Goal: Task Accomplishment & Management: Use online tool/utility

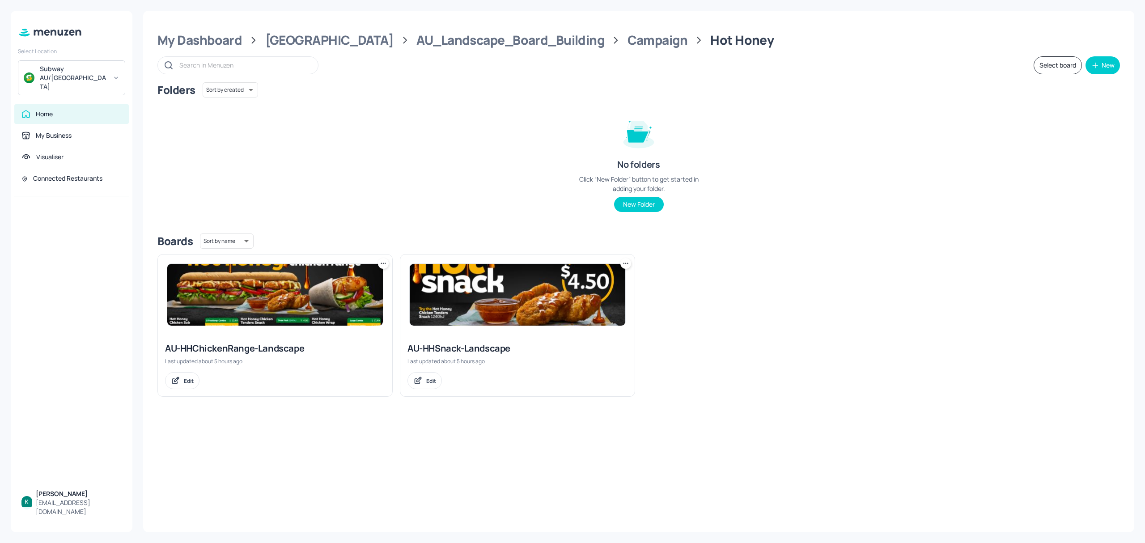
click at [263, 344] on div "AU-HHChickenRange-Landscape" at bounding box center [275, 348] width 220 height 13
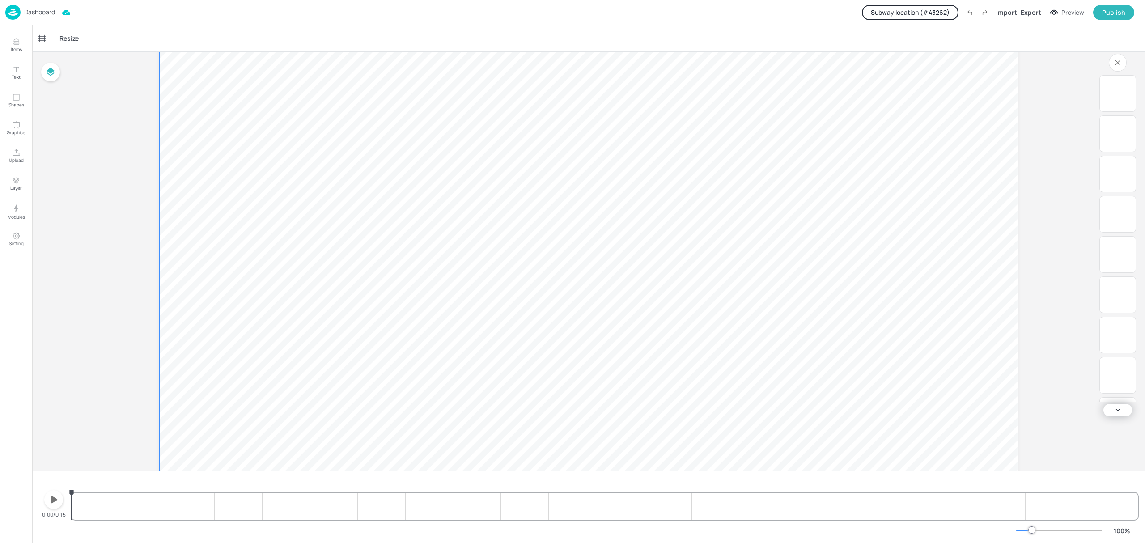
scroll to position [115, 0]
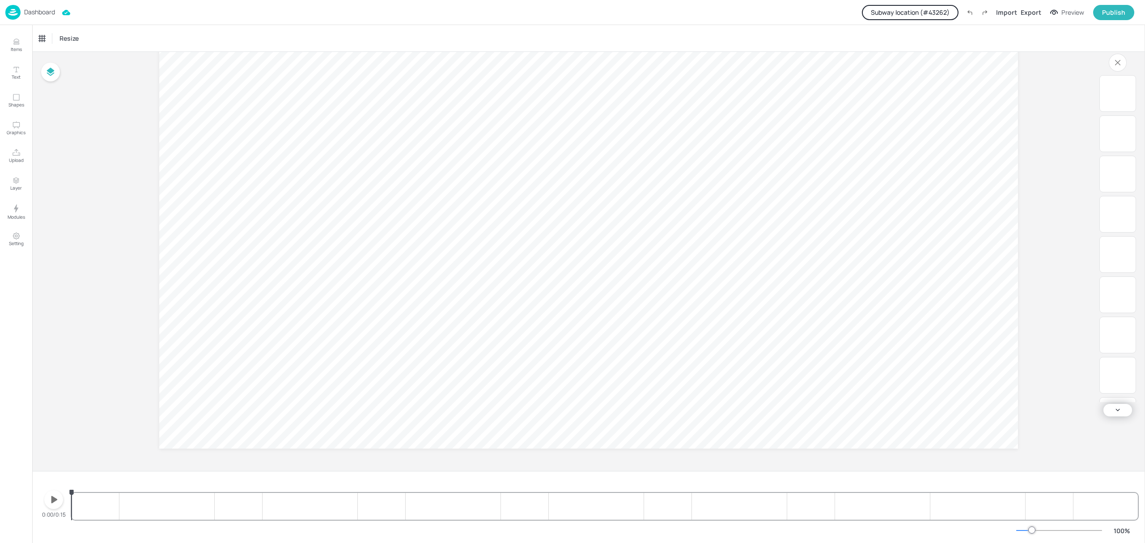
click at [47, 9] on p "Dashboard" at bounding box center [39, 12] width 31 height 6
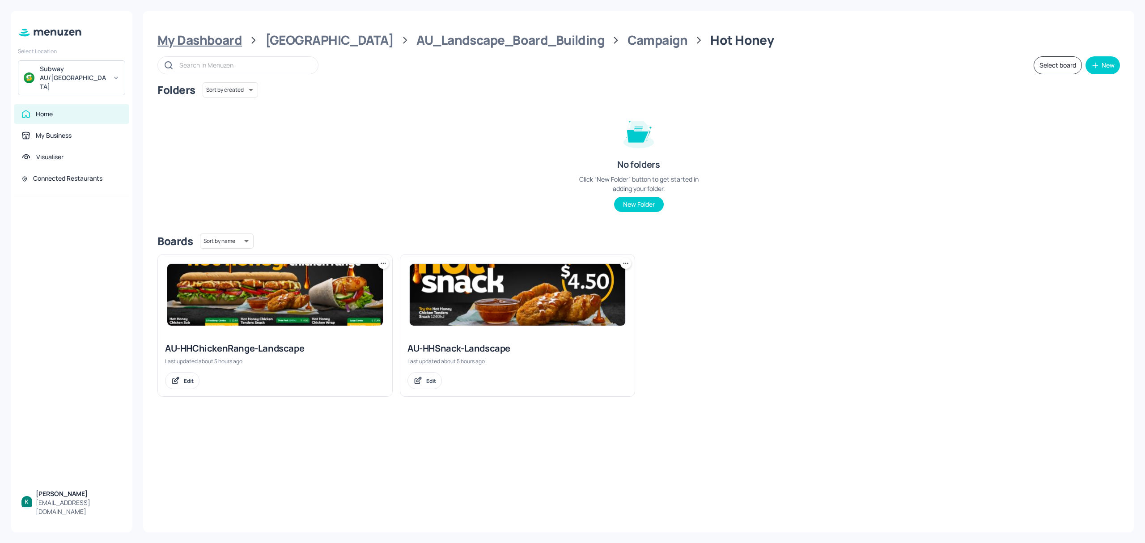
click at [217, 46] on div "My Dashboard" at bounding box center [199, 40] width 85 height 16
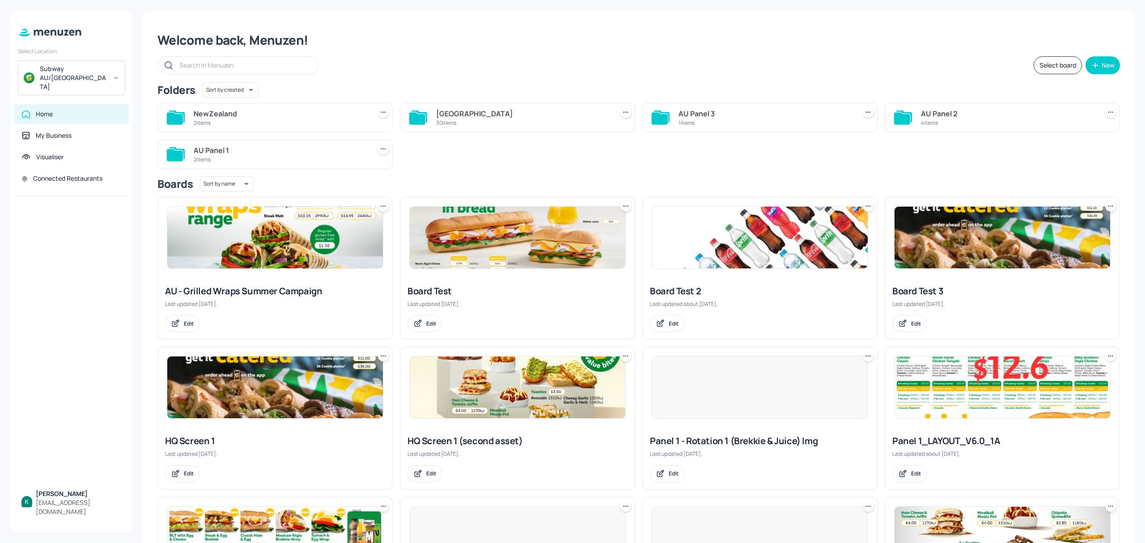
click at [315, 124] on div "2 items" at bounding box center [281, 123] width 174 height 8
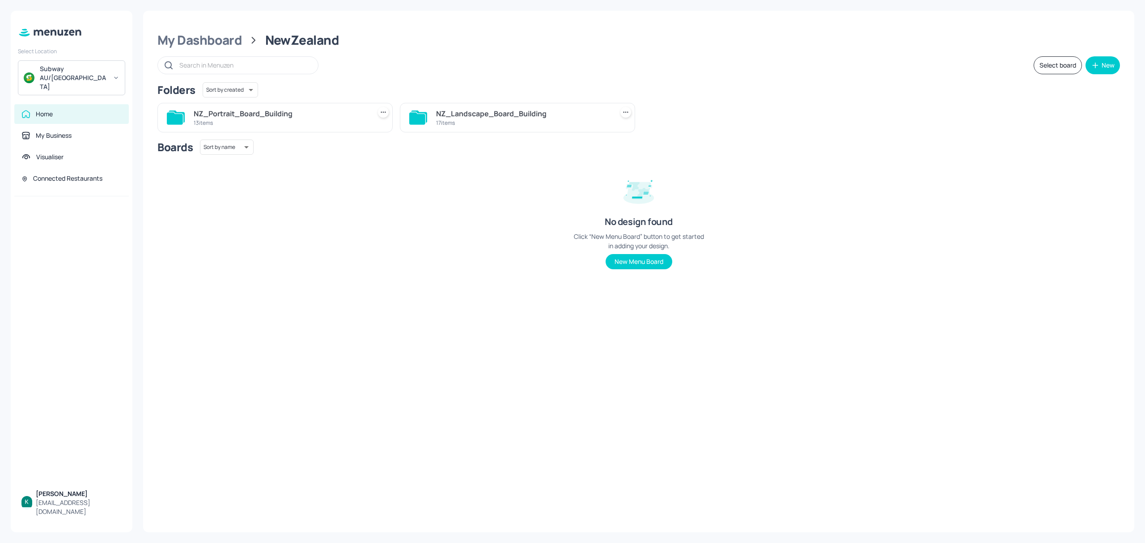
click at [531, 114] on div "NZ_Landscape_Board_Building" at bounding box center [523, 113] width 174 height 11
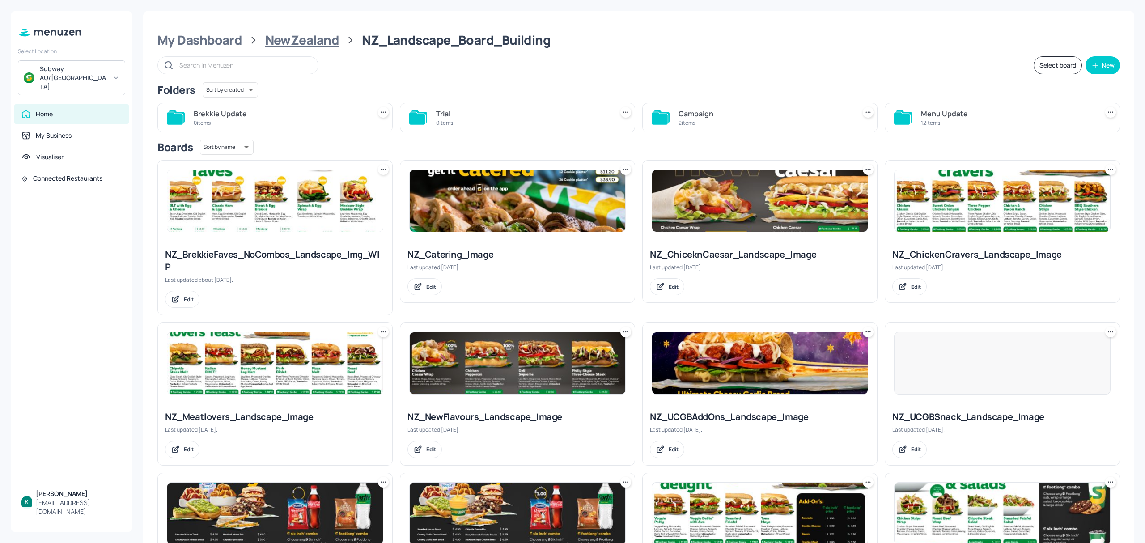
click at [299, 47] on div "NewZealand" at bounding box center [302, 40] width 74 height 16
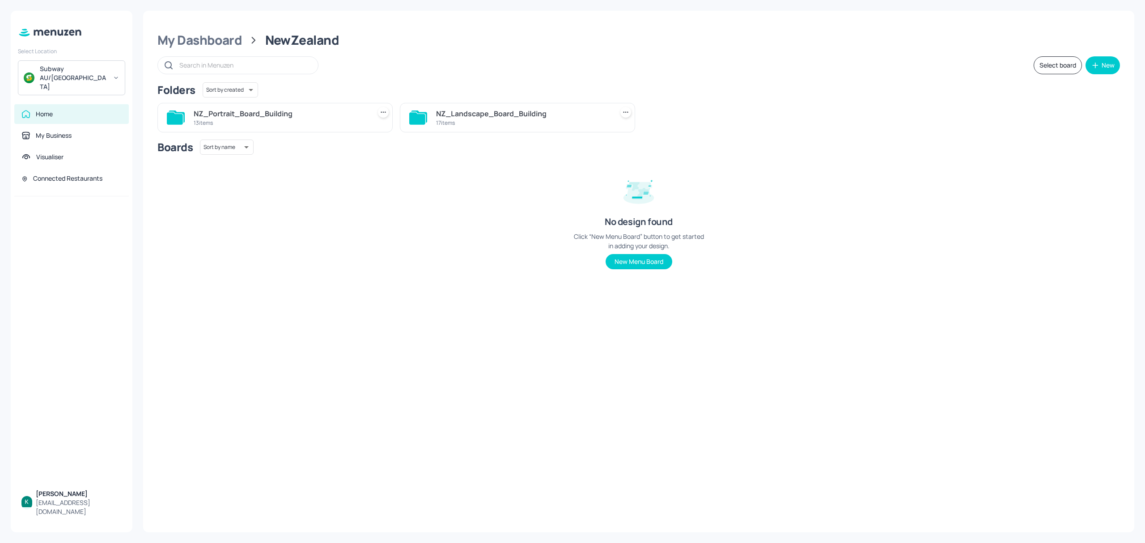
click at [257, 124] on div "13 items" at bounding box center [281, 123] width 174 height 8
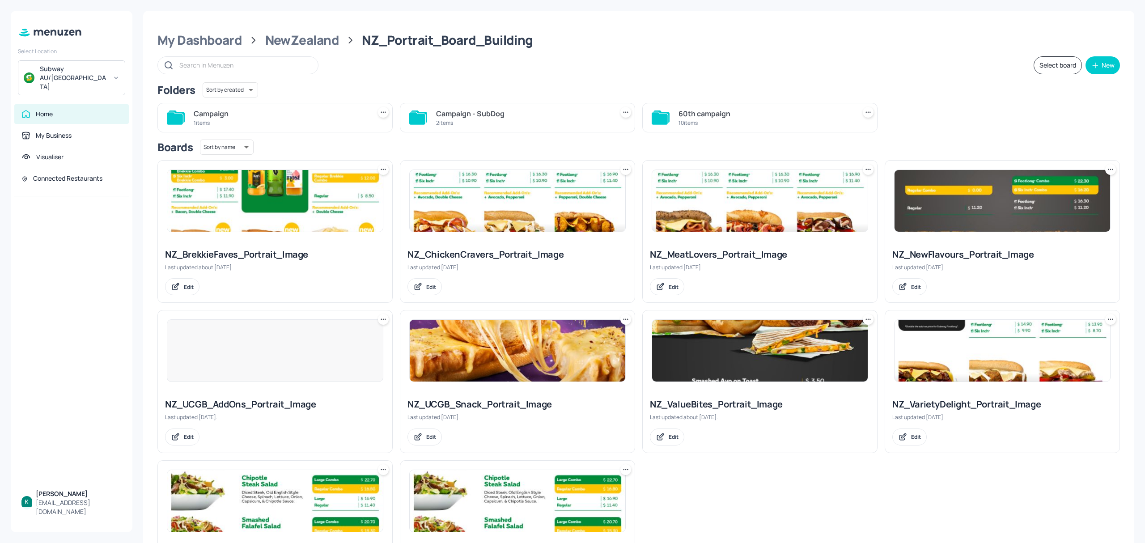
click at [299, 110] on div "Campaign" at bounding box center [281, 113] width 174 height 11
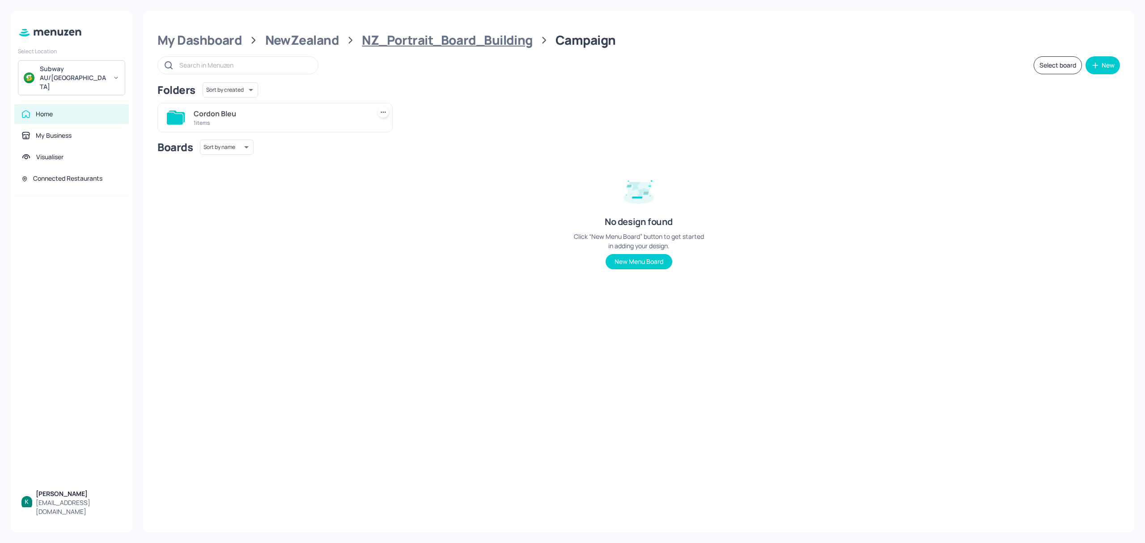
click at [408, 43] on div "NZ_Portrait_Board_Building" at bounding box center [447, 40] width 170 height 16
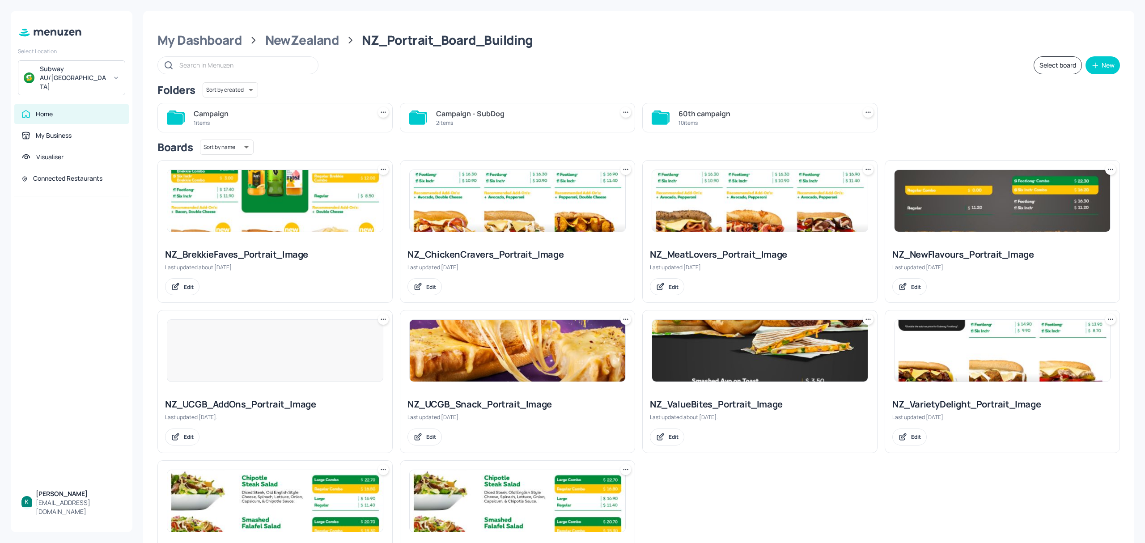
click at [499, 110] on div "Campaign - SubDog" at bounding box center [523, 113] width 174 height 11
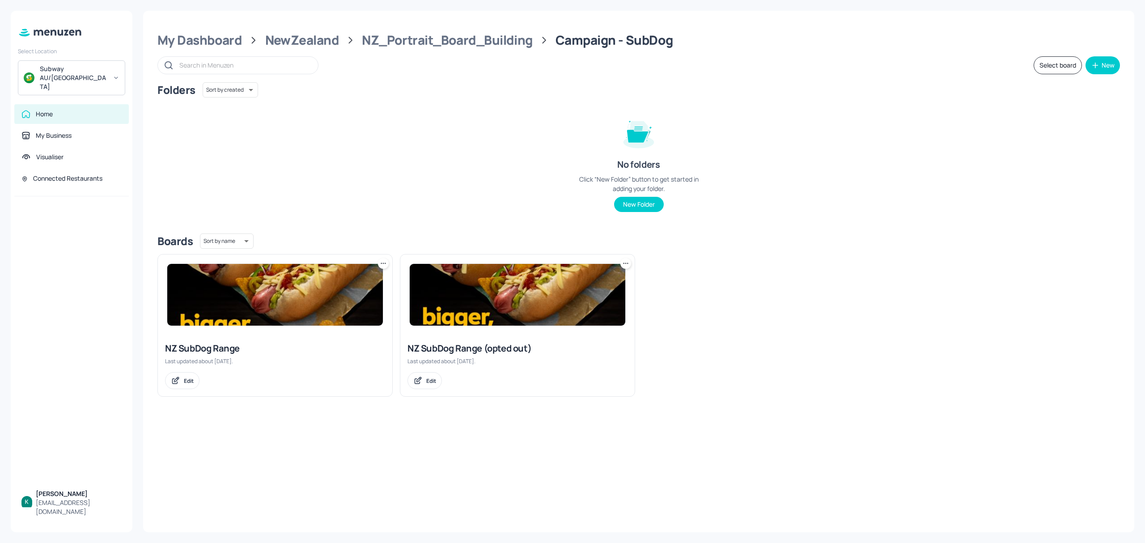
click at [383, 262] on icon at bounding box center [383, 263] width 9 height 9
click at [333, 313] on p "Move" at bounding box center [333, 313] width 13 height 8
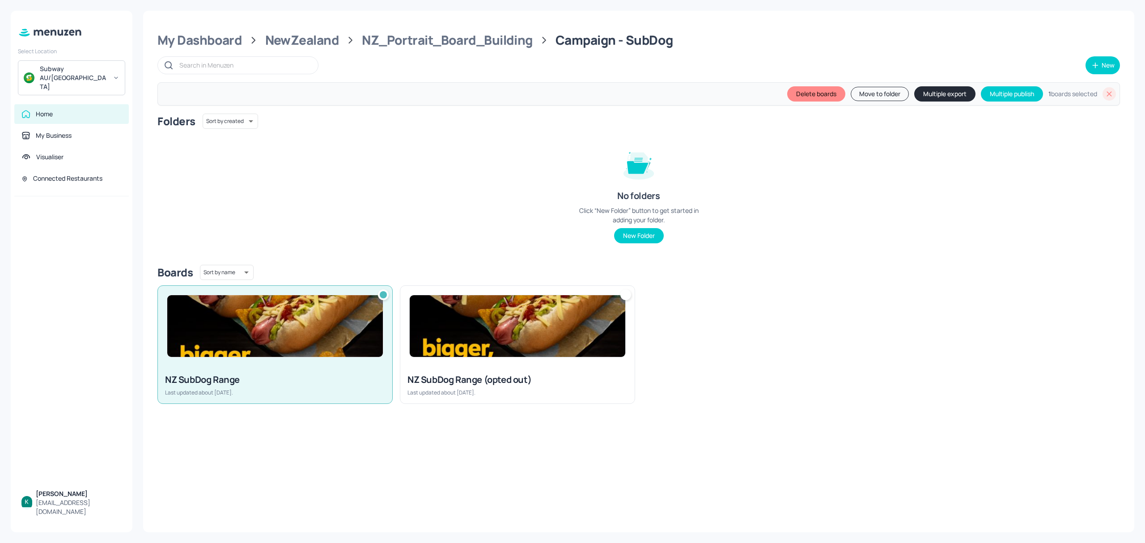
click at [623, 297] on div at bounding box center [625, 294] width 11 height 11
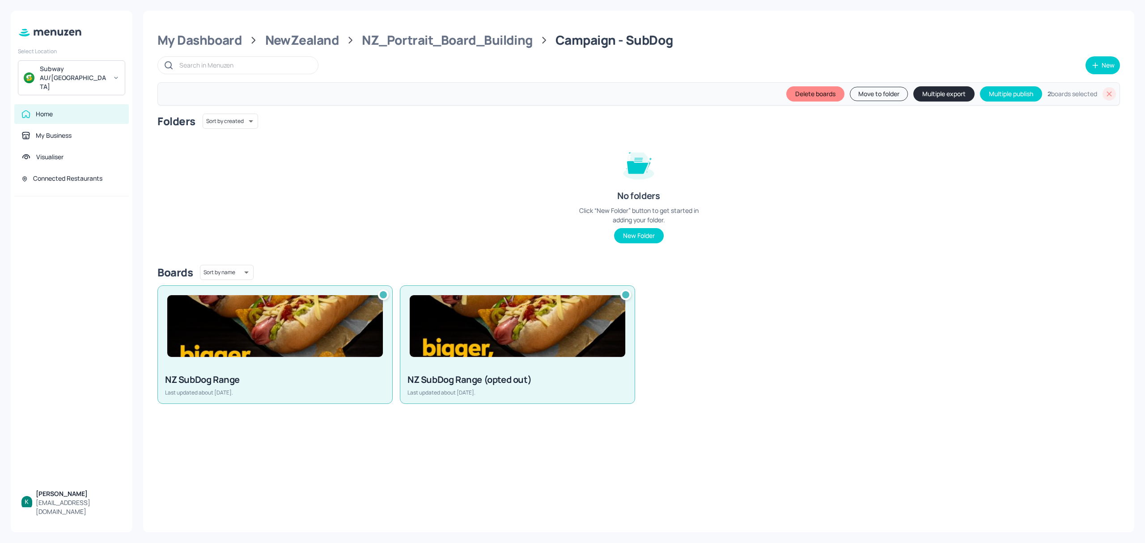
click at [886, 94] on button "Move to folder" at bounding box center [879, 94] width 58 height 14
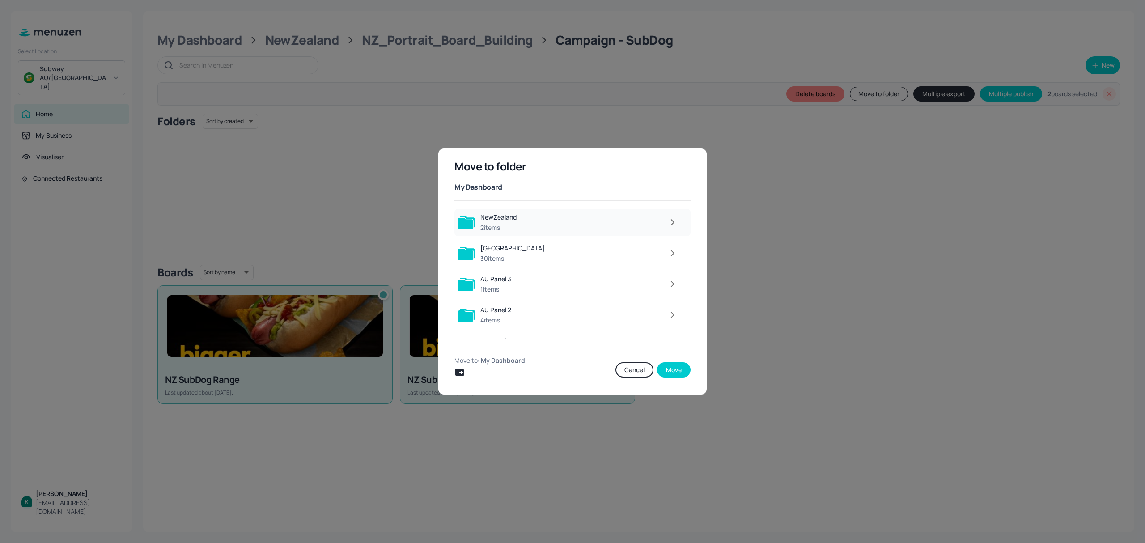
click at [528, 222] on div at bounding box center [602, 222] width 160 height 18
click at [527, 221] on div at bounding box center [602, 222] width 159 height 18
click at [527, 221] on div at bounding box center [602, 222] width 160 height 18
click at [527, 220] on div "NZ_Portrait_Board_Building" at bounding box center [521, 217] width 82 height 9
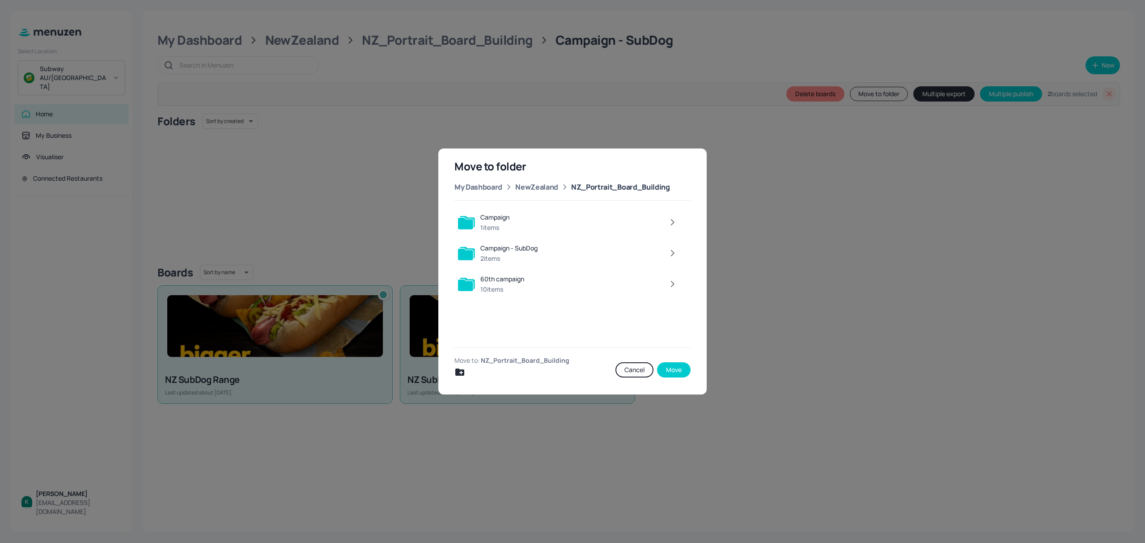
click at [527, 220] on div at bounding box center [598, 222] width 167 height 18
click at [527, 220] on div at bounding box center [599, 222] width 165 height 18
click at [461, 371] on icon "Create new folder" at bounding box center [459, 372] width 11 height 11
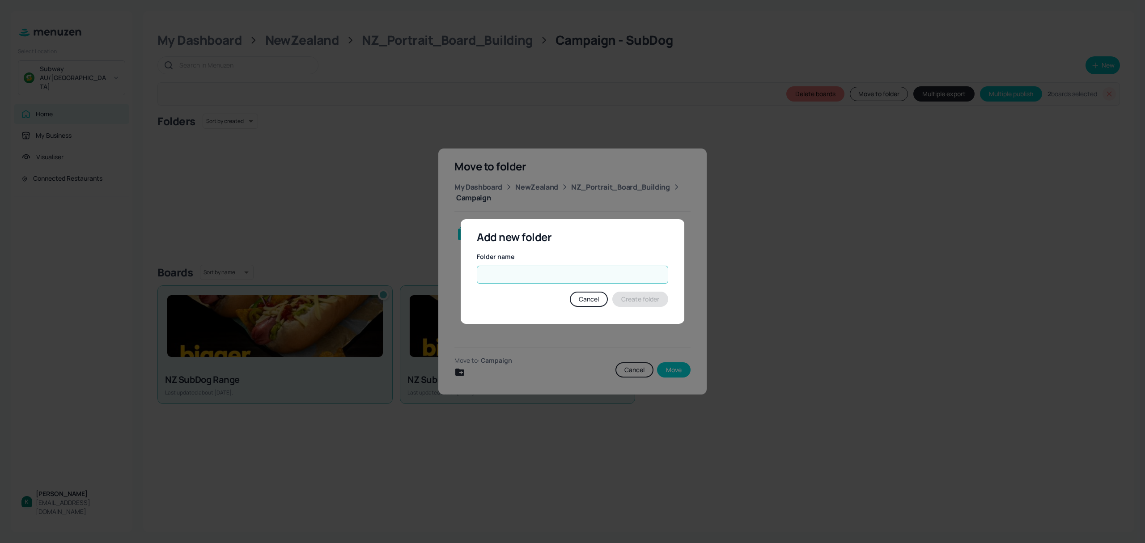
click at [528, 270] on input "text" at bounding box center [572, 275] width 191 height 18
type input "SubDog"
click at [652, 294] on button "Create folder" at bounding box center [640, 299] width 56 height 15
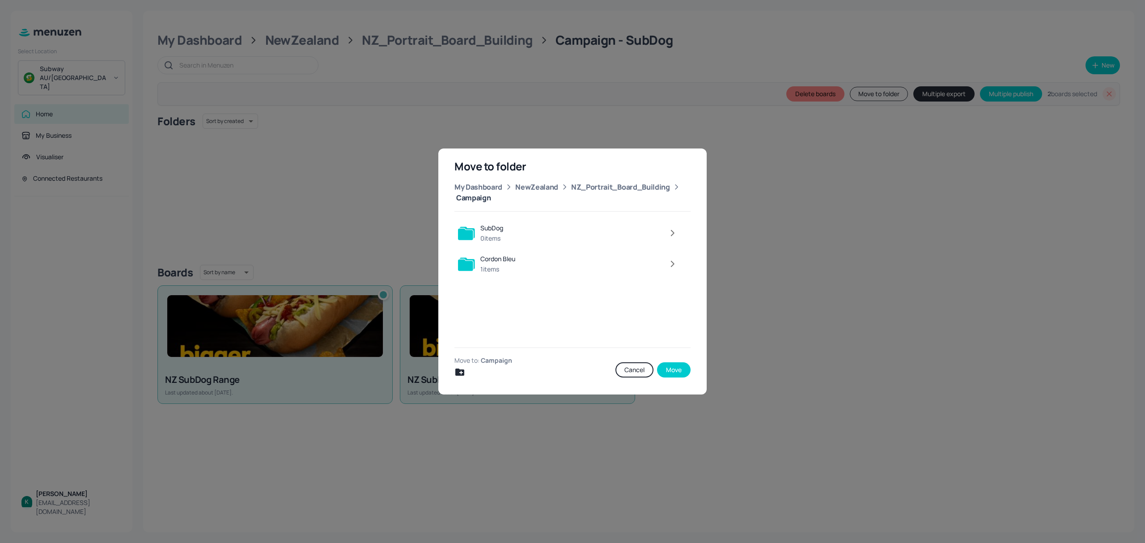
drag, startPoint x: 676, startPoint y: 365, endPoint x: 651, endPoint y: 313, distance: 57.6
click at [651, 313] on div "Move to folder My Dashboard NewZealand NZ_Portrait_Board_Building Campaign SubD…" at bounding box center [572, 271] width 268 height 246
click at [627, 226] on div at bounding box center [595, 233] width 174 height 18
drag, startPoint x: 673, startPoint y: 369, endPoint x: 673, endPoint y: 375, distance: 5.4
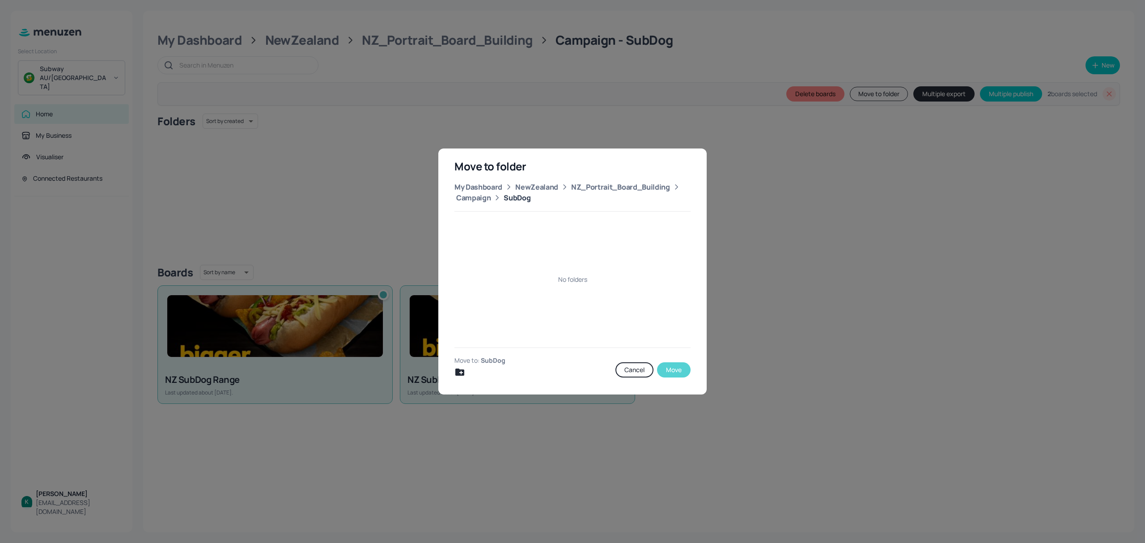
click at [673, 369] on button "Move" at bounding box center [674, 369] width 34 height 15
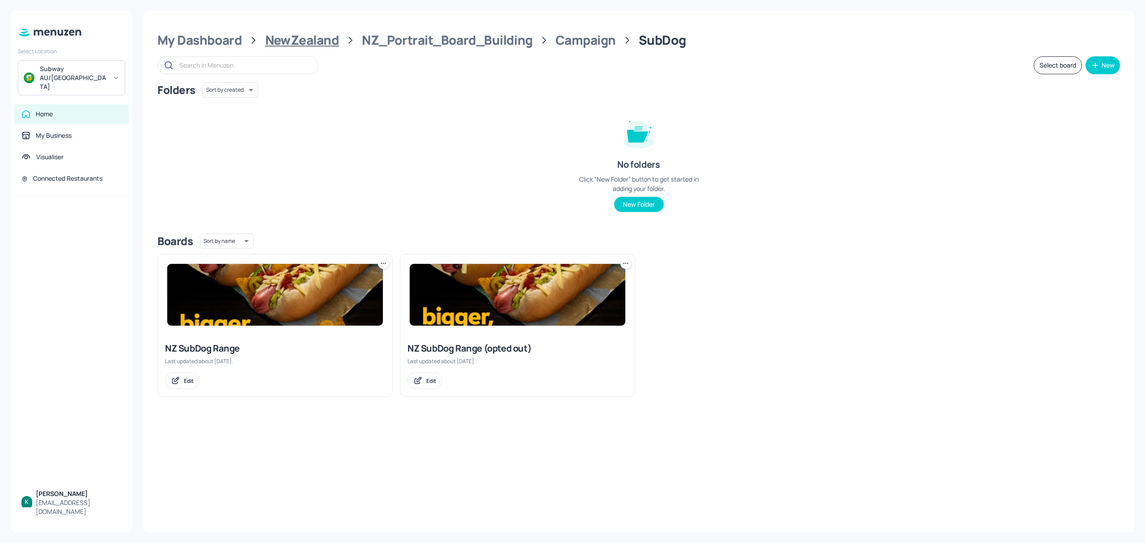
click at [299, 46] on div "NewZealand" at bounding box center [302, 40] width 74 height 16
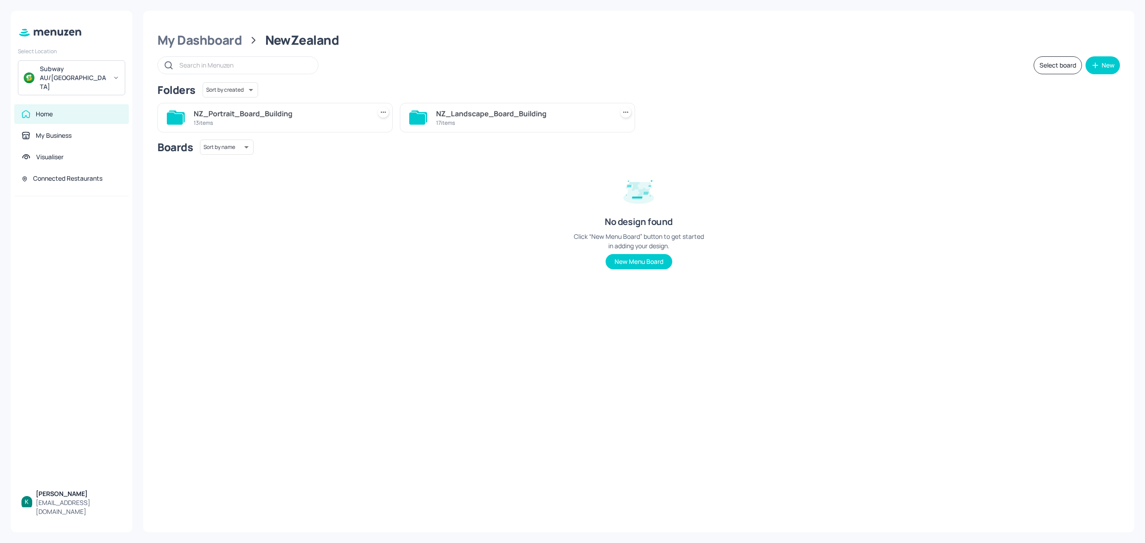
click at [321, 117] on div "NZ_Portrait_Board_Building" at bounding box center [281, 113] width 174 height 11
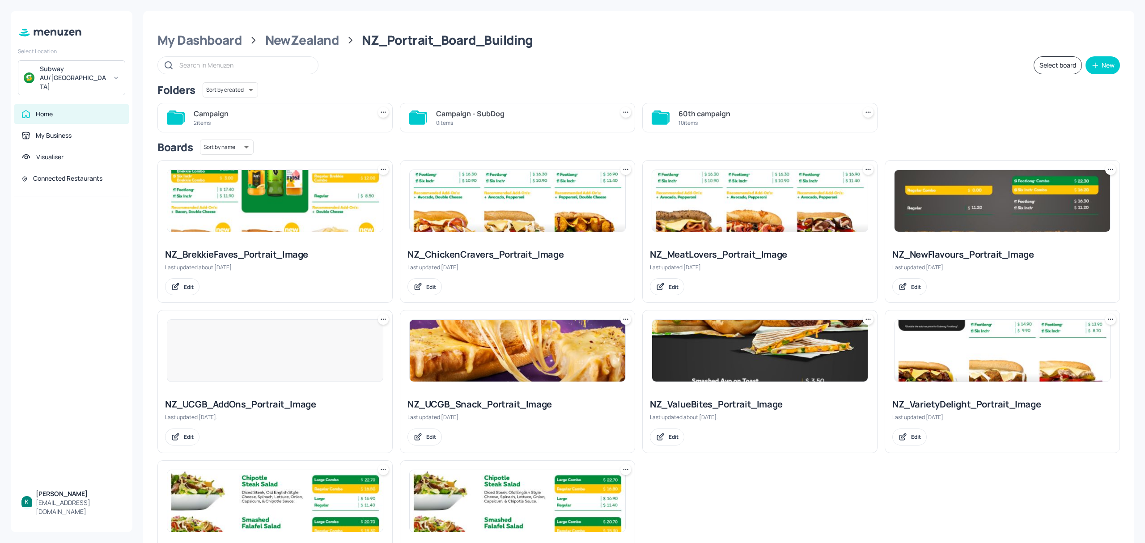
click at [321, 117] on div "Campaign" at bounding box center [281, 113] width 174 height 11
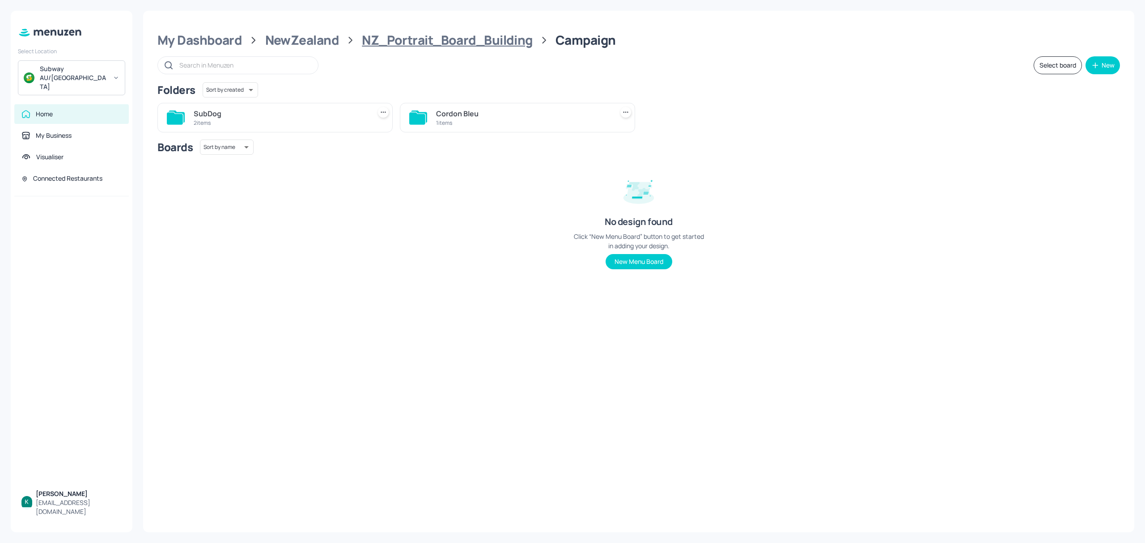
click at [452, 39] on div "NZ_Portrait_Board_Building" at bounding box center [447, 40] width 170 height 16
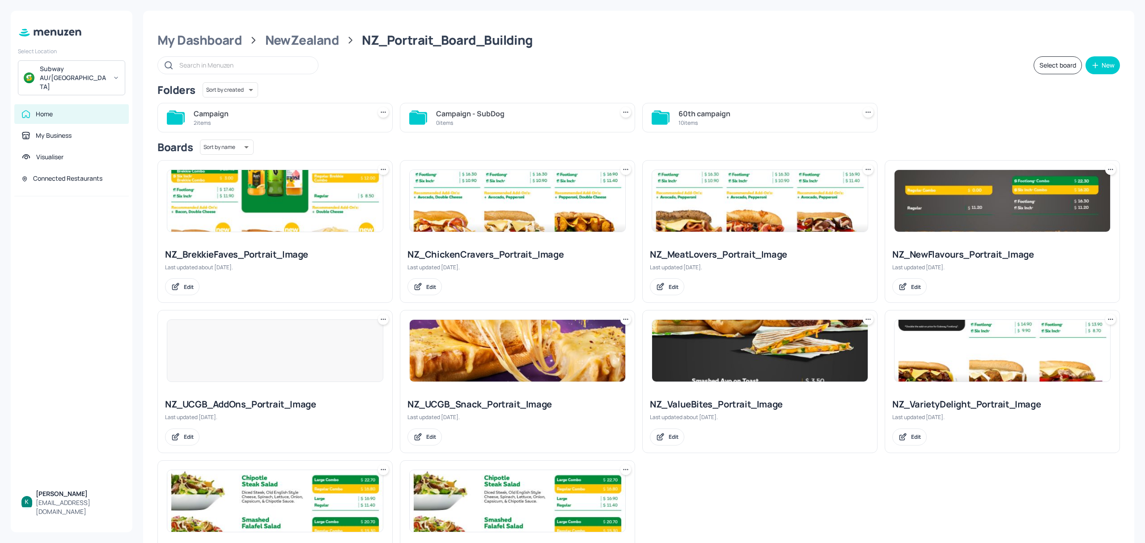
click at [621, 113] on icon at bounding box center [625, 112] width 9 height 9
click at [603, 163] on div "Delete" at bounding box center [591, 161] width 72 height 15
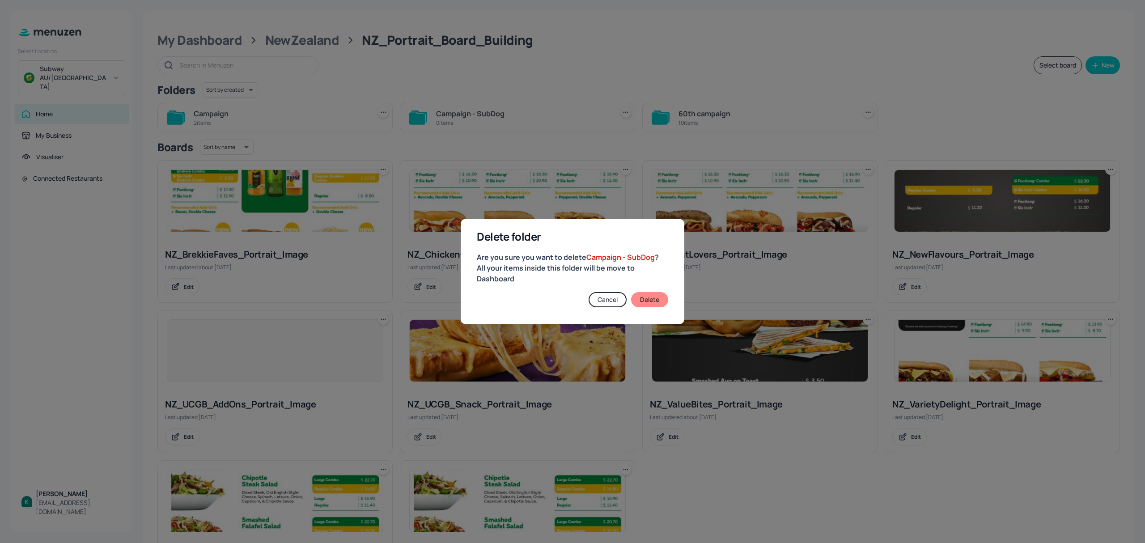
click at [648, 303] on button "Delete" at bounding box center [649, 299] width 37 height 15
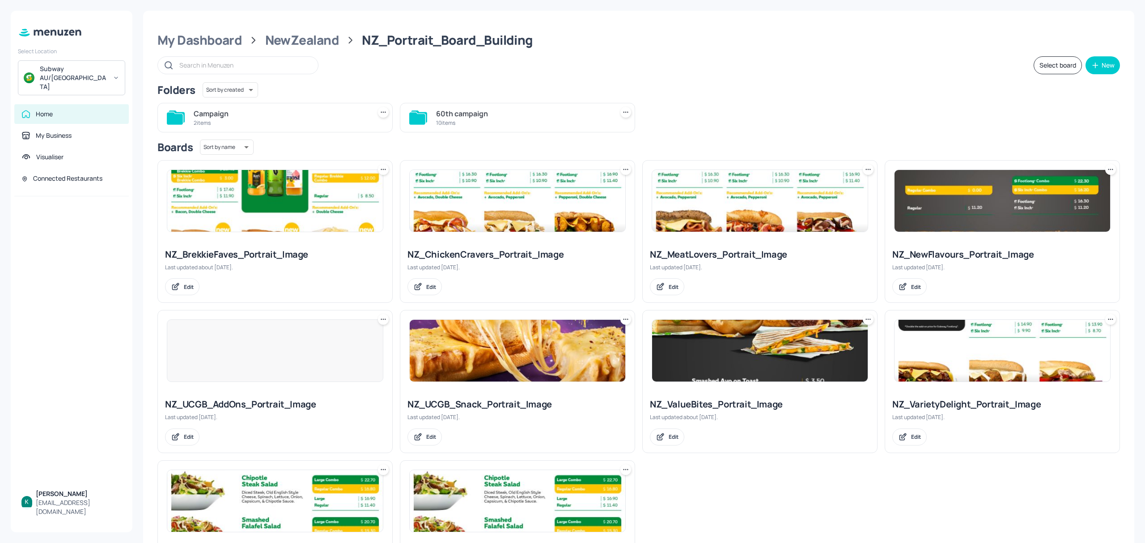
click at [575, 115] on div "60th campaign" at bounding box center [523, 113] width 174 height 11
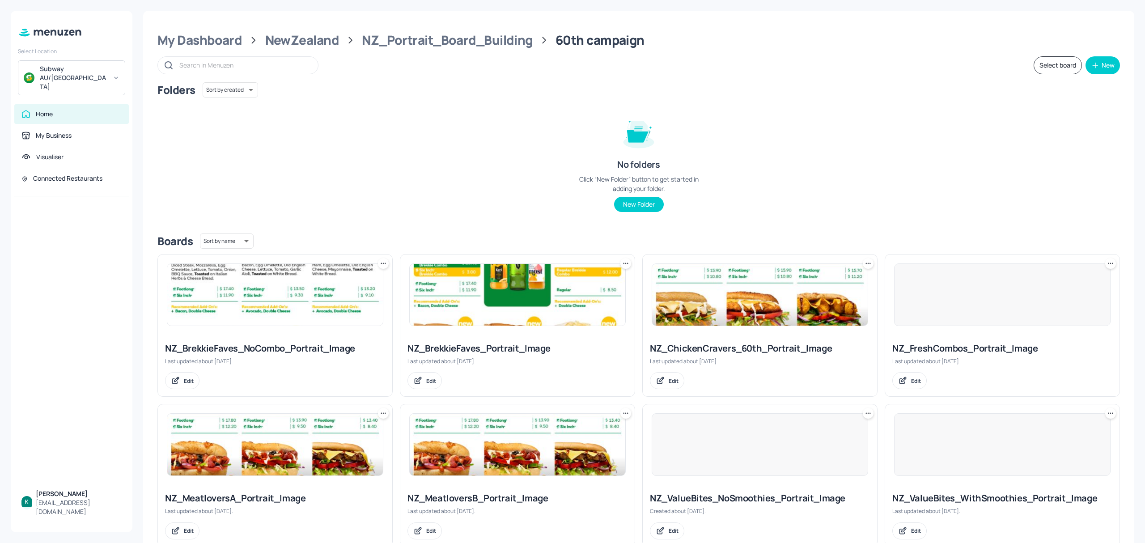
click at [383, 263] on icon at bounding box center [383, 263] width 9 height 9
click at [342, 310] on div "Move" at bounding box center [349, 312] width 72 height 15
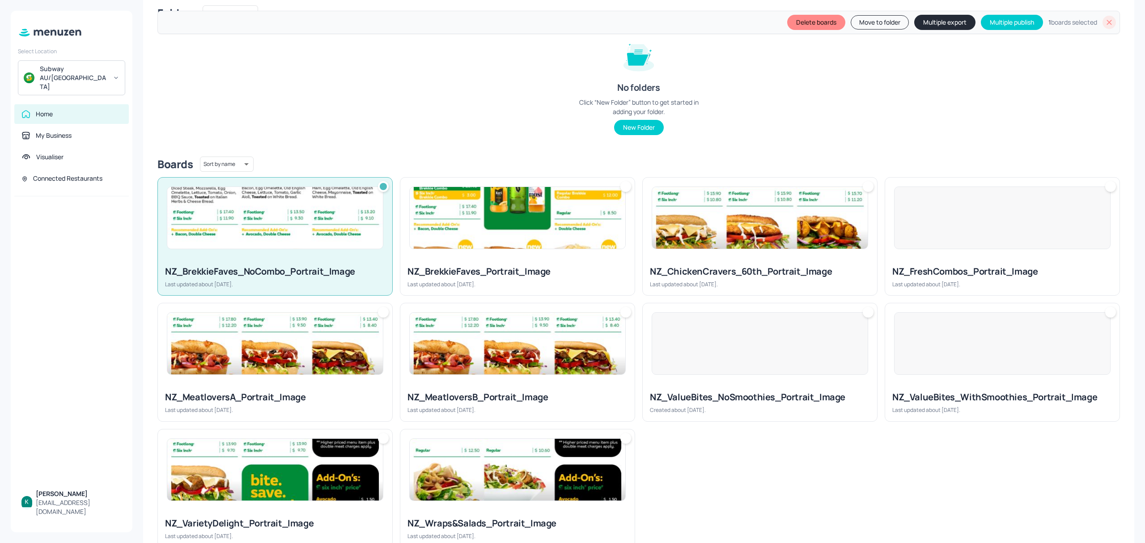
scroll to position [119, 0]
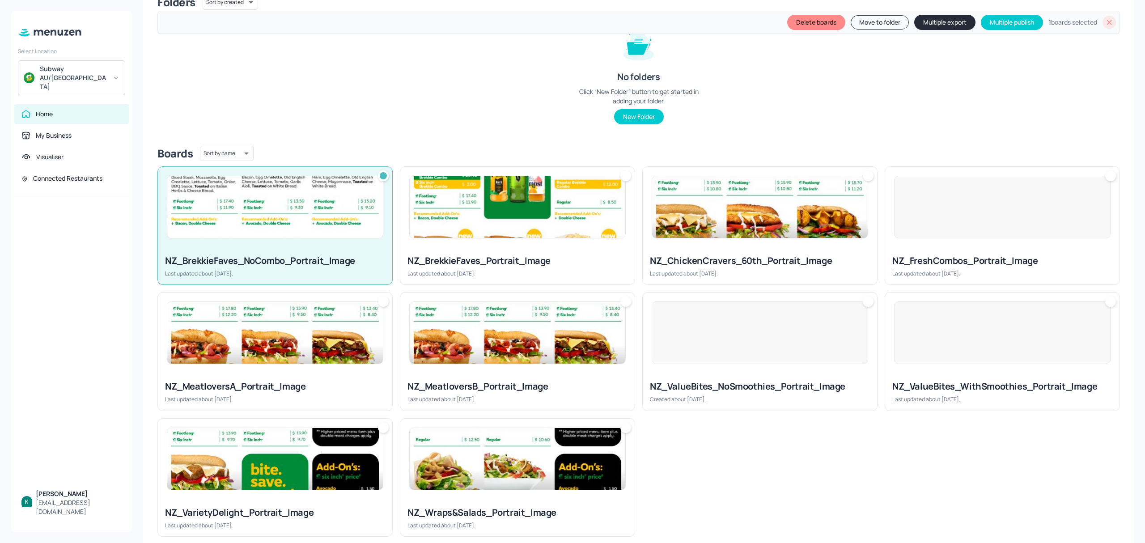
click at [548, 202] on img at bounding box center [518, 207] width 216 height 62
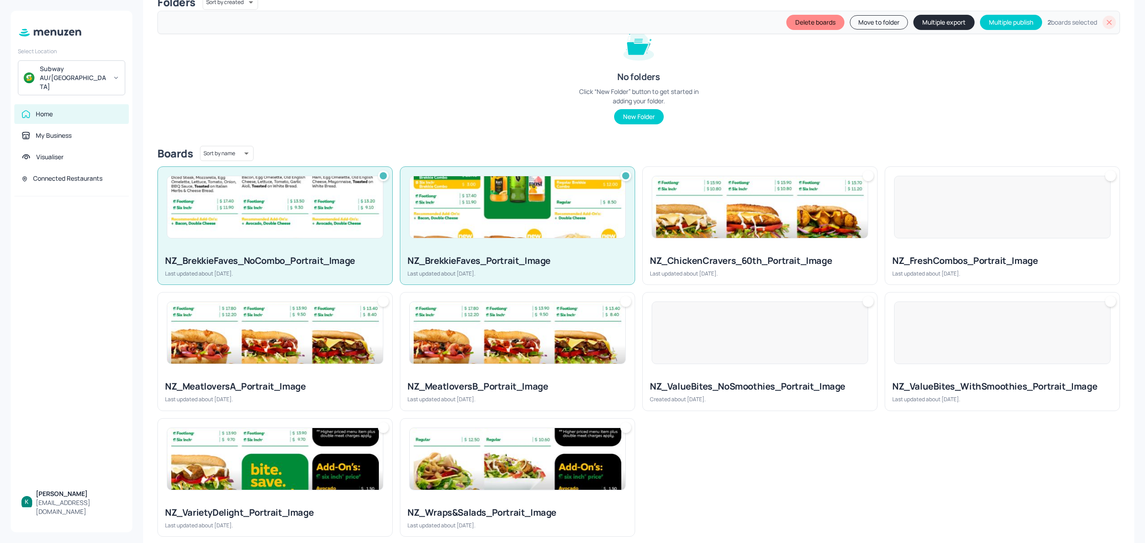
drag, startPoint x: 760, startPoint y: 217, endPoint x: 765, endPoint y: 218, distance: 4.6
click at [765, 218] on img at bounding box center [760, 207] width 216 height 62
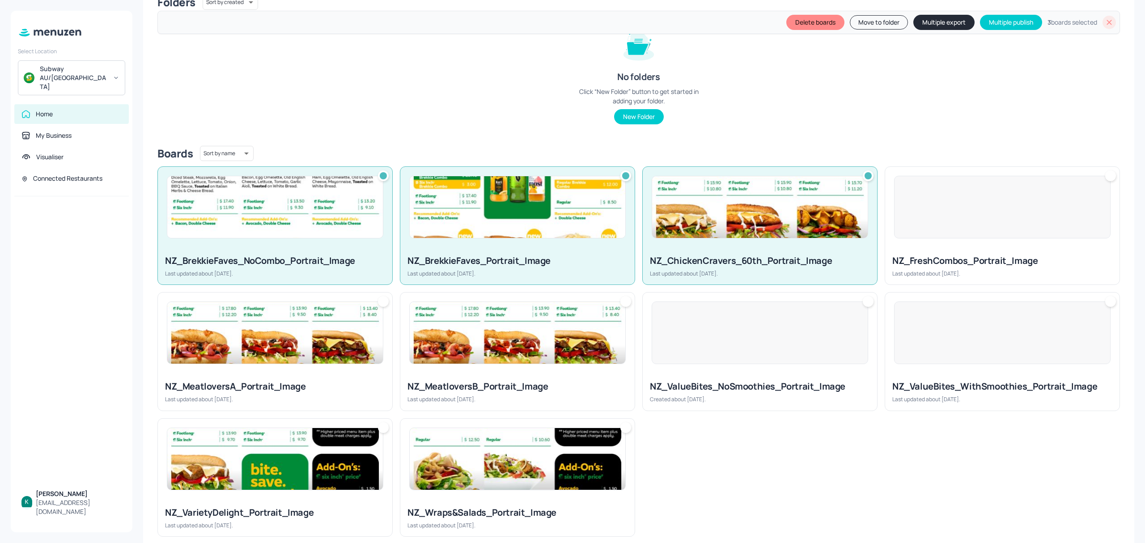
click at [966, 229] on div at bounding box center [1002, 207] width 216 height 63
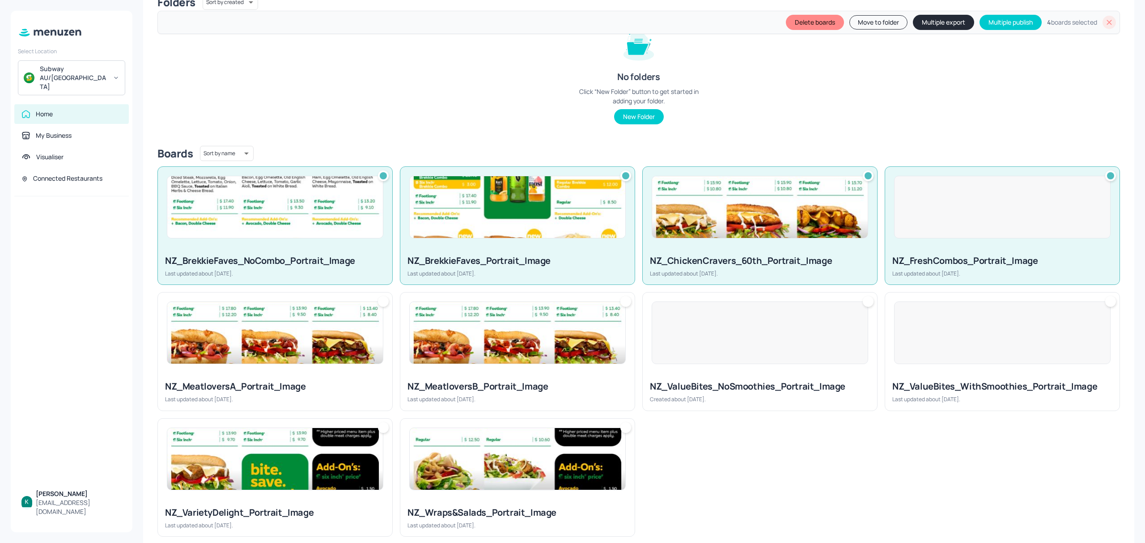
click at [986, 319] on div at bounding box center [1002, 332] width 216 height 63
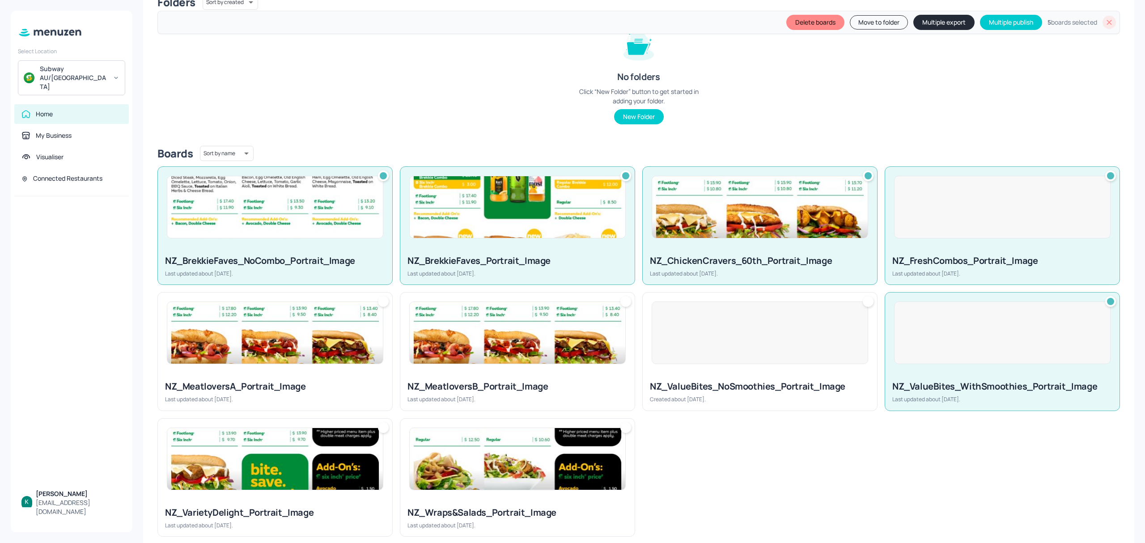
click at [793, 337] on div at bounding box center [760, 332] width 216 height 63
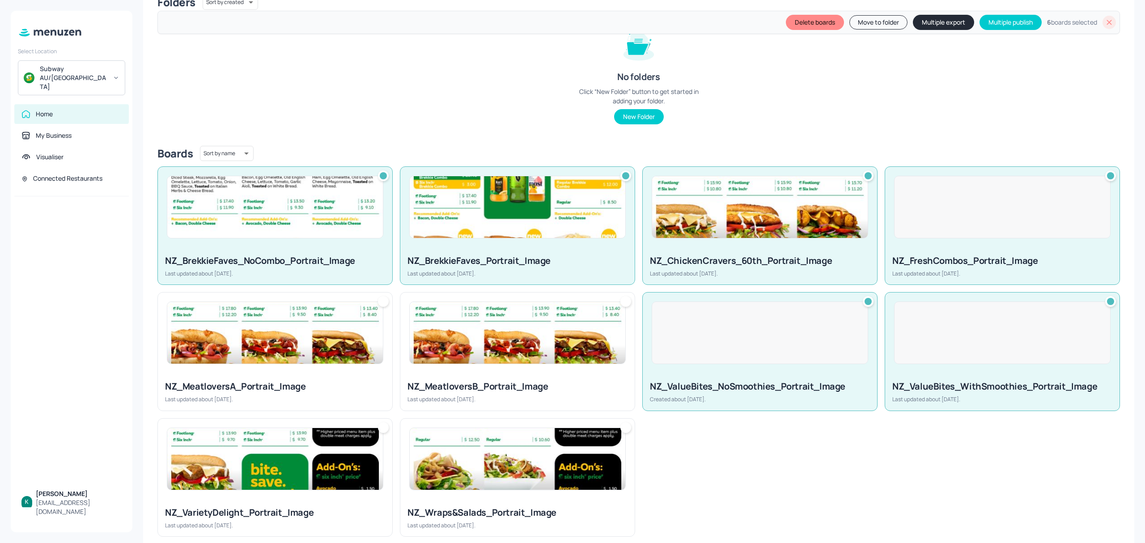
click at [534, 358] on img at bounding box center [518, 333] width 216 height 62
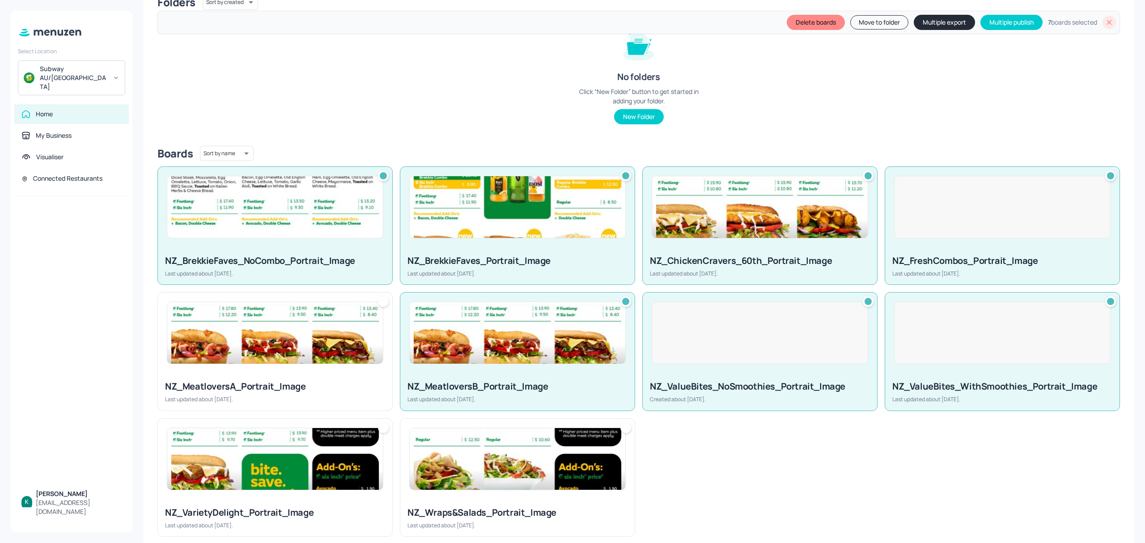
click at [322, 326] on img at bounding box center [275, 333] width 216 height 62
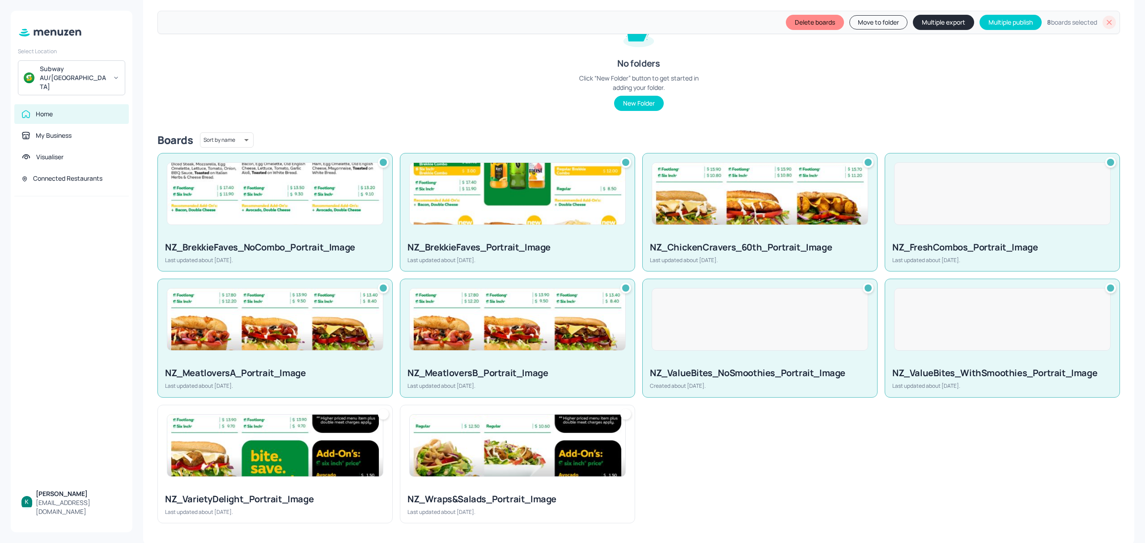
scroll to position [135, 0]
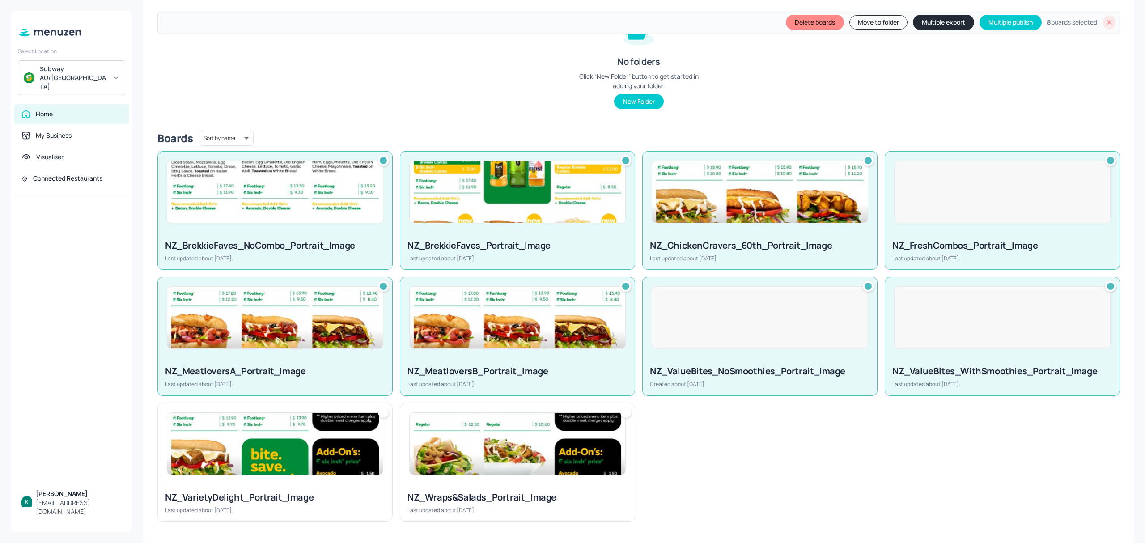
click at [343, 424] on img at bounding box center [275, 444] width 216 height 62
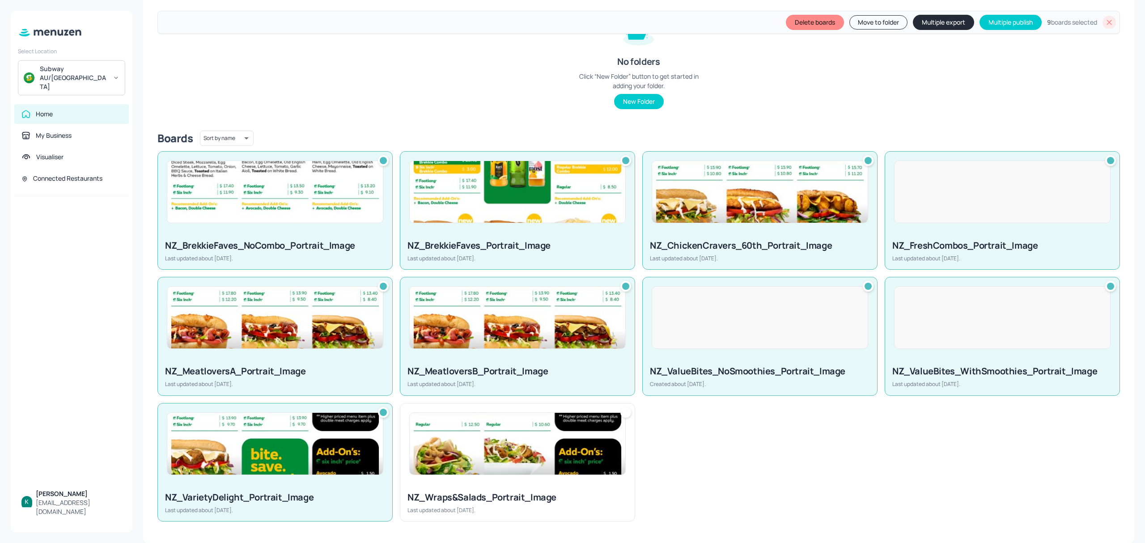
click at [515, 457] on img at bounding box center [518, 444] width 216 height 62
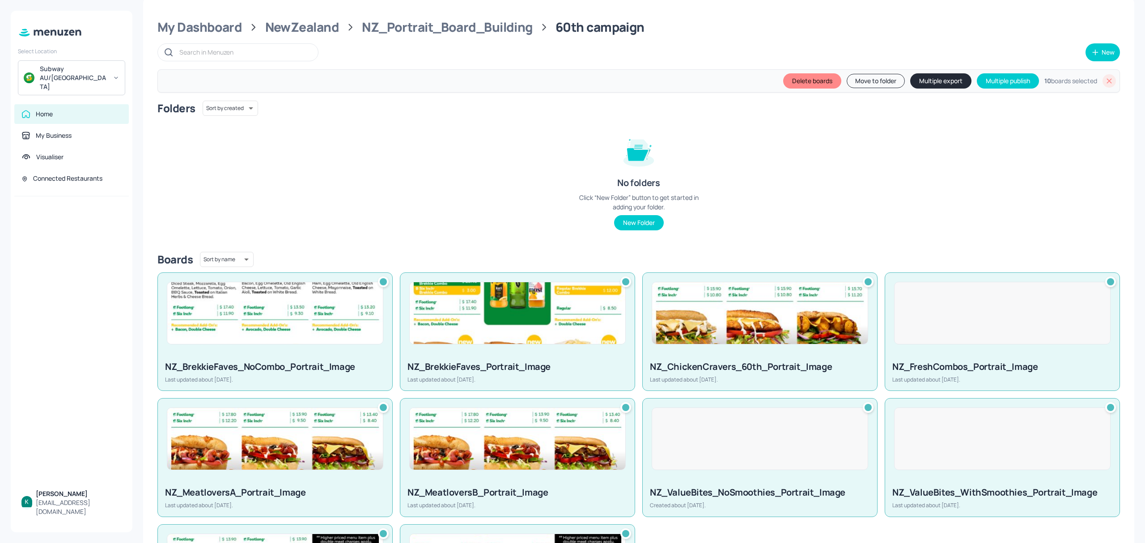
scroll to position [0, 0]
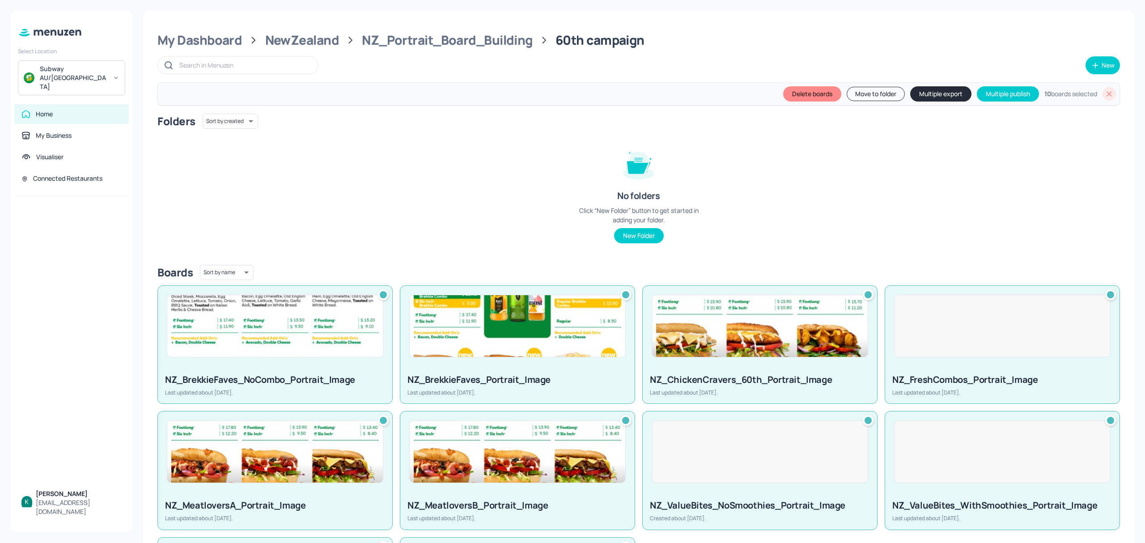
click at [877, 97] on button "Move to folder" at bounding box center [876, 94] width 58 height 14
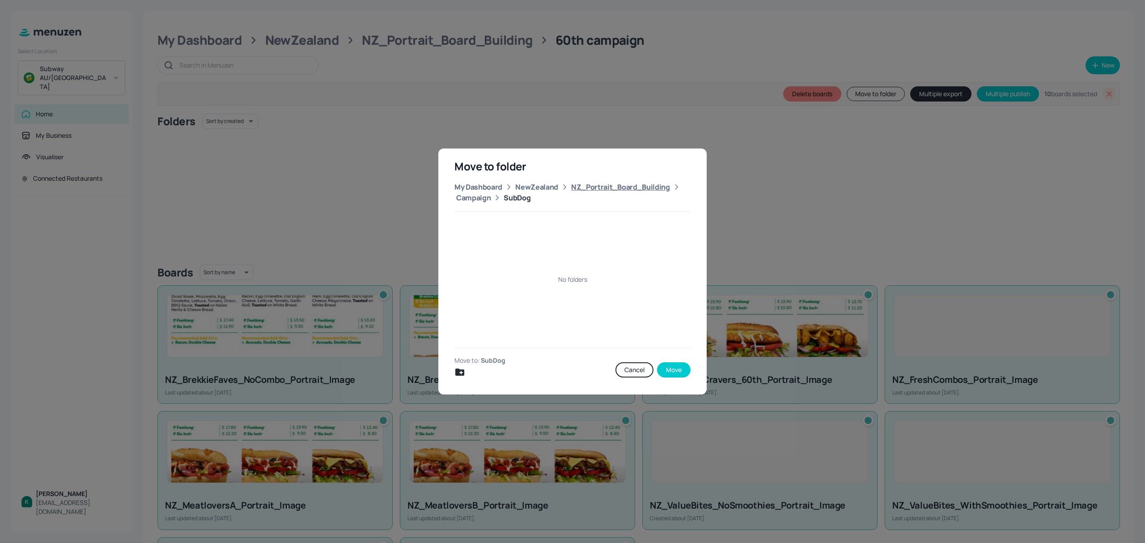
click at [593, 187] on div "NZ_Portrait_Board_Building" at bounding box center [620, 187] width 99 height 11
click at [460, 371] on icon "Create new folder" at bounding box center [459, 372] width 9 height 7
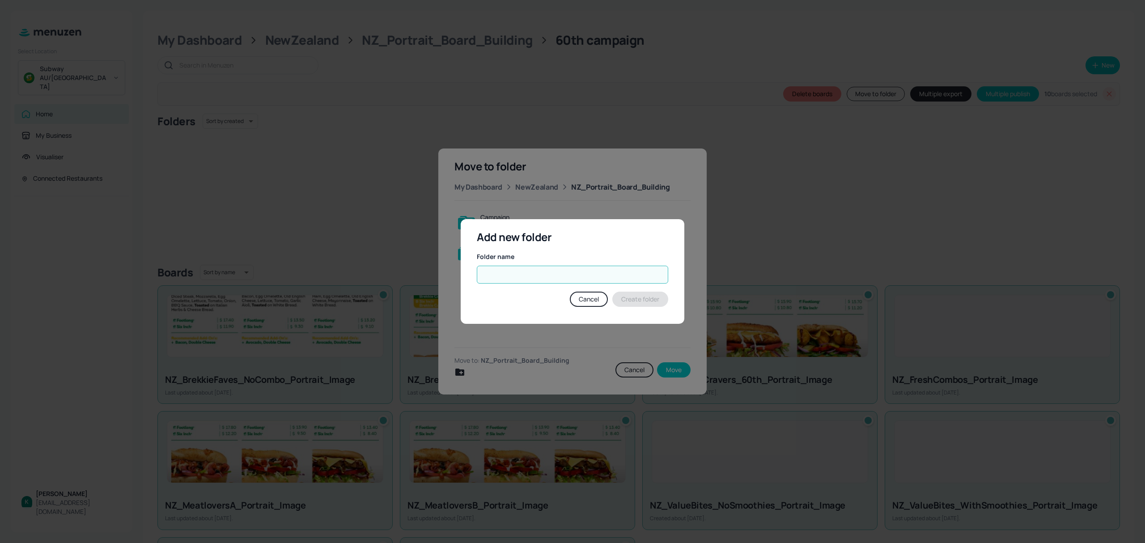
click at [543, 271] on input "text" at bounding box center [572, 275] width 191 height 18
type input "Menu Update"
click at [646, 297] on button "Create folder" at bounding box center [640, 299] width 56 height 15
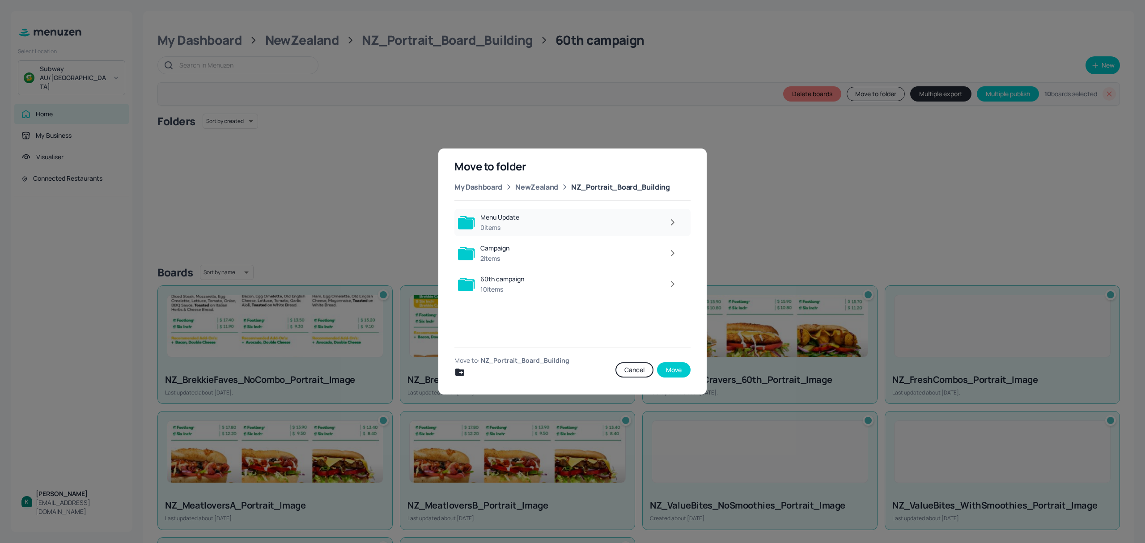
click at [507, 220] on div "Menu Update" at bounding box center [499, 217] width 39 height 9
click at [508, 220] on div "Menu Update" at bounding box center [500, 217] width 41 height 9
click at [461, 373] on icon "Create new folder" at bounding box center [459, 372] width 11 height 11
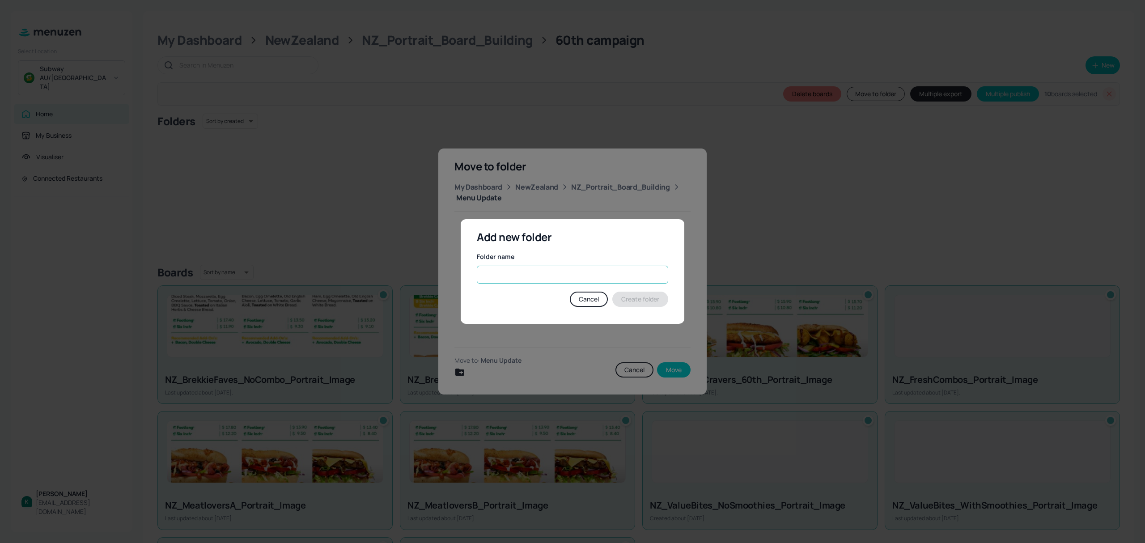
click at [535, 273] on input "text" at bounding box center [572, 275] width 191 height 18
type input "Aug 25"
click at [644, 303] on button "Create folder" at bounding box center [640, 299] width 56 height 15
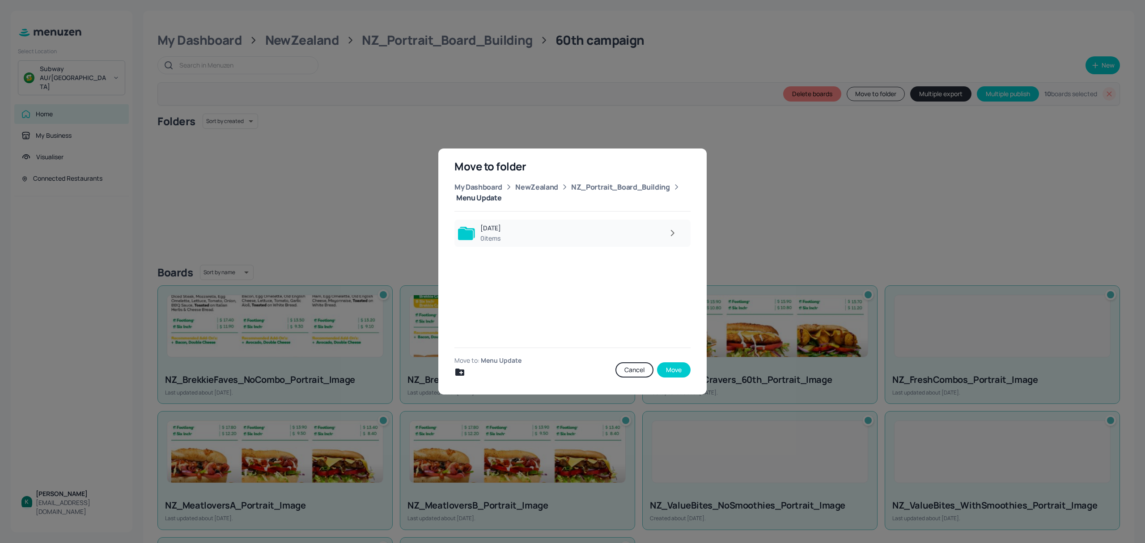
click at [625, 229] on div at bounding box center [594, 233] width 176 height 18
click at [625, 229] on div at bounding box center [594, 233] width 175 height 18
click at [672, 369] on button "Move" at bounding box center [674, 369] width 34 height 15
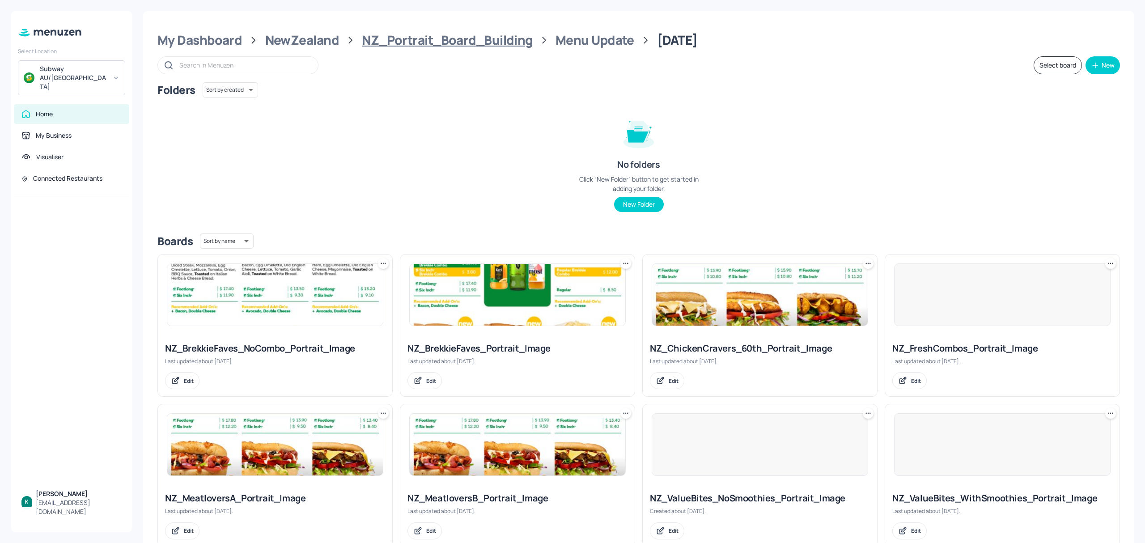
click at [516, 38] on div "NZ_Portrait_Board_Building" at bounding box center [447, 40] width 170 height 16
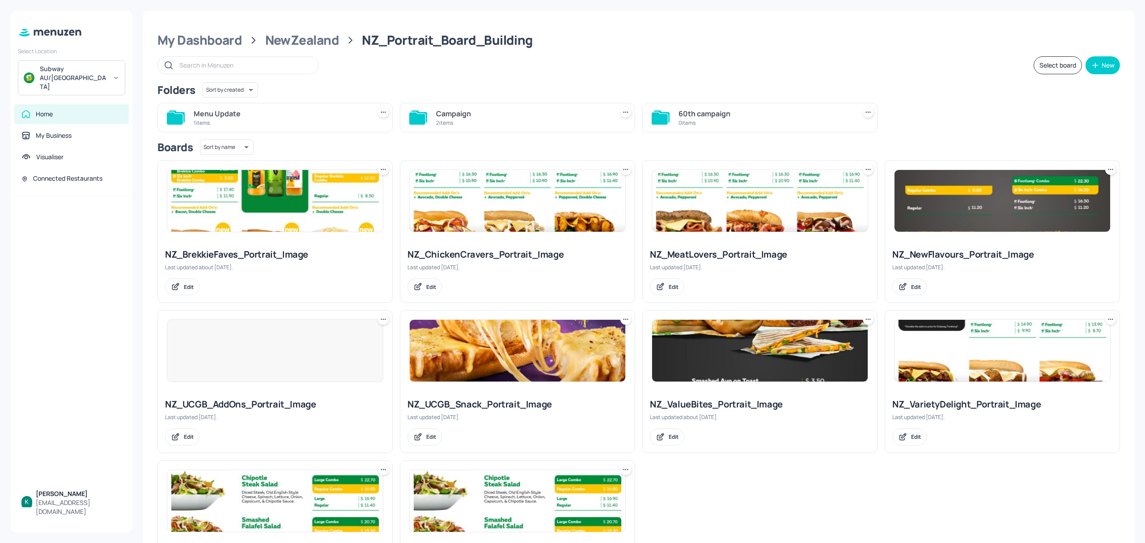
click at [866, 111] on icon at bounding box center [868, 112] width 9 height 9
click at [814, 158] on p "Delete" at bounding box center [818, 161] width 17 height 8
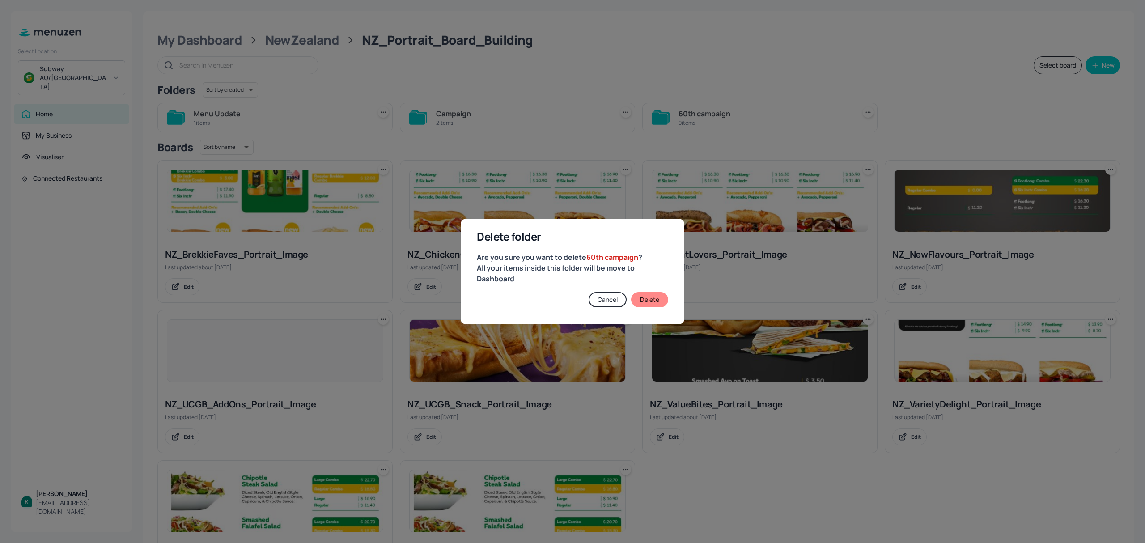
click at [652, 296] on button "Delete" at bounding box center [649, 299] width 37 height 15
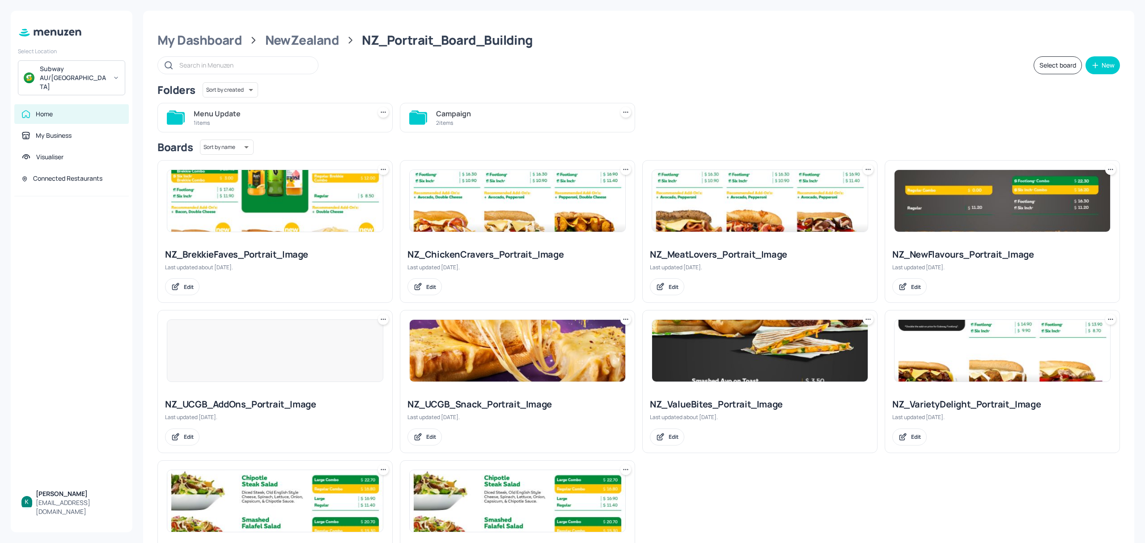
click at [460, 115] on div "Campaign" at bounding box center [523, 113] width 174 height 11
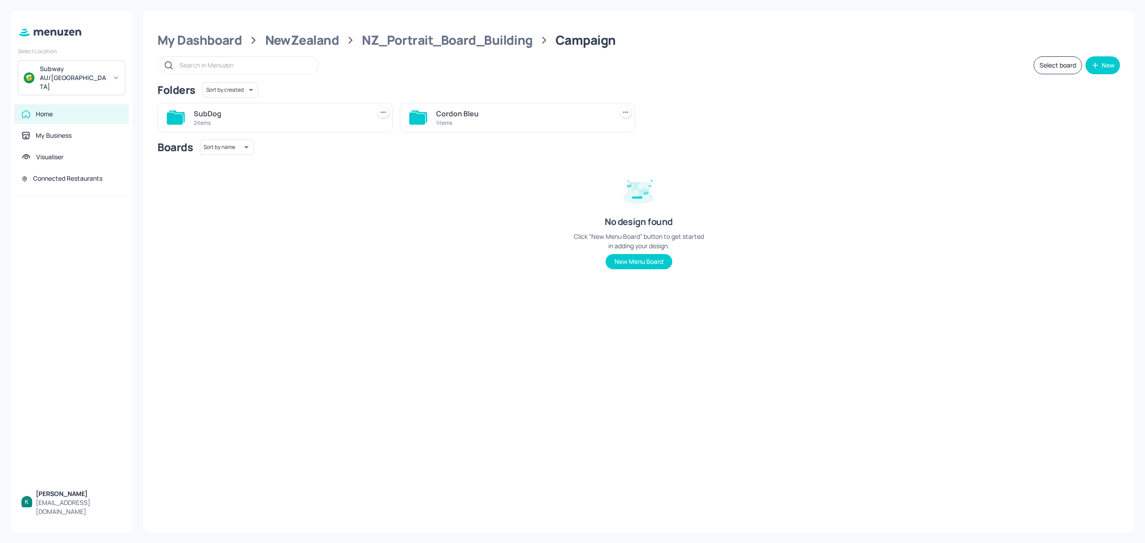
click at [541, 115] on div "Cordon Bleu" at bounding box center [523, 113] width 174 height 11
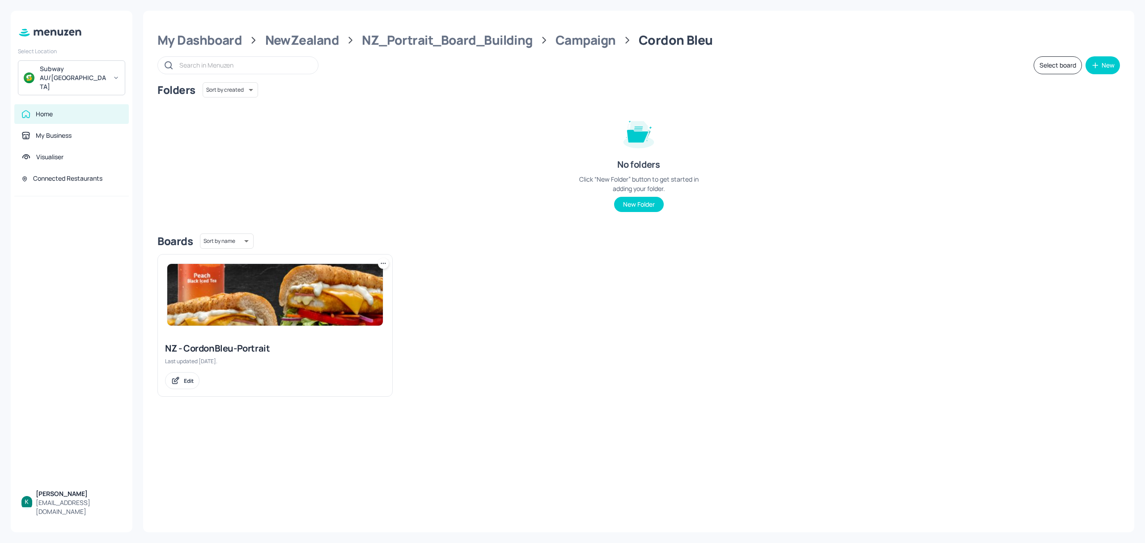
click at [334, 314] on img at bounding box center [275, 295] width 216 height 62
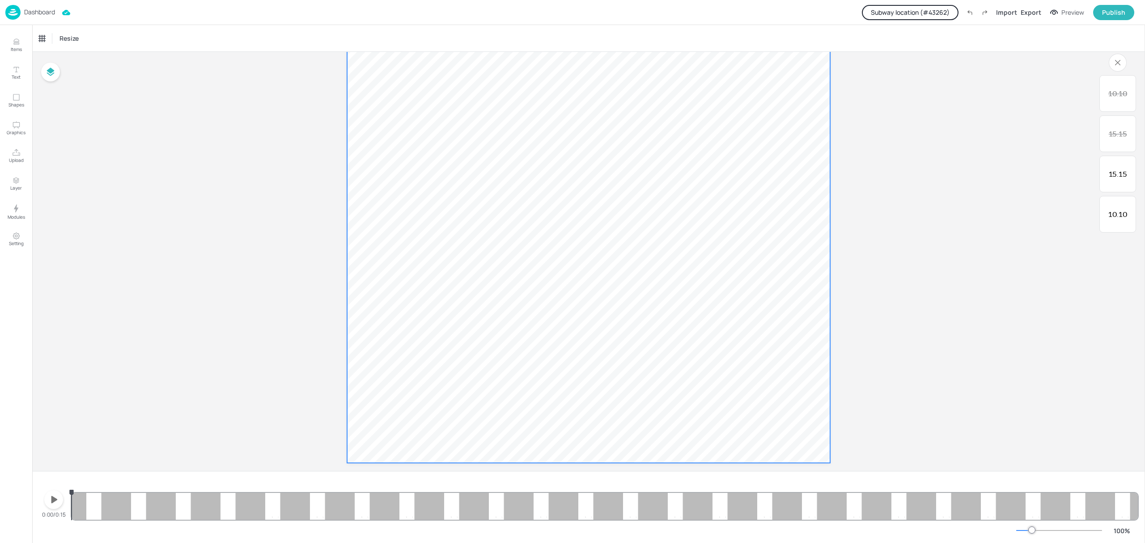
scroll to position [491, 0]
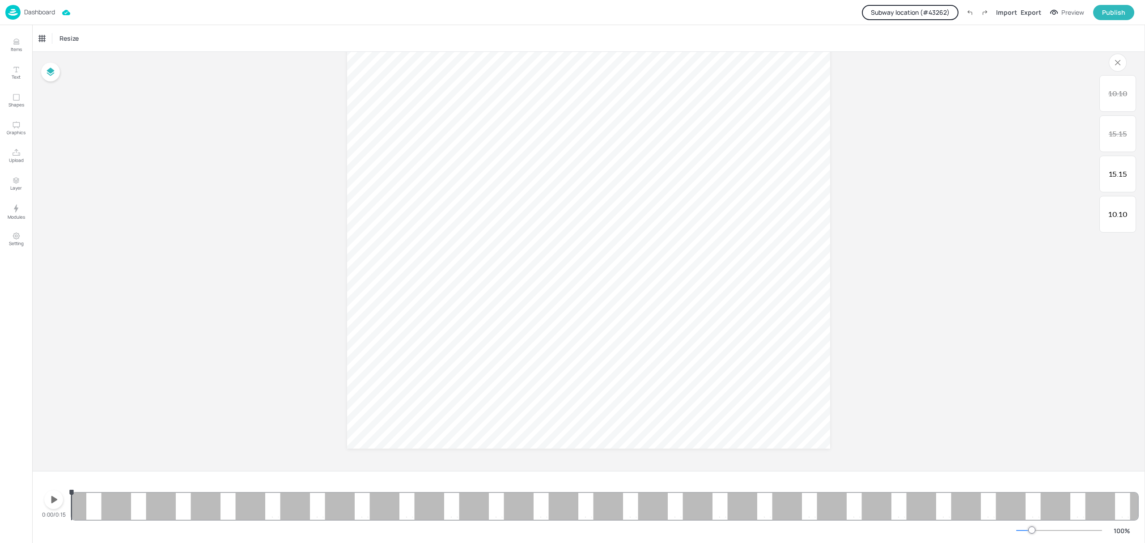
click at [58, 501] on icon "button" at bounding box center [54, 499] width 14 height 14
click at [56, 500] on icon "button" at bounding box center [53, 500] width 7 height 8
click at [948, 6] on button "Subway location (# 43262 )" at bounding box center [910, 12] width 97 height 15
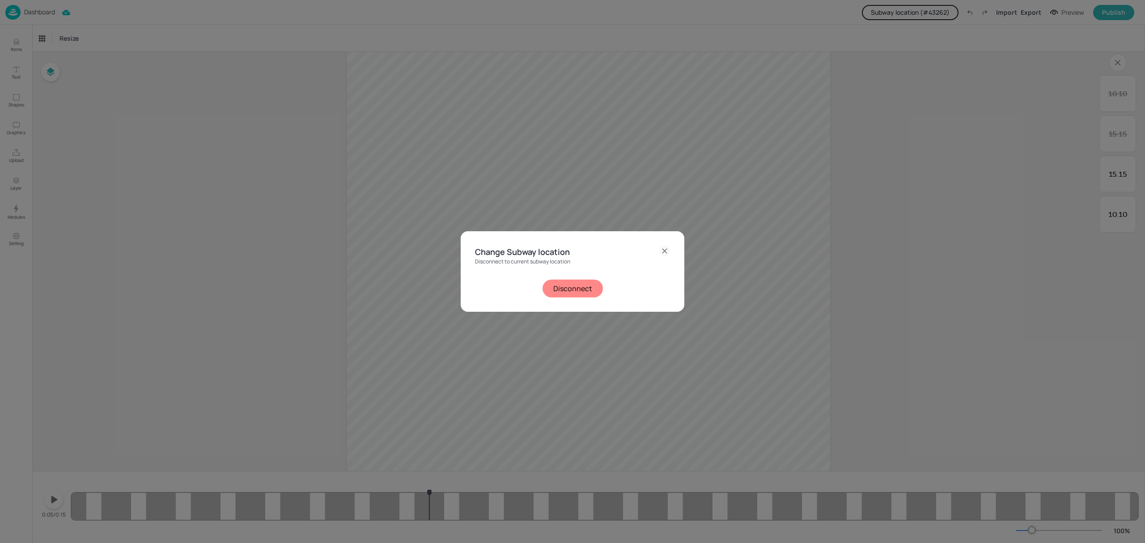
click at [583, 287] on button "Disconnect" at bounding box center [572, 289] width 60 height 18
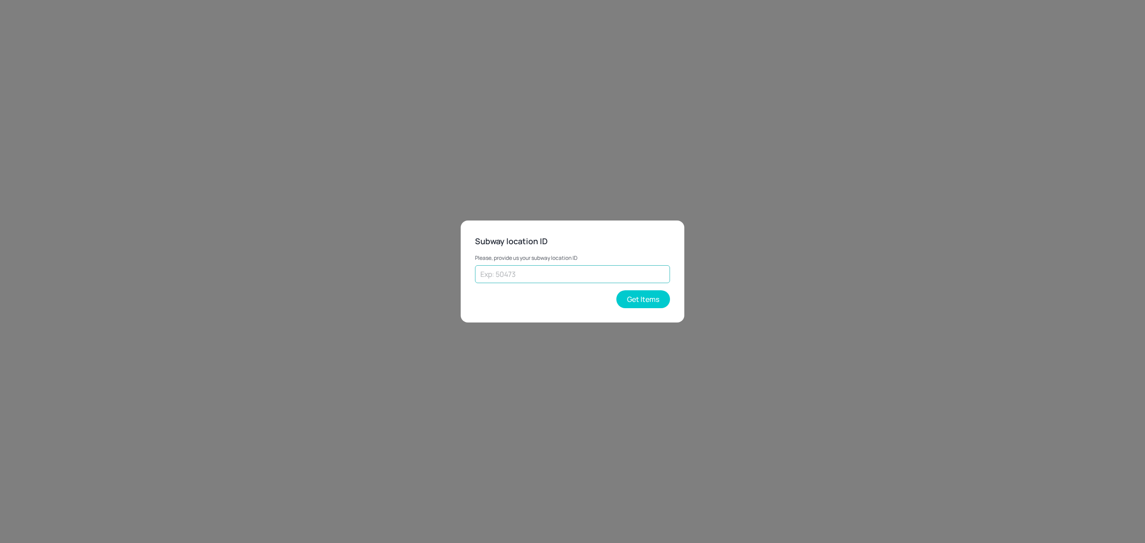
click at [589, 275] on input "text" at bounding box center [572, 274] width 195 height 18
type input "70308"
click at [631, 299] on button "Get Items" at bounding box center [643, 299] width 54 height 18
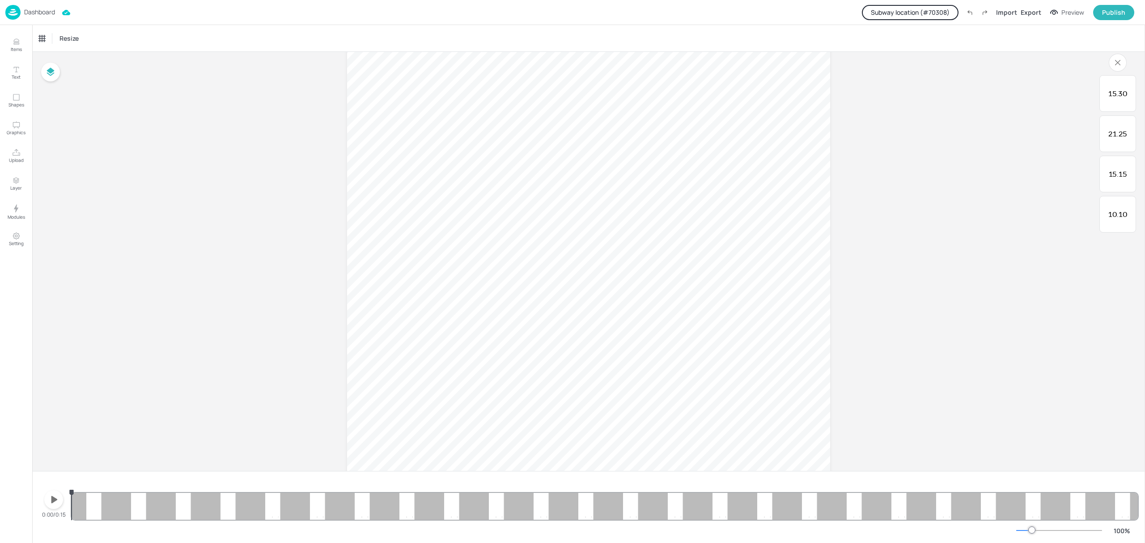
scroll to position [192, 0]
click at [13, 163] on p "Upload" at bounding box center [16, 160] width 15 height 6
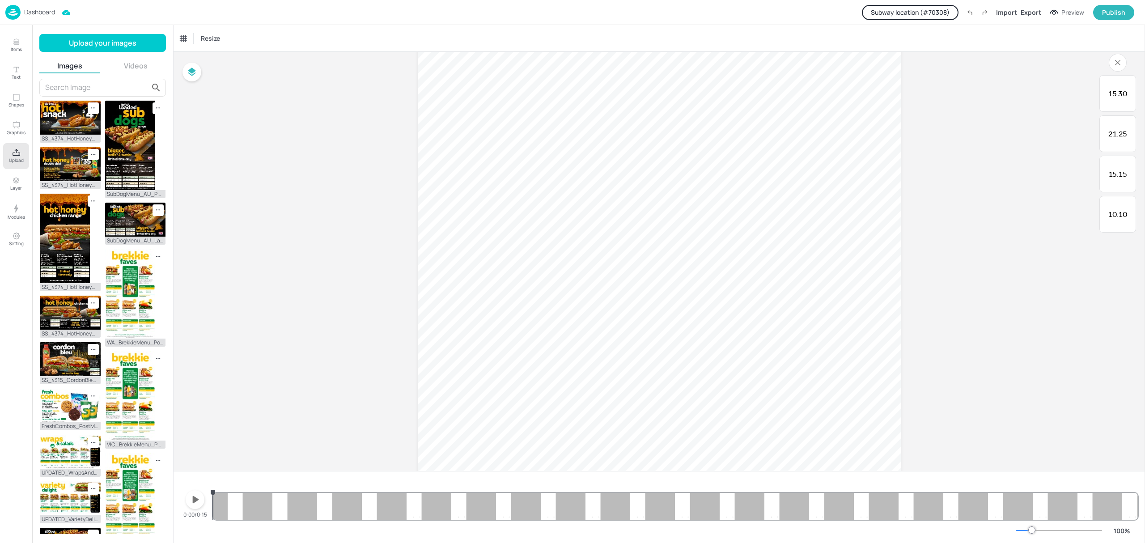
click at [140, 65] on button "Videos" at bounding box center [136, 66] width 61 height 10
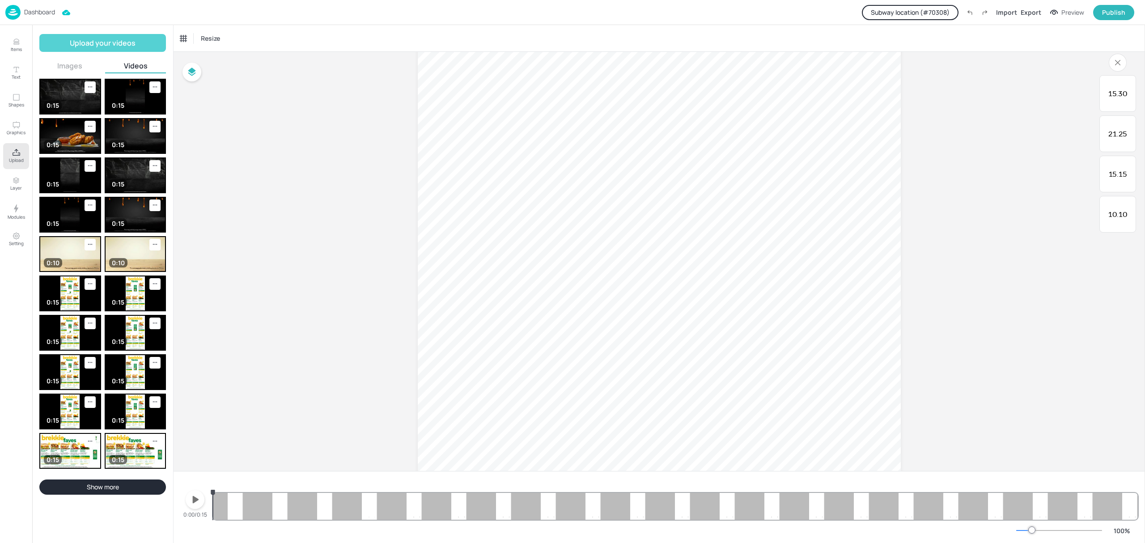
click at [123, 43] on button "Upload your videos" at bounding box center [102, 43] width 127 height 18
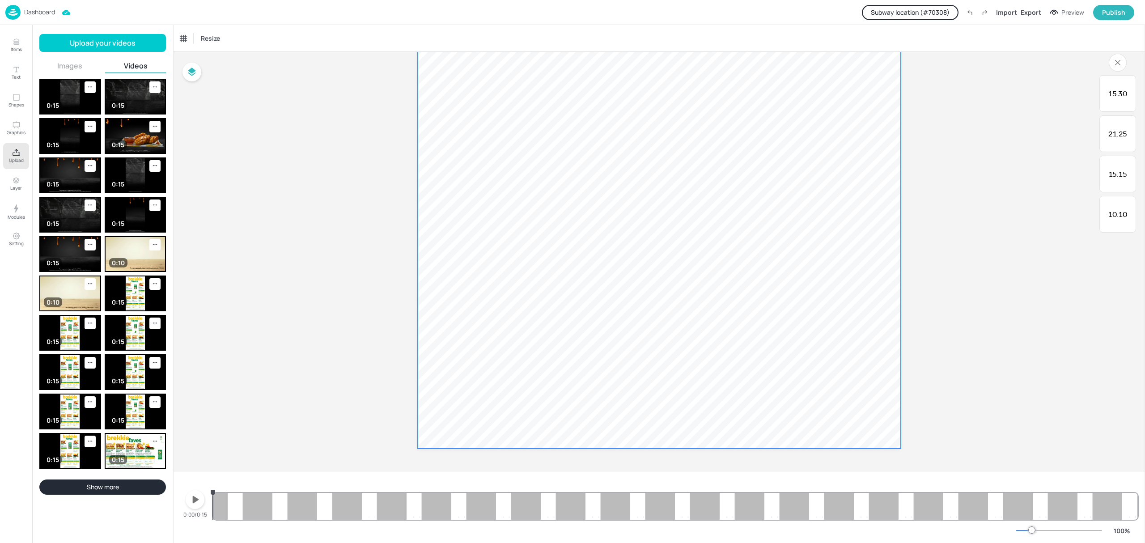
scroll to position [73, 0]
click at [589, 204] on div "Set Background as Video Layer" at bounding box center [631, 204] width 88 height 9
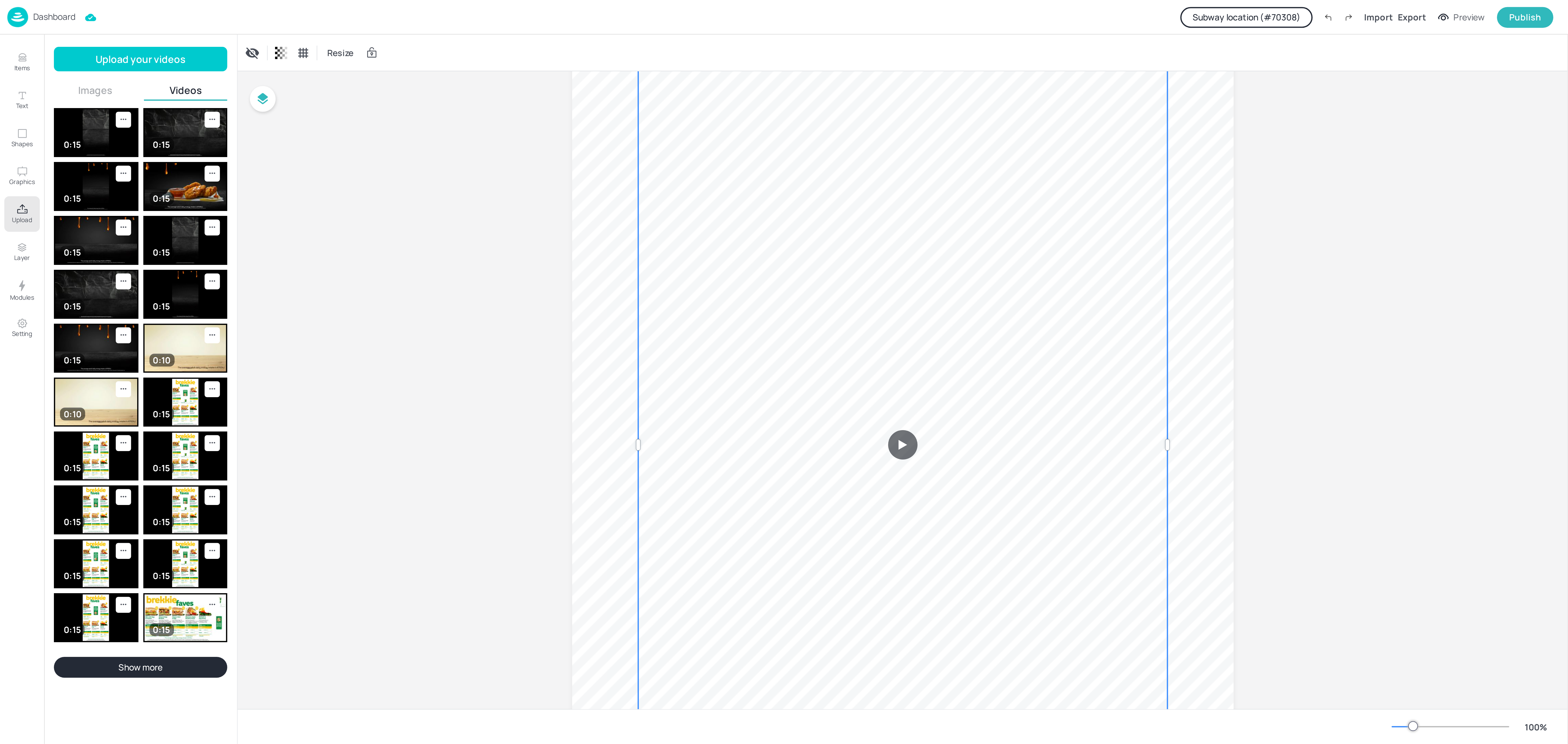
scroll to position [117, 0]
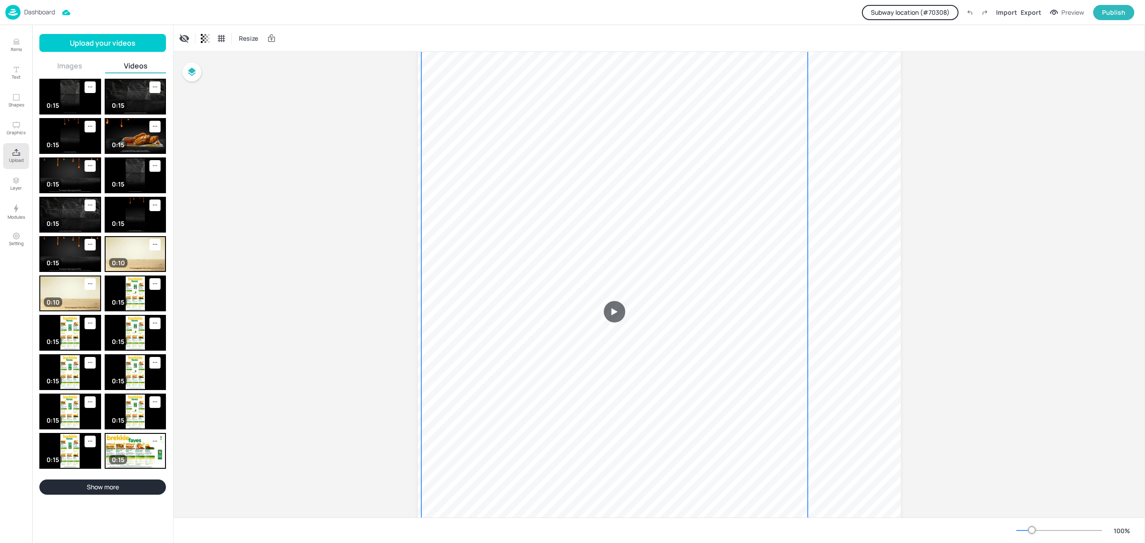
drag, startPoint x: 648, startPoint y: 220, endPoint x: 600, endPoint y: 213, distance: 48.9
click at [600, 213] on video at bounding box center [614, 311] width 386 height 687
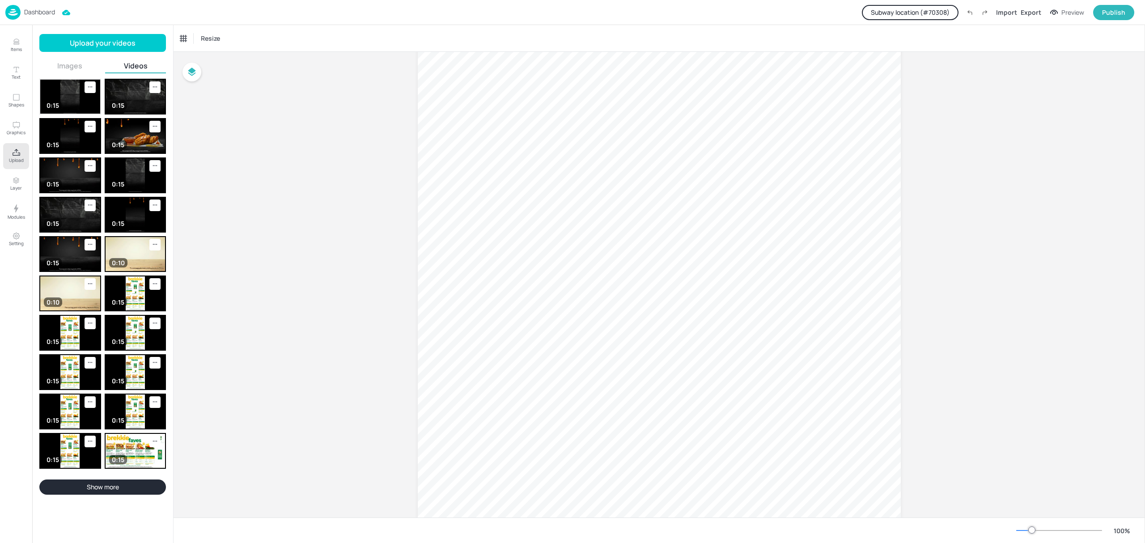
click at [64, 99] on img at bounding box center [70, 97] width 60 height 34
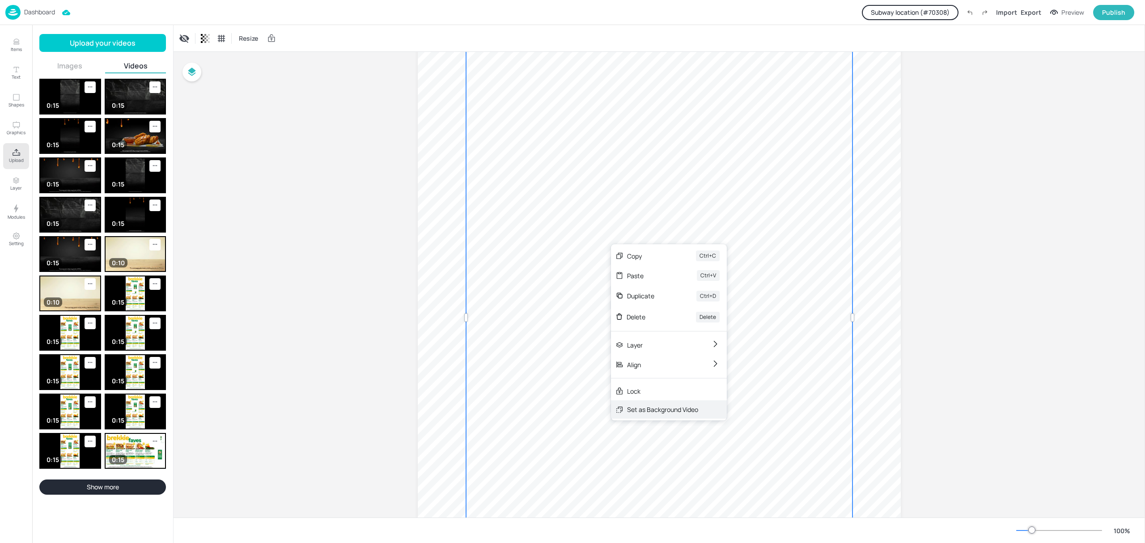
click at [637, 410] on div "Set as Background Video" at bounding box center [662, 409] width 71 height 9
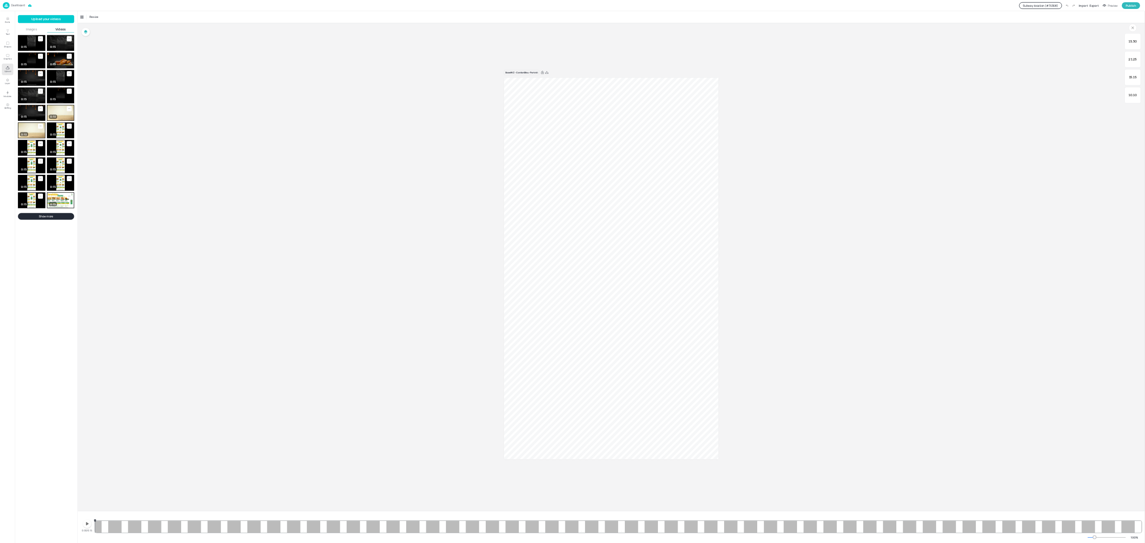
scroll to position [0, 0]
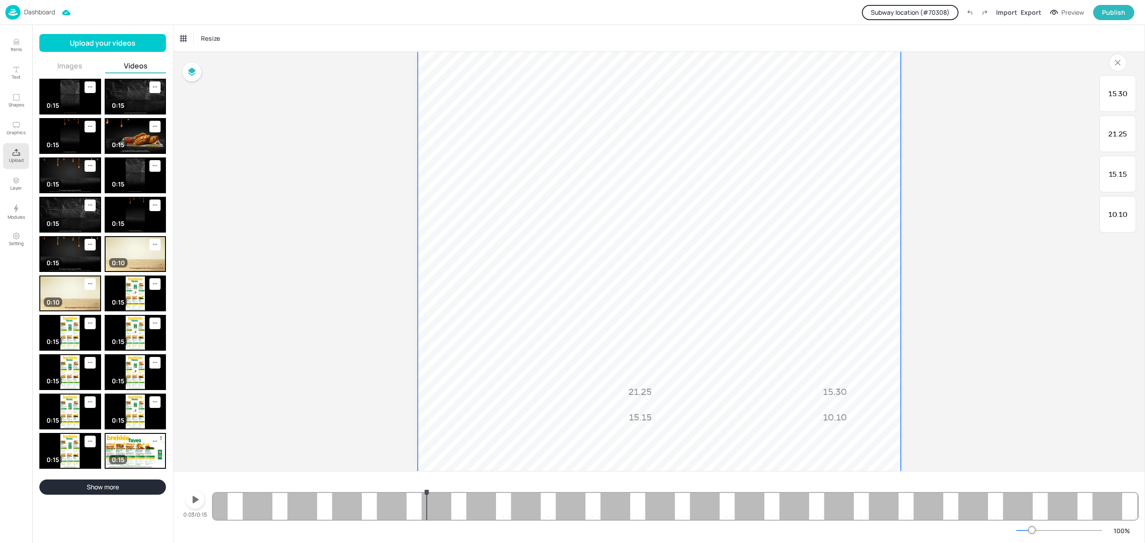
scroll to position [491, 0]
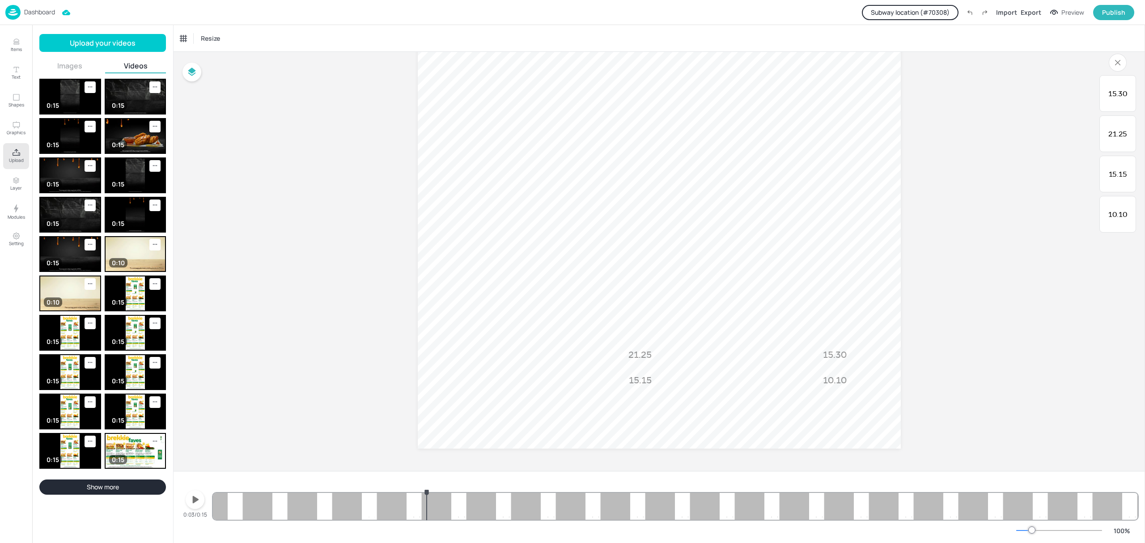
click at [194, 500] on icon "button" at bounding box center [196, 499] width 6 height 7
click at [194, 499] on icon "button" at bounding box center [195, 499] width 14 height 14
drag, startPoint x: 377, startPoint y: 497, endPoint x: 249, endPoint y: 511, distance: 128.2
click at [249, 511] on div "10.10 15.15 21.25 15.30 10.10 15.15 21.25 15.30 10.10 15.15 21.25 15.30 10.10 1…" at bounding box center [675, 498] width 925 height 43
click at [366, 262] on div "Board NZ - CordonBleu-Portrait 10.10 15.15 21.25 15.30" at bounding box center [659, 16] width 971 height 910
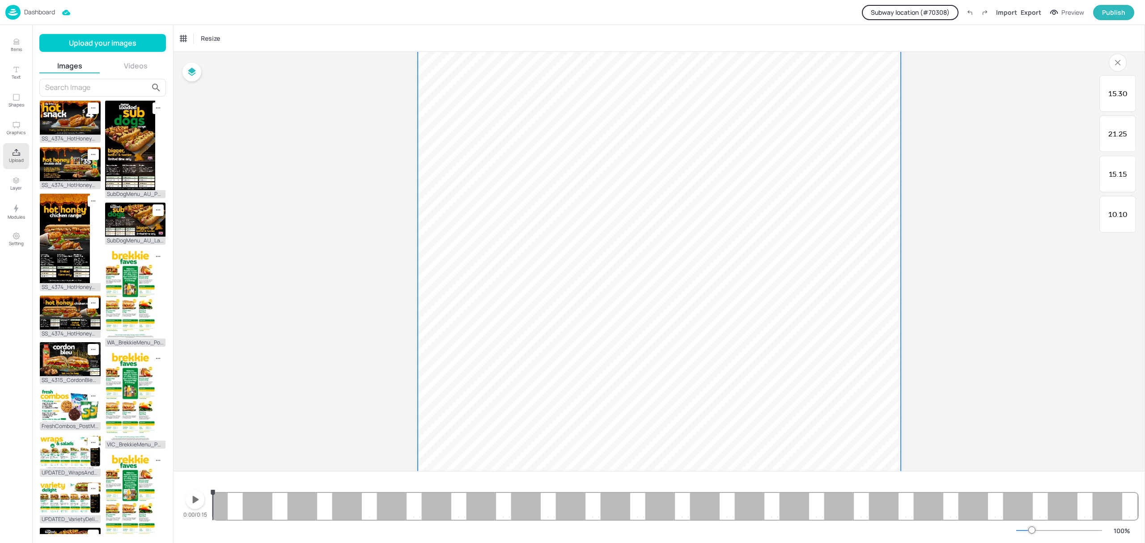
scroll to position [491, 0]
click at [195, 501] on icon "button" at bounding box center [196, 499] width 6 height 7
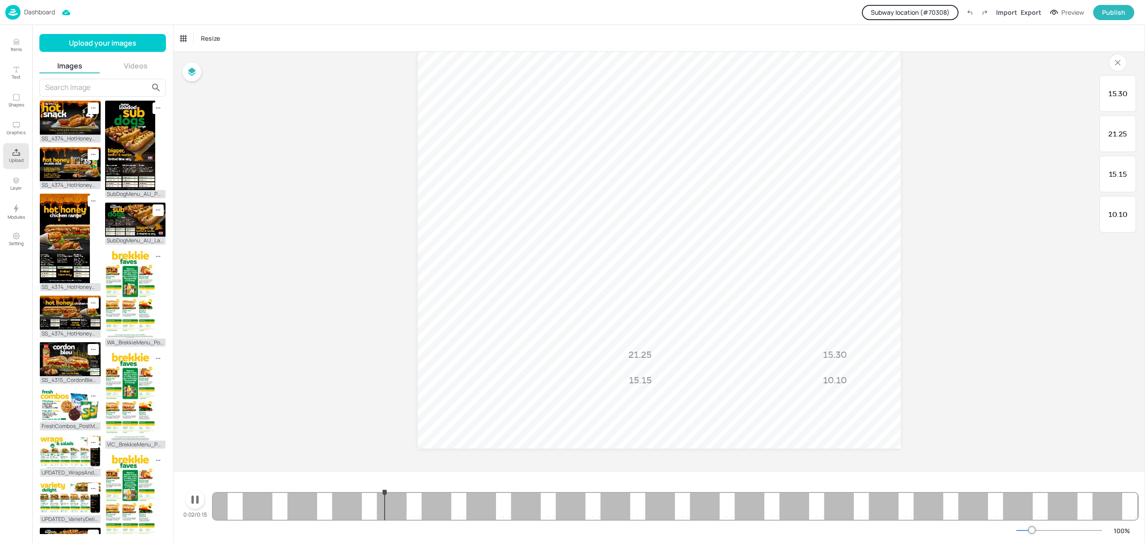
click at [196, 501] on icon "button" at bounding box center [194, 500] width 7 height 8
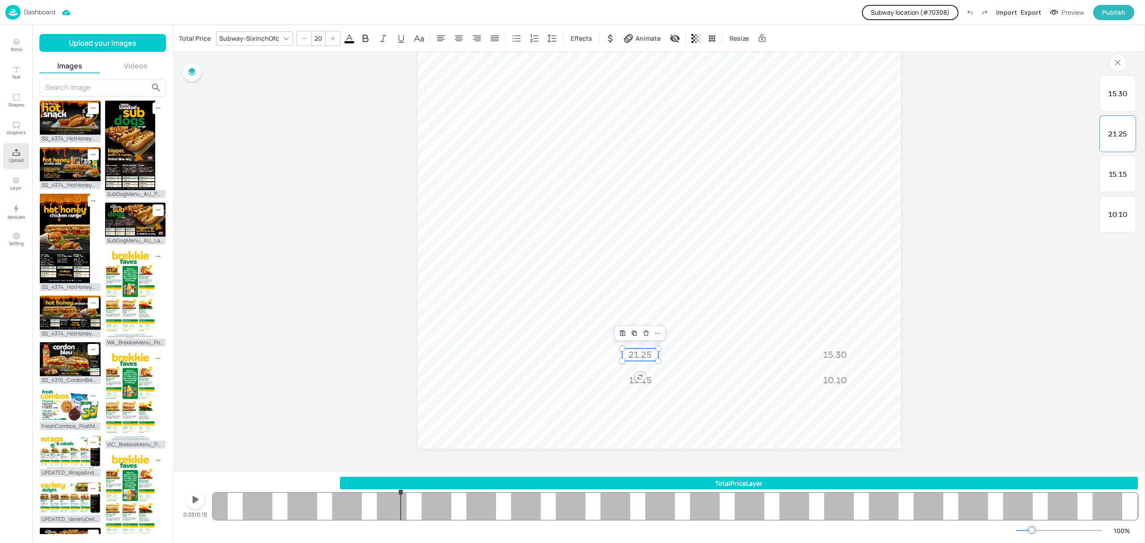
click at [647, 351] on p "21.25" at bounding box center [640, 354] width 36 height 13
click at [186, 35] on div "Total Price" at bounding box center [194, 38] width 35 height 14
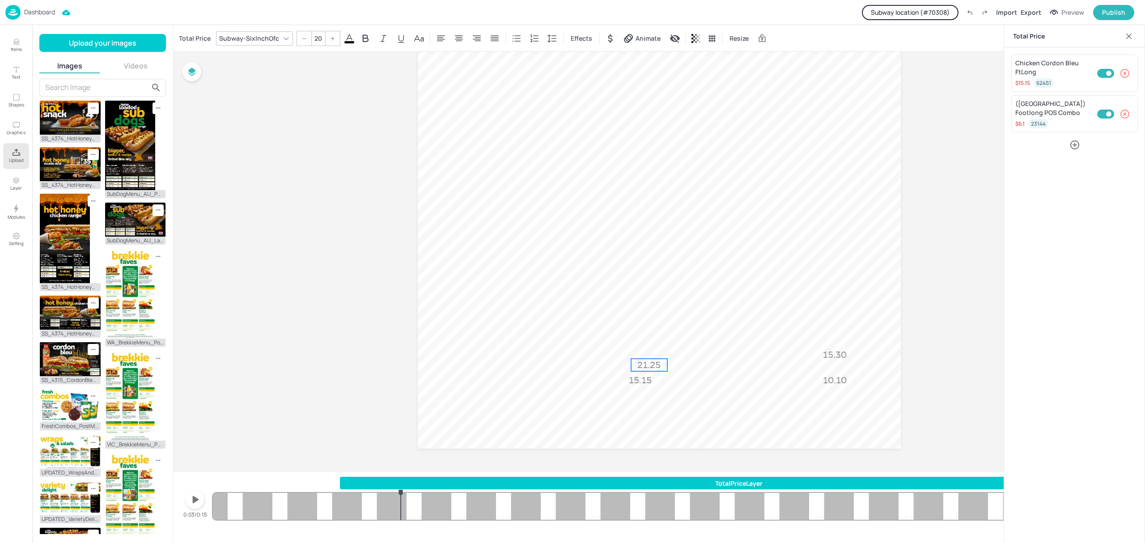
drag, startPoint x: 644, startPoint y: 353, endPoint x: 653, endPoint y: 363, distance: 13.6
click at [653, 363] on p "21.25" at bounding box center [649, 365] width 36 height 13
type input "20"
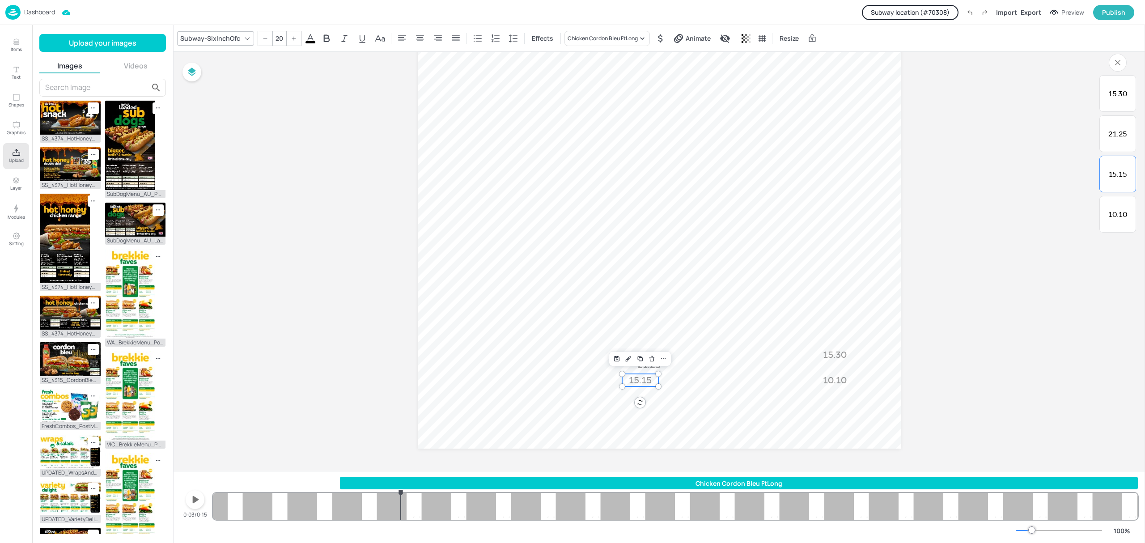
click at [632, 378] on span "15.15" at bounding box center [640, 380] width 23 height 11
drag, startPoint x: 644, startPoint y: 378, endPoint x: 793, endPoint y: 362, distance: 149.8
click at [793, 362] on span "15.15" at bounding box center [789, 365] width 23 height 11
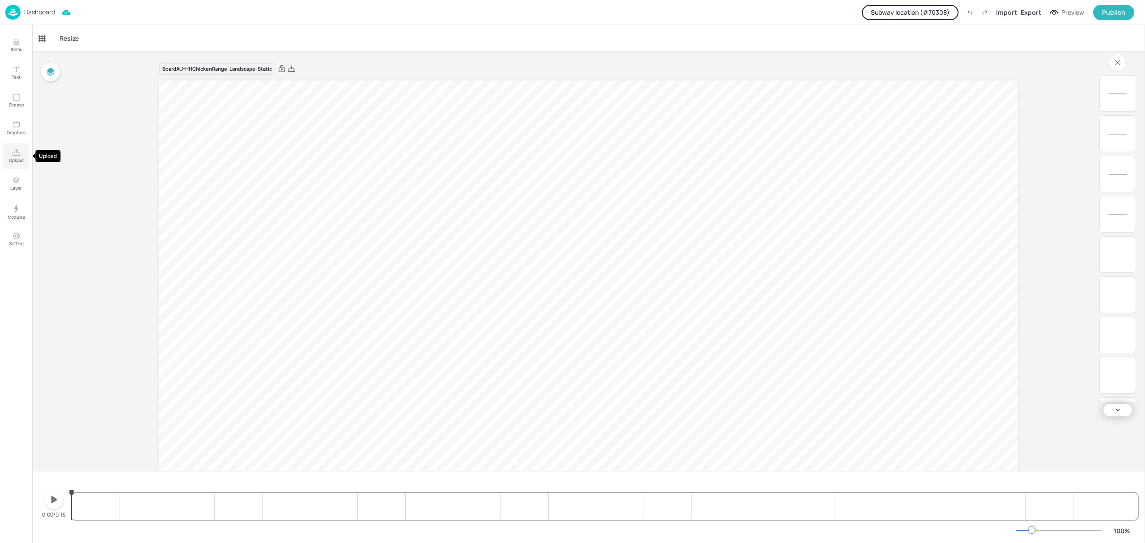
click at [18, 153] on icon "Upload" at bounding box center [17, 152] width 8 height 7
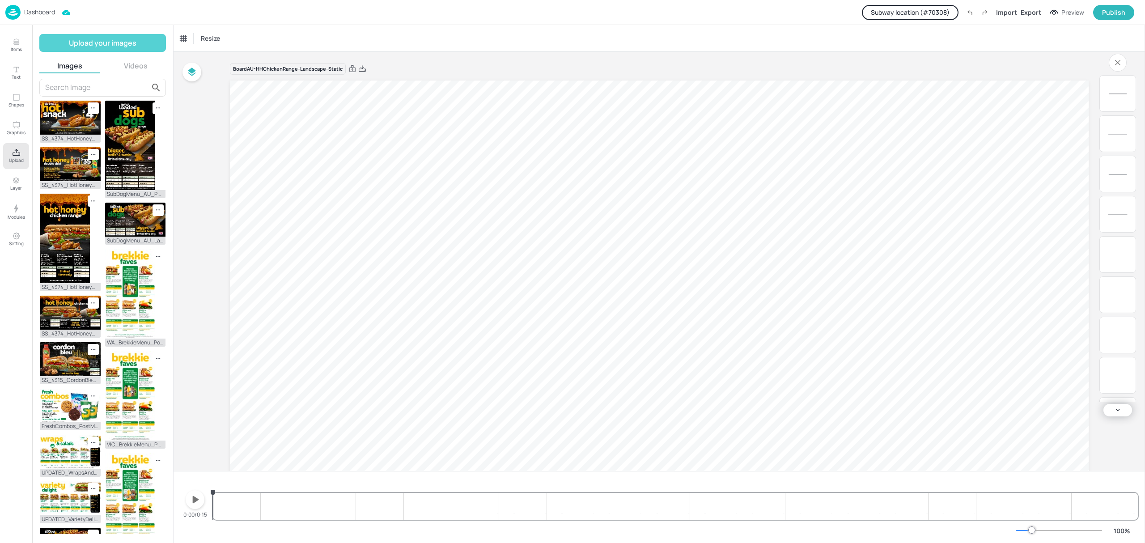
click at [76, 42] on button "Upload your images" at bounding box center [102, 43] width 127 height 18
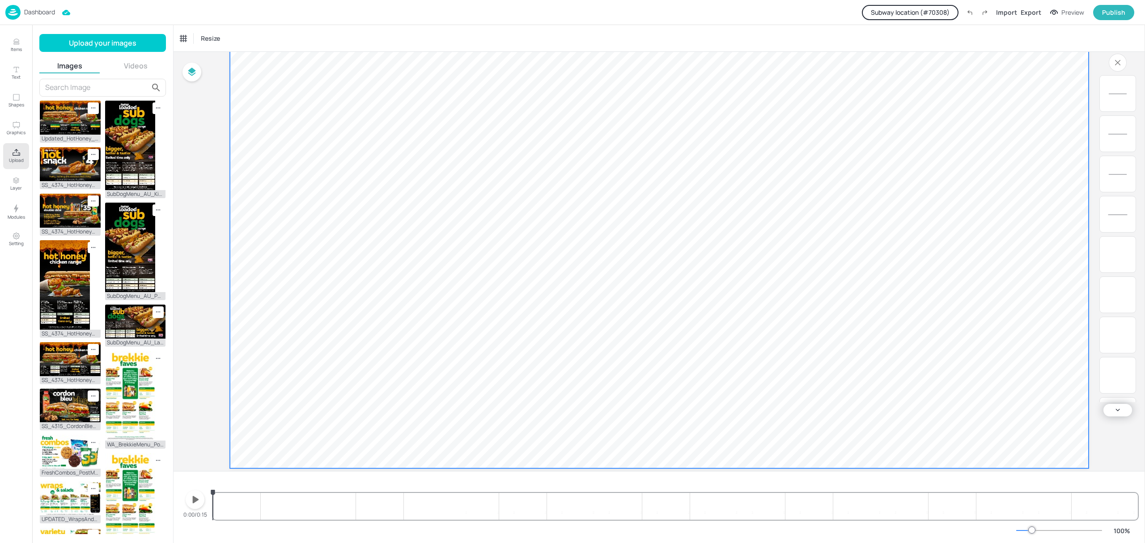
scroll to position [115, 0]
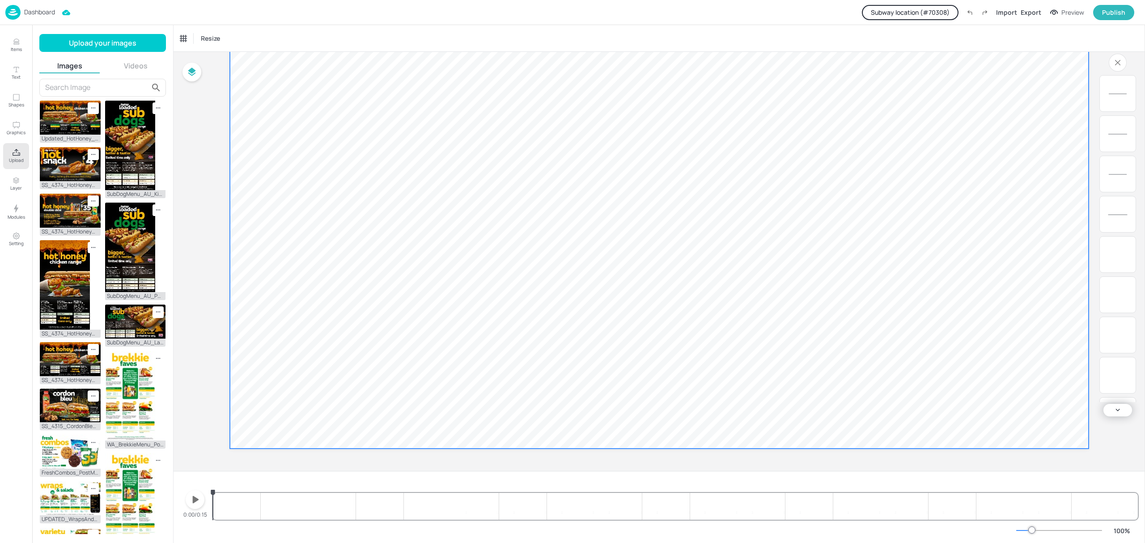
click at [432, 292] on video at bounding box center [659, 207] width 859 height 483
click at [453, 299] on div "Set Background as Video Layer" at bounding box center [492, 303] width 88 height 9
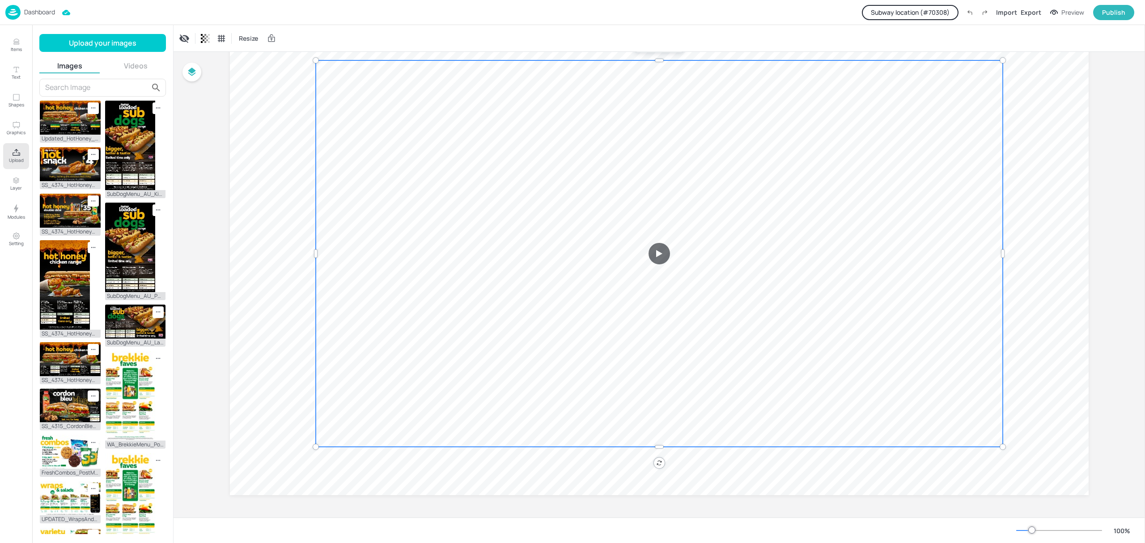
scroll to position [68, 0]
drag, startPoint x: 455, startPoint y: 301, endPoint x: 402, endPoint y: 315, distance: 54.6
click at [402, 315] on video at bounding box center [657, 253] width 687 height 386
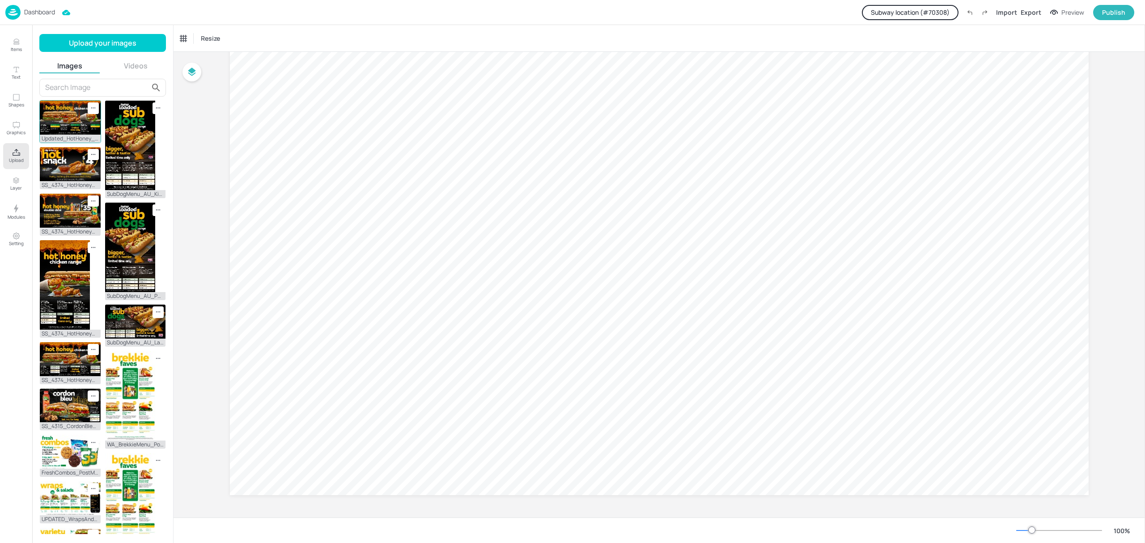
click at [52, 126] on img at bounding box center [70, 118] width 61 height 34
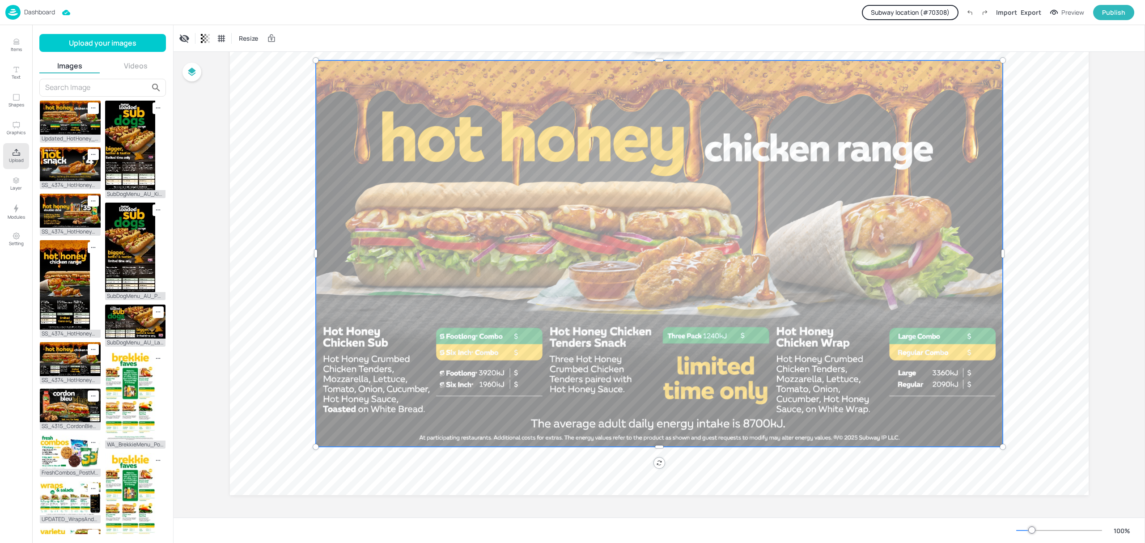
scroll to position [9, 0]
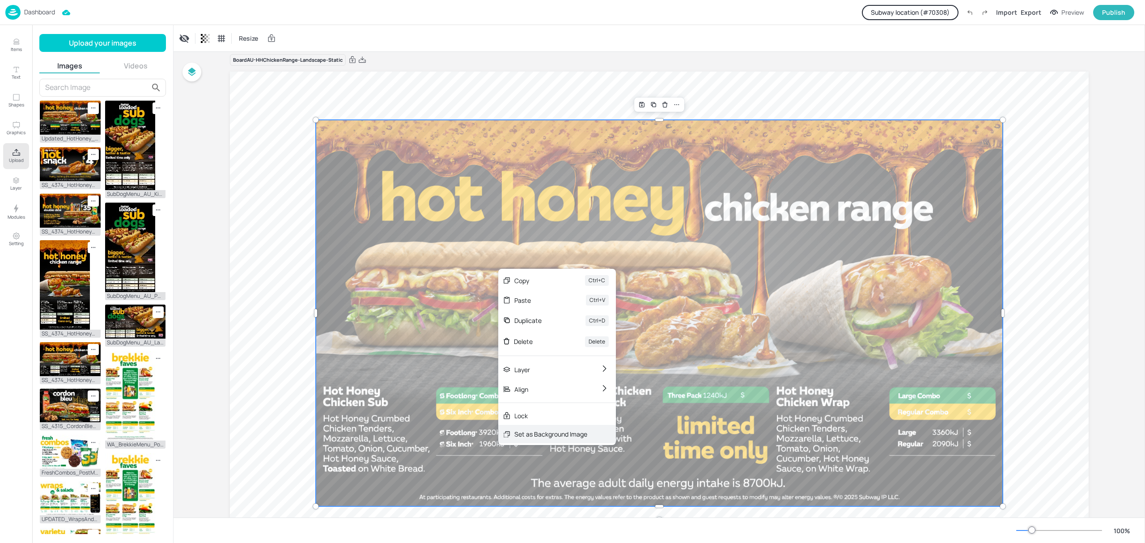
click at [547, 429] on div "Set as Background Image" at bounding box center [550, 433] width 73 height 9
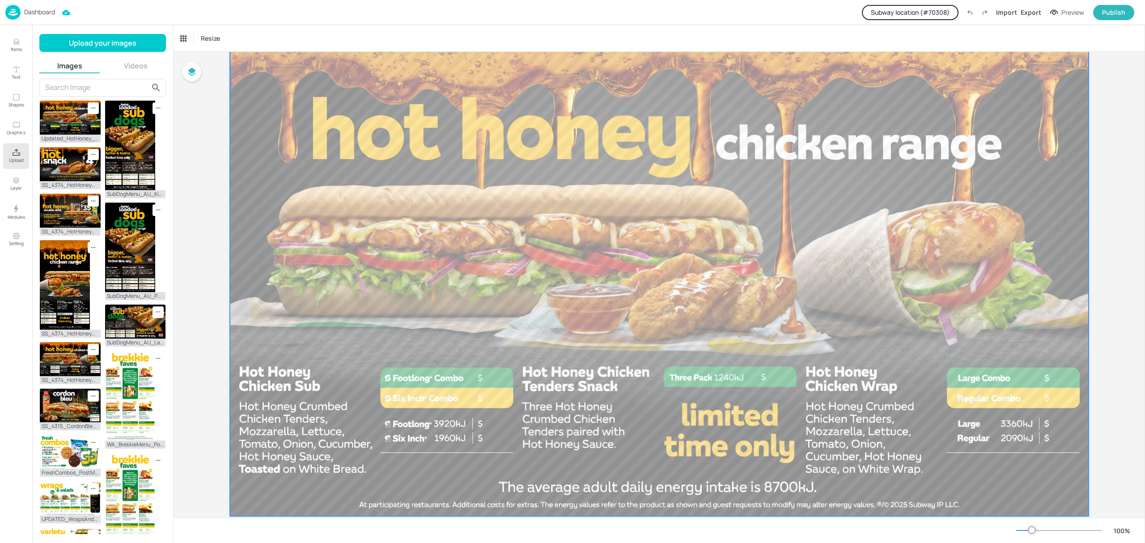
scroll to position [68, 0]
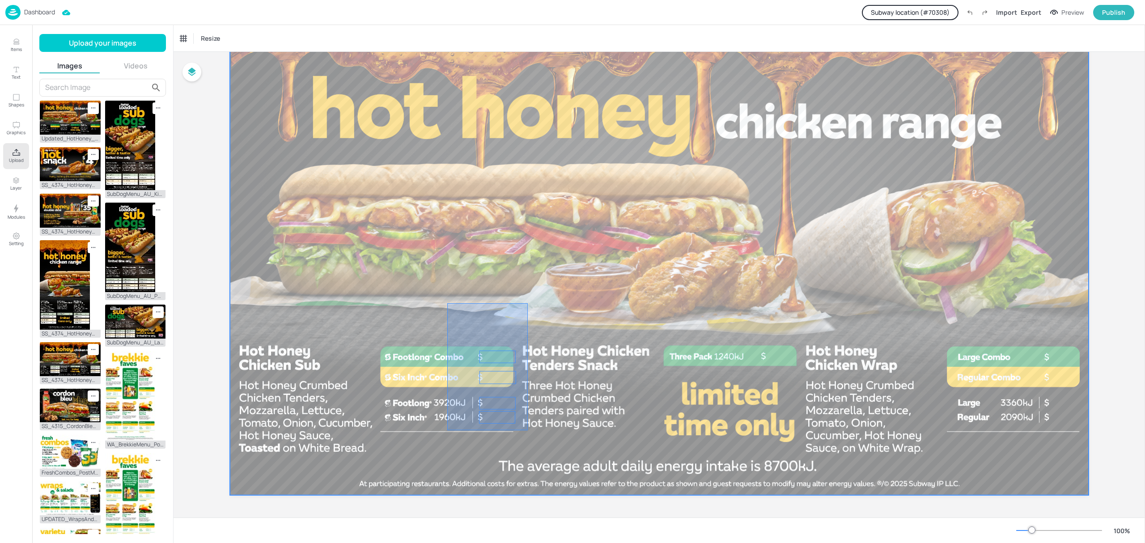
drag, startPoint x: 448, startPoint y: 306, endPoint x: 528, endPoint y: 430, distance: 147.3
click at [528, 430] on div at bounding box center [659, 253] width 859 height 483
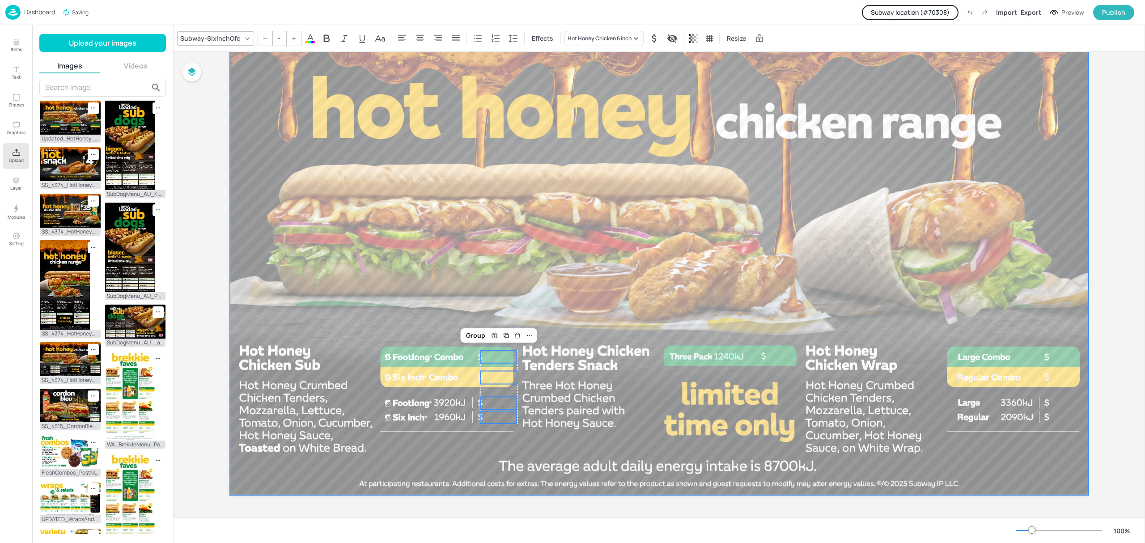
click at [555, 405] on div at bounding box center [659, 253] width 859 height 483
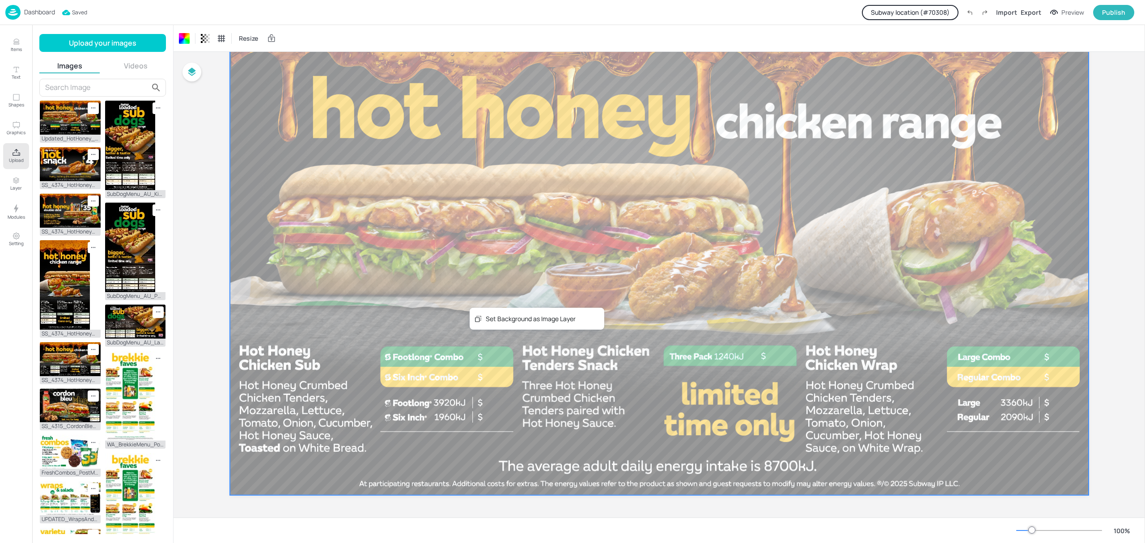
click at [433, 296] on div at bounding box center [659, 253] width 859 height 483
click at [494, 314] on div "Set Background as Image Layer" at bounding box center [505, 309] width 90 height 9
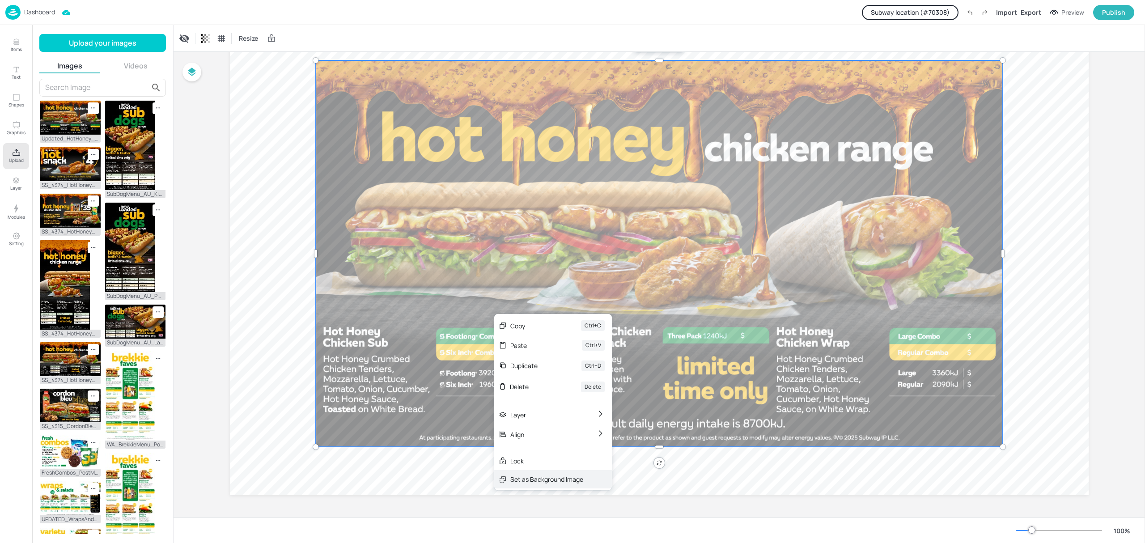
click at [542, 483] on div "Set as Background Image" at bounding box center [546, 479] width 73 height 9
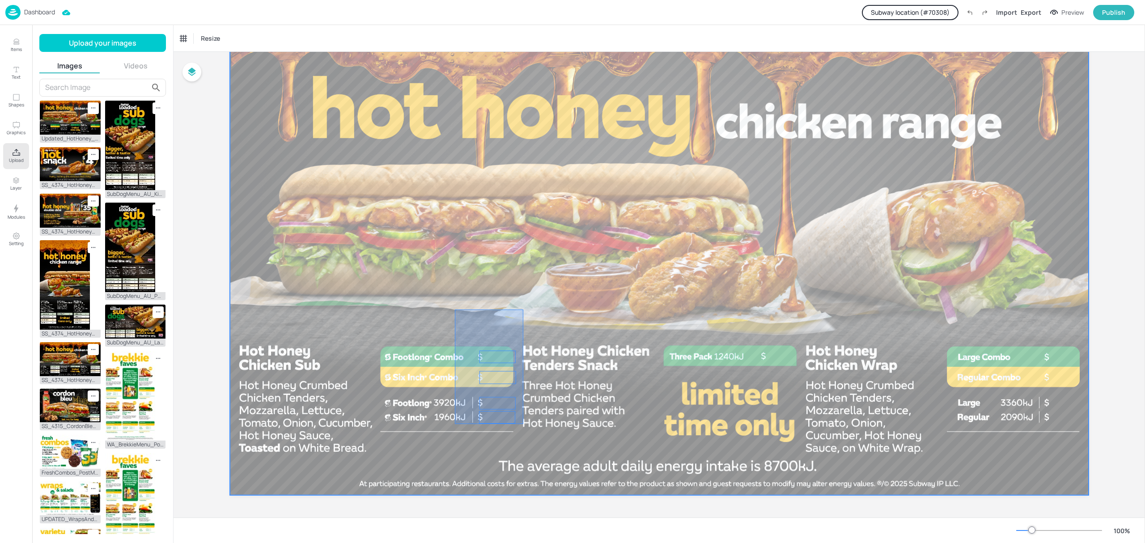
drag, startPoint x: 455, startPoint y: 309, endPoint x: 523, endPoint y: 424, distance: 133.8
click at [523, 424] on div at bounding box center [659, 253] width 859 height 483
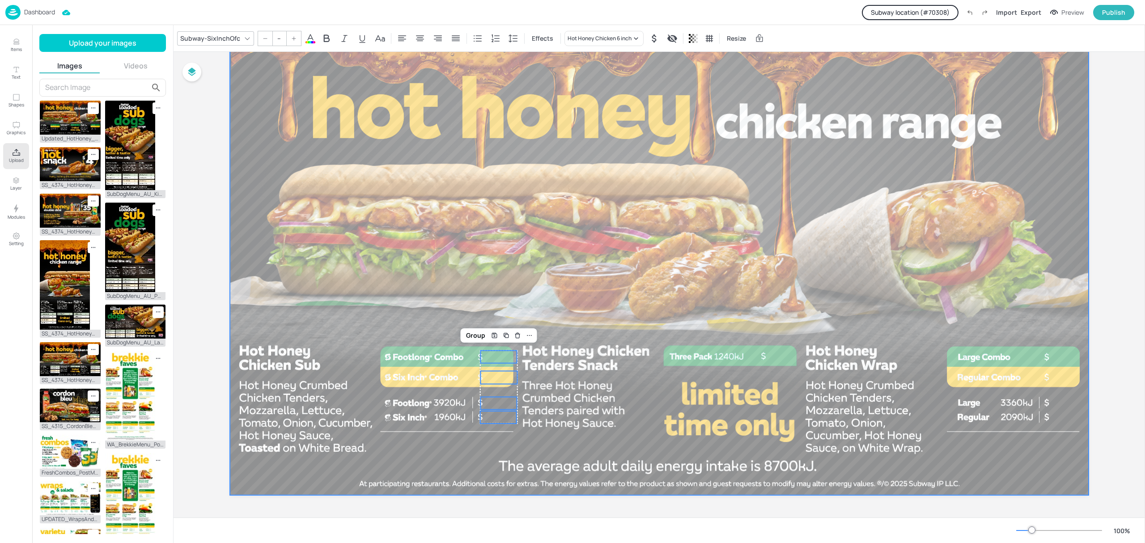
click at [600, 268] on div at bounding box center [659, 253] width 859 height 483
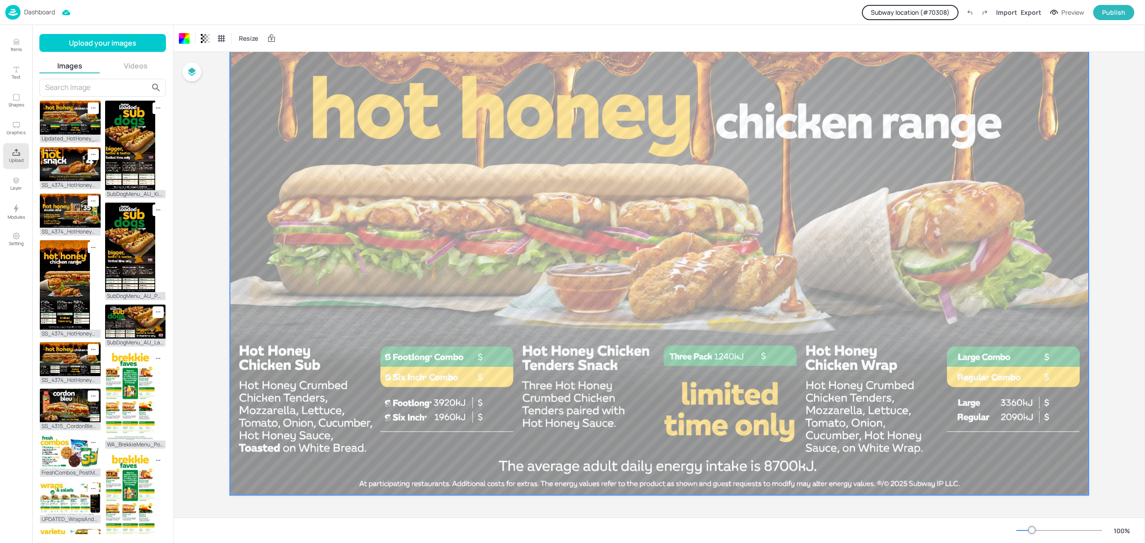
click at [942, 7] on button "Subway location (# 70308 )" at bounding box center [910, 12] width 97 height 15
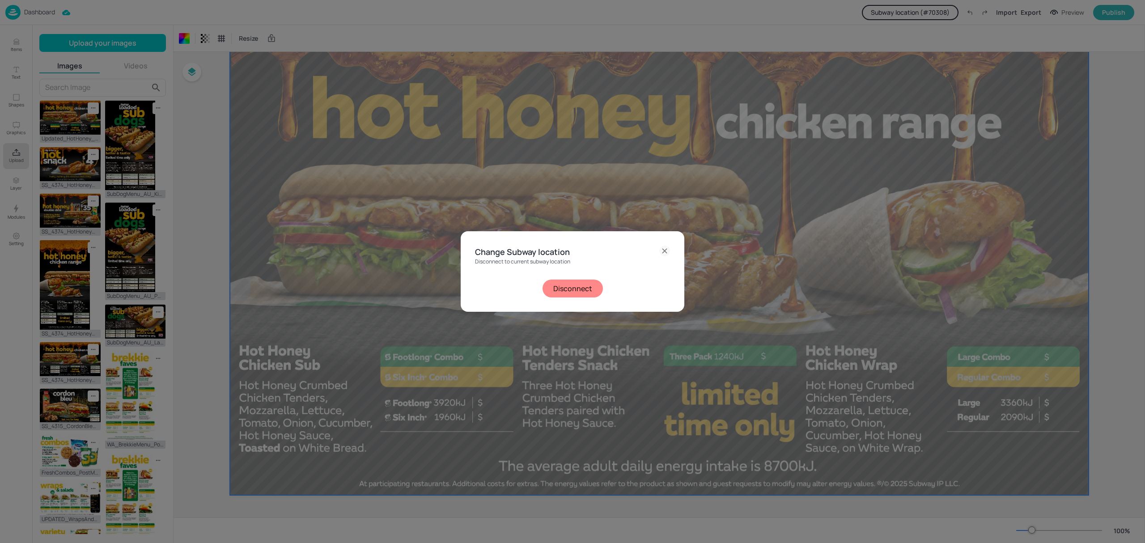
click at [571, 284] on button "Disconnect" at bounding box center [572, 289] width 60 height 18
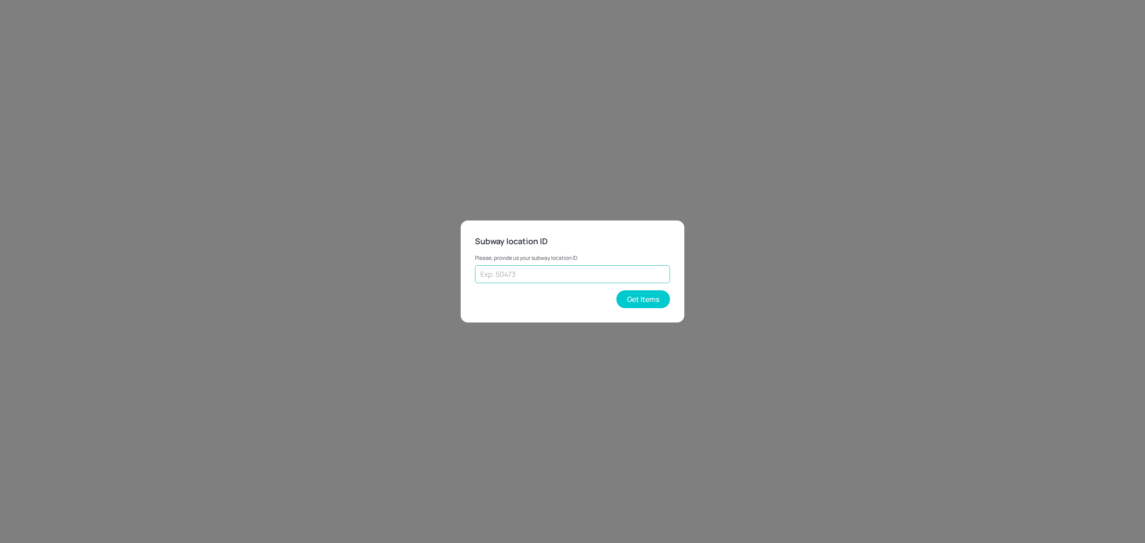
click at [585, 272] on input "text" at bounding box center [572, 274] width 195 height 18
type input "43262"
click at [643, 302] on button "Get Items" at bounding box center [643, 299] width 54 height 18
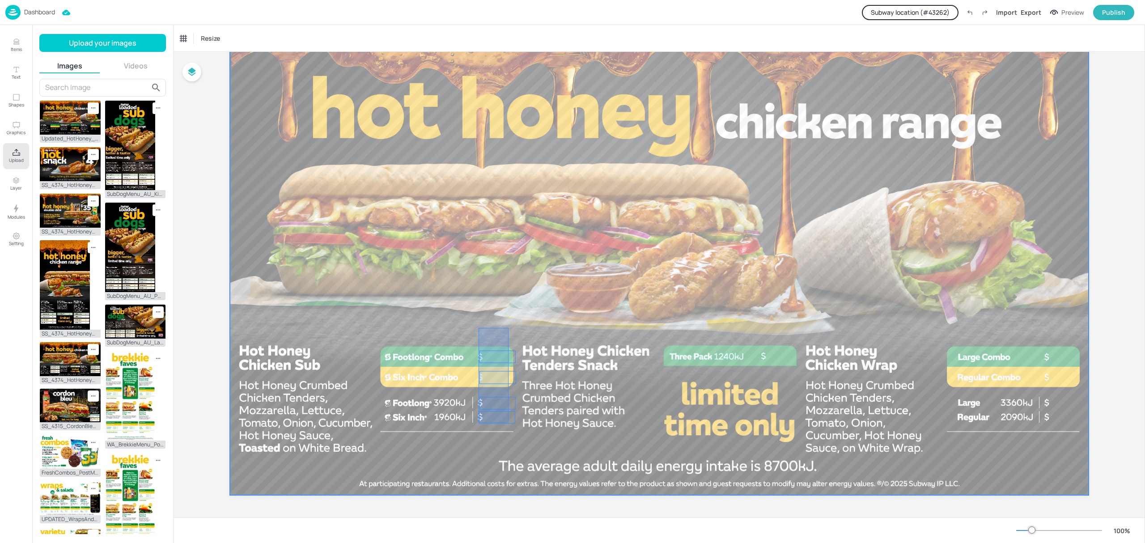
drag, startPoint x: 479, startPoint y: 328, endPoint x: 511, endPoint y: 430, distance: 107.4
click at [511, 430] on div at bounding box center [659, 253] width 859 height 483
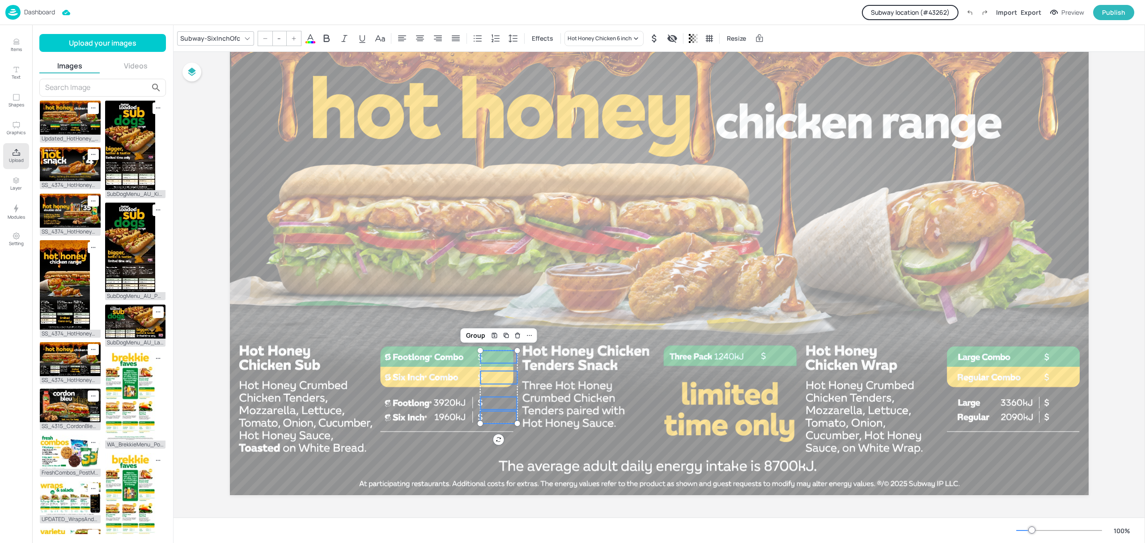
click at [311, 37] on icon at bounding box center [310, 38] width 11 height 11
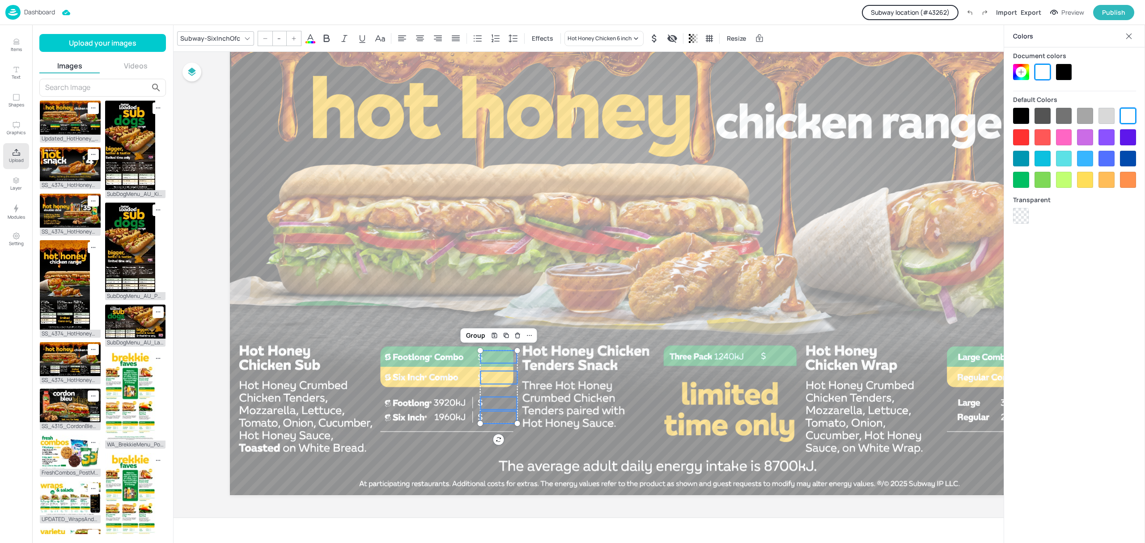
click at [1066, 68] on div at bounding box center [1064, 72] width 16 height 16
click at [1047, 67] on div at bounding box center [1042, 72] width 16 height 16
click at [605, 286] on div at bounding box center [659, 253] width 859 height 483
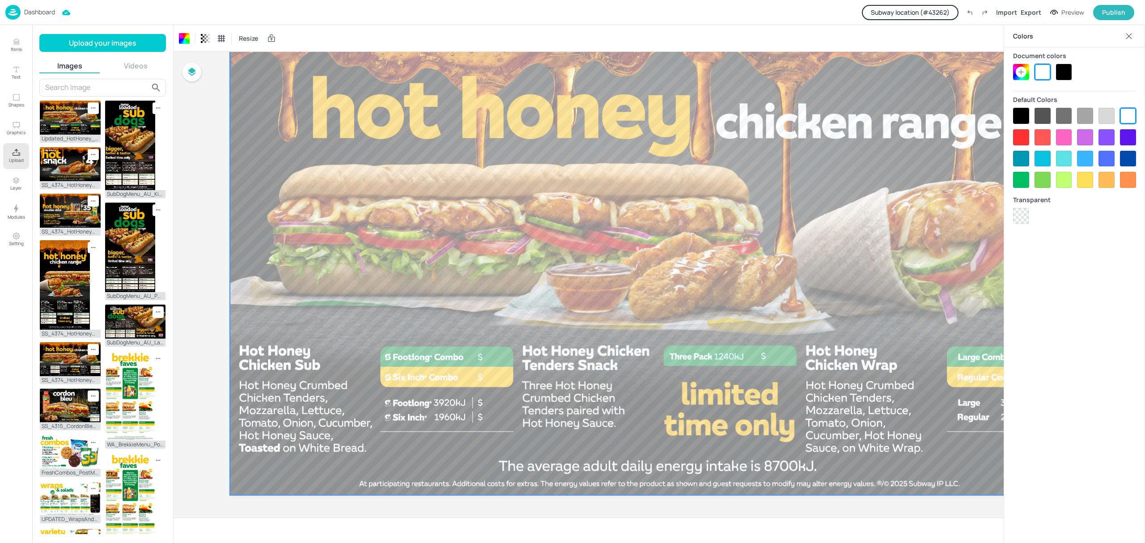
click at [497, 360] on p "21.63" at bounding box center [498, 357] width 36 height 13
drag, startPoint x: 552, startPoint y: 327, endPoint x: 496, endPoint y: 361, distance: 65.4
click at [496, 12] on div "4.50 15.13 10.10 10.10 15.15 14.90 21.63 14.90 21.65" at bounding box center [659, 12] width 859 height 0
click at [576, 349] on div at bounding box center [659, 253] width 859 height 483
click at [560, 282] on div "Set Background as Image Layer" at bounding box center [559, 280] width 90 height 9
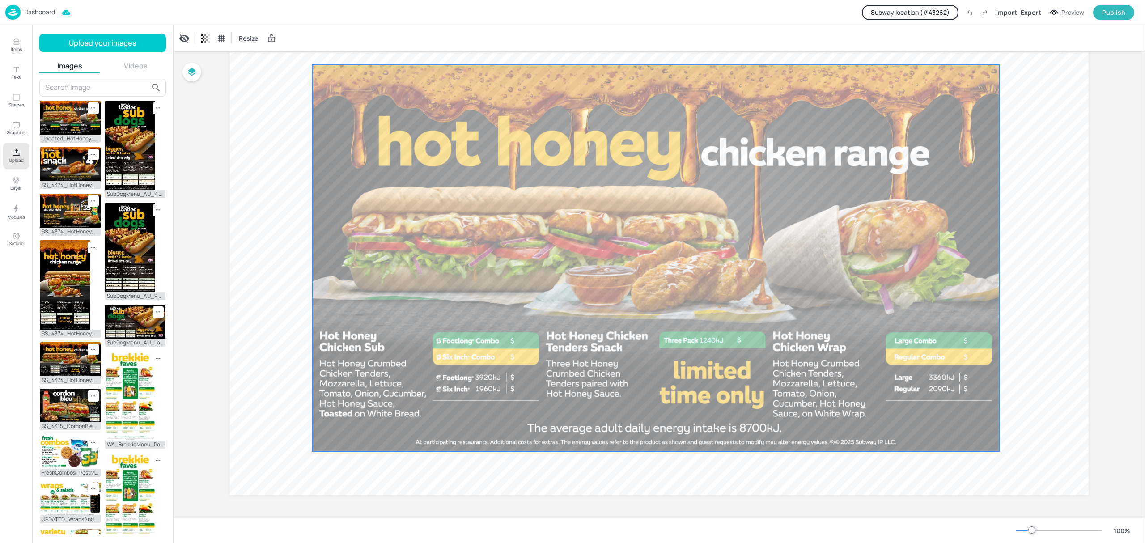
drag, startPoint x: 452, startPoint y: 290, endPoint x: 420, endPoint y: 294, distance: 31.6
click at [420, 294] on div at bounding box center [655, 258] width 687 height 386
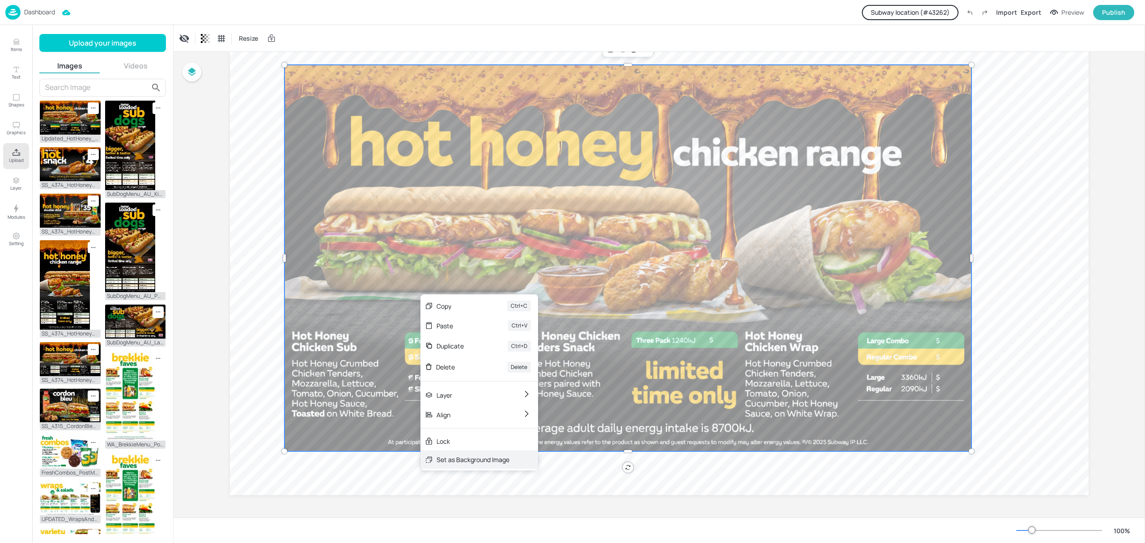
click at [470, 463] on div "Set as Background Image" at bounding box center [472, 459] width 73 height 9
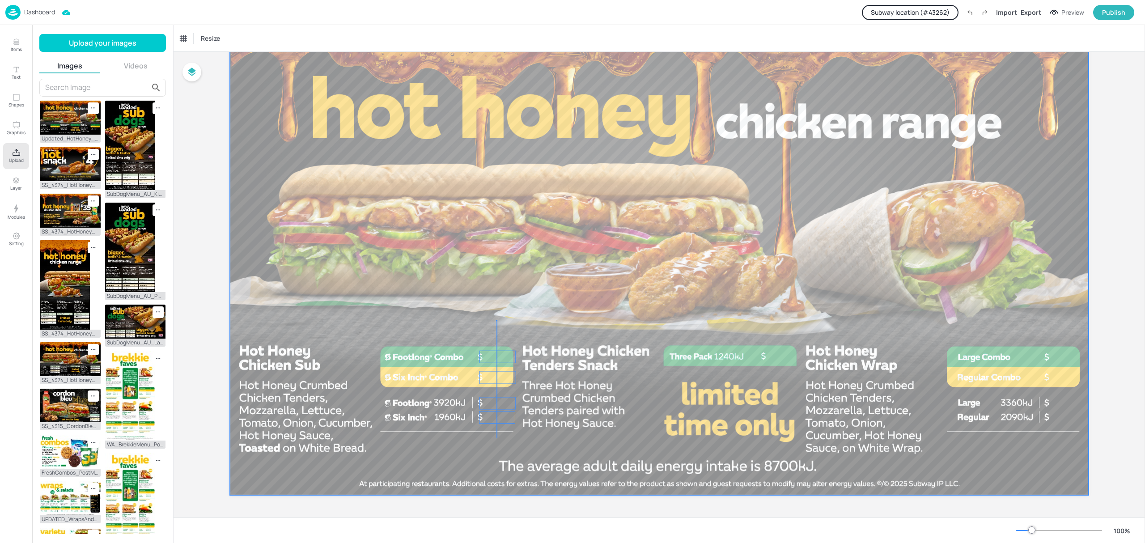
drag, startPoint x: 496, startPoint y: 320, endPoint x: 497, endPoint y: 438, distance: 118.1
click at [497, 438] on div at bounding box center [659, 253] width 859 height 483
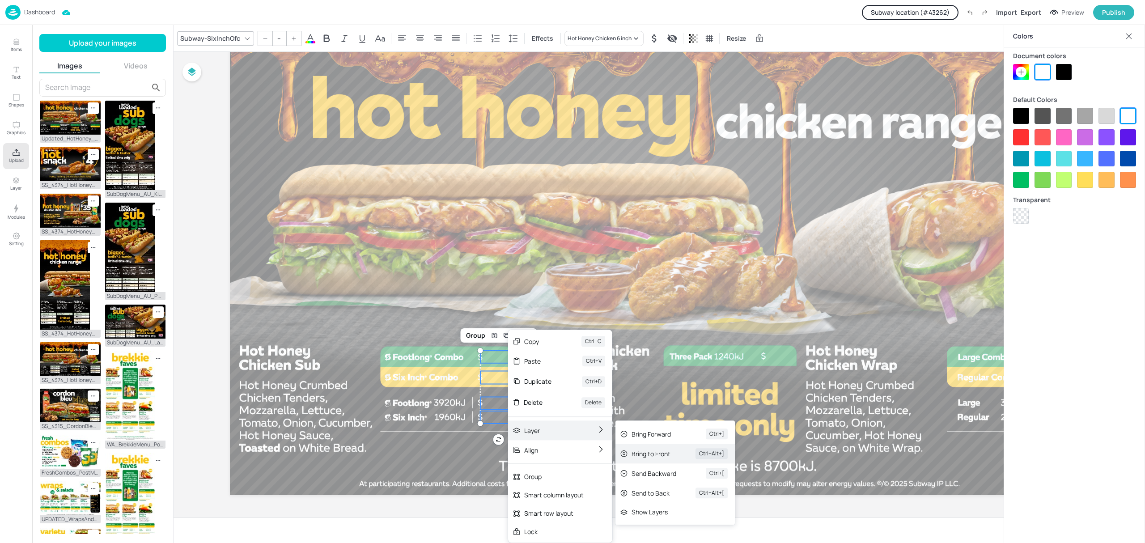
click at [632, 453] on div "Bring to Front" at bounding box center [650, 453] width 39 height 9
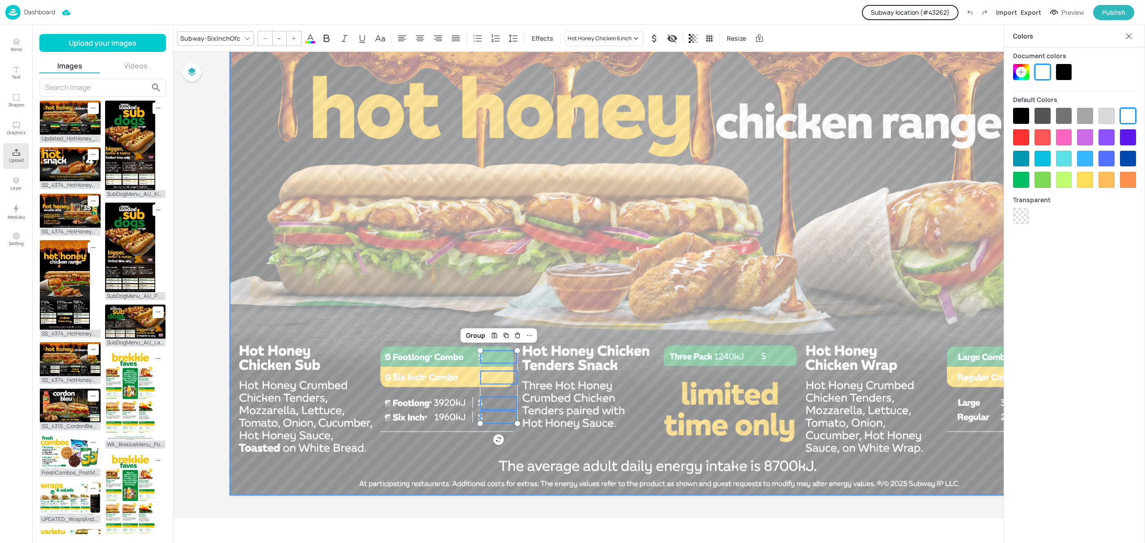
click at [589, 419] on div at bounding box center [659, 253] width 859 height 483
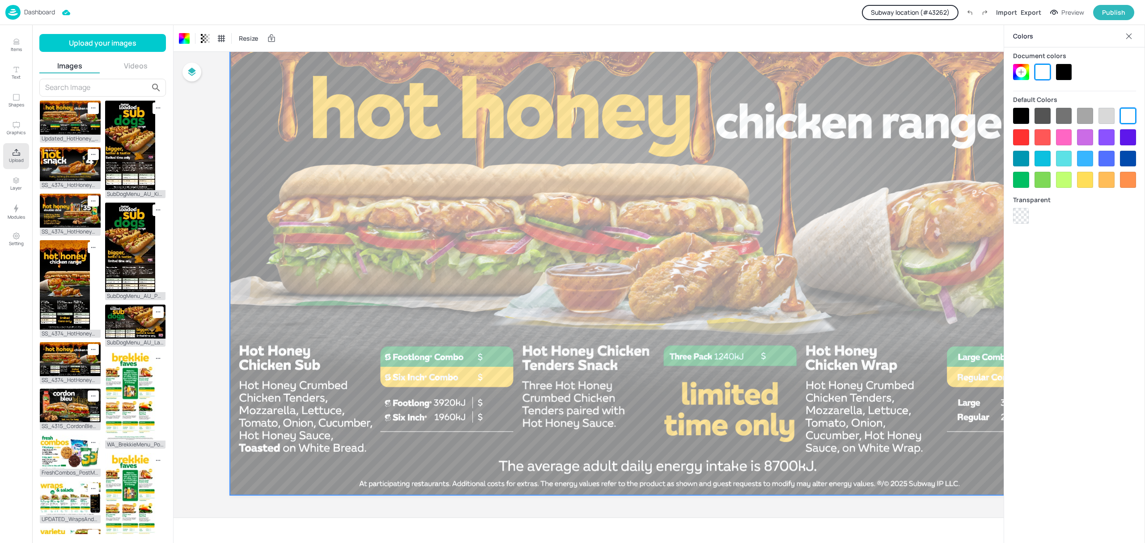
click at [509, 356] on p "21.63" at bounding box center [498, 357] width 36 height 13
drag, startPoint x: 528, startPoint y: 347, endPoint x: 493, endPoint y: 360, distance: 37.1
click at [493, 12] on div "4.50 10.10 15.15 14.90 21.65 15.13 10.10 14.90 21.63" at bounding box center [659, 12] width 859 height 0
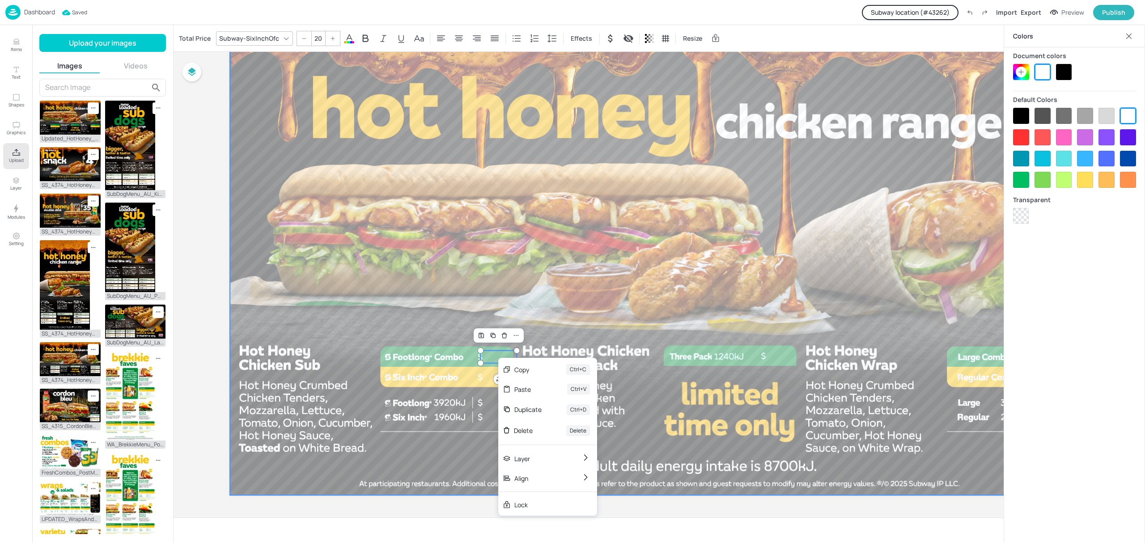
click at [638, 360] on div at bounding box center [659, 253] width 859 height 483
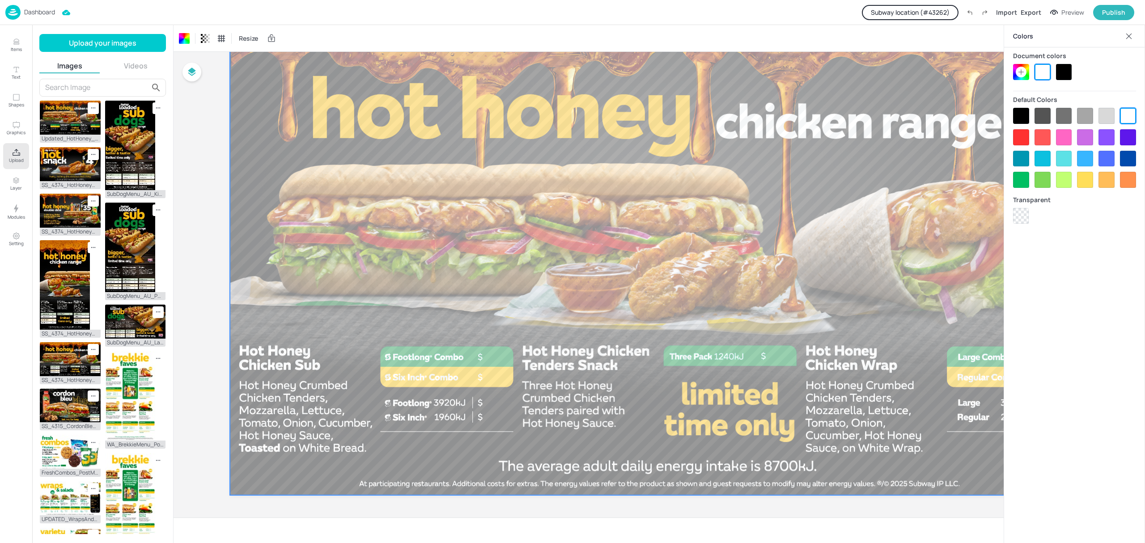
click at [49, 16] on div "Dashboard" at bounding box center [30, 12] width 50 height 15
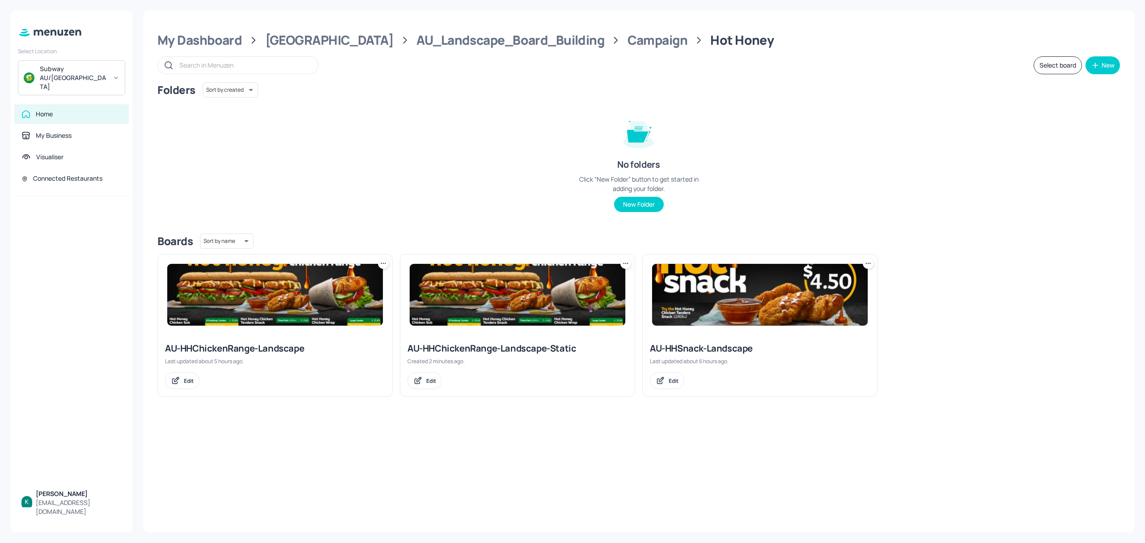
click at [622, 263] on icon at bounding box center [625, 263] width 9 height 9
click at [579, 284] on p "Rename" at bounding box center [579, 282] width 21 height 8
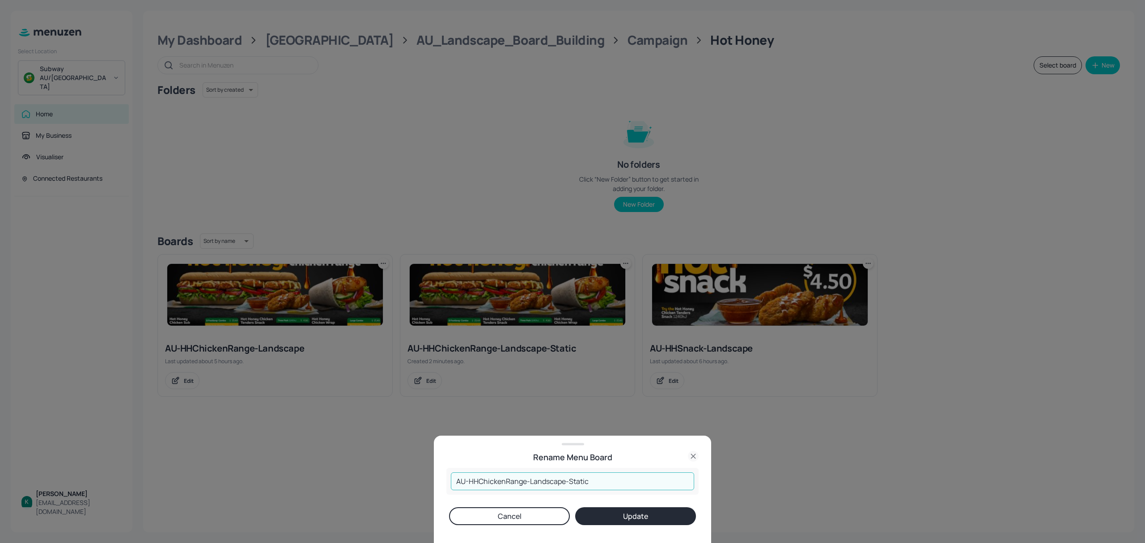
drag, startPoint x: 596, startPoint y: 485, endPoint x: 376, endPoint y: 504, distance: 220.9
click at [376, 504] on div "Rename Menu Board AU-HHChickenRange-Landscape-Static ​ Cancel Update" at bounding box center [572, 271] width 1145 height 543
click at [693, 458] on icon at bounding box center [693, 456] width 11 height 11
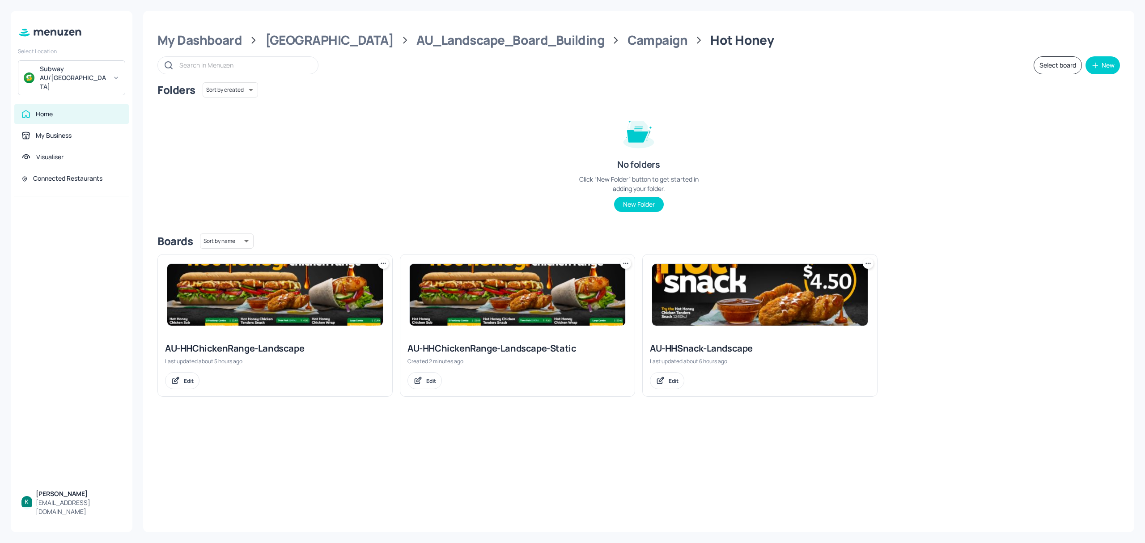
click at [621, 265] on icon at bounding box center [625, 263] width 9 height 9
click at [566, 326] on div "Delete" at bounding box center [592, 327] width 72 height 15
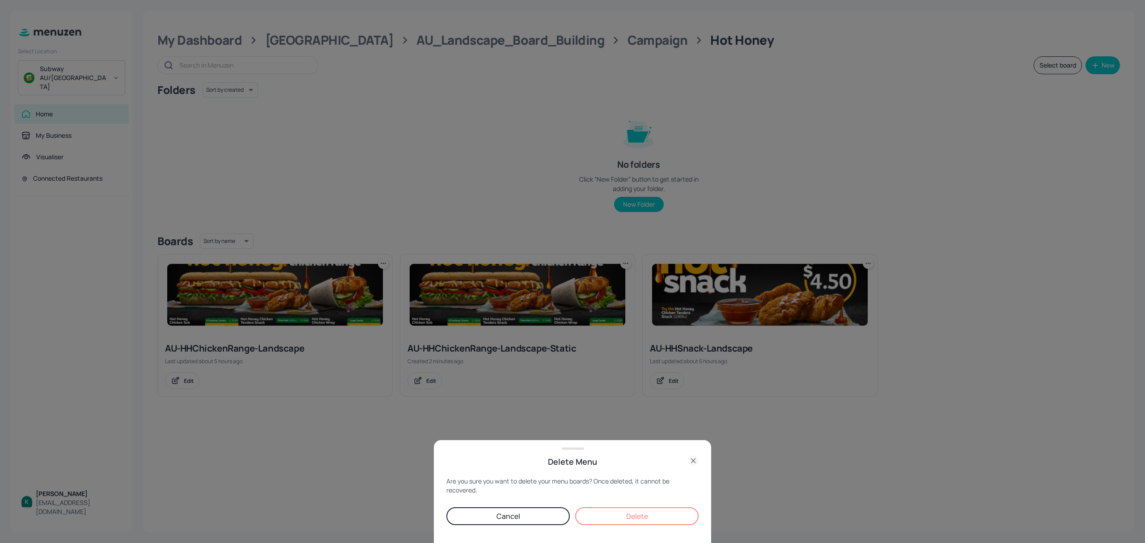
click at [606, 512] on button "Delete" at bounding box center [636, 516] width 123 height 18
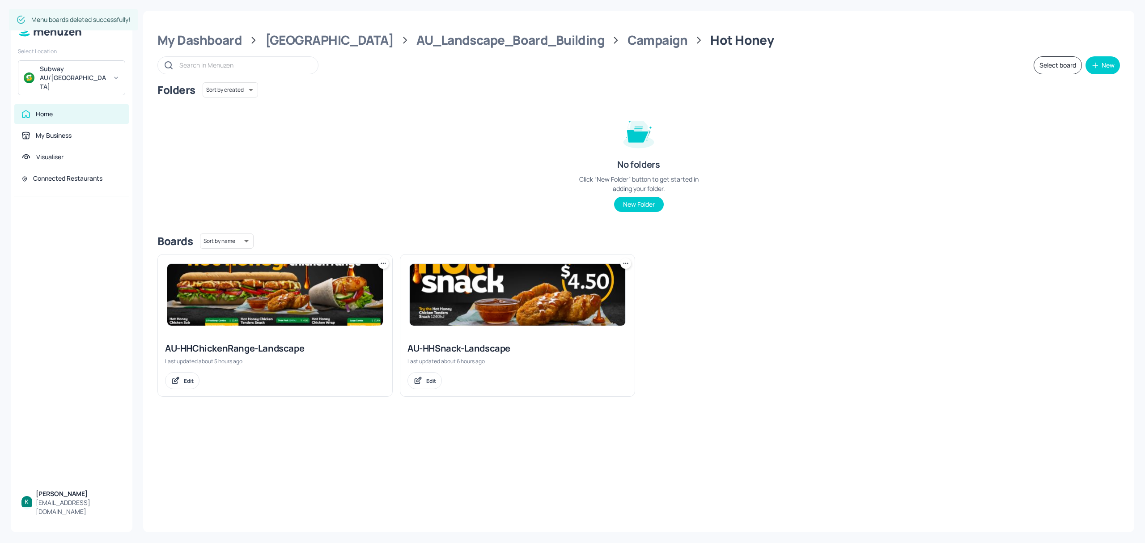
click at [287, 335] on div "AU-HHChickenRange-Landscape Last updated about 5 hours ago. Edit" at bounding box center [275, 365] width 234 height 61
click at [292, 313] on img at bounding box center [275, 295] width 216 height 62
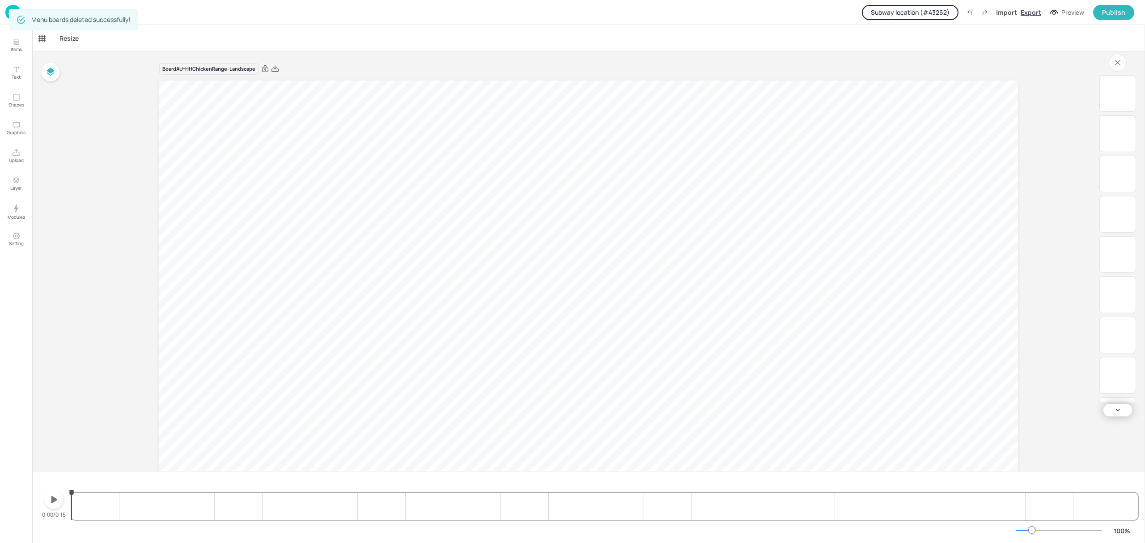
click at [1030, 12] on div "Export" at bounding box center [1031, 12] width 21 height 9
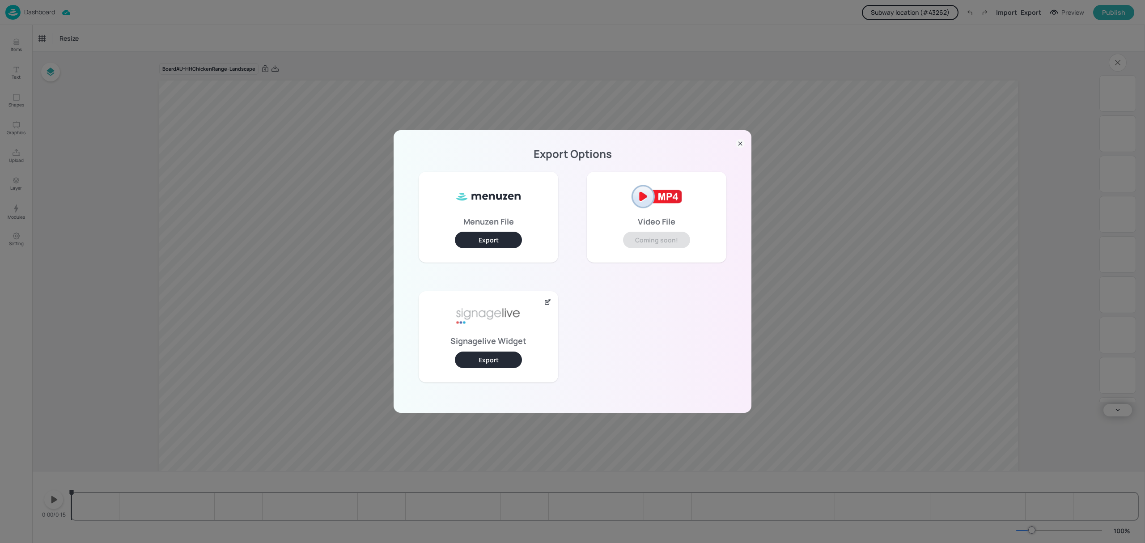
click at [479, 241] on button "Export" at bounding box center [488, 240] width 67 height 17
click at [45, 11] on div "Export Options Menuzen File Export Video File Coming soon! Signagelive Widget E…" at bounding box center [572, 271] width 1145 height 543
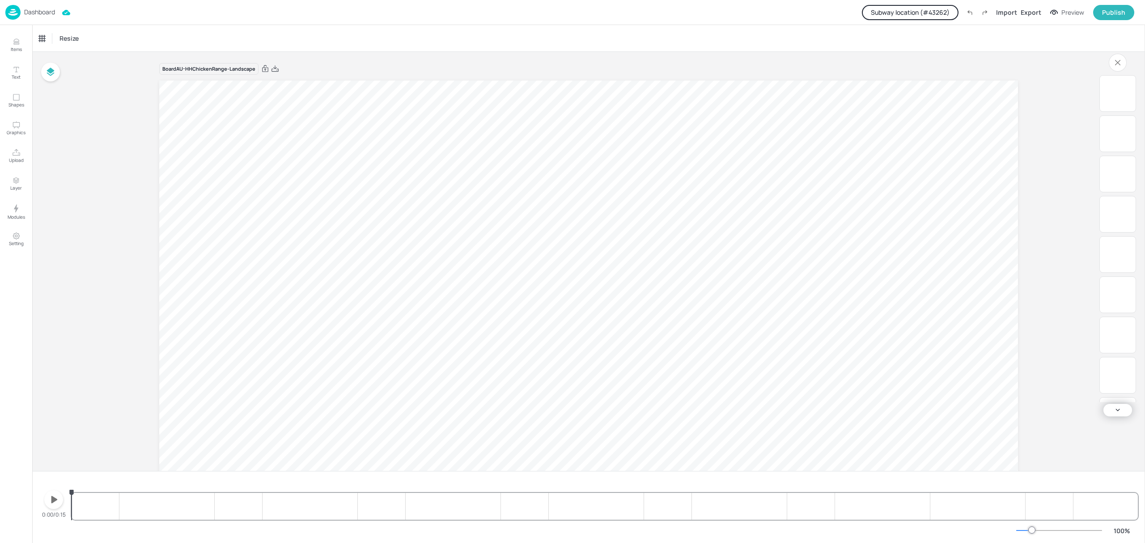
click at [45, 11] on p "Dashboard" at bounding box center [39, 12] width 31 height 6
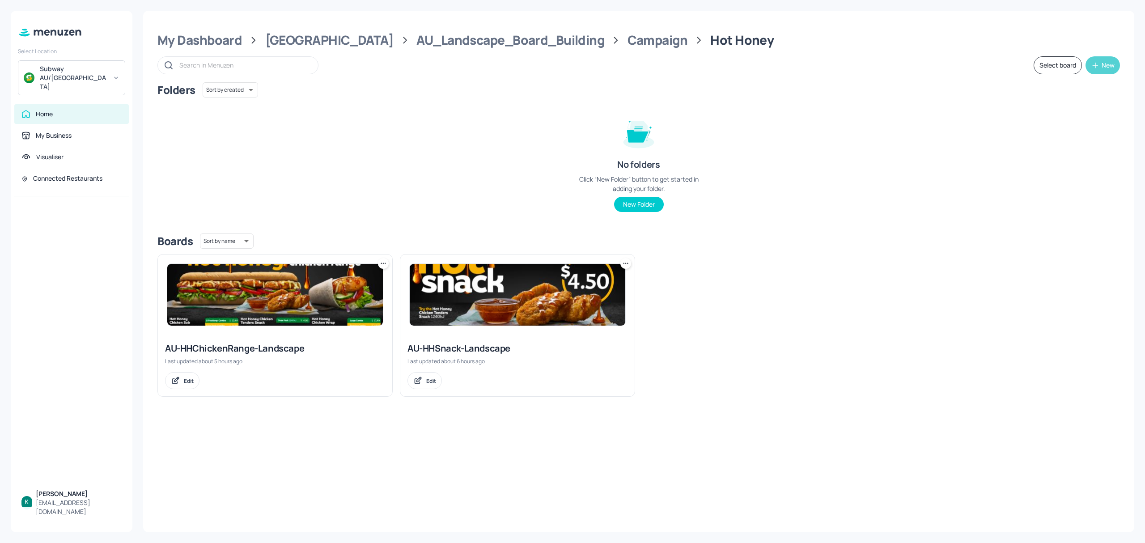
click at [1111, 64] on div "New" at bounding box center [1108, 65] width 13 height 6
click at [1068, 109] on div "Add new board" at bounding box center [1074, 108] width 89 height 20
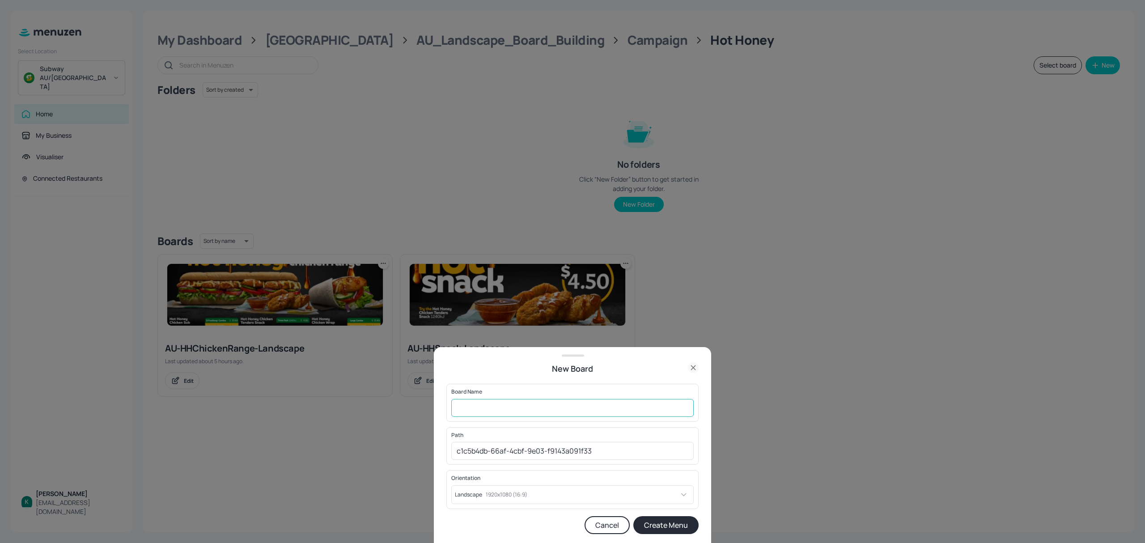
click at [570, 405] on input "text" at bounding box center [572, 408] width 242 height 18
paste input "AU-HHChickenRange-Landscape-Static"
type input "AU-HHChickenRange-Landscape-Static"
click at [654, 522] on button "Create Menu" at bounding box center [665, 525] width 65 height 18
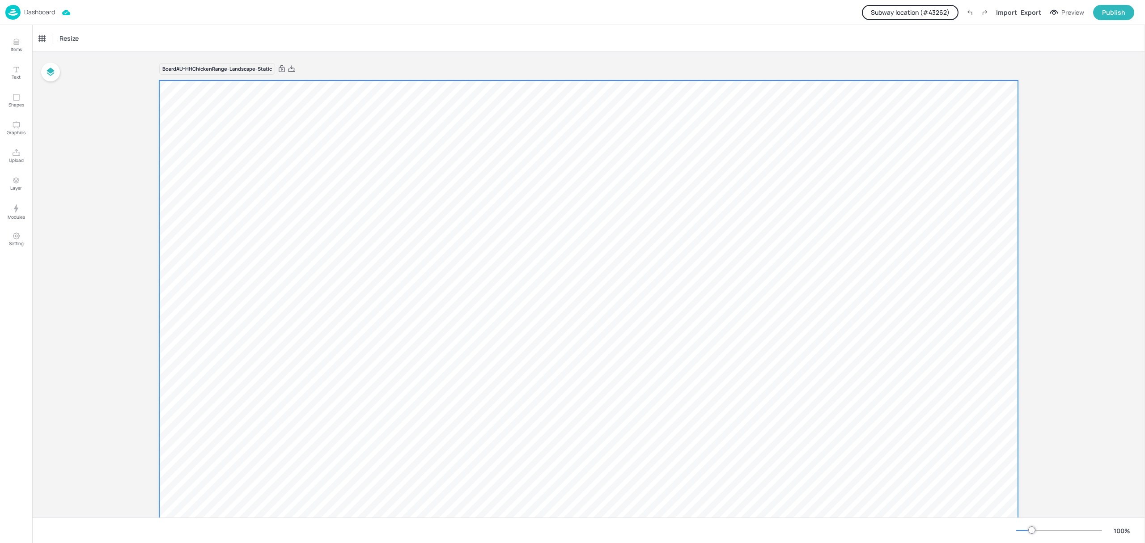
click at [346, 288] on div at bounding box center [588, 321] width 859 height 483
click at [21, 155] on button "Upload" at bounding box center [16, 156] width 26 height 26
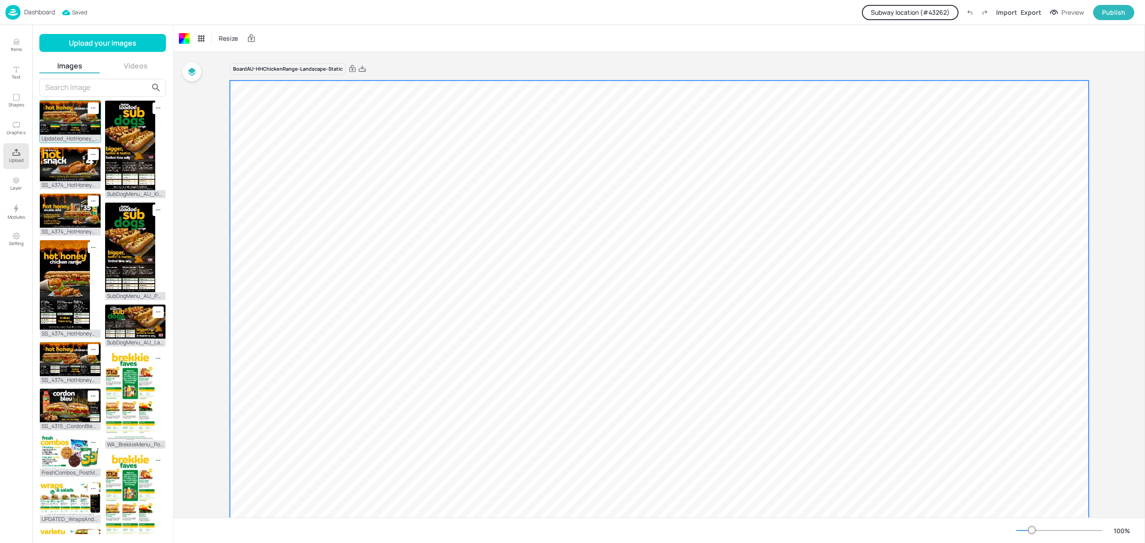
click at [77, 117] on img at bounding box center [70, 118] width 61 height 34
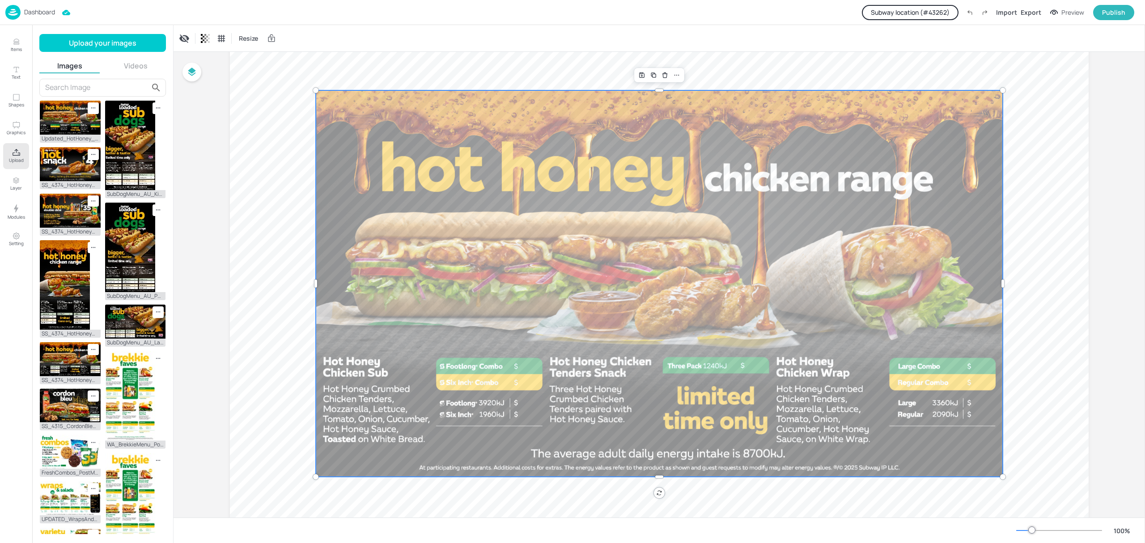
scroll to position [59, 0]
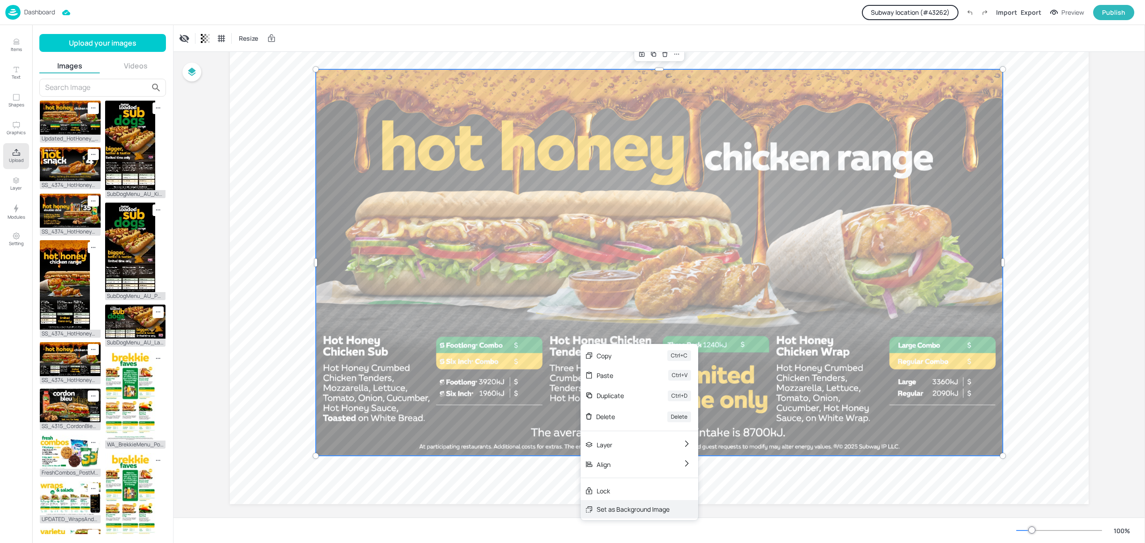
click at [603, 512] on div "Set as Background Image" at bounding box center [633, 508] width 73 height 9
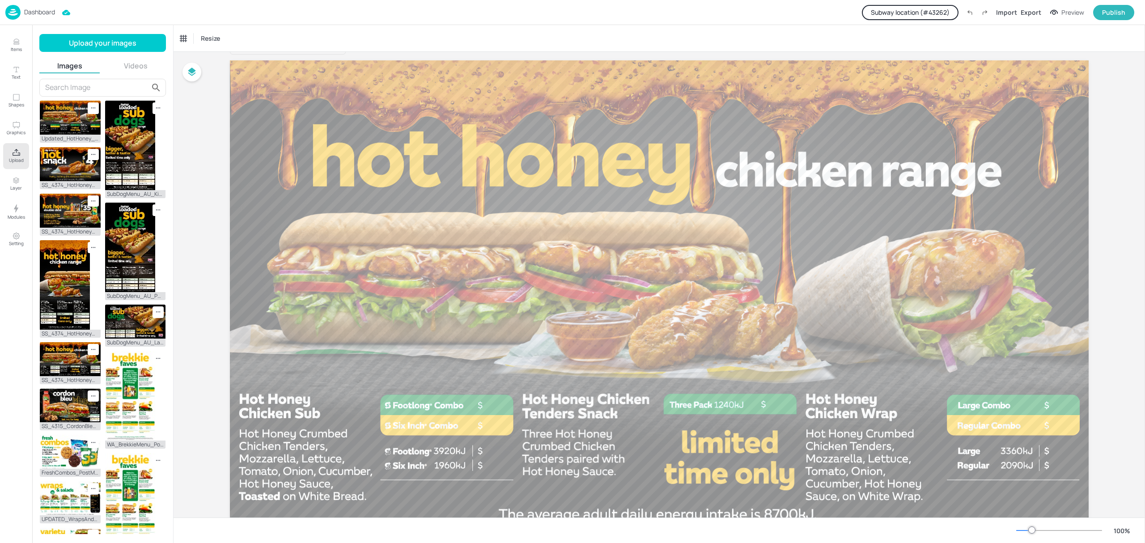
scroll to position [0, 0]
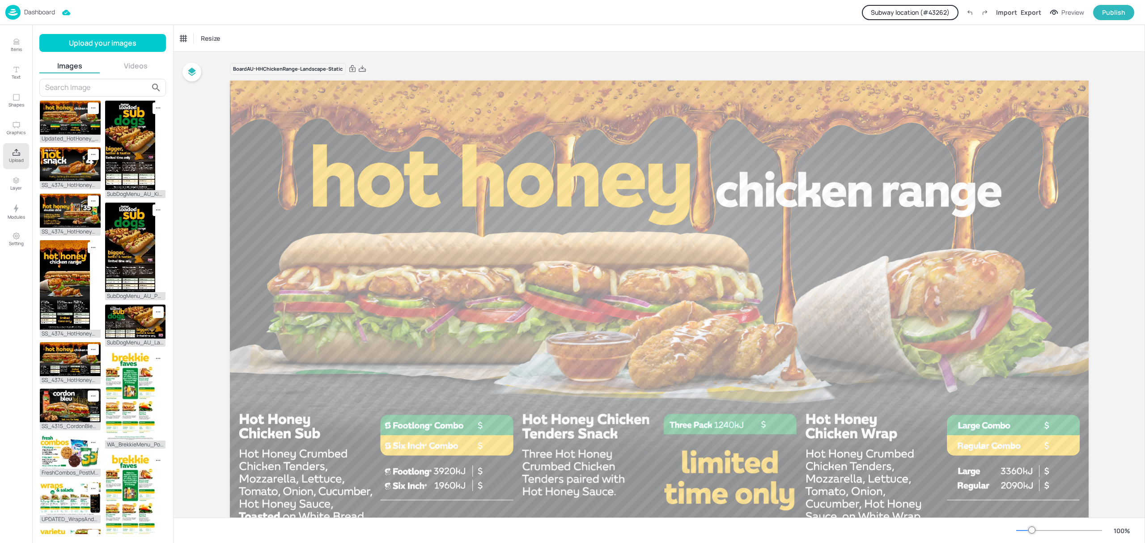
click at [1005, 18] on div "Subway location (# 43262 ) Import Export Preview Publish" at bounding box center [998, 12] width 272 height 15
click at [1004, 13] on div "Import" at bounding box center [1006, 12] width 21 height 9
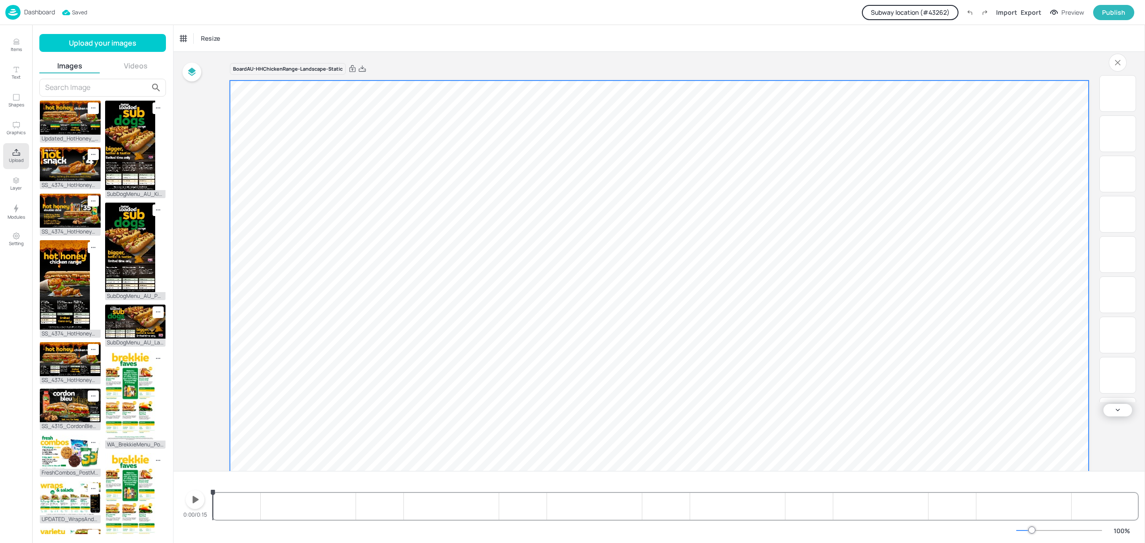
scroll to position [59, 0]
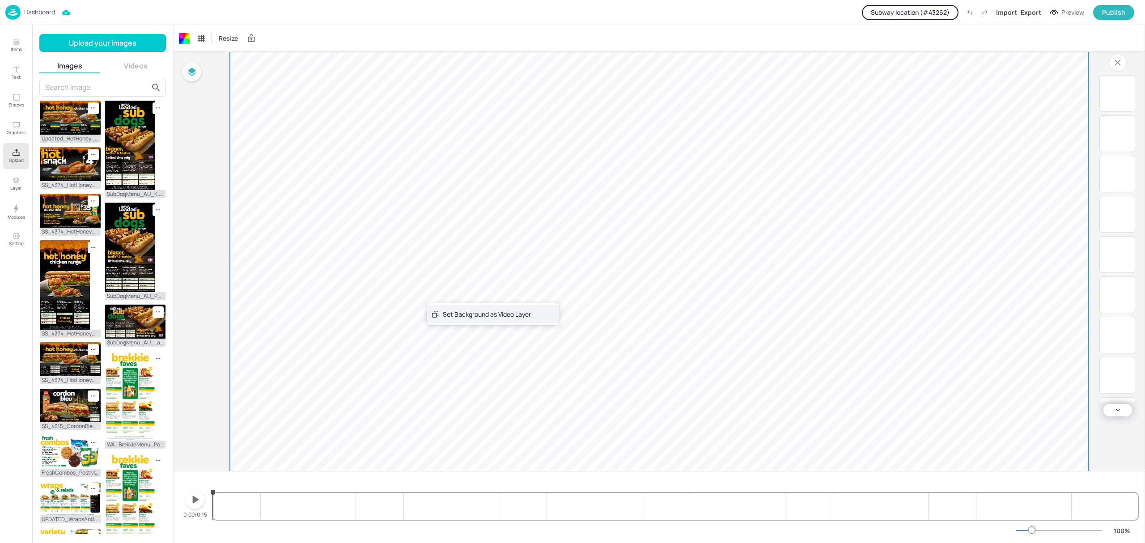
click at [451, 321] on div "Set Background as Video Layer" at bounding box center [493, 314] width 133 height 18
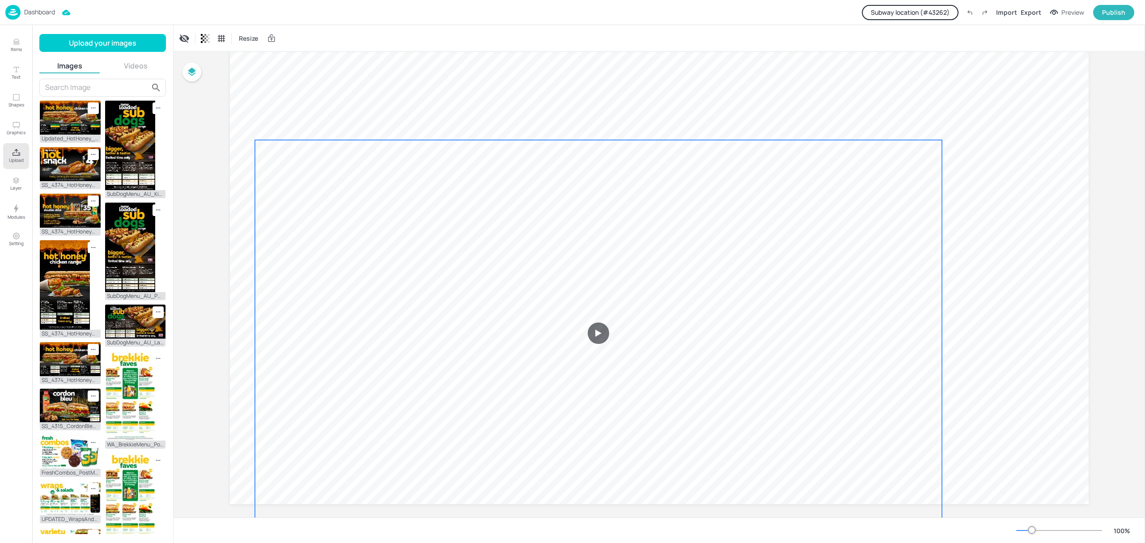
drag, startPoint x: 522, startPoint y: 280, endPoint x: 450, endPoint y: 364, distance: 111.0
click at [450, 364] on video at bounding box center [598, 333] width 687 height 386
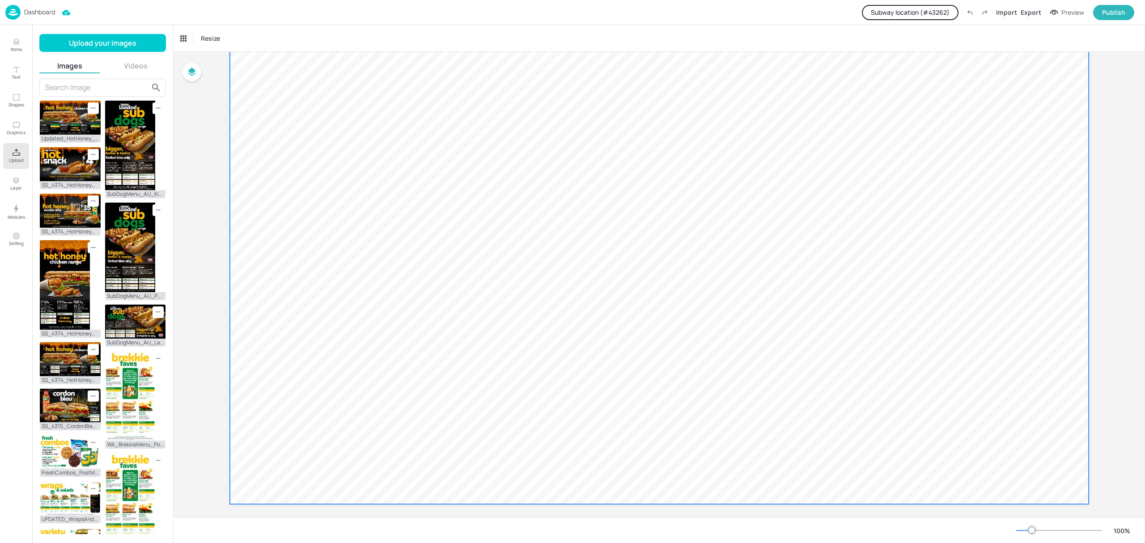
scroll to position [0, 0]
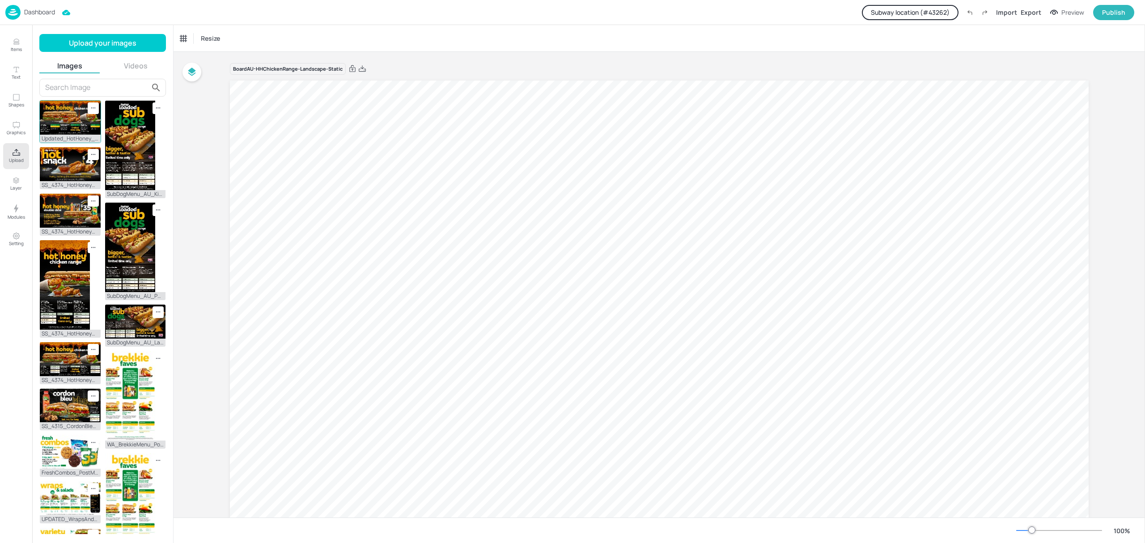
click at [70, 116] on img at bounding box center [70, 118] width 61 height 34
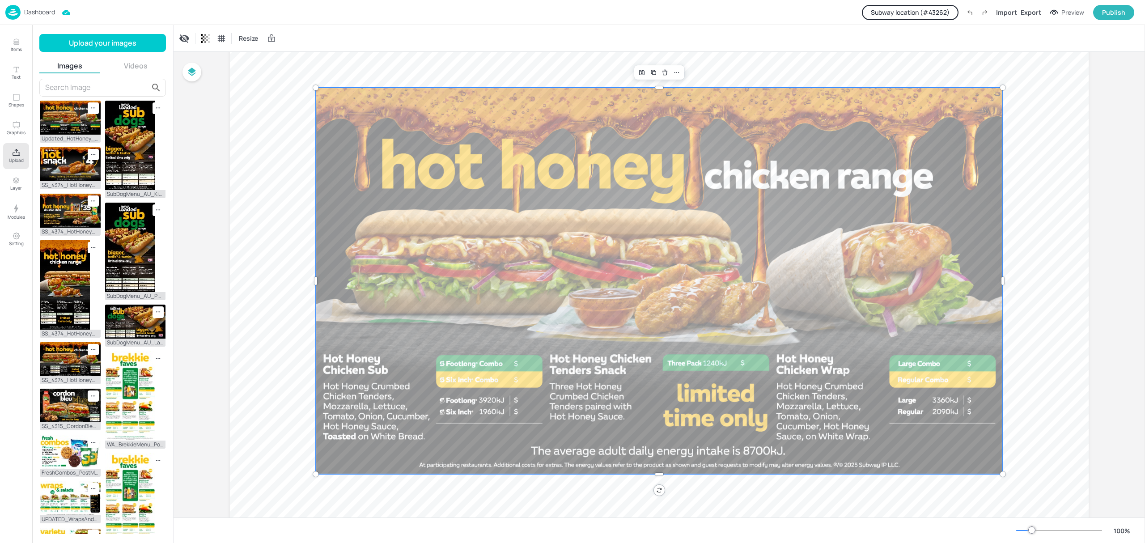
scroll to position [68, 0]
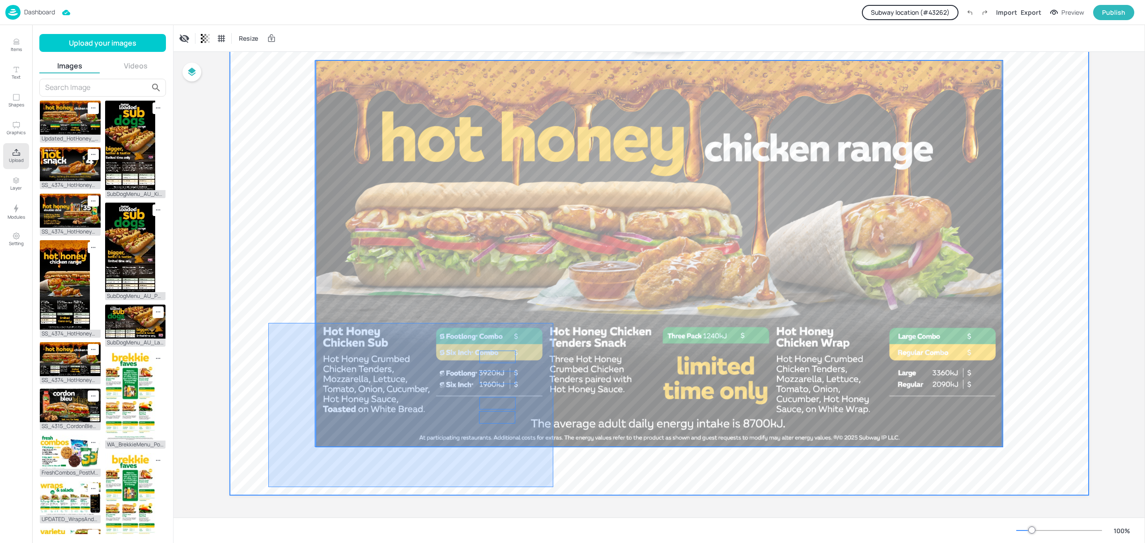
drag, startPoint x: 268, startPoint y: 323, endPoint x: 553, endPoint y: 487, distance: 328.8
click at [553, 487] on div at bounding box center [659, 253] width 859 height 483
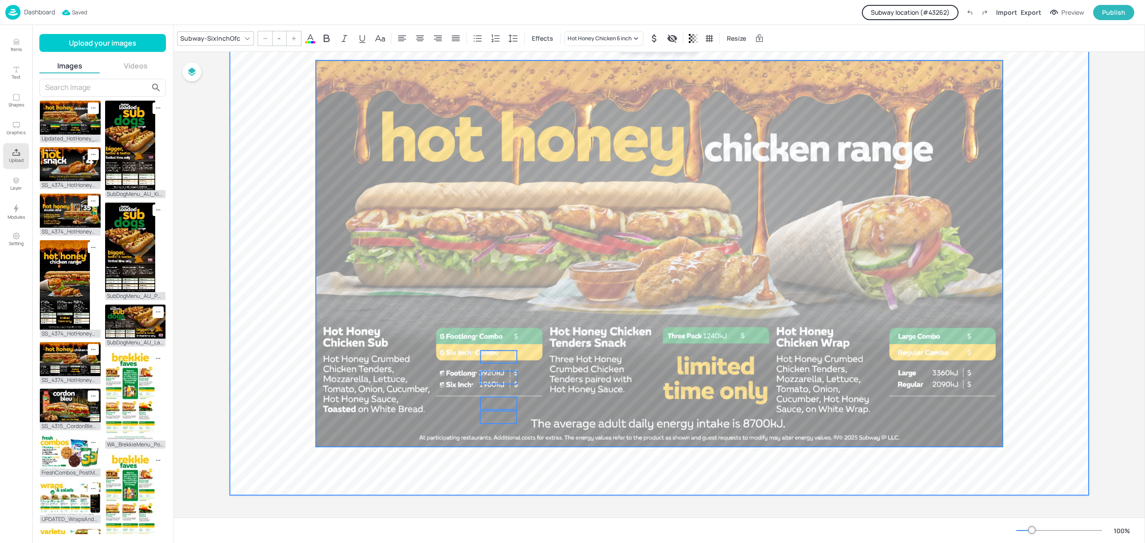
click at [276, 248] on div at bounding box center [659, 253] width 859 height 483
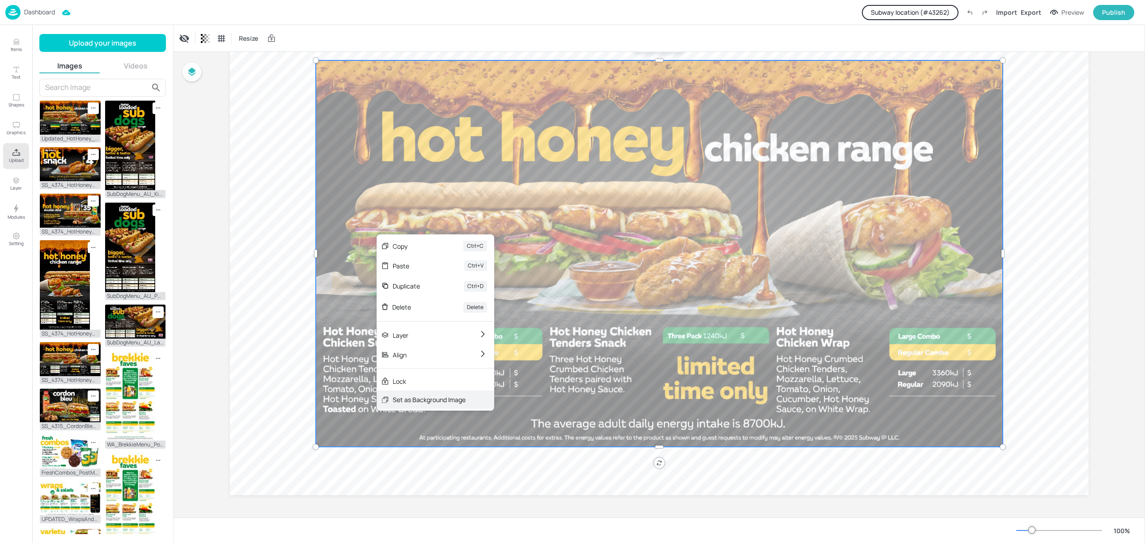
click at [433, 403] on div "Set as Background Image" at bounding box center [429, 399] width 73 height 9
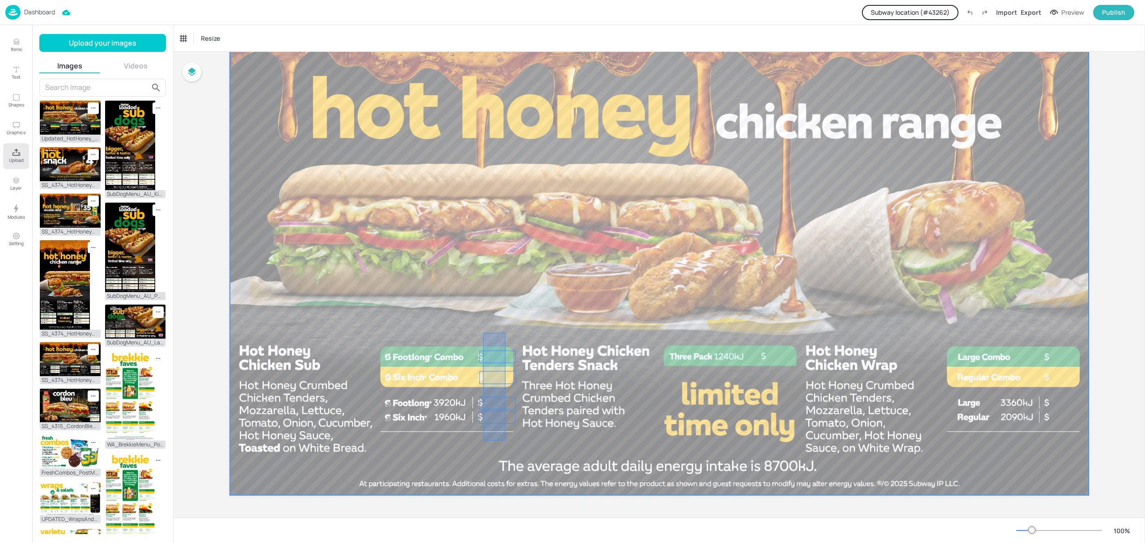
drag, startPoint x: 483, startPoint y: 333, endPoint x: 507, endPoint y: 447, distance: 117.0
click at [507, 447] on div at bounding box center [659, 253] width 859 height 483
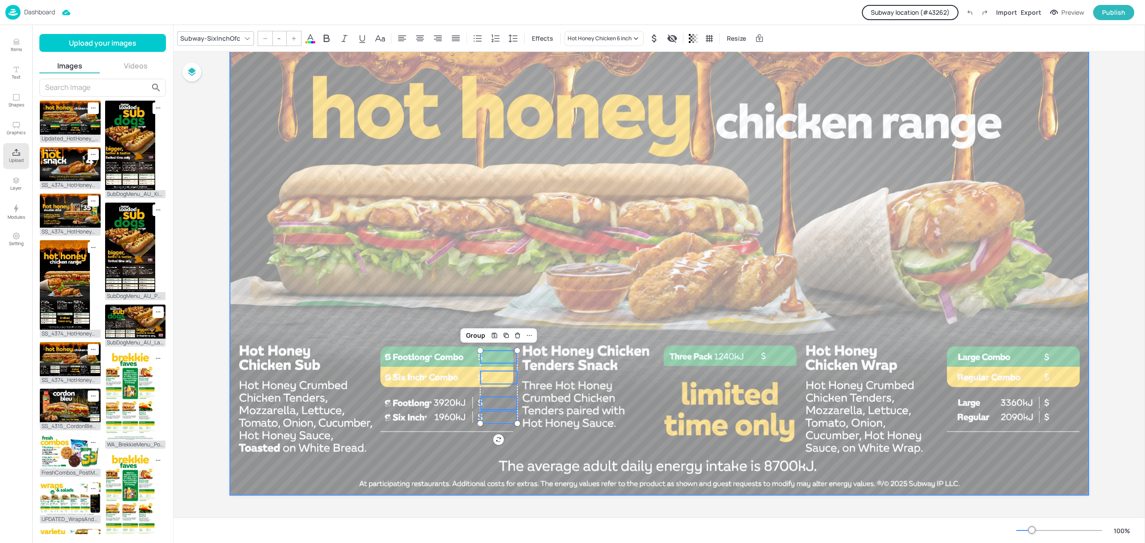
click at [502, 415] on span "10.1" at bounding box center [498, 417] width 18 height 11
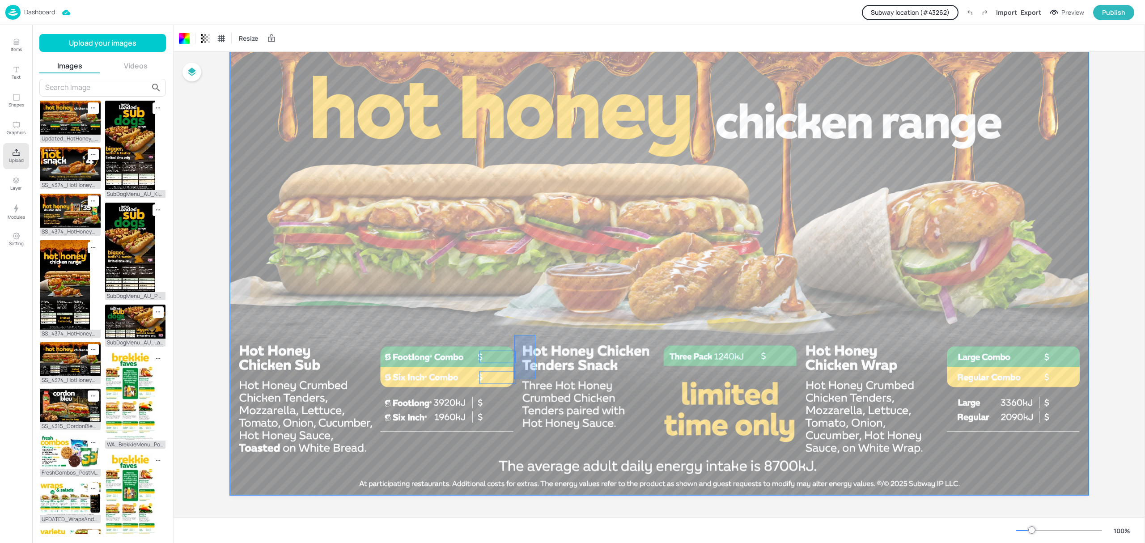
drag, startPoint x: 525, startPoint y: 353, endPoint x: 507, endPoint y: 427, distance: 75.8
click at [507, 427] on div at bounding box center [659, 253] width 859 height 483
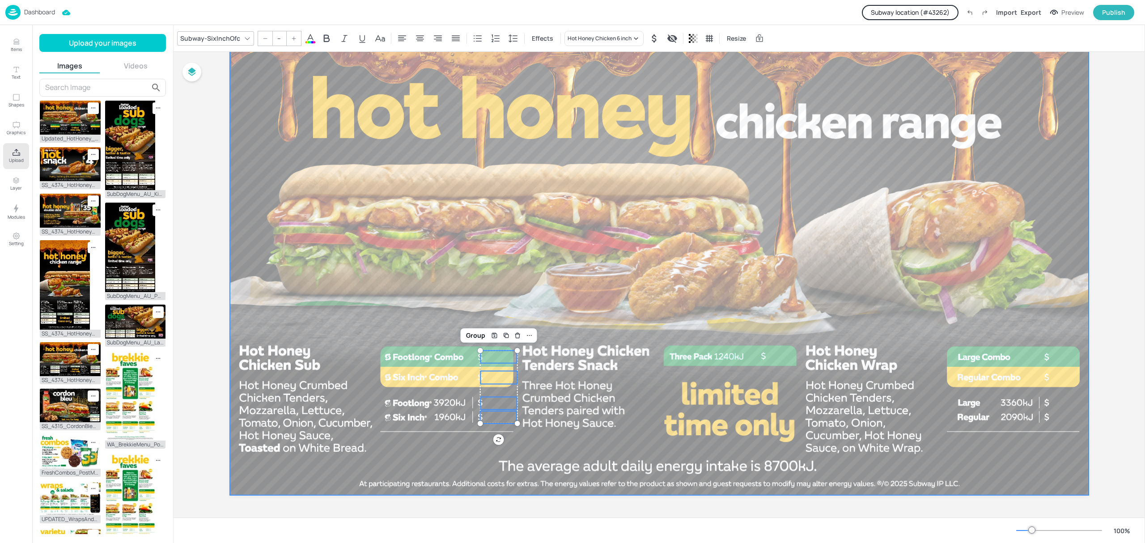
click at [775, 355] on span "4.5" at bounding box center [780, 356] width 13 height 11
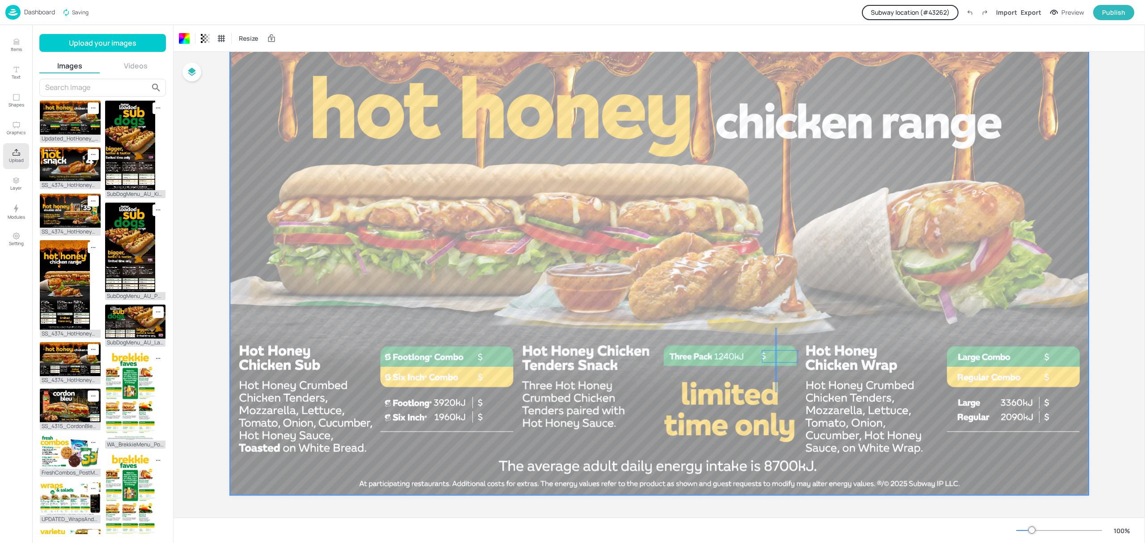
drag, startPoint x: 777, startPoint y: 346, endPoint x: 779, endPoint y: 389, distance: 43.0
click at [777, 394] on div at bounding box center [659, 253] width 859 height 483
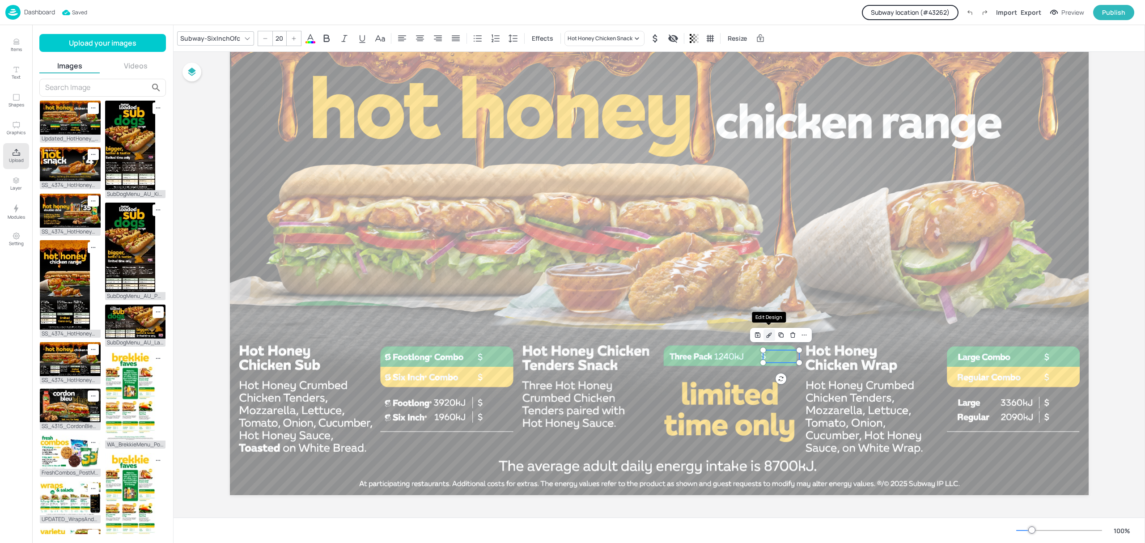
click at [767, 337] on icon "Edit Design" at bounding box center [768, 336] width 2 height 2
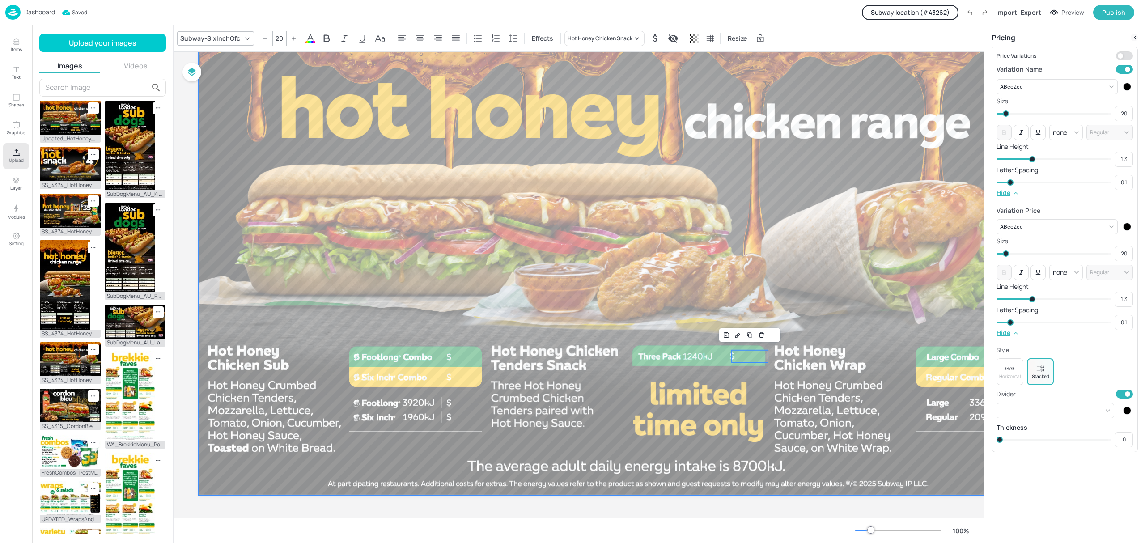
click at [786, 301] on div at bounding box center [628, 253] width 859 height 483
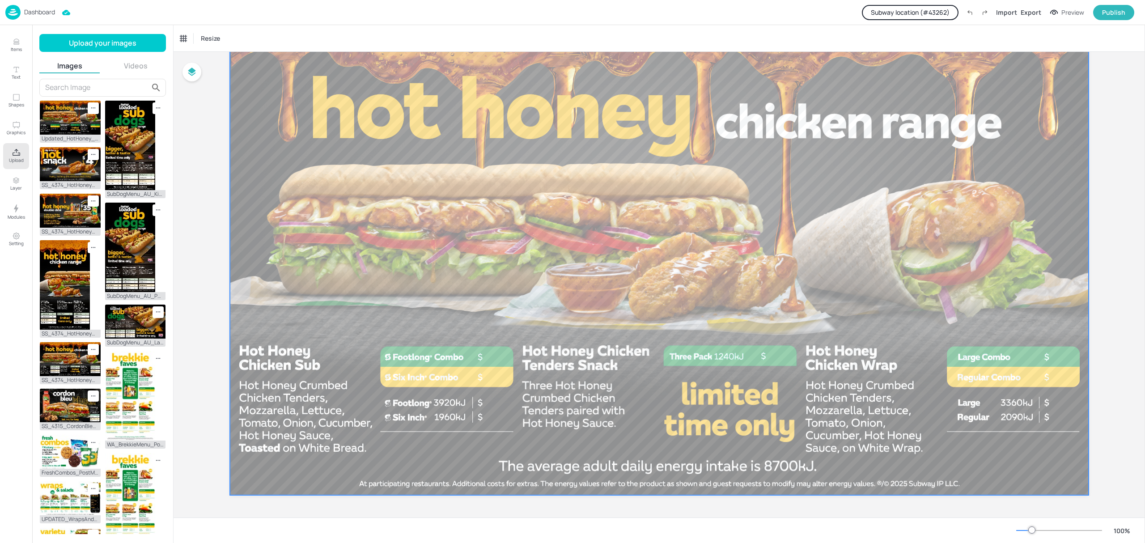
click at [770, 358] on p "4.5" at bounding box center [781, 356] width 36 height 13
drag, startPoint x: 772, startPoint y: 355, endPoint x: 788, endPoint y: 383, distance: 32.2
click at [787, 390] on div at bounding box center [659, 253] width 859 height 483
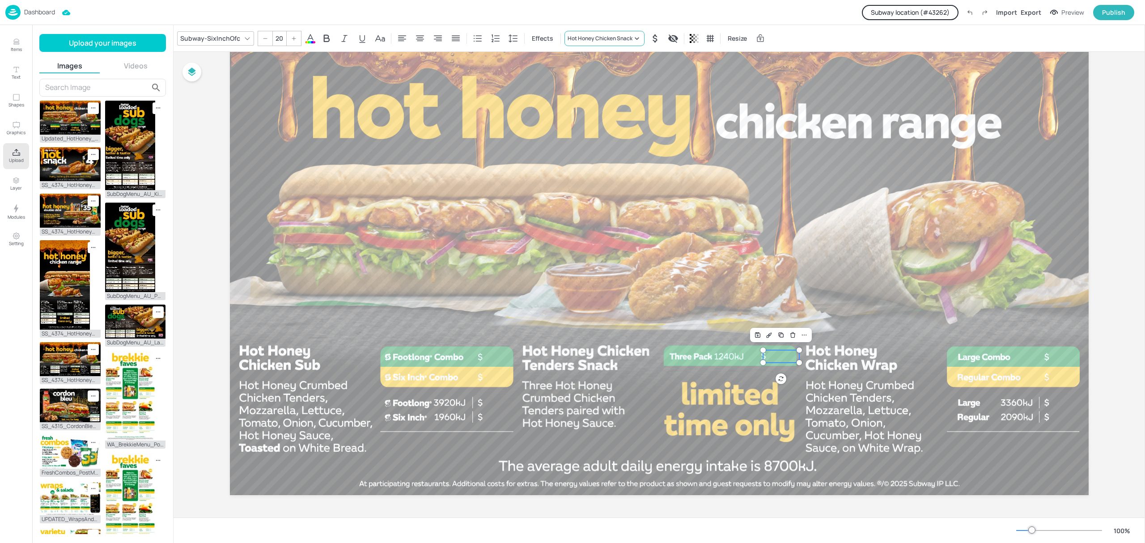
click at [614, 40] on div "Hot Honey Chicken Snack" at bounding box center [600, 38] width 65 height 8
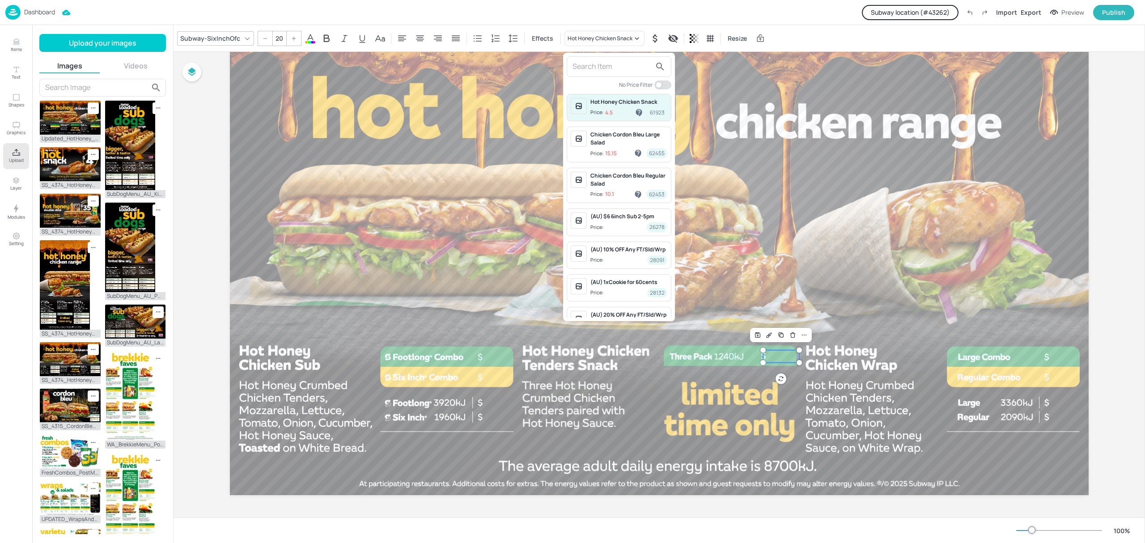
click at [627, 106] on div "Hot Honey Chicken Snack" at bounding box center [628, 102] width 77 height 8
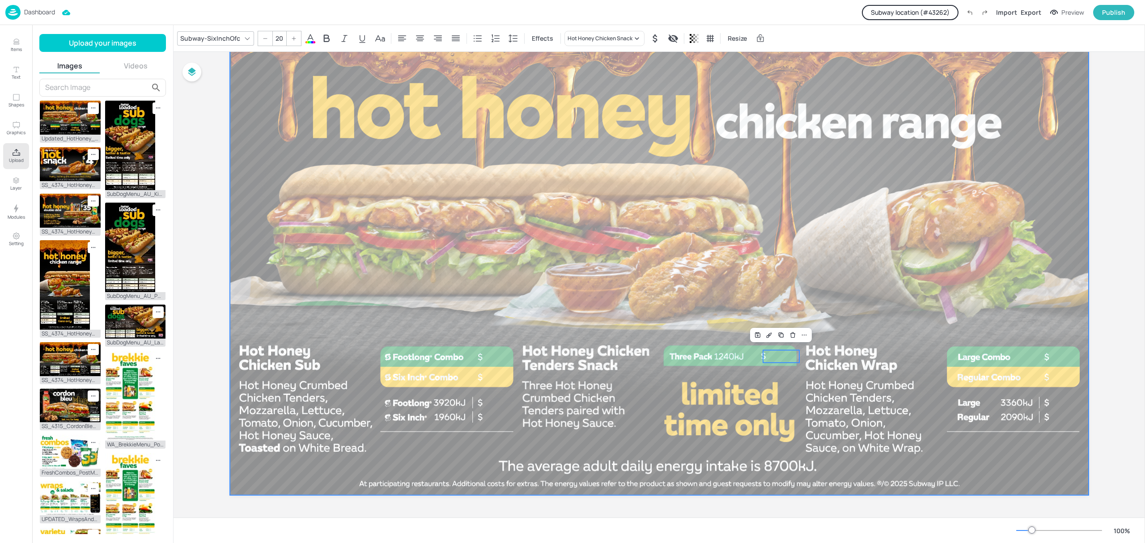
click at [847, 272] on div at bounding box center [659, 253] width 859 height 483
drag, startPoint x: 780, startPoint y: 355, endPoint x: 775, endPoint y: 343, distance: 13.6
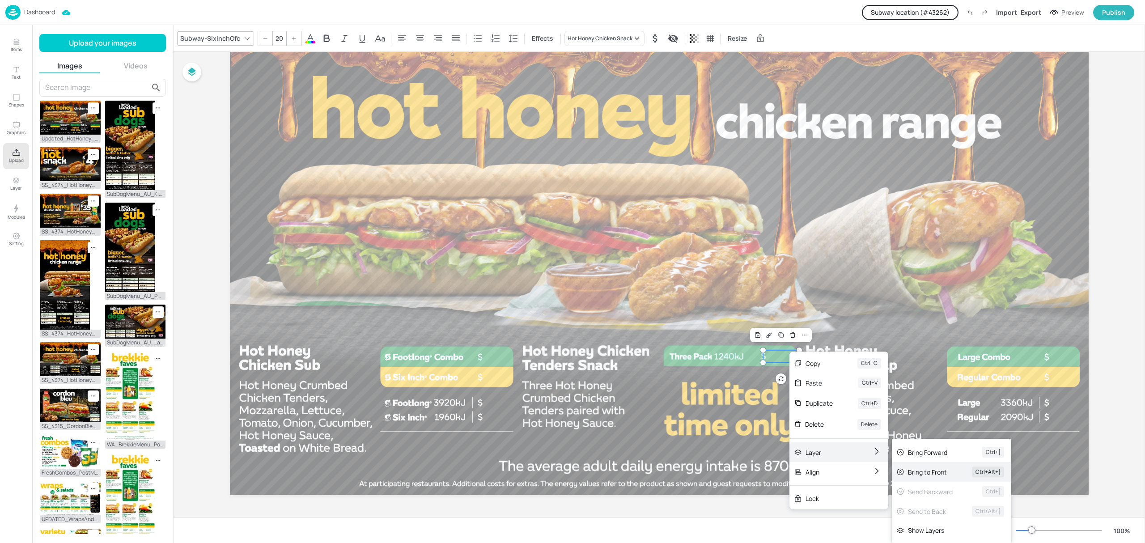
click at [927, 468] on div "Bring to Front" at bounding box center [927, 471] width 39 height 9
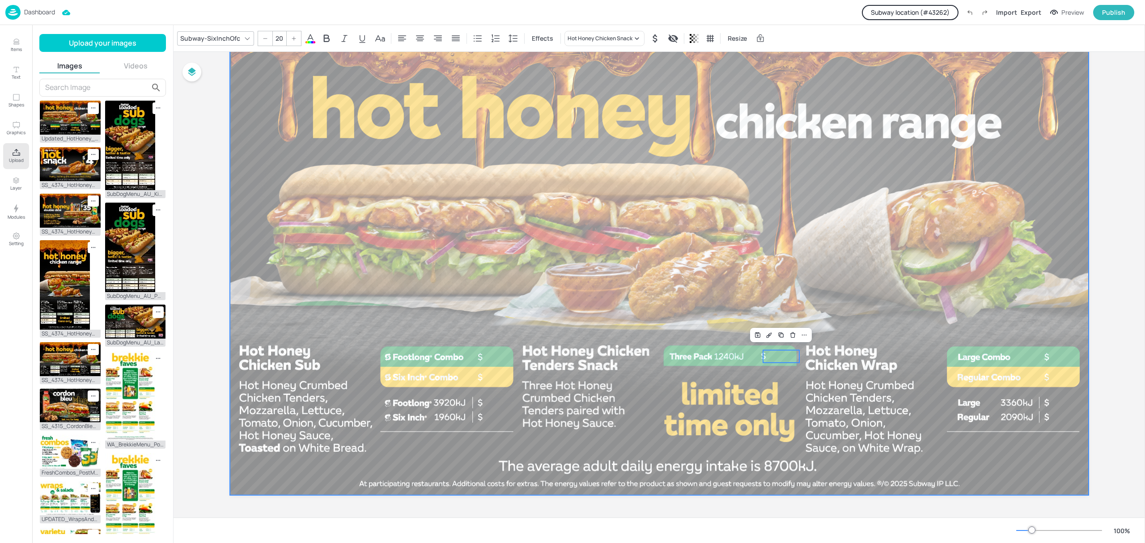
click at [836, 326] on div at bounding box center [659, 253] width 859 height 483
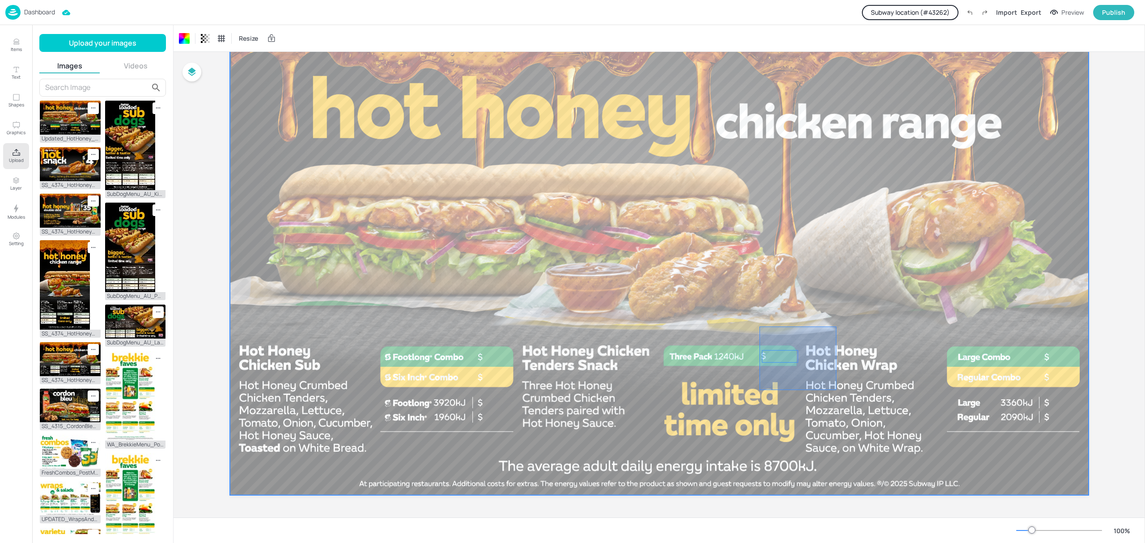
drag, startPoint x: 836, startPoint y: 326, endPoint x: 759, endPoint y: 390, distance: 100.4
click at [759, 390] on div at bounding box center [659, 253] width 859 height 483
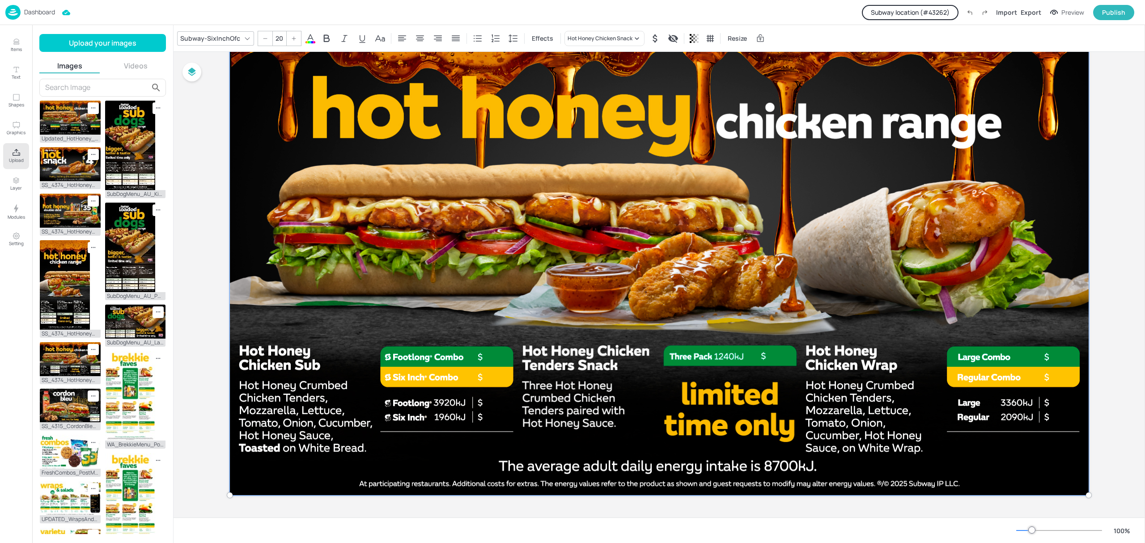
drag, startPoint x: 786, startPoint y: 357, endPoint x: 785, endPoint y: 361, distance: 4.6
click at [782, 369] on div at bounding box center [659, 254] width 869 height 494
click at [800, 323] on div at bounding box center [659, 254] width 869 height 494
click at [736, 327] on div at bounding box center [659, 254] width 869 height 494
drag, startPoint x: 214, startPoint y: 131, endPoint x: 72, endPoint y: 42, distance: 167.4
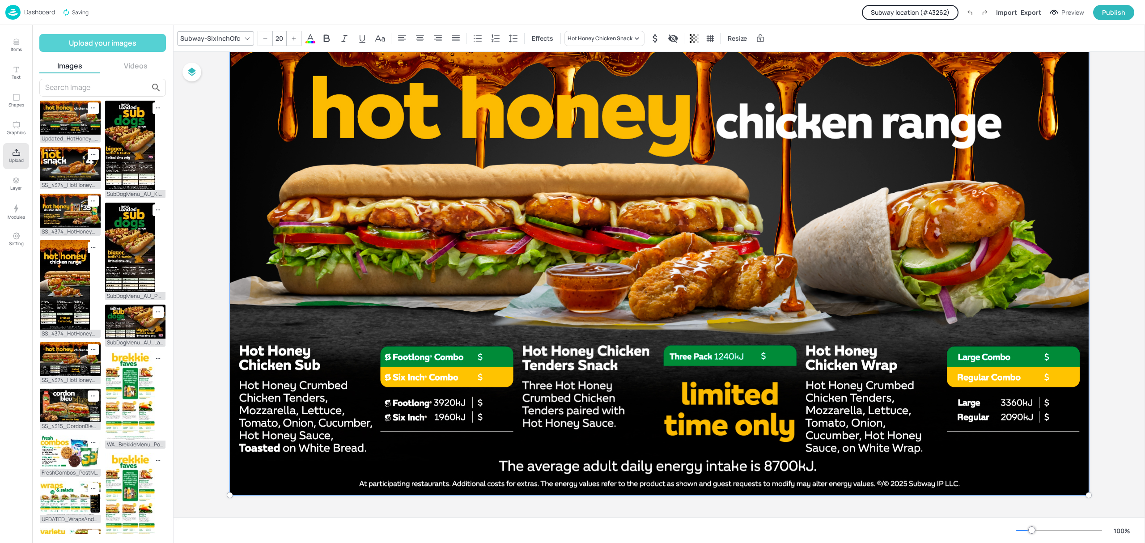
click at [195, 117] on div "Board AU-HHChickenRange-Landscape-Static 15.13 10.1 10.1 15.15 14.9 21.63 14.9 …" at bounding box center [659, 250] width 971 height 534
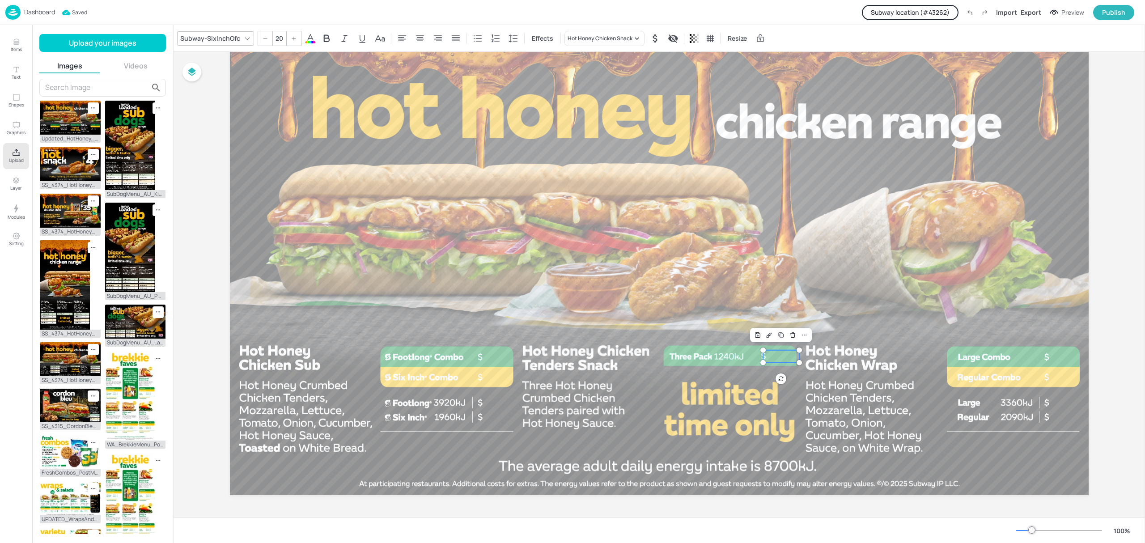
click at [38, 15] on p "Dashboard" at bounding box center [39, 12] width 31 height 6
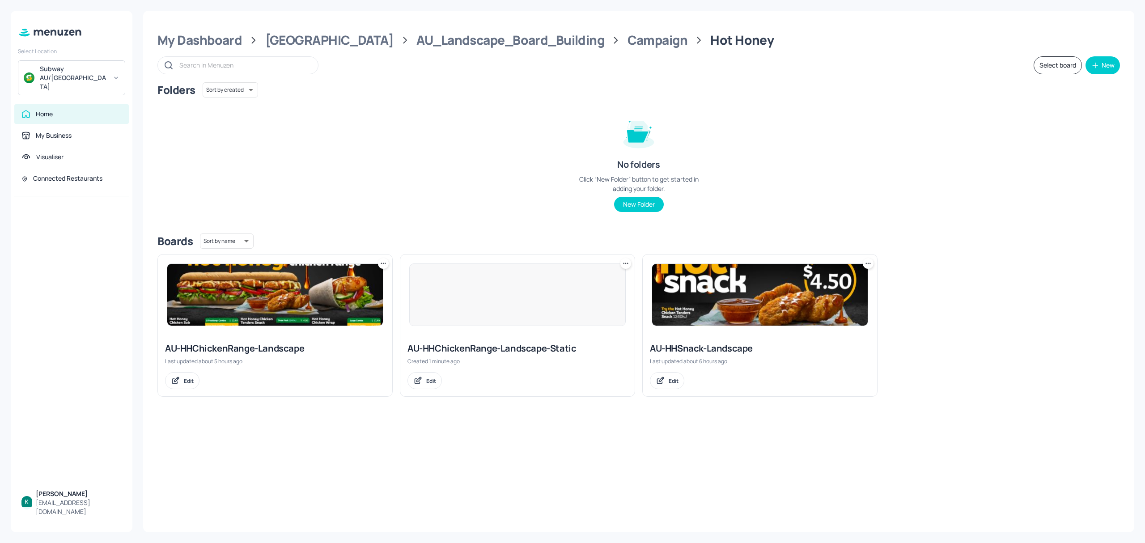
click at [515, 352] on div "AU-HHChickenRange-Landscape-Static" at bounding box center [517, 348] width 220 height 13
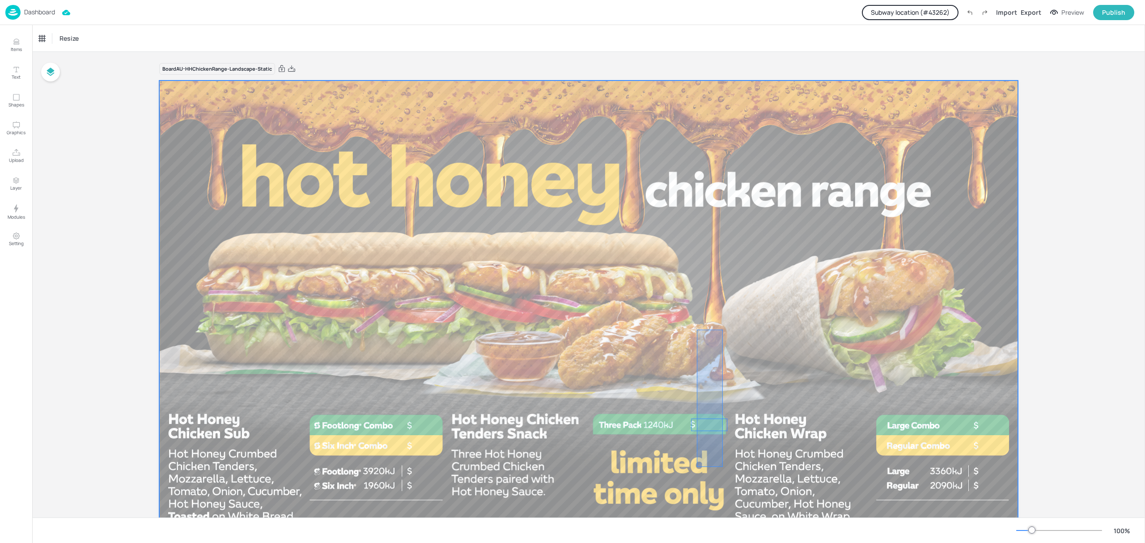
drag, startPoint x: 725, startPoint y: 356, endPoint x: 697, endPoint y: 467, distance: 114.1
click at [697, 467] on div at bounding box center [588, 321] width 859 height 483
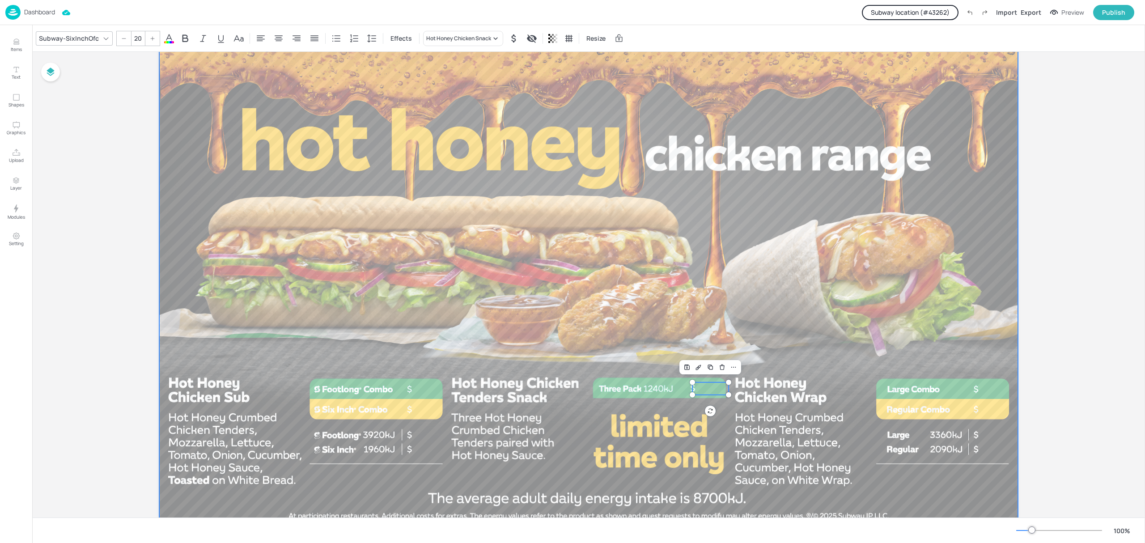
scroll to position [68, 0]
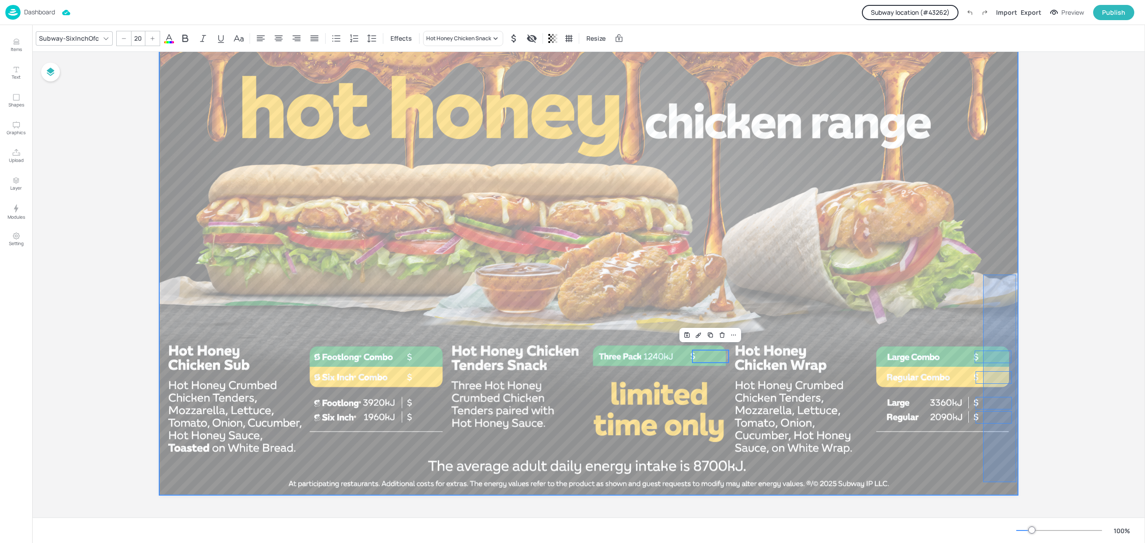
drag, startPoint x: 996, startPoint y: 341, endPoint x: 983, endPoint y: 482, distance: 141.9
click at [983, 482] on div at bounding box center [588, 253] width 859 height 483
type input "20"
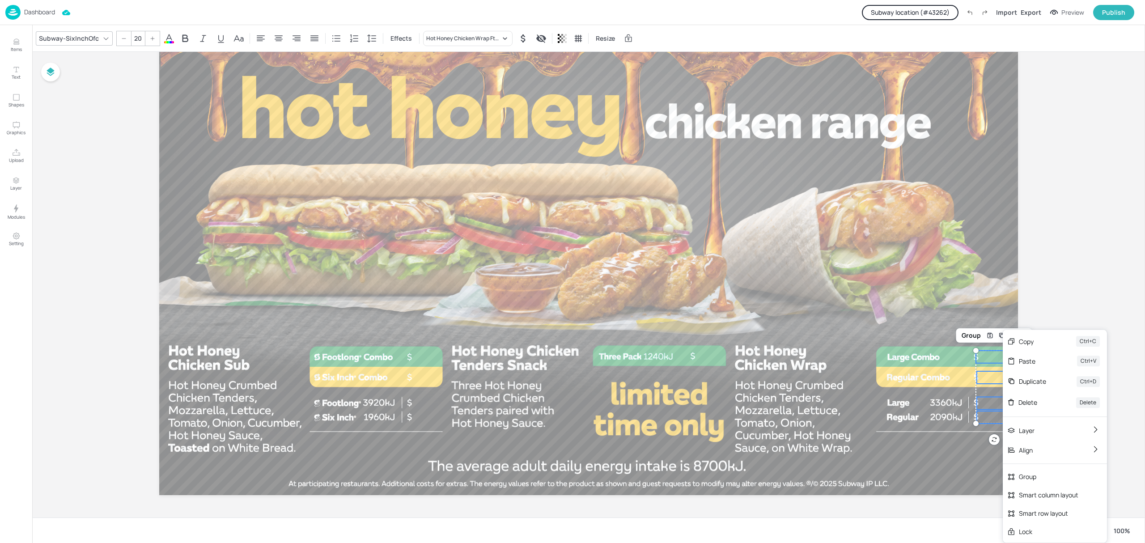
click at [169, 38] on icon at bounding box center [169, 38] width 11 height 11
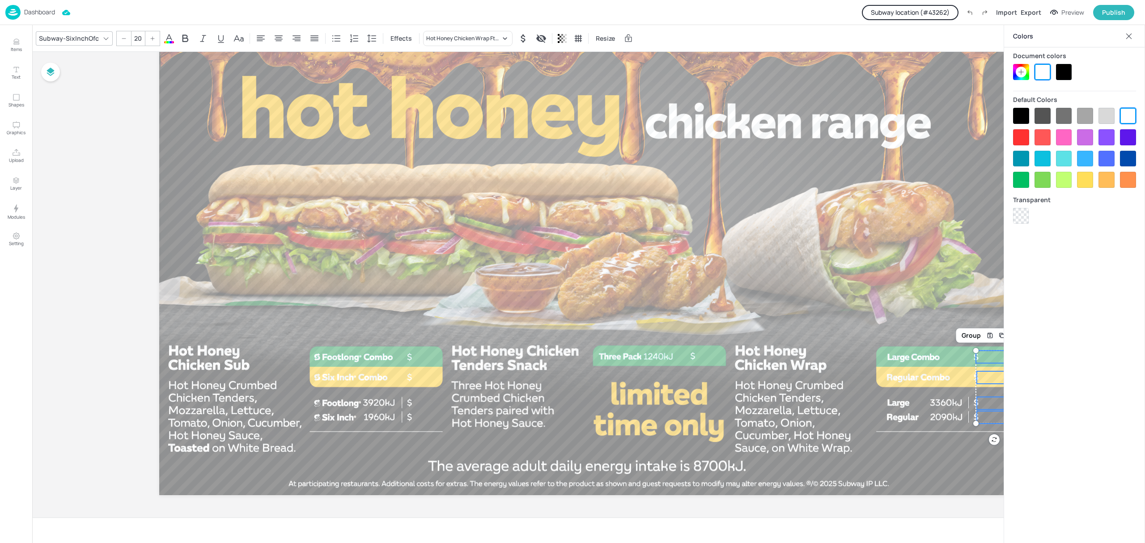
click at [1015, 133] on div at bounding box center [1021, 137] width 16 height 16
click at [1036, 65] on div at bounding box center [1042, 72] width 16 height 16
click at [861, 140] on div at bounding box center [588, 253] width 859 height 483
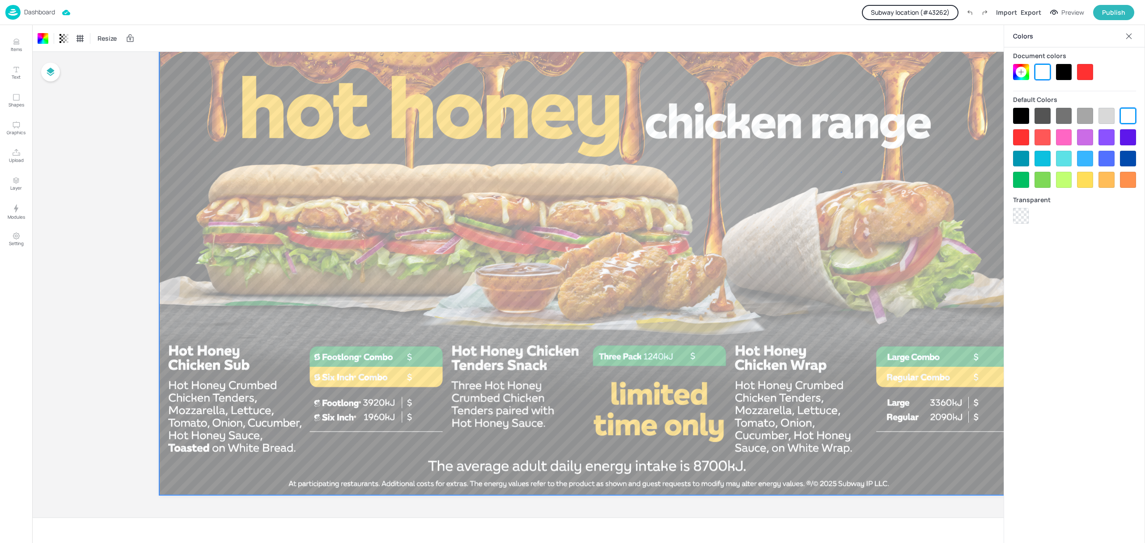
click at [841, 173] on div at bounding box center [588, 253] width 859 height 483
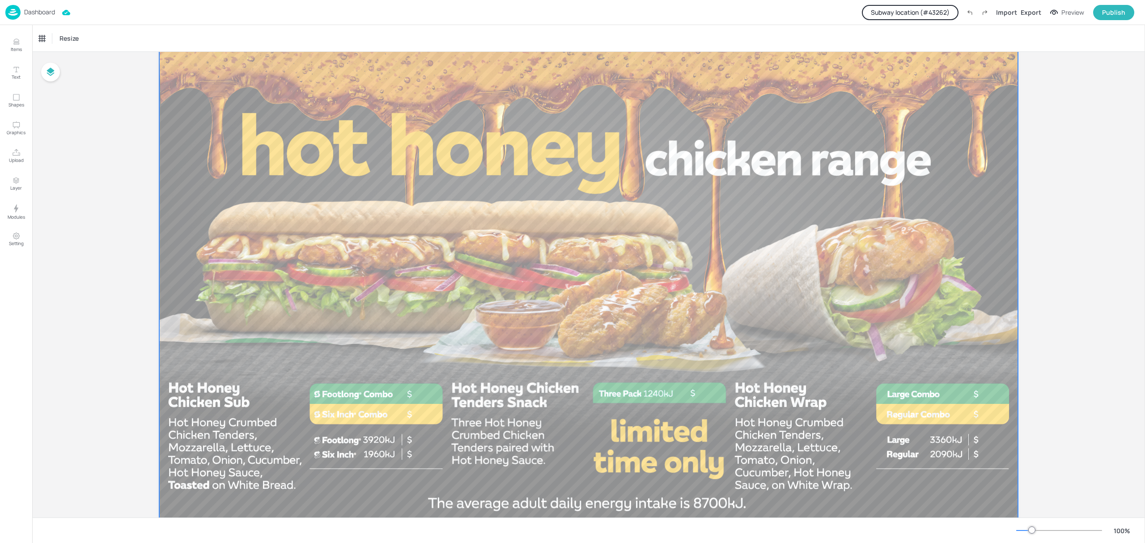
scroll to position [0, 0]
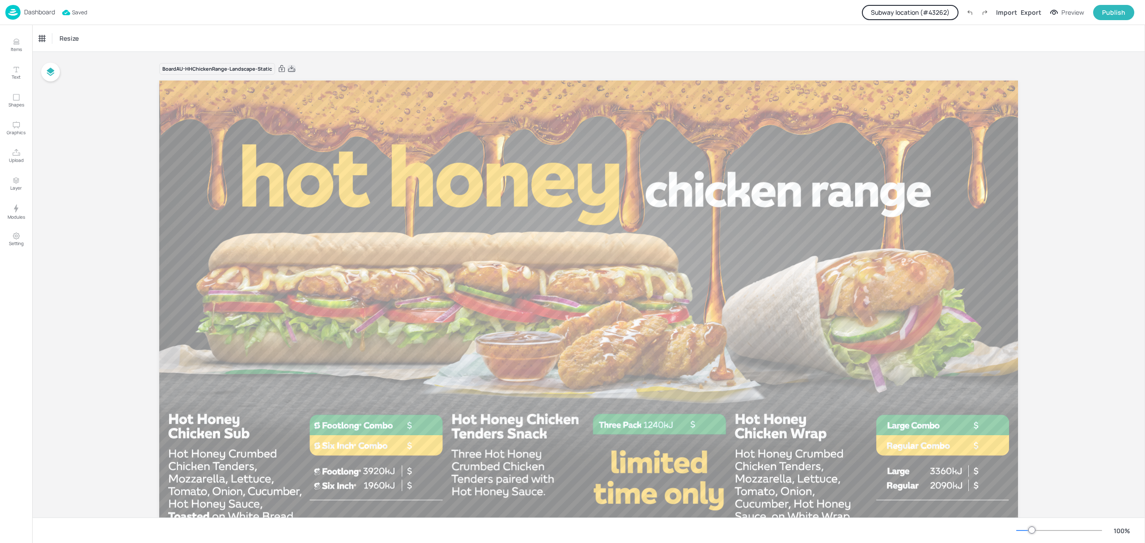
click at [294, 68] on icon at bounding box center [292, 68] width 8 height 9
click at [31, 9] on p "Dashboard" at bounding box center [39, 12] width 31 height 6
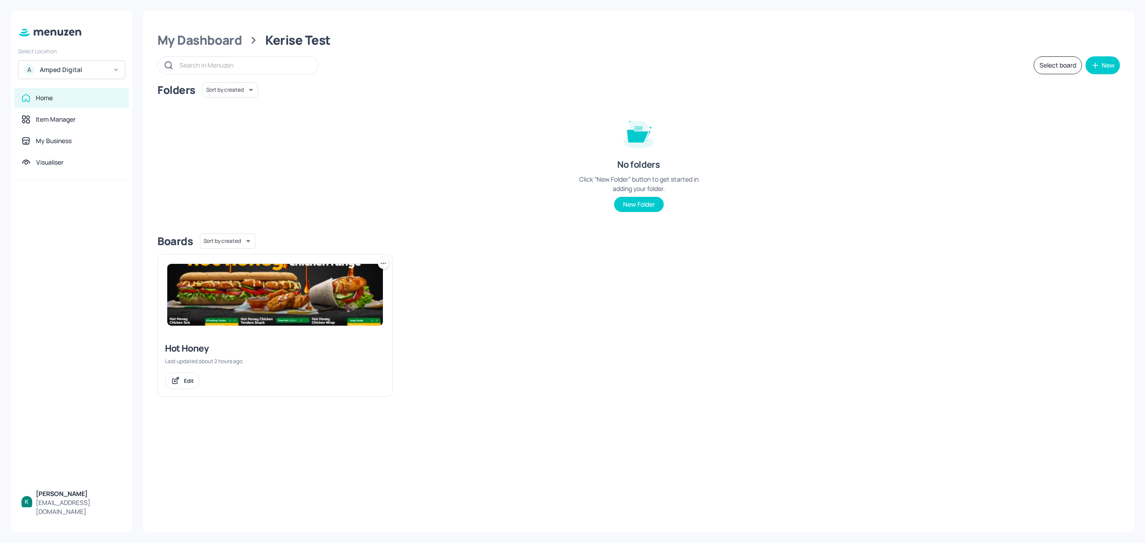
click at [78, 71] on div "Amped Digital" at bounding box center [74, 69] width 68 height 9
click at [83, 87] on div "Subway AU/[GEOGRAPHIC_DATA]" at bounding box center [71, 92] width 98 height 16
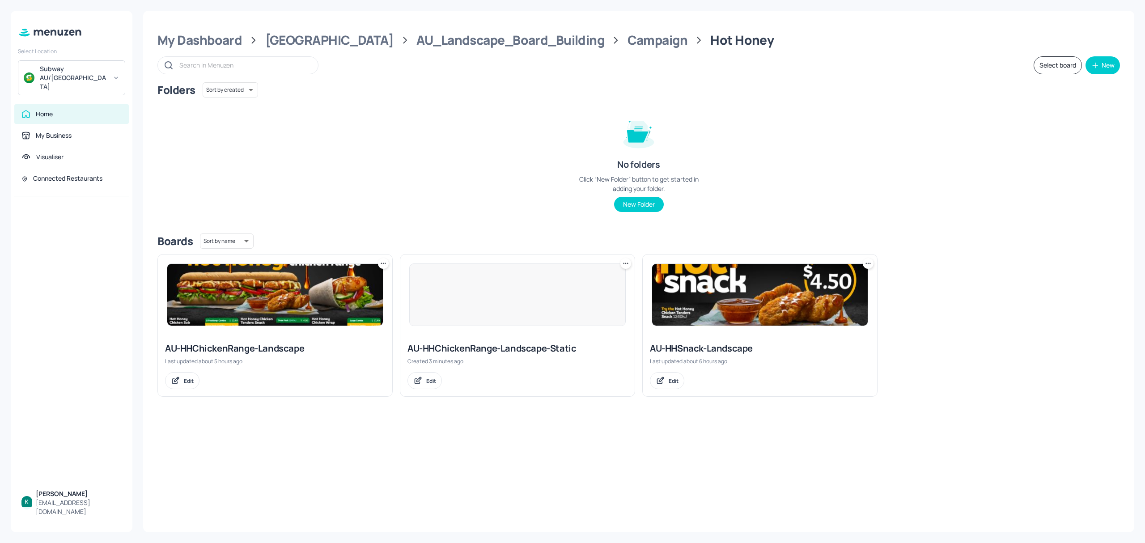
click at [284, 298] on img at bounding box center [275, 295] width 216 height 62
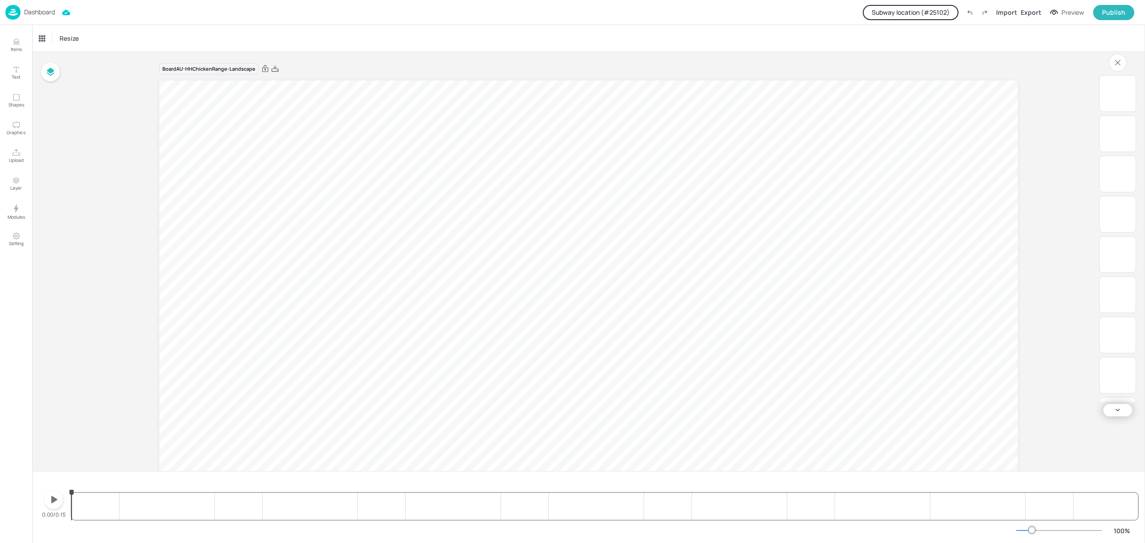
click at [53, 503] on icon "button" at bounding box center [54, 499] width 14 height 14
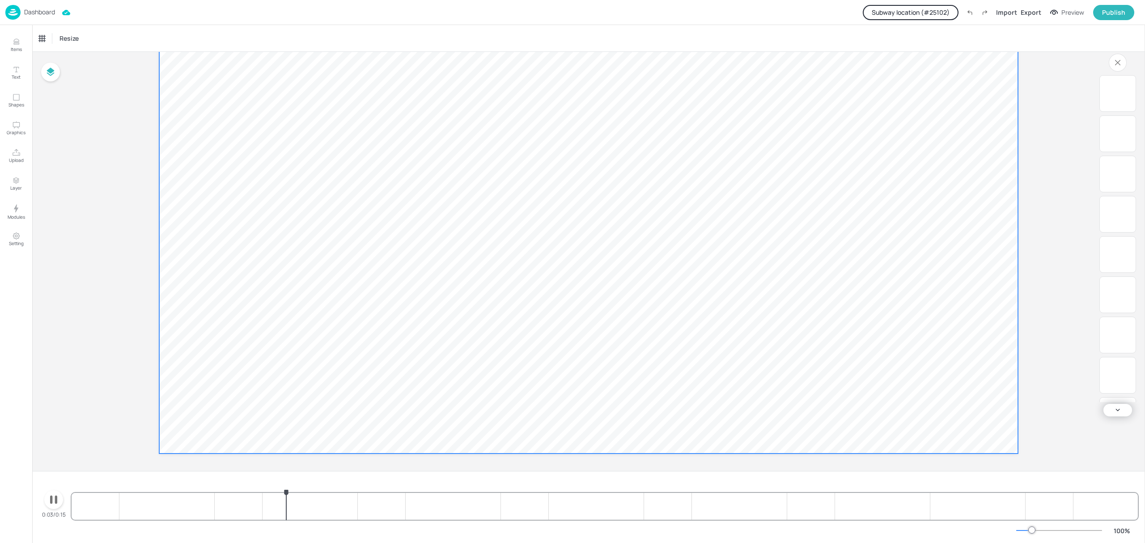
scroll to position [115, 0]
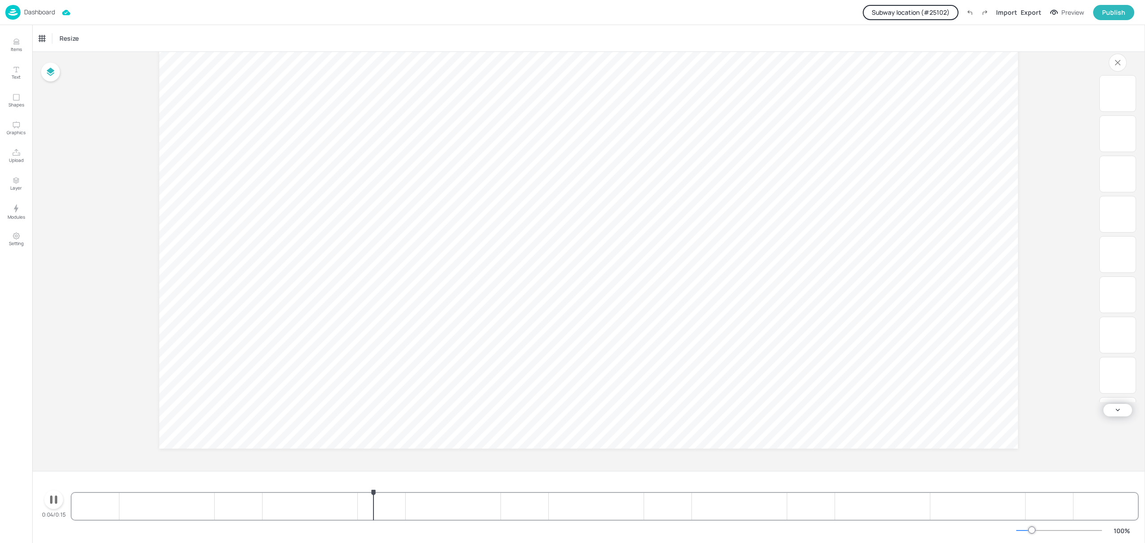
click at [36, 13] on p "Dashboard" at bounding box center [39, 12] width 31 height 6
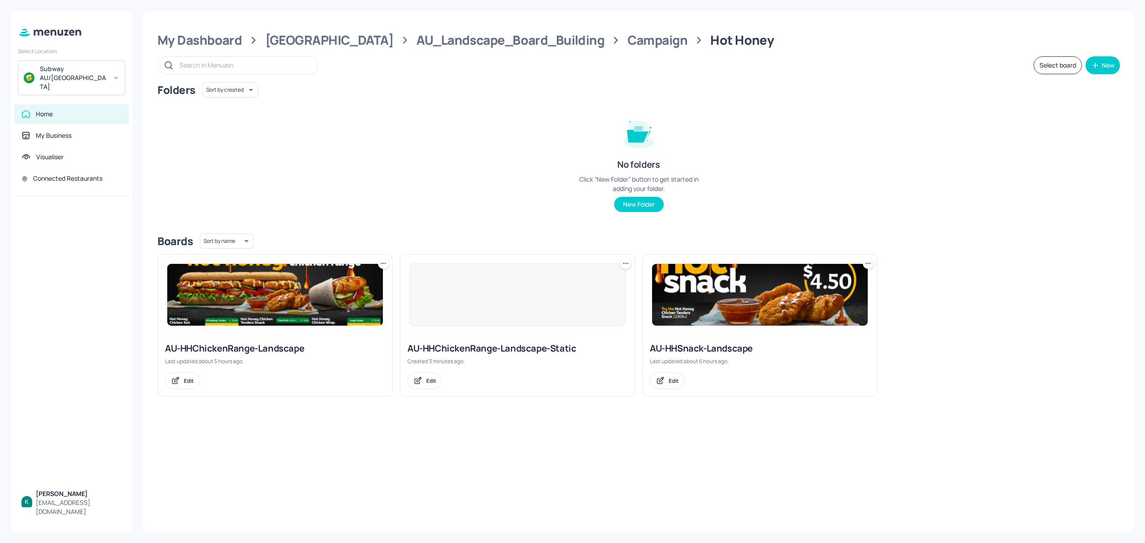
click at [499, 351] on div "AU-HHChickenRange-Landscape-Static" at bounding box center [517, 348] width 220 height 13
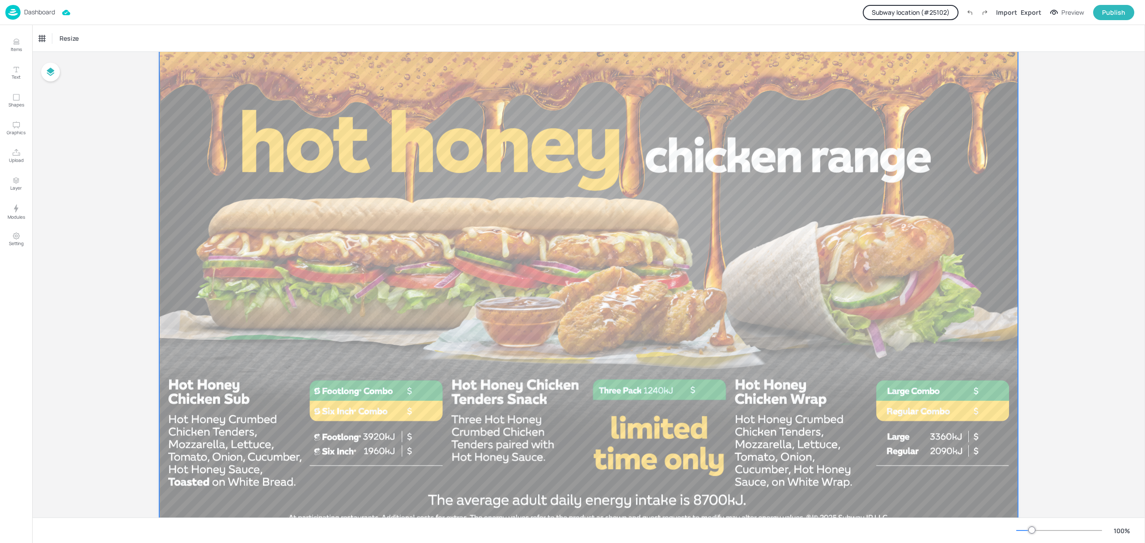
scroll to position [68, 0]
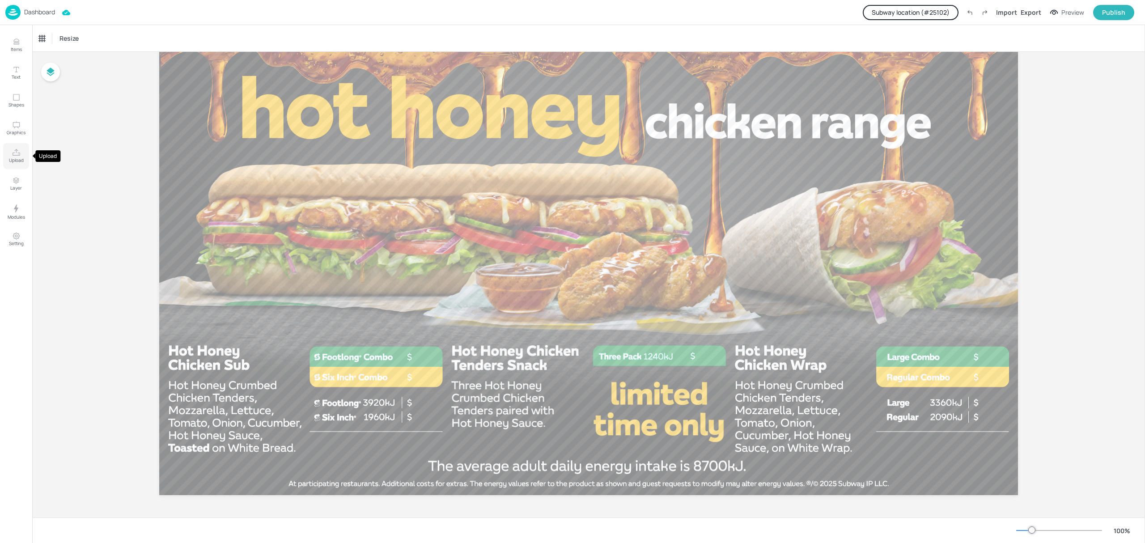
click at [13, 158] on p "Upload" at bounding box center [16, 160] width 15 height 6
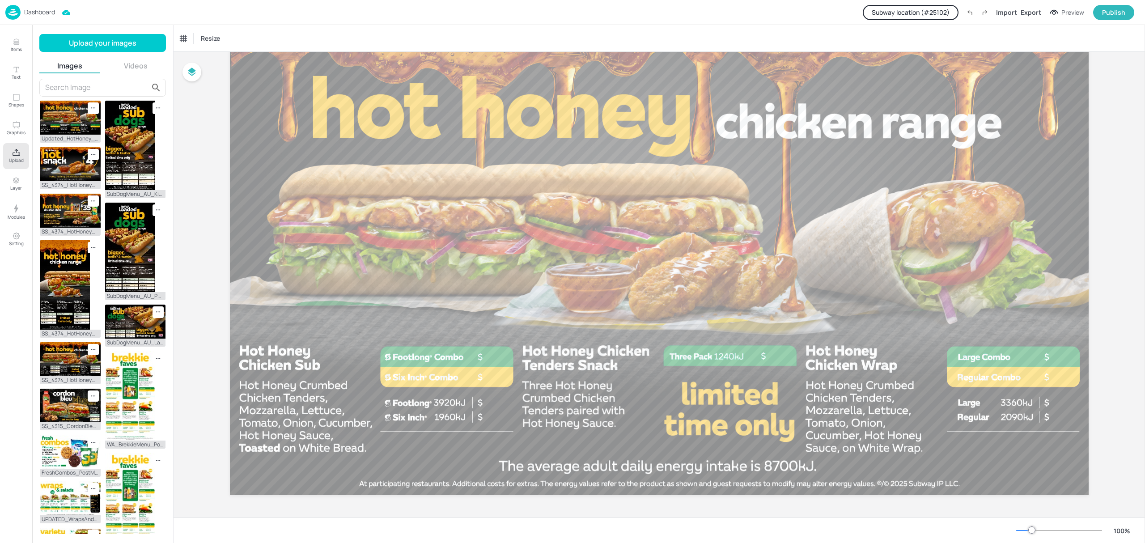
click at [132, 59] on div "Upload your images Images Videos Updated_HotHoney_Menu_Static_DMB_V2.jpg SS_437…" at bounding box center [102, 284] width 127 height 500
click at [133, 64] on button "Videos" at bounding box center [136, 66] width 61 height 10
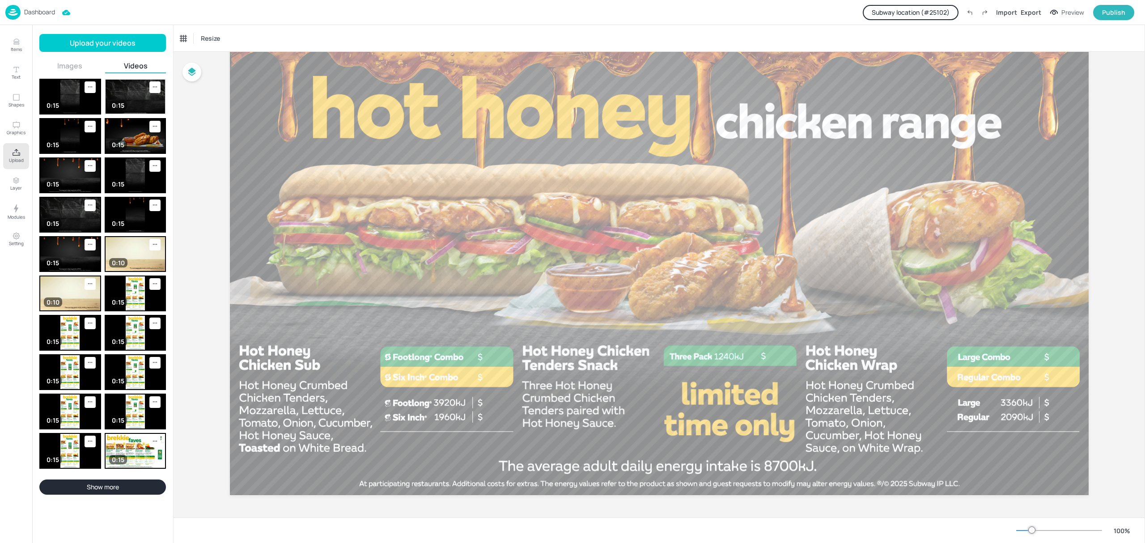
click at [129, 95] on img at bounding box center [136, 97] width 60 height 34
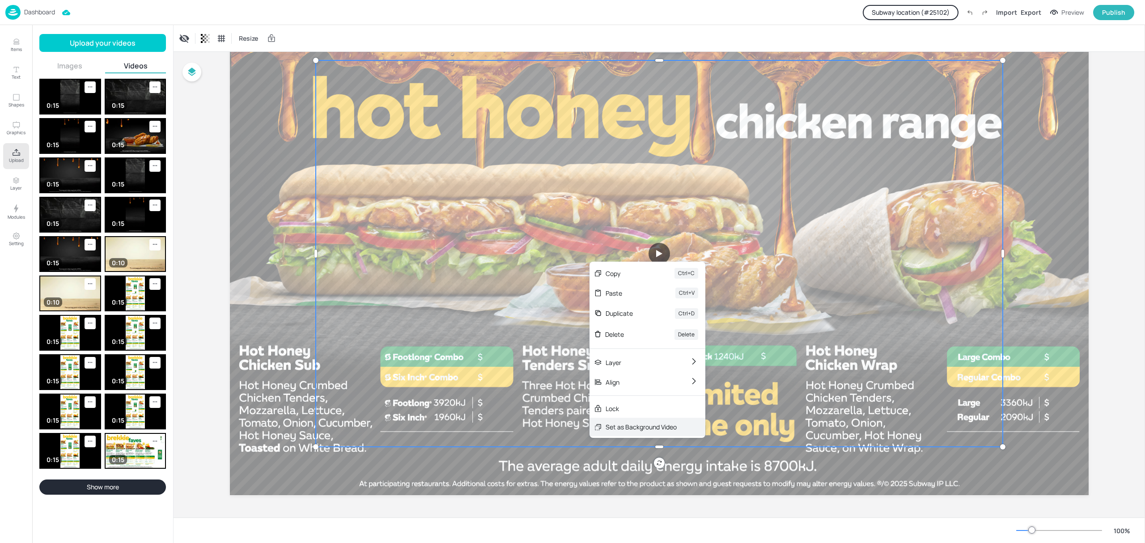
click at [652, 429] on div "Set as Background Video" at bounding box center [641, 426] width 71 height 9
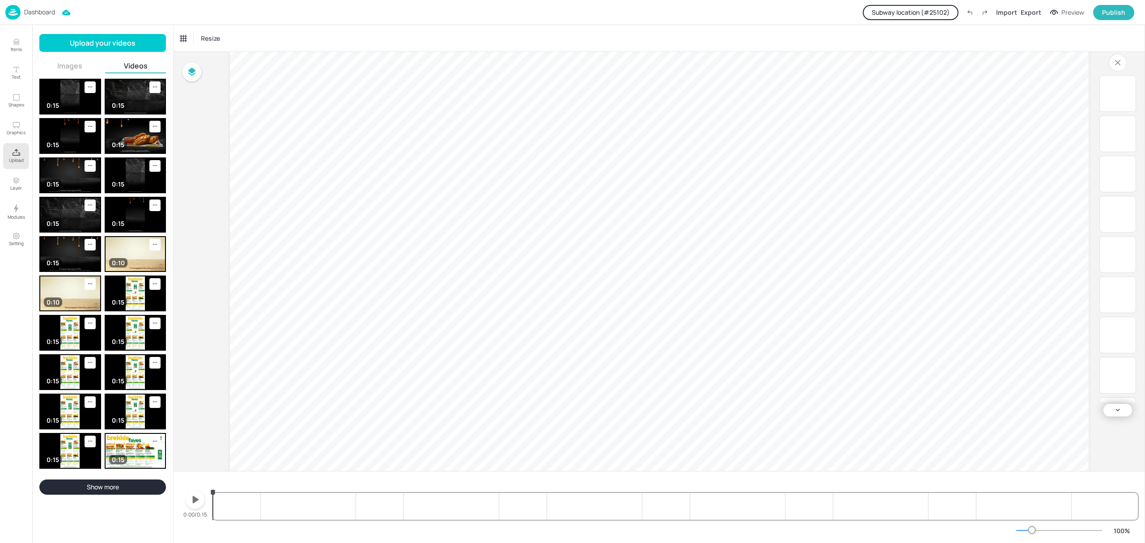
click at [199, 503] on icon "button" at bounding box center [195, 499] width 14 height 14
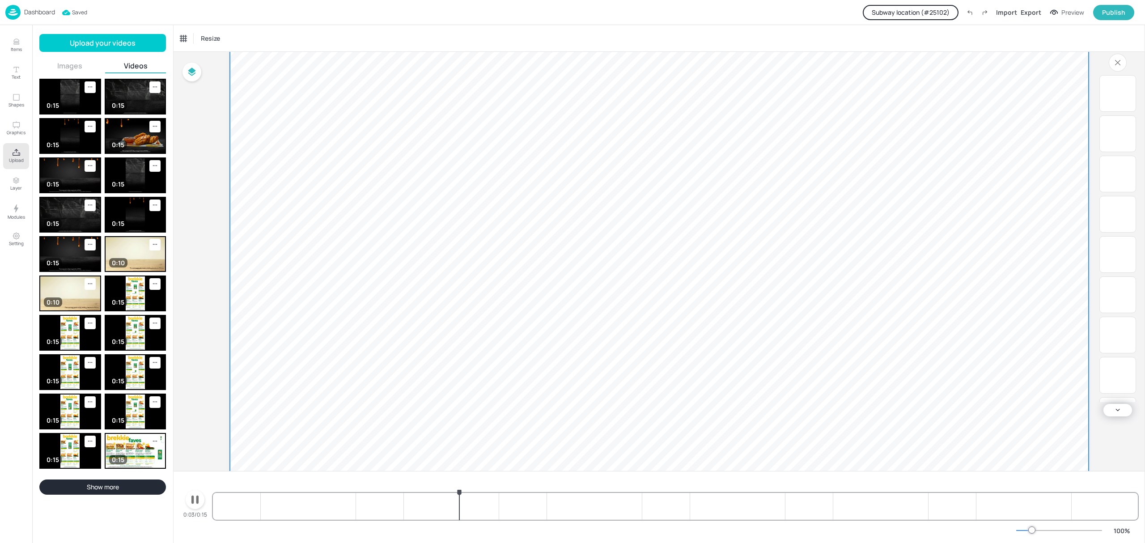
scroll to position [115, 0]
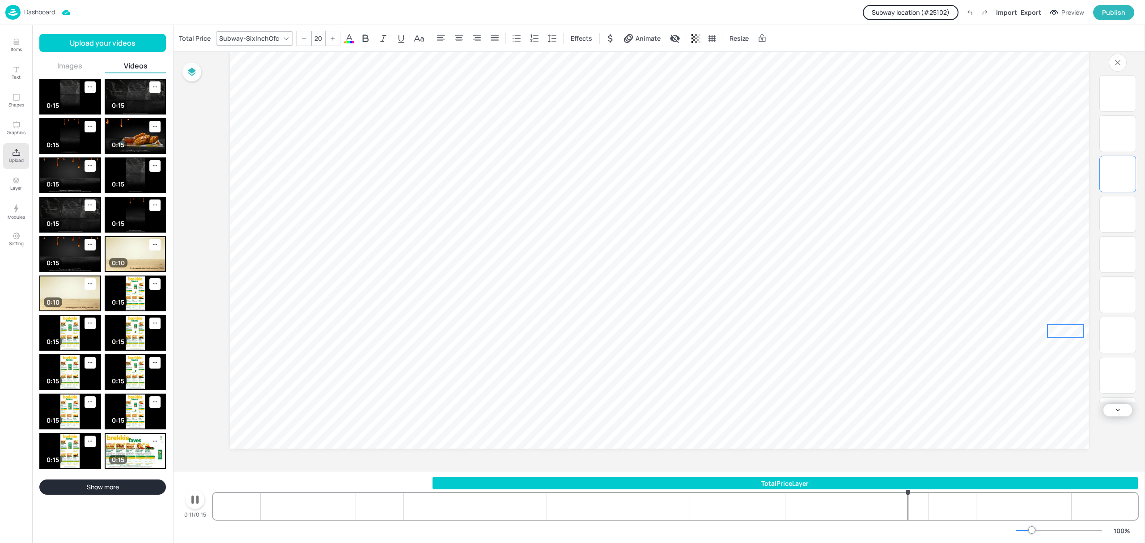
click at [1066, 329] on p "15.7" at bounding box center [1065, 331] width 36 height 13
click at [190, 501] on icon "button" at bounding box center [195, 499] width 14 height 14
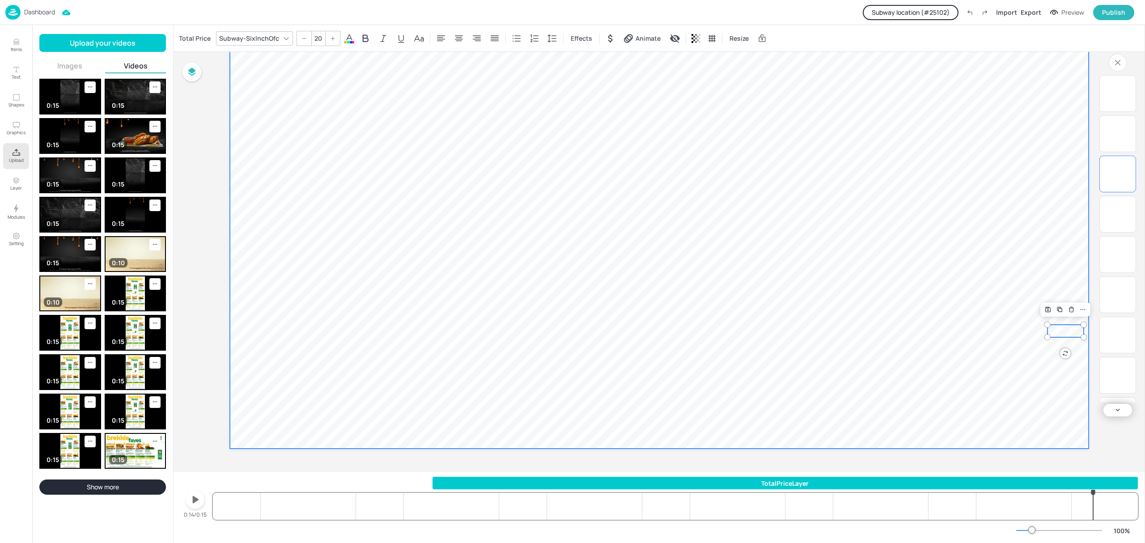
click at [510, 305] on p "23.28" at bounding box center [498, 310] width 36 height 13
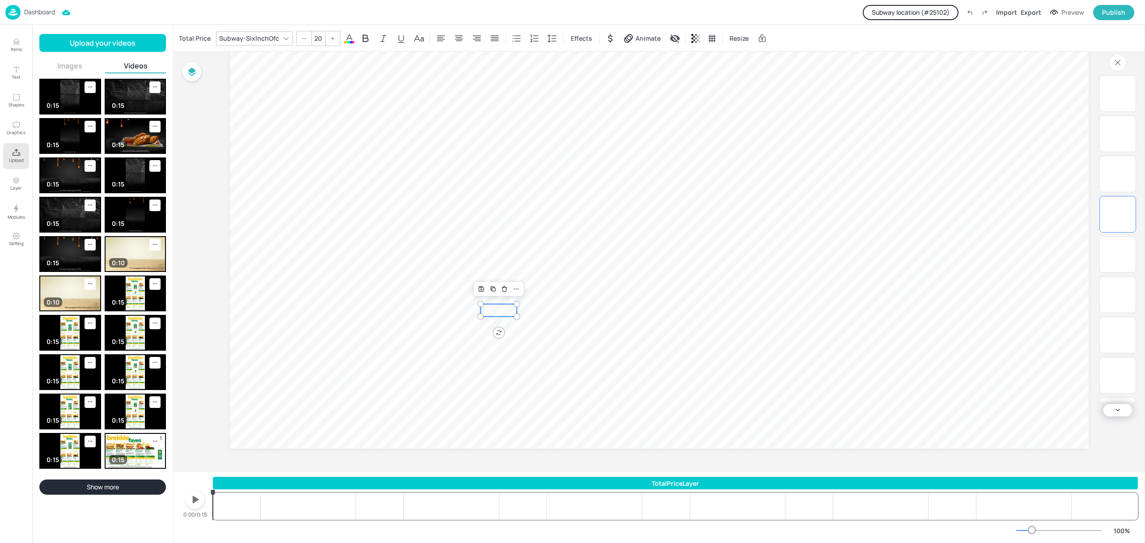
drag, startPoint x: 433, startPoint y: 485, endPoint x: 138, endPoint y: 471, distance: 295.9
click at [138, 471] on div "Items Text Shapes Graphics Upload Layer Modules Setting Items 447 No Price Filt…" at bounding box center [572, 271] width 1145 height 543
drag, startPoint x: 213, startPoint y: 491, endPoint x: 536, endPoint y: 482, distance: 323.0
click at [536, 482] on div "TotalPriceLayer 15.13 10.1 10.1 15.15 15.7 23.28 15.7 23.3 4.5 15.13 10.1 10.1 …" at bounding box center [675, 498] width 925 height 43
drag, startPoint x: 511, startPoint y: 342, endPoint x: 500, endPoint y: 375, distance: 34.9
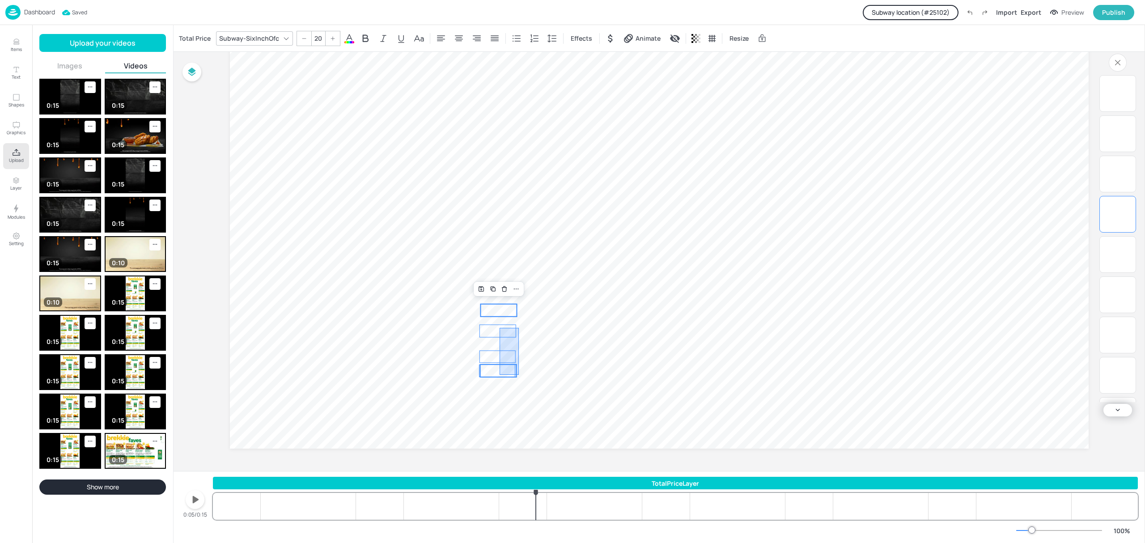
type input "--"
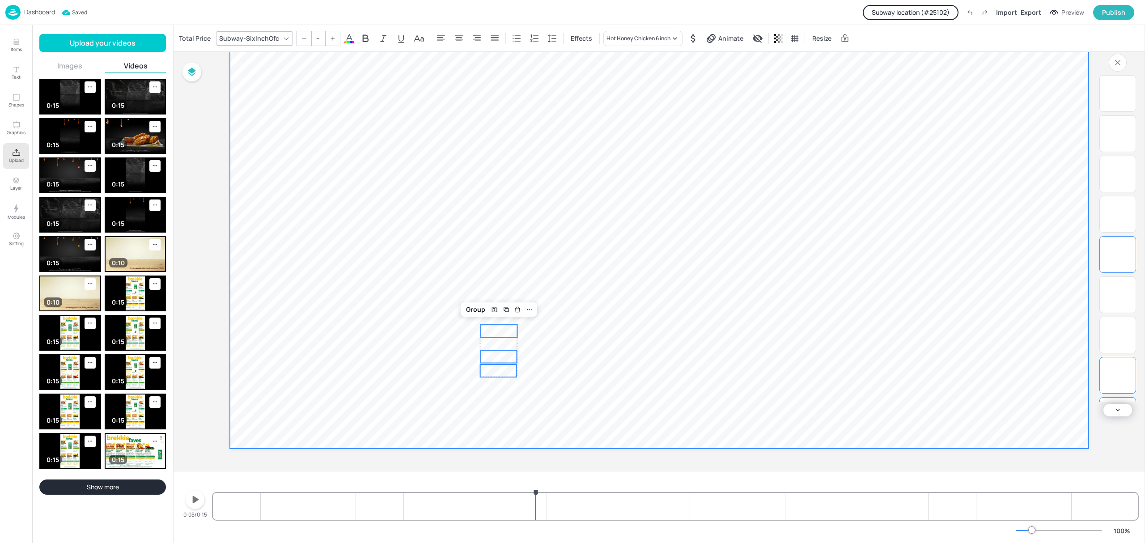
click at [530, 332] on video at bounding box center [659, 207] width 859 height 483
click at [503, 331] on p "15.7" at bounding box center [498, 331] width 37 height 13
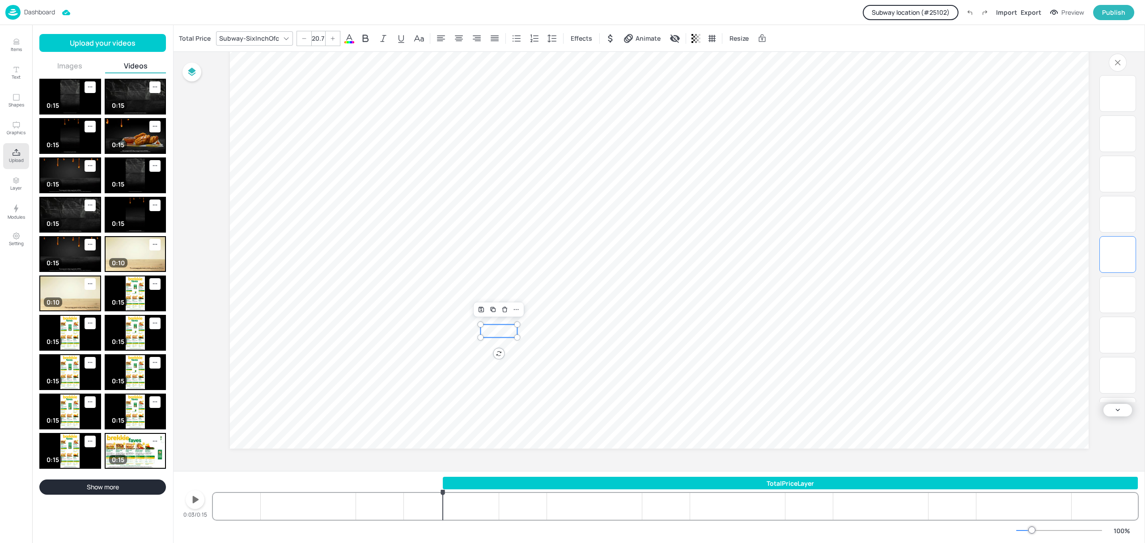
drag, startPoint x: 434, startPoint y: 481, endPoint x: 441, endPoint y: 444, distance: 37.7
click at [443, 471] on div "4.5 23.3 15.7 23.28 15.7 15.15 10.1 10.1 15.13 0:03/0:15 TotalPriceLayer 15.13 …" at bounding box center [659, 507] width 971 height 72
click at [483, 482] on div "TotalPriceLayer" at bounding box center [790, 483] width 695 height 9
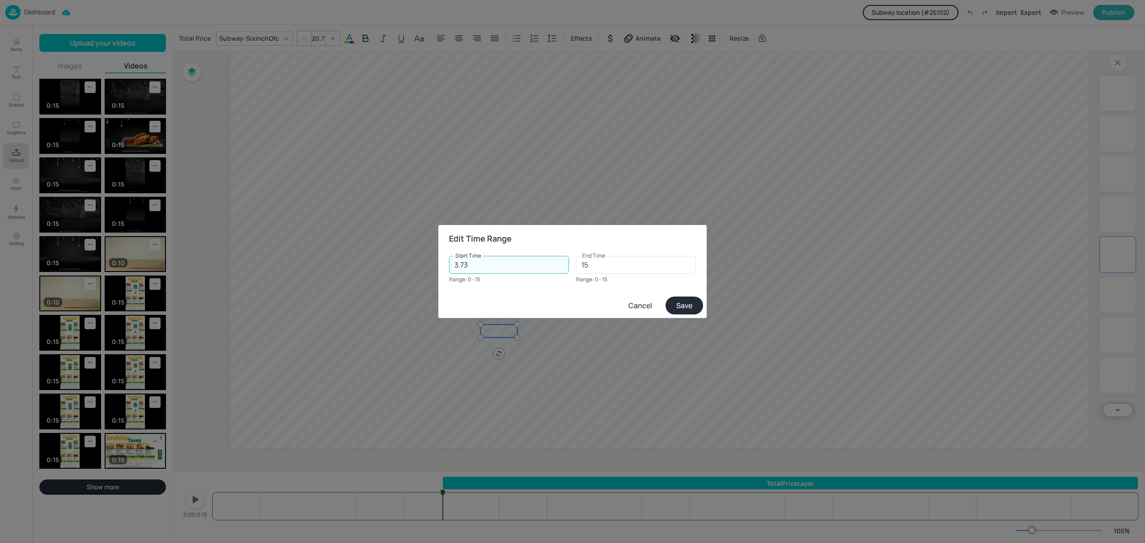
drag, startPoint x: 488, startPoint y: 267, endPoint x: 384, endPoint y: 273, distance: 104.8
click at [384, 273] on div "Edit Time Range Start Time 3.73 Start Time Range: 0 - 15 End Time 15 End Time R…" at bounding box center [572, 271] width 1145 height 543
type input "0"
click at [680, 302] on button "Save" at bounding box center [684, 306] width 38 height 18
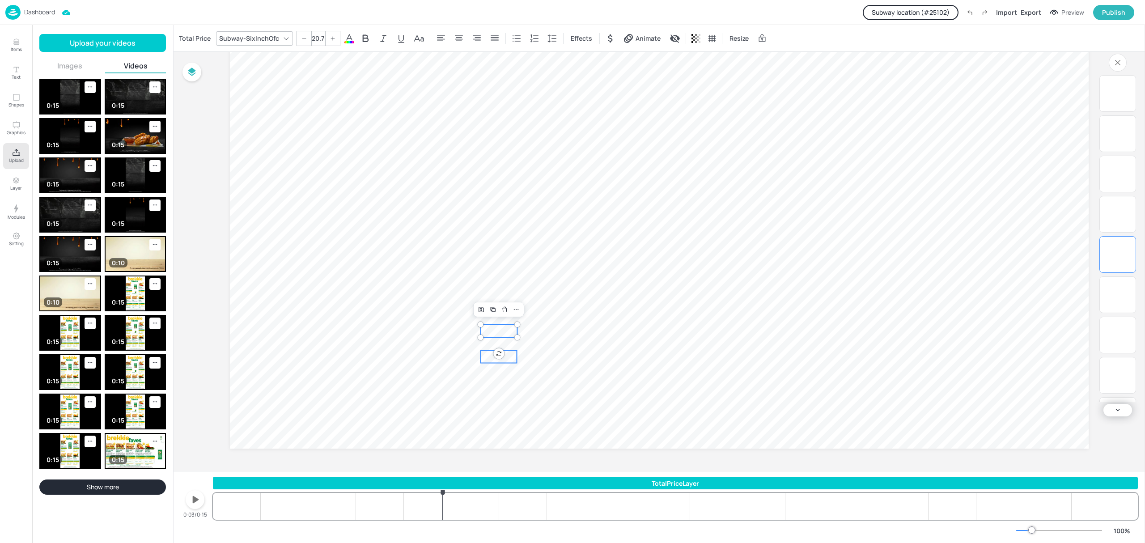
click at [513, 360] on div "15.13 10.1 10.1 15.15 15.7 23.28 15.7 23.3 4.5" at bounding box center [659, 207] width 859 height 483
type input "20"
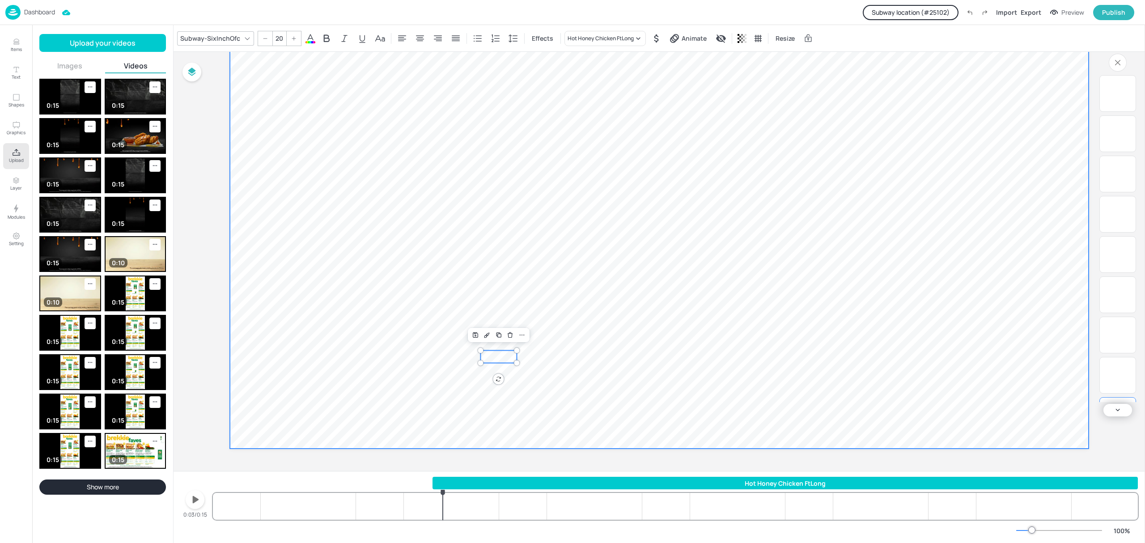
click at [544, 370] on video at bounding box center [659, 207] width 859 height 483
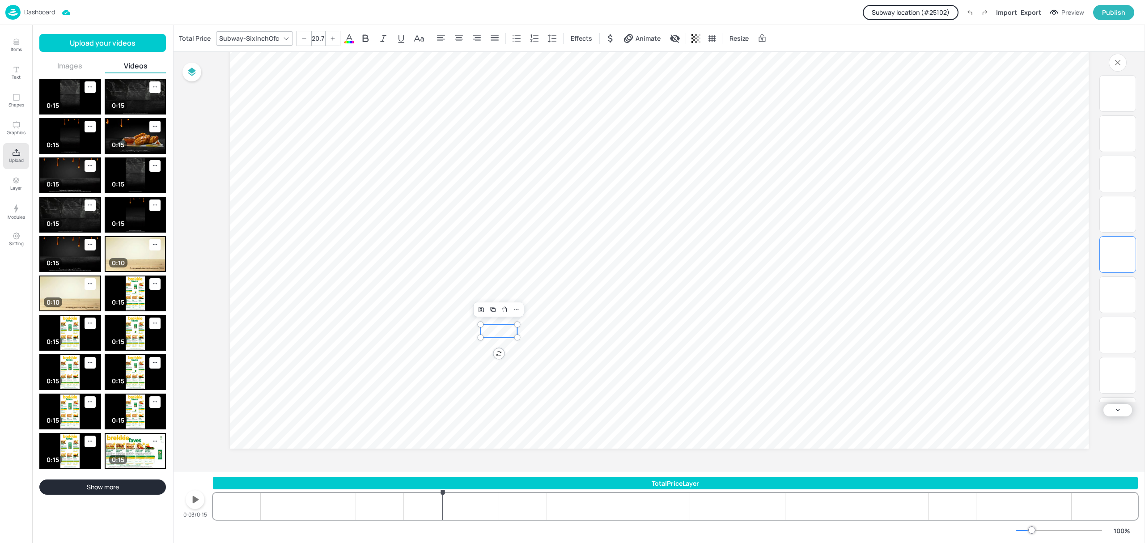
click at [505, 333] on p "15.7" at bounding box center [498, 331] width 37 height 13
click at [213, 487] on div at bounding box center [214, 483] width 2 height 13
click at [227, 480] on div "TotalPriceLayer" at bounding box center [675, 483] width 924 height 9
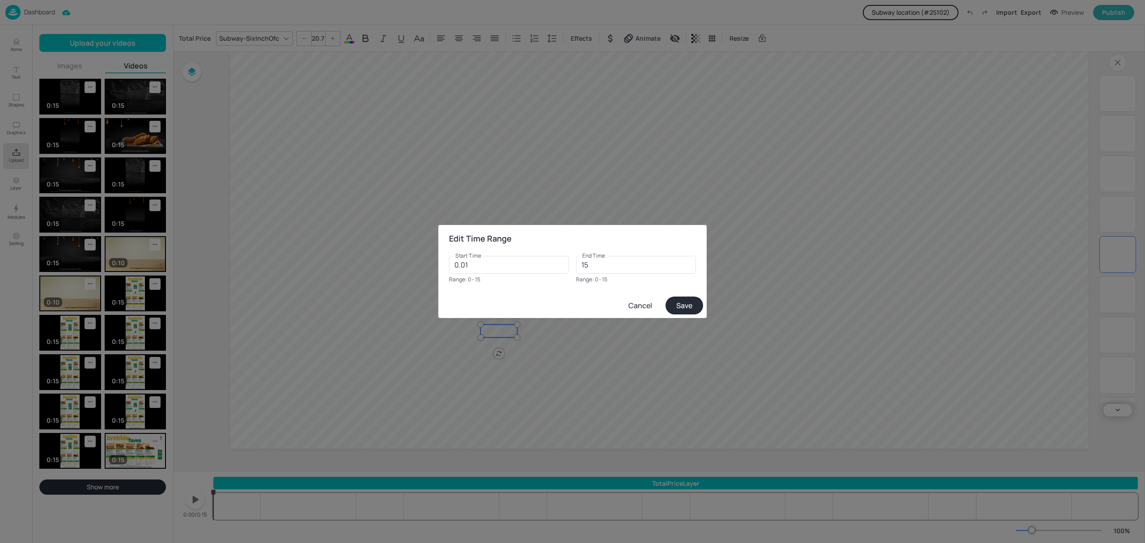
click at [220, 483] on div "Edit Time Range Start Time 0.01 Start Time Range: 0 - 15 End Time 15 End Time R…" at bounding box center [572, 271] width 1145 height 543
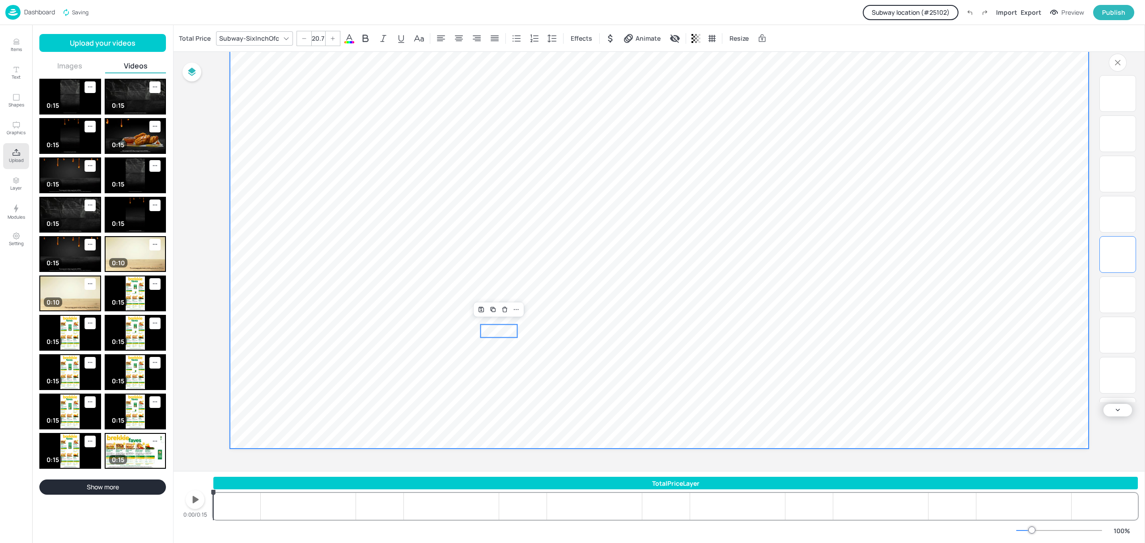
click at [541, 347] on video at bounding box center [659, 207] width 859 height 483
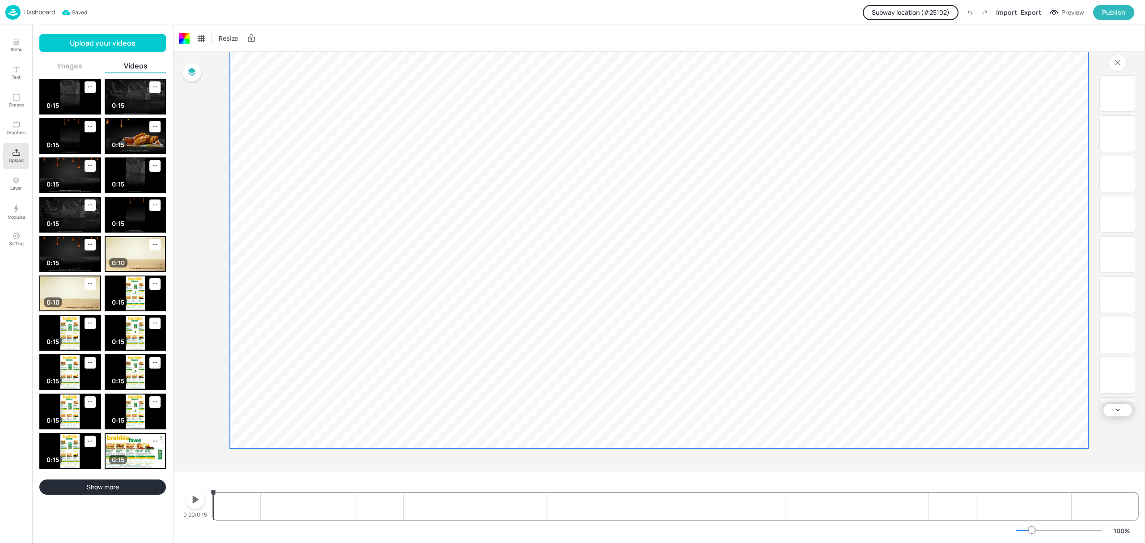
click at [504, 321] on video at bounding box center [659, 207] width 859 height 483
click at [501, 313] on p "23.28" at bounding box center [498, 310] width 36 height 13
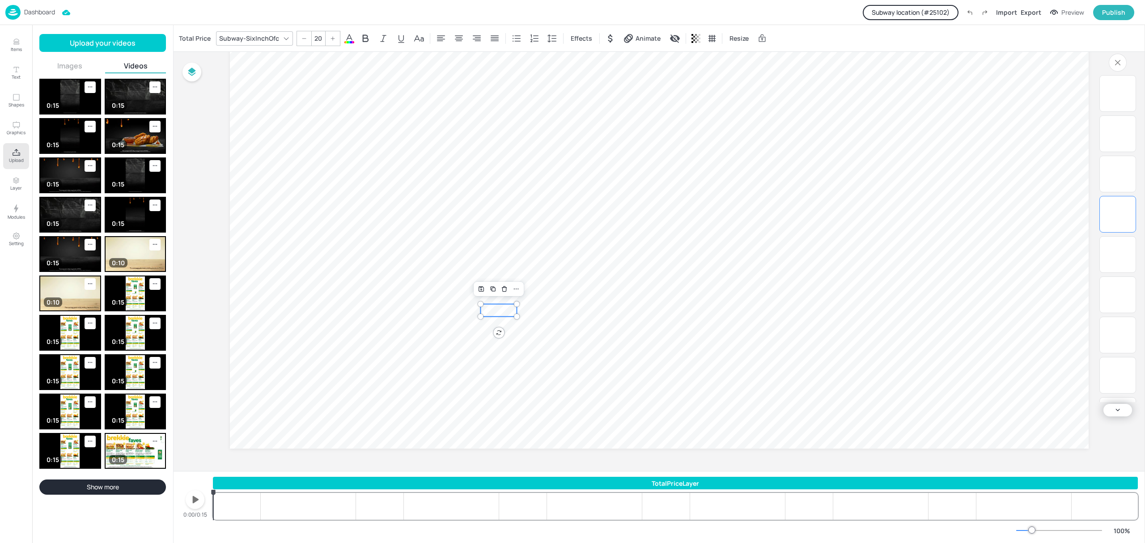
drag, startPoint x: 278, startPoint y: 474, endPoint x: 280, endPoint y: 479, distance: 4.8
click at [278, 475] on div "4.5 23.3 15.7 23.28 15.7 15.15 10.1 10.1 15.13 0:00/0:15 TotalPriceLayer 15.13 …" at bounding box center [659, 507] width 971 height 72
click at [280, 483] on div "TotalPriceLayer" at bounding box center [675, 483] width 925 height 9
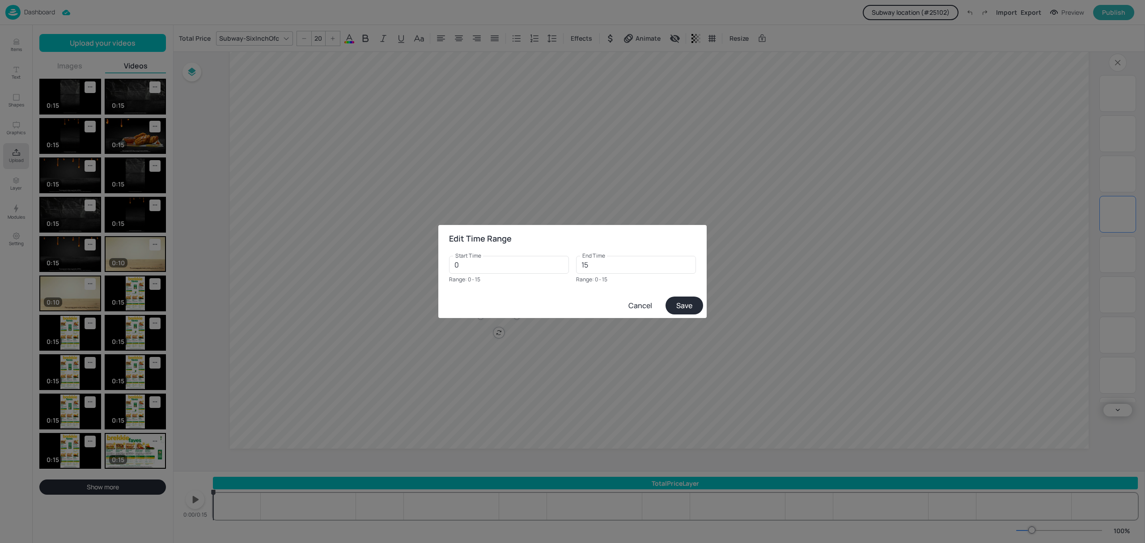
click at [634, 308] on button "Cancel" at bounding box center [640, 305] width 43 height 16
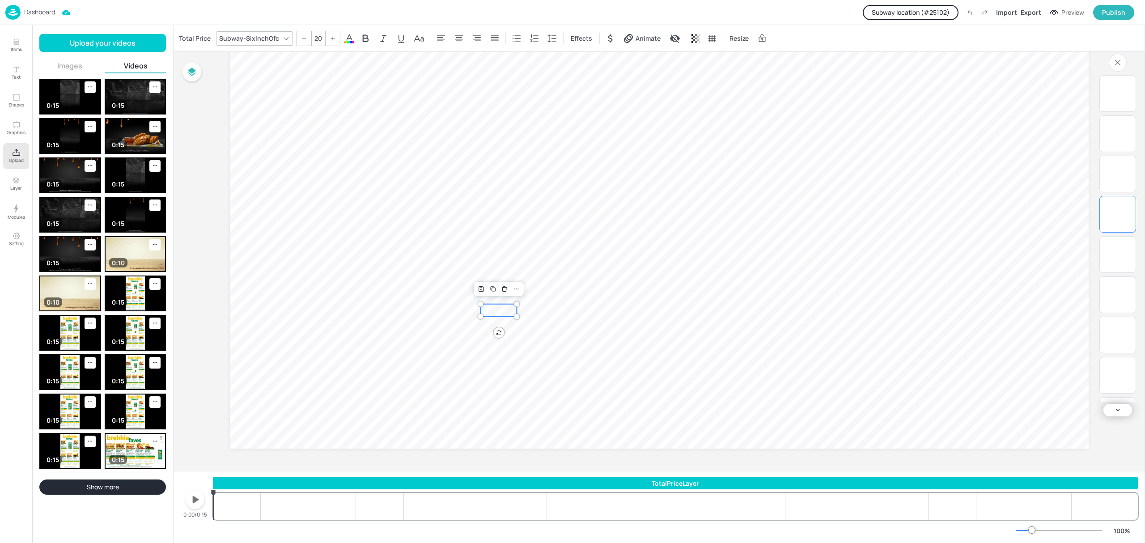
click at [496, 311] on p "23.28" at bounding box center [498, 310] width 36 height 13
click at [291, 483] on div "TotalPriceLayer" at bounding box center [675, 483] width 925 height 9
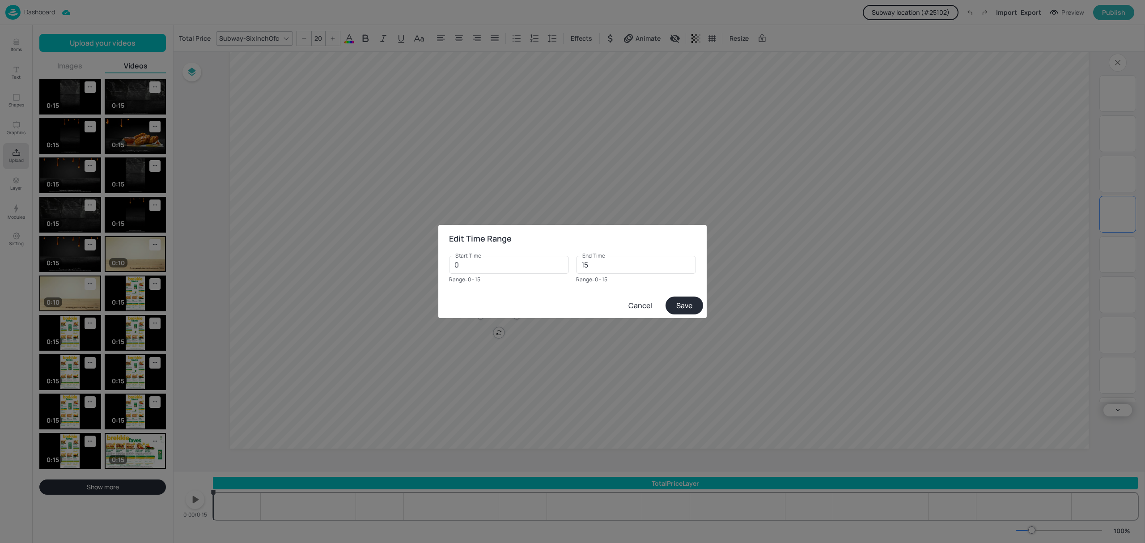
click at [680, 303] on button "Save" at bounding box center [684, 306] width 38 height 18
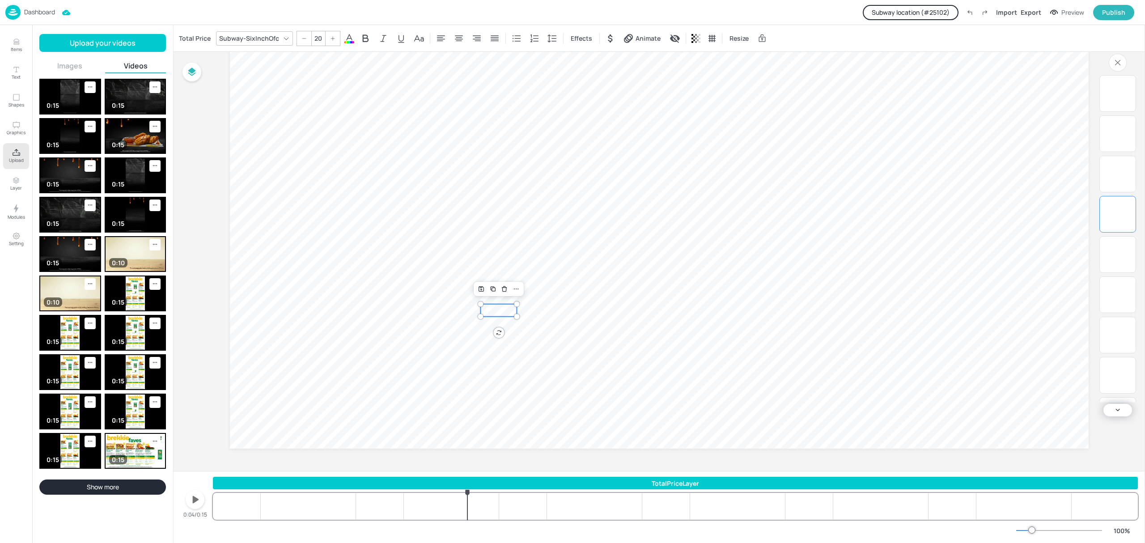
drag, startPoint x: 235, startPoint y: 503, endPoint x: 473, endPoint y: 410, distance: 255.0
click at [467, 489] on div "TotalPriceLayer 15.13 10.1 10.1 15.15 15.7 23.28 15.7 23.3 4.5 15.13 10.1 10.1 …" at bounding box center [675, 498] width 925 height 43
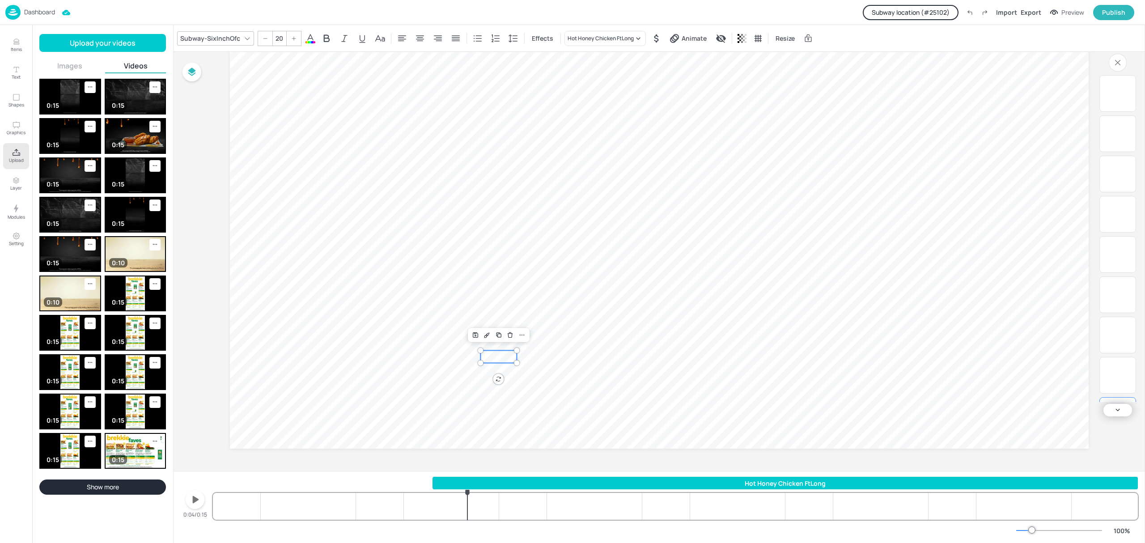
click at [498, 353] on span "15.13" at bounding box center [498, 356] width 23 height 11
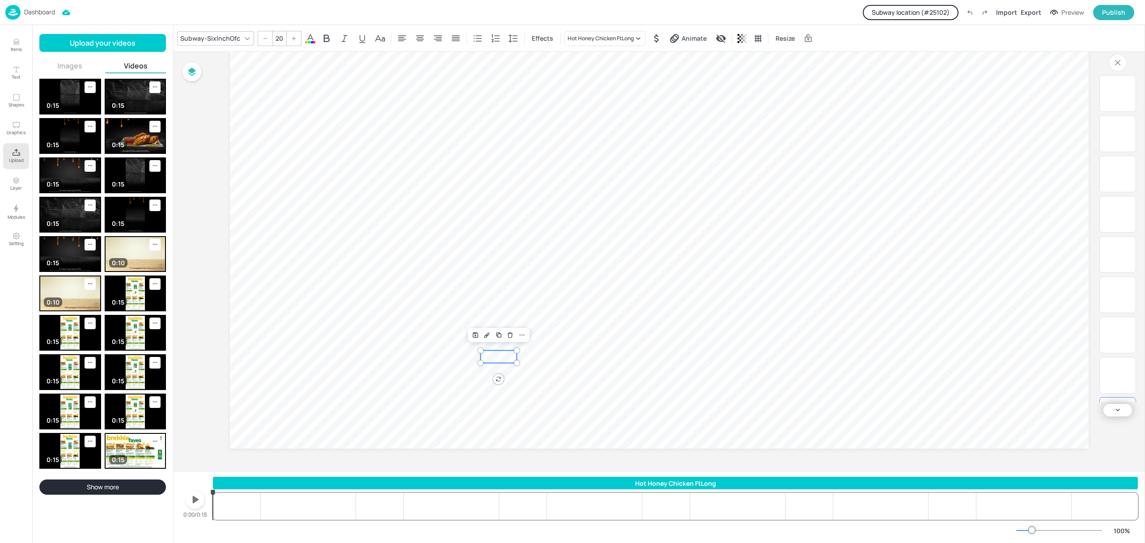
drag, startPoint x: 433, startPoint y: 481, endPoint x: 124, endPoint y: 501, distance: 310.1
click at [124, 501] on div "Items Text Shapes Graphics Upload Layer Modules Setting Items 447 No Price Filt…" at bounding box center [572, 271] width 1145 height 543
click at [437, 496] on div "Hot Honey Chicken FtLong 15.13 10.1 10.1 15.15 15.7 23.28 15.7 23.3 4.5 15.13 1…" at bounding box center [675, 498] width 925 height 43
click at [504, 369] on span "10.1" at bounding box center [498, 370] width 18 height 11
drag, startPoint x: 433, startPoint y: 481, endPoint x: 30, endPoint y: 511, distance: 403.6
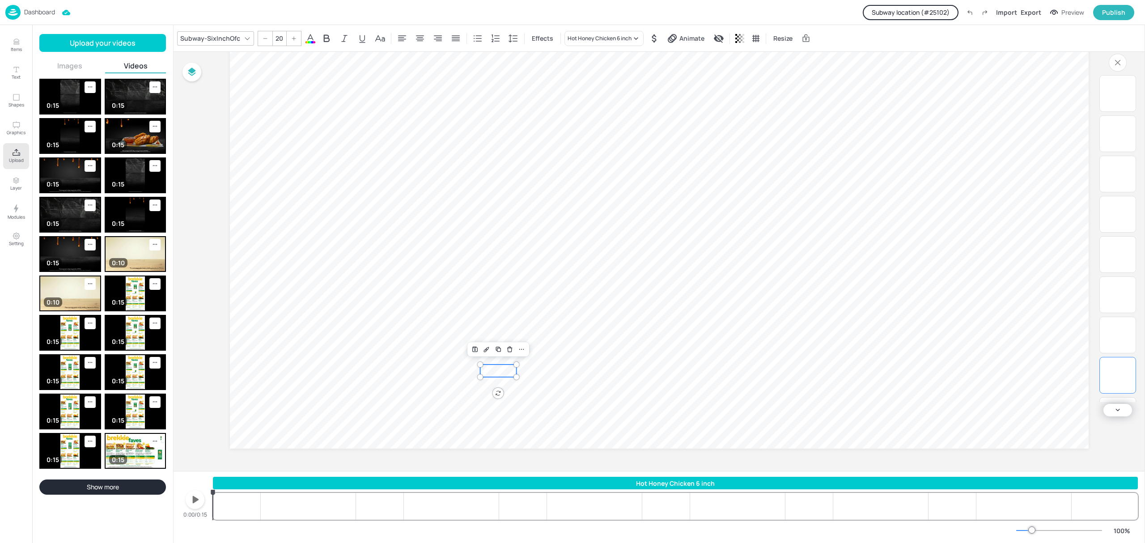
click at [30, 511] on div "Items Text Shapes Graphics Upload Layer Modules Setting Items 447 No Price Filt…" at bounding box center [572, 271] width 1145 height 543
click at [814, 503] on div "Hot Honey Chicken 6 inch 15.13 10.1 10.1 15.15 15.7 23.28 15.7 23.3 4.5 15.13 1…" at bounding box center [675, 498] width 925 height 43
click at [775, 310] on span "4.5" at bounding box center [780, 310] width 13 height 11
drag, startPoint x: 363, startPoint y: 483, endPoint x: 97, endPoint y: 504, distance: 266.5
click at [97, 504] on div "Items Text Shapes Graphics Upload Layer Modules Setting Items 447 No Price Filt…" at bounding box center [572, 271] width 1145 height 543
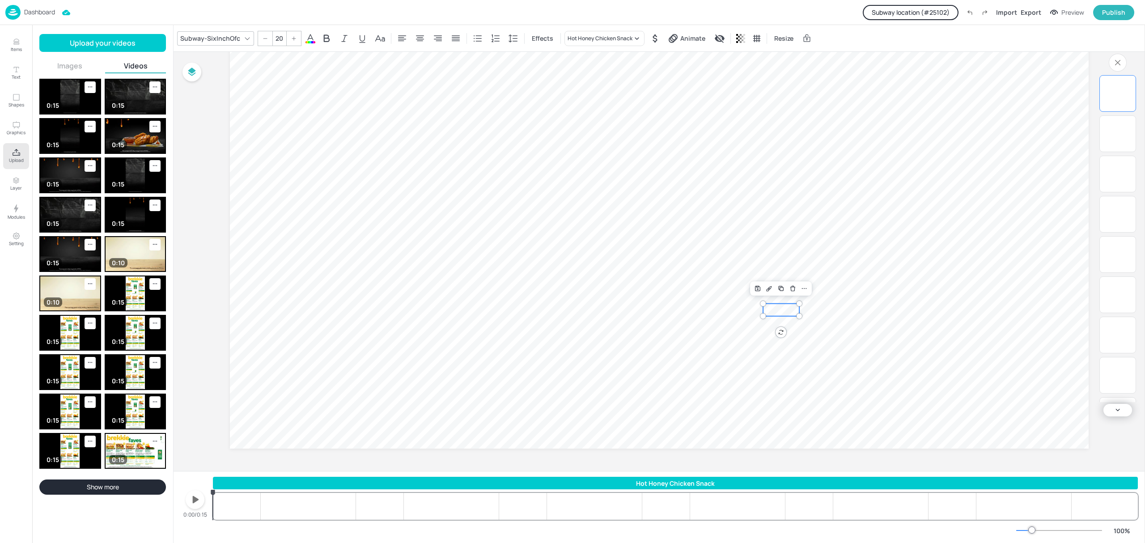
click at [564, 501] on div "Hot Honey Chicken Snack 15.13 10.1 10.1 15.15 15.7 23.28 15.7 23.3 4.5 15.13 10…" at bounding box center [675, 498] width 925 height 43
click at [1063, 330] on p "15.7" at bounding box center [1065, 331] width 36 height 13
drag, startPoint x: 433, startPoint y: 481, endPoint x: 89, endPoint y: 498, distance: 344.8
click at [89, 498] on div "Items Text Shapes Graphics Upload Layer Modules Setting Items 447 No Price Filt…" at bounding box center [572, 271] width 1145 height 543
click at [602, 504] on div "TotalPriceLayer 15.13 10.1 10.1 15.15 15.7 23.28 15.7 23.3 4.5 15.13 10.1 10.1 …" at bounding box center [675, 498] width 925 height 43
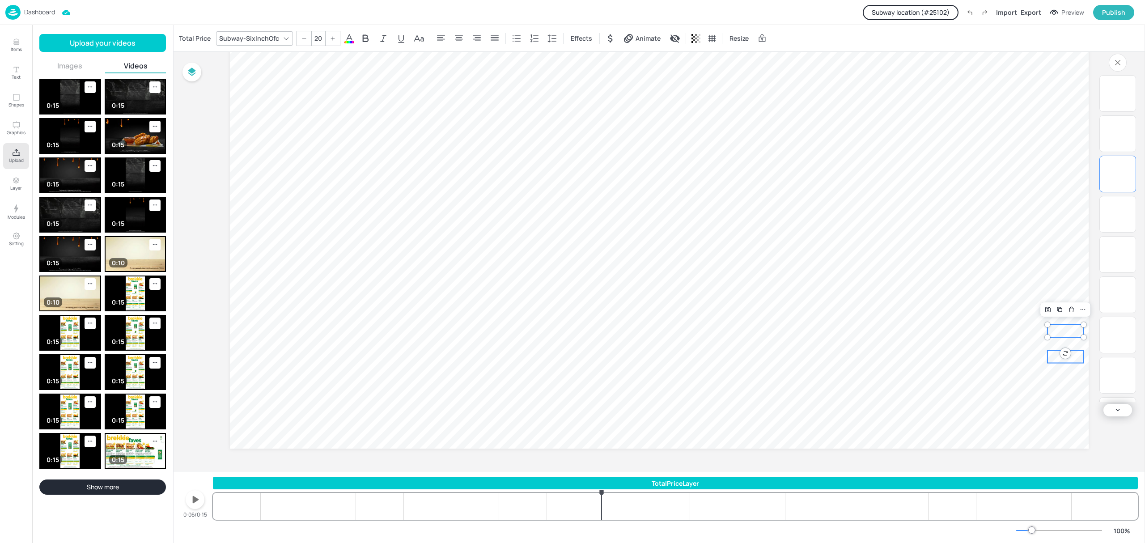
click at [1075, 355] on span "15.15" at bounding box center [1065, 356] width 23 height 11
drag, startPoint x: 433, startPoint y: 485, endPoint x: 53, endPoint y: 535, distance: 383.4
click at [53, 535] on div "Items Text Shapes Graphics Upload Layer Modules Setting Items 447 No Price Filt…" at bounding box center [572, 271] width 1145 height 543
click at [682, 502] on div "Hot Honey Chicken Wrap FtLong 15.13 10.1 10.1 15.15 15.7 23.28 15.7 23.3 4.5 15…" at bounding box center [675, 498] width 925 height 43
click at [1076, 373] on p "10.1" at bounding box center [1065, 370] width 36 height 13
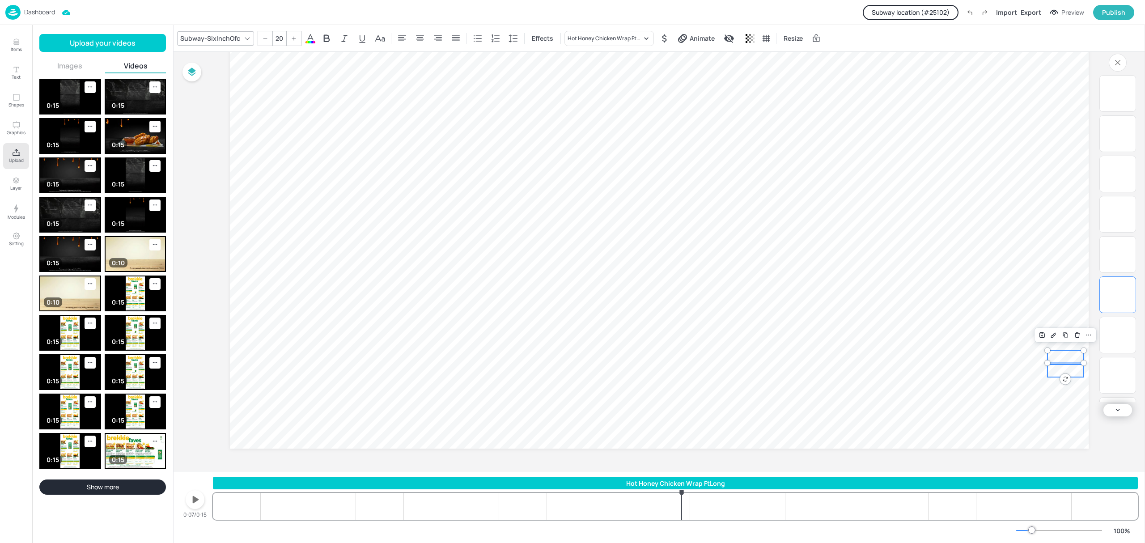
type input "20"
drag, startPoint x: 433, startPoint y: 483, endPoint x: 137, endPoint y: 521, distance: 298.9
click at [137, 521] on div "Items Text Shapes Graphics Upload Layer Modules Setting Items 447 No Price Filt…" at bounding box center [572, 271] width 1145 height 543
click at [509, 505] on div "Hot Honey Chicken Wrap 6inch 15.13 10.1 10.1 15.15 15.7 23.28 15.7 23.3 4.5 15.…" at bounding box center [675, 498] width 925 height 43
drag, startPoint x: 1049, startPoint y: 389, endPoint x: 1098, endPoint y: 421, distance: 58.9
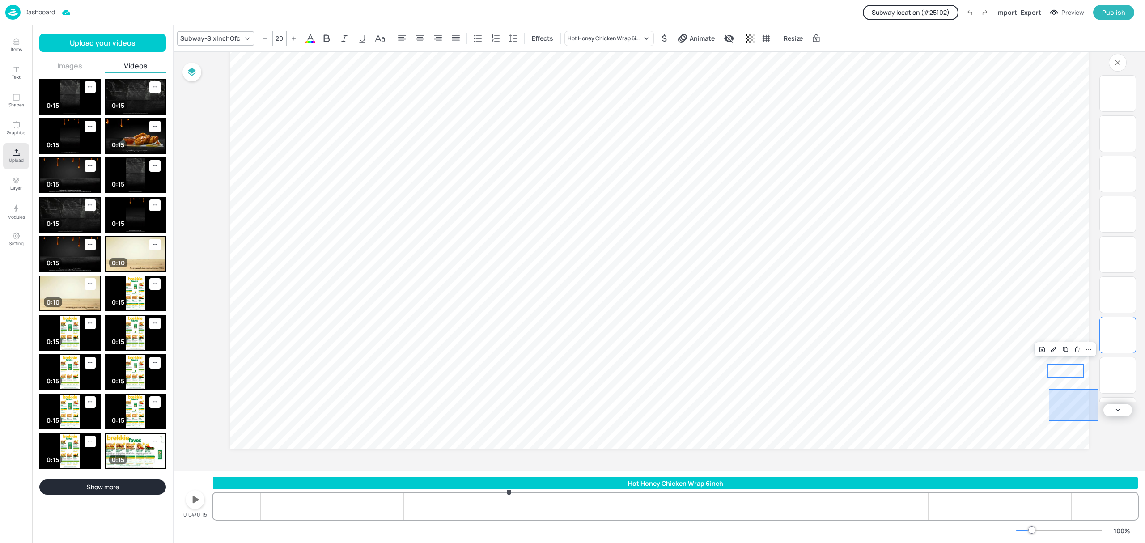
click at [1098, 421] on div "Board AU-HHChickenRange-Landscape-Static 15.13 10.1 10.1 15.15 15.7 23.28 15.7 …" at bounding box center [659, 204] width 909 height 534
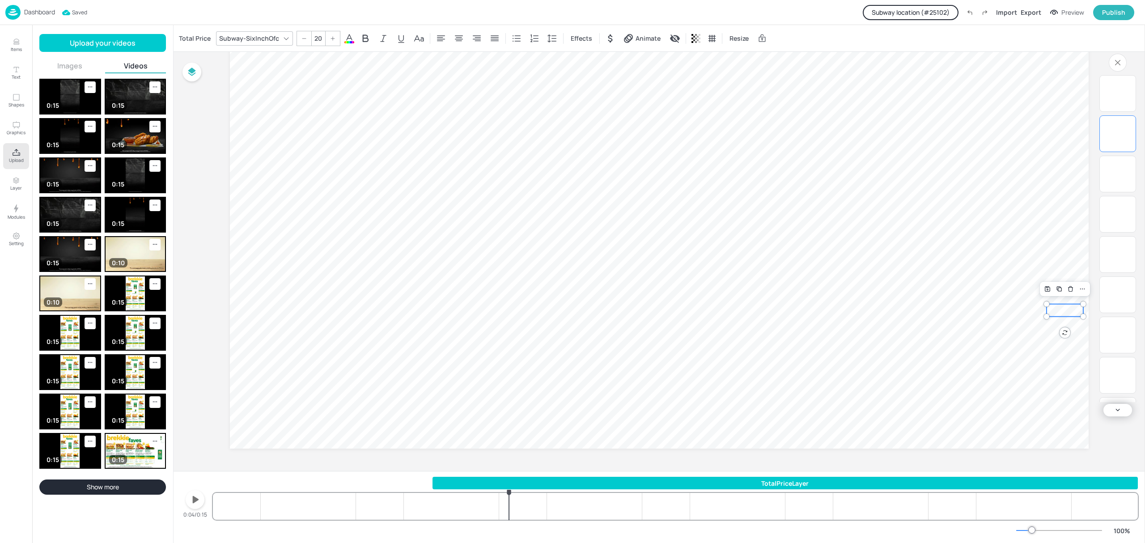
click at [1063, 313] on p "23.3" at bounding box center [1064, 310] width 37 height 13
drag, startPoint x: 433, startPoint y: 480, endPoint x: 180, endPoint y: 489, distance: 253.3
click at [180, 489] on div "4.5 23.3 15.7 23.28 15.7 15.15 10.1 10.1 15.13 0:00/0:15 TotalPriceLayer 15.13 …" at bounding box center [659, 507] width 971 height 72
click at [749, 504] on div "TotalPriceLayer 15.13 10.1 10.1 15.15 15.7 23.28 15.7 23.3 4.5 15.13 10.1 10.1 …" at bounding box center [675, 498] width 925 height 43
click at [192, 503] on icon "button" at bounding box center [195, 499] width 14 height 14
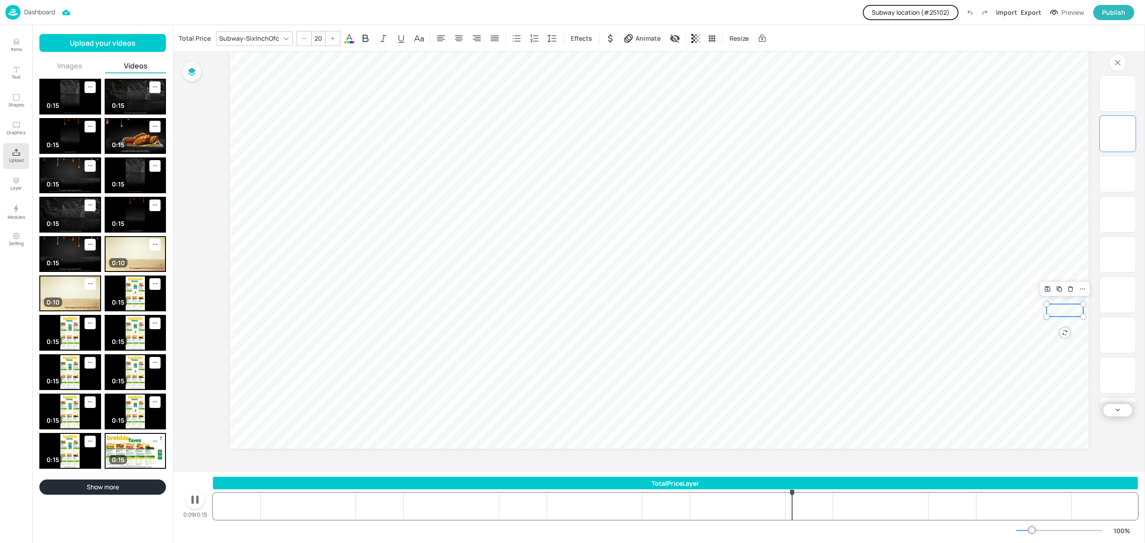
click at [192, 503] on icon "button" at bounding box center [194, 500] width 7 height 8
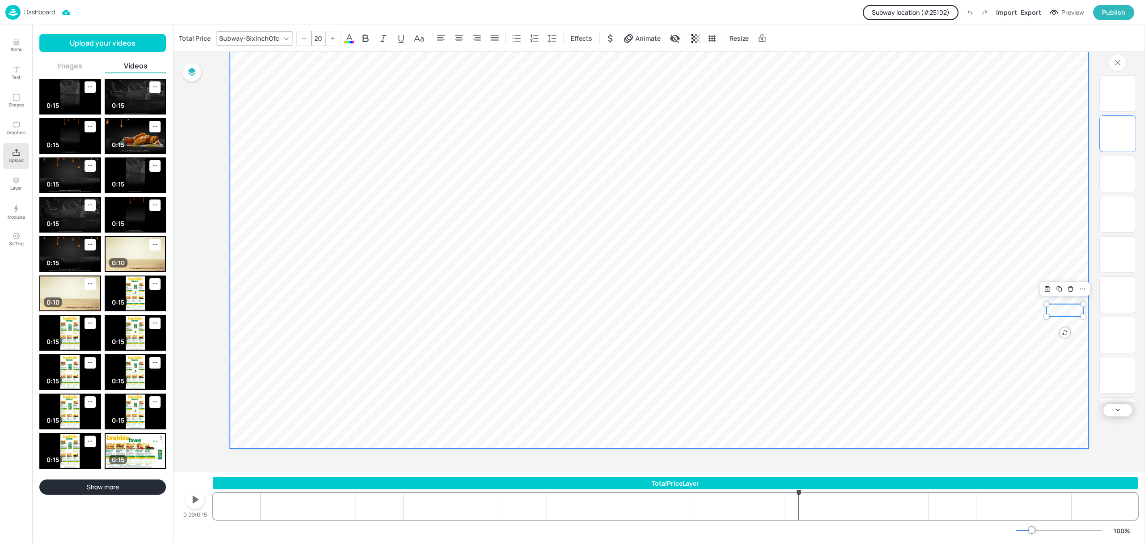
click at [777, 387] on video at bounding box center [659, 207] width 859 height 483
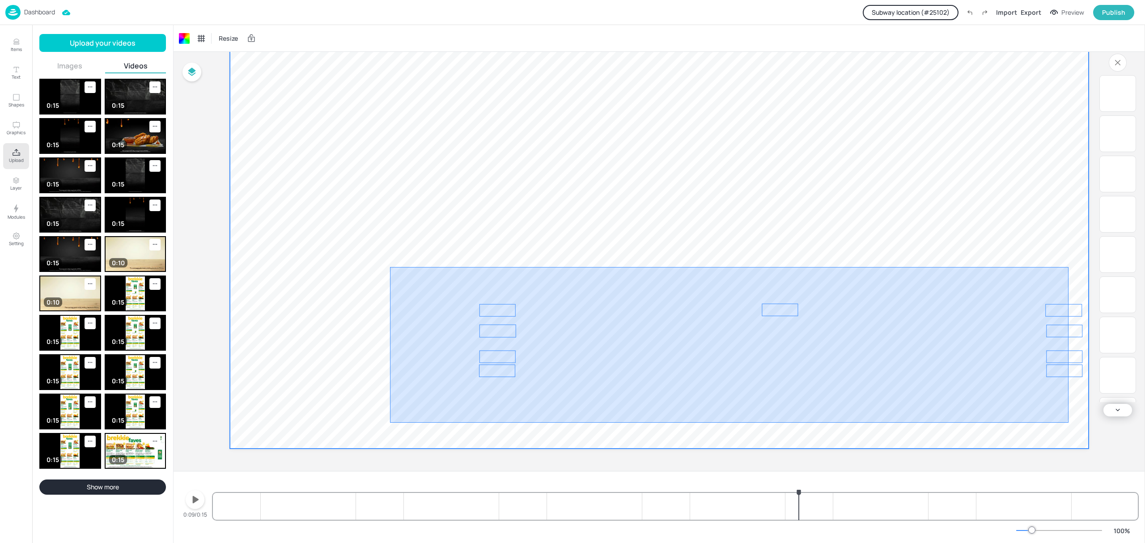
drag, startPoint x: 1068, startPoint y: 267, endPoint x: 419, endPoint y: 444, distance: 673.0
click at [389, 423] on video at bounding box center [659, 207] width 859 height 483
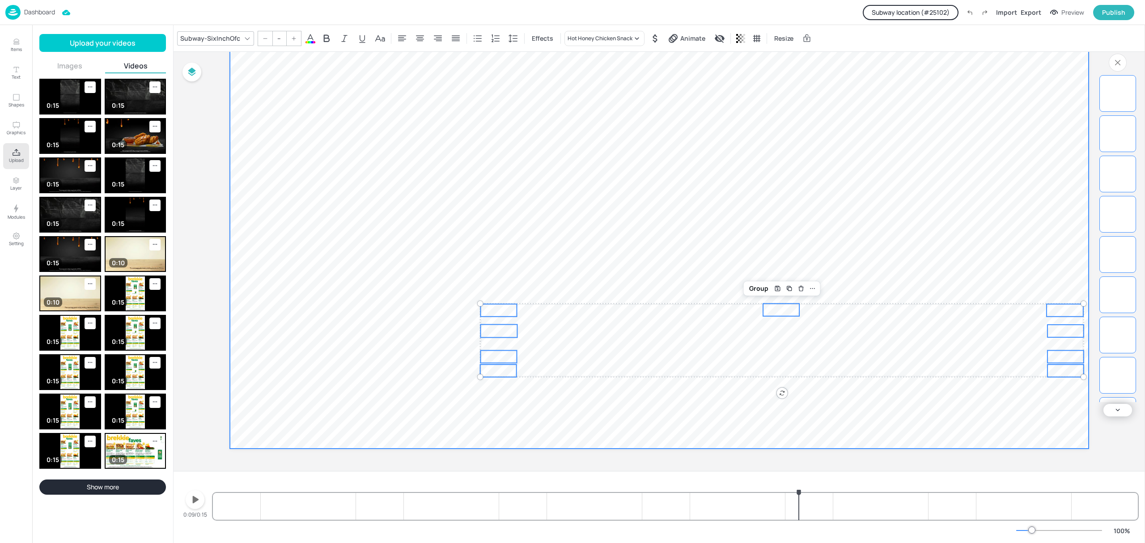
click at [607, 251] on video at bounding box center [659, 207] width 859 height 483
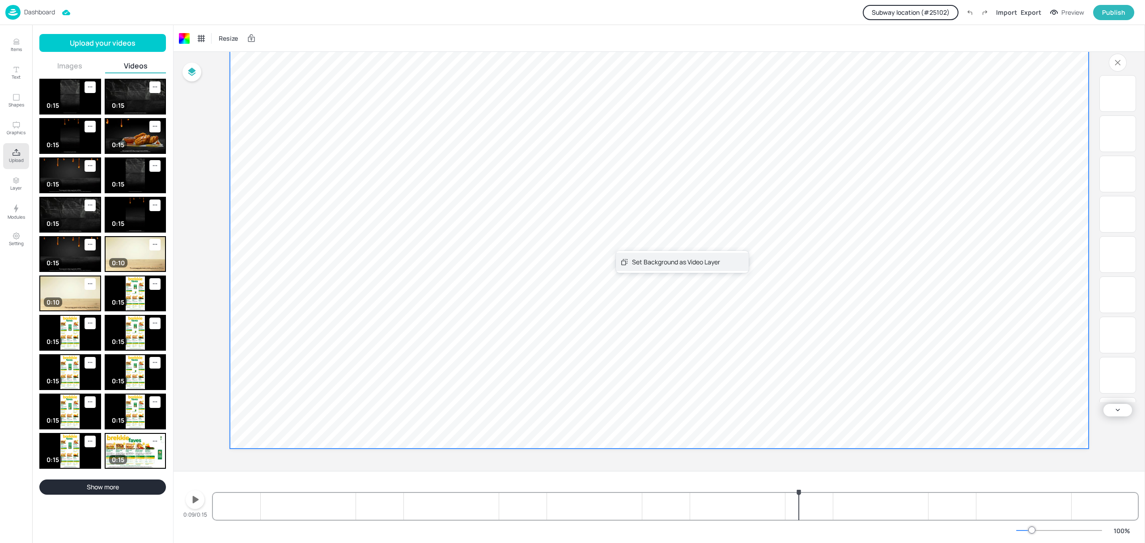
click at [652, 260] on div "Set Background as Video Layer" at bounding box center [676, 261] width 88 height 9
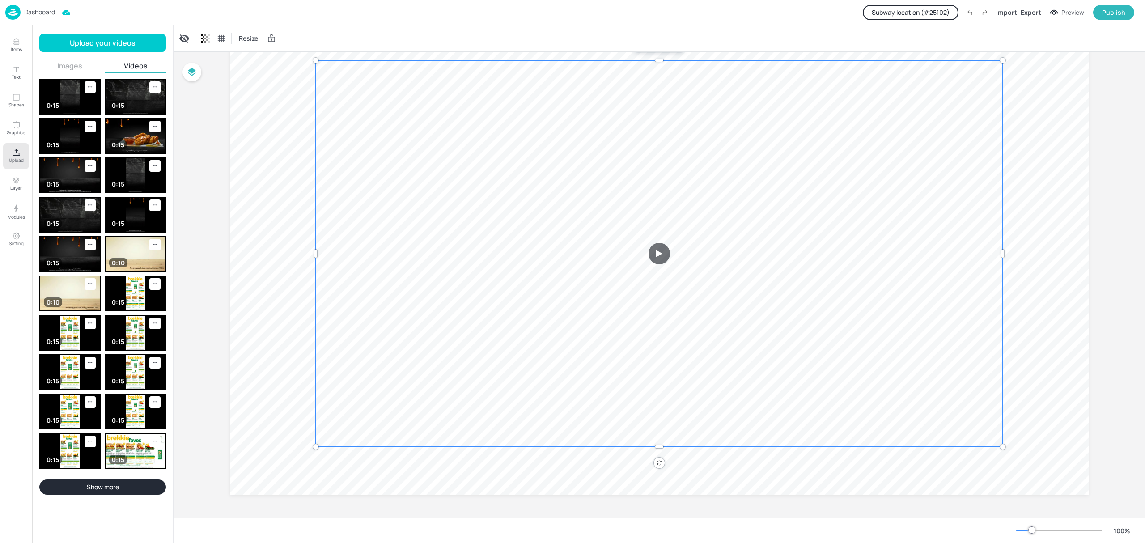
scroll to position [68, 0]
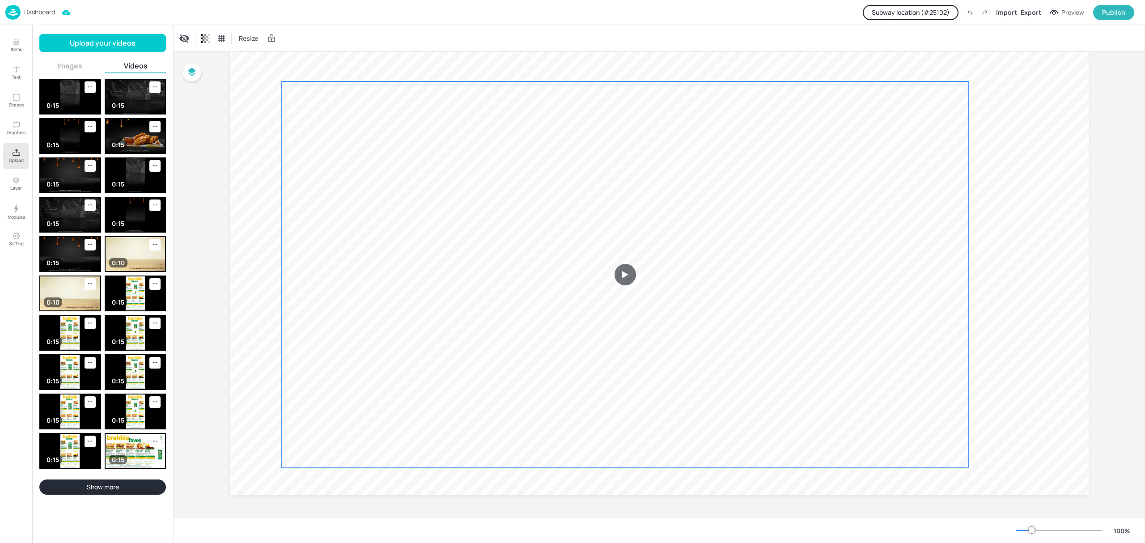
drag, startPoint x: 584, startPoint y: 221, endPoint x: 483, endPoint y: 296, distance: 125.0
click at [483, 296] on video at bounding box center [625, 274] width 687 height 386
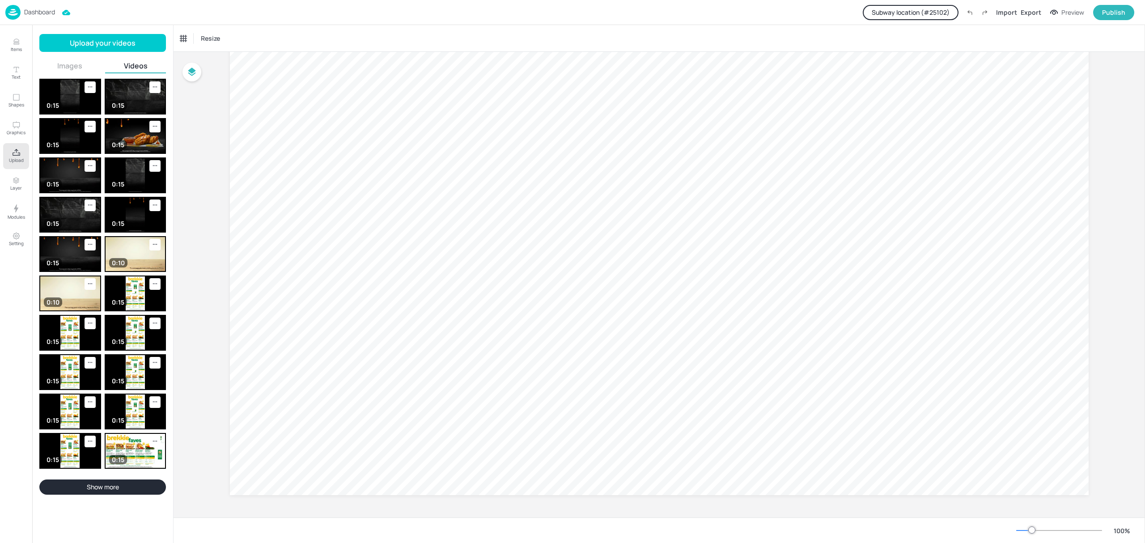
click at [67, 68] on button "Images" at bounding box center [69, 66] width 61 height 10
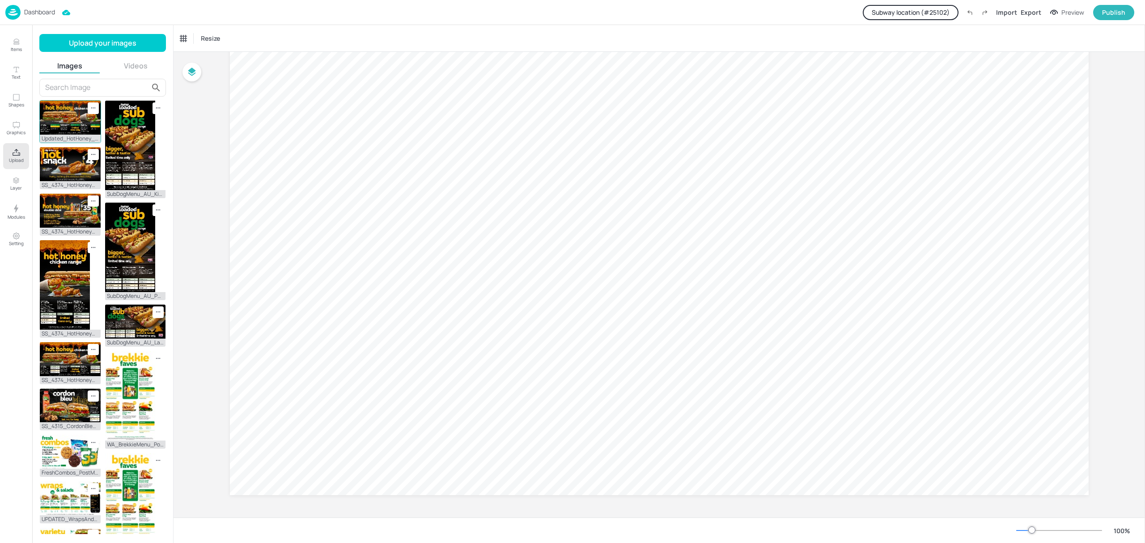
click at [70, 126] on img at bounding box center [70, 118] width 61 height 34
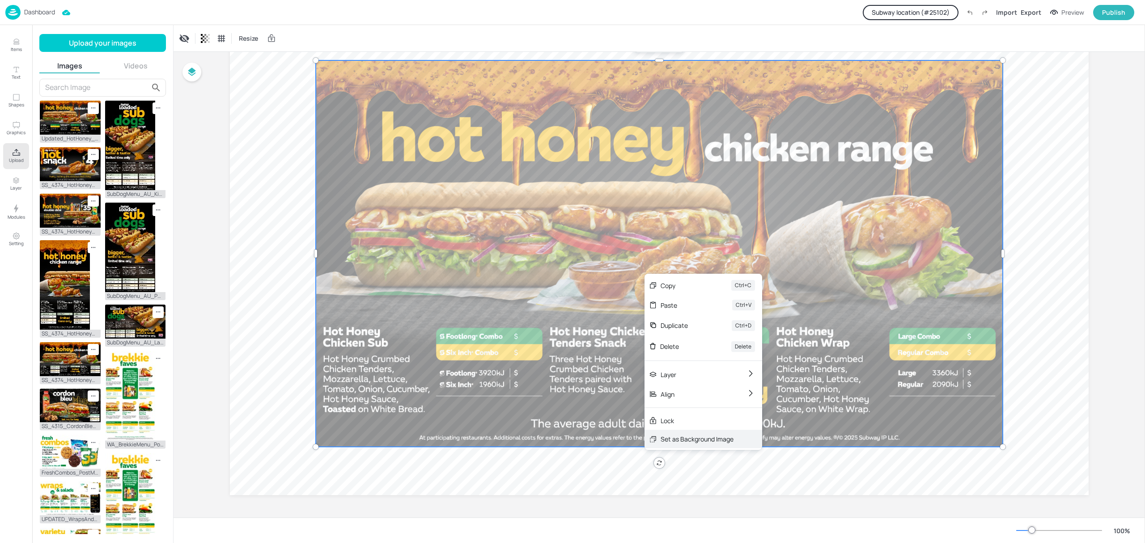
click at [682, 445] on div "Set as Background Image" at bounding box center [703, 439] width 118 height 18
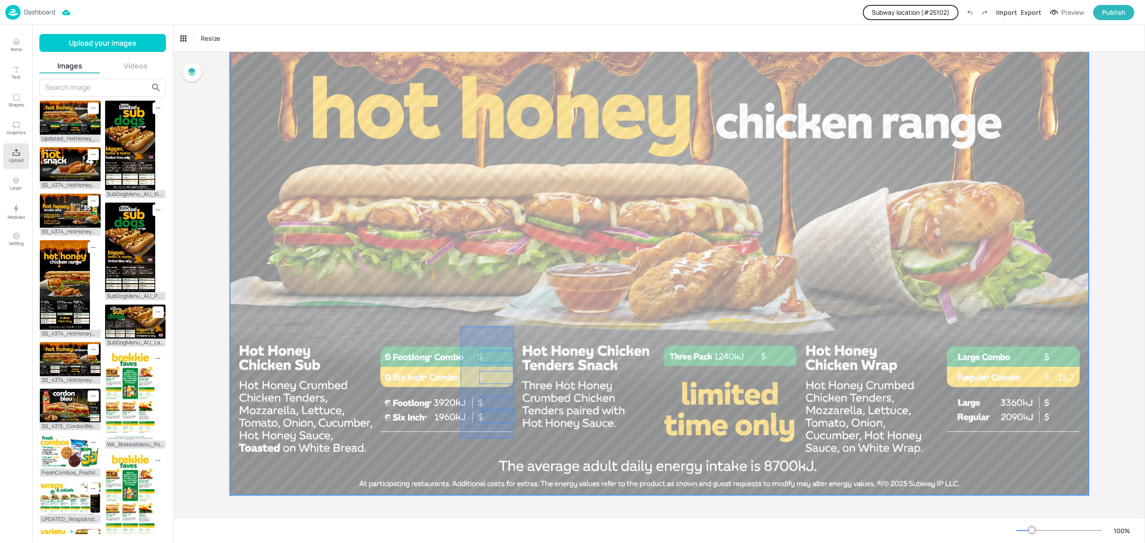
drag, startPoint x: 461, startPoint y: 326, endPoint x: 513, endPoint y: 438, distance: 123.6
click at [513, 438] on div at bounding box center [659, 253] width 859 height 483
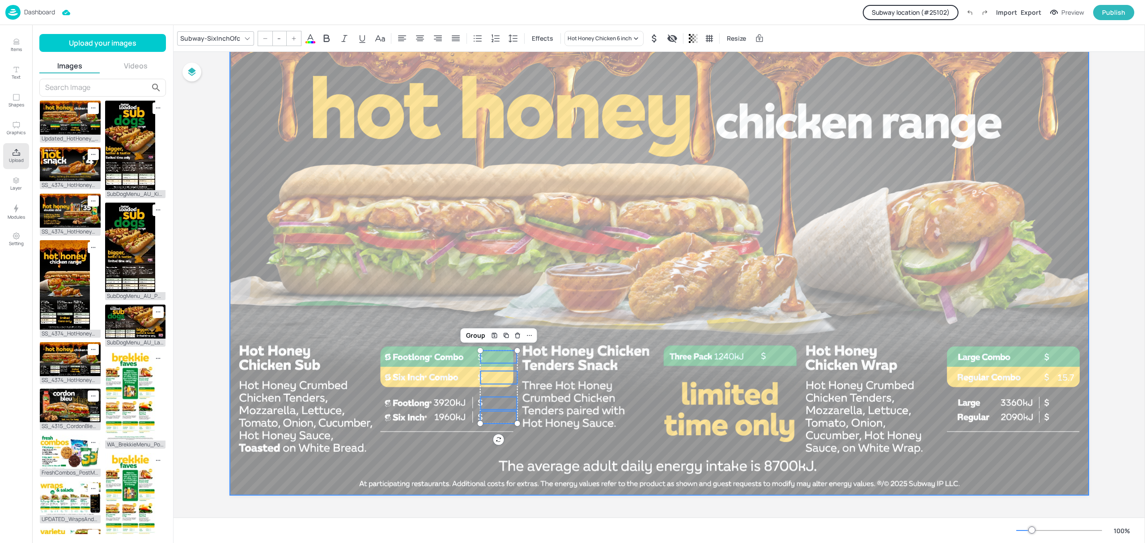
click at [377, 496] on div at bounding box center [659, 506] width 859 height 22
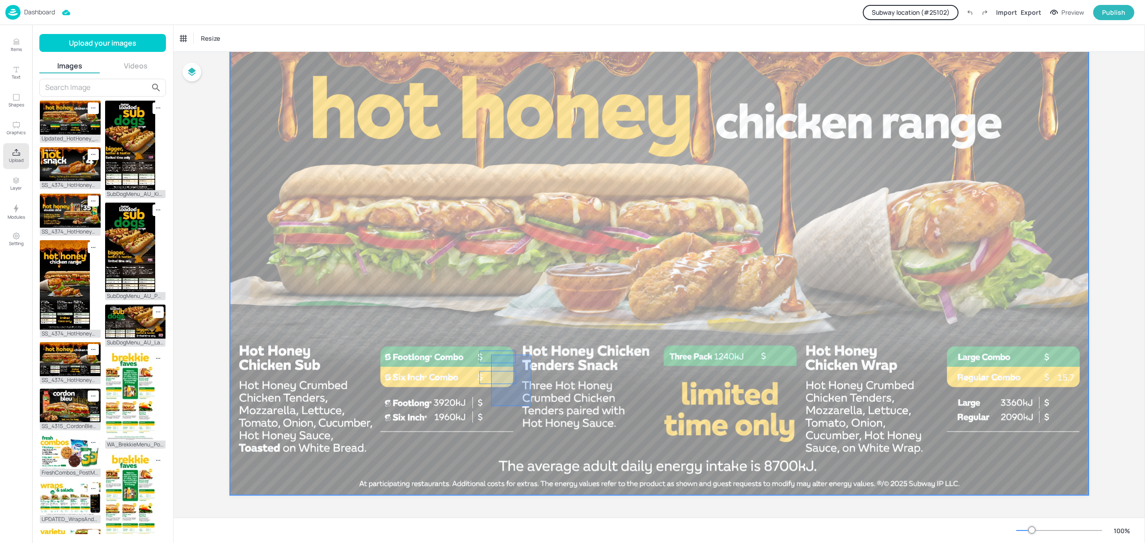
drag, startPoint x: 531, startPoint y: 355, endPoint x: 489, endPoint y: 443, distance: 97.6
click at [489, 445] on div at bounding box center [659, 253] width 859 height 483
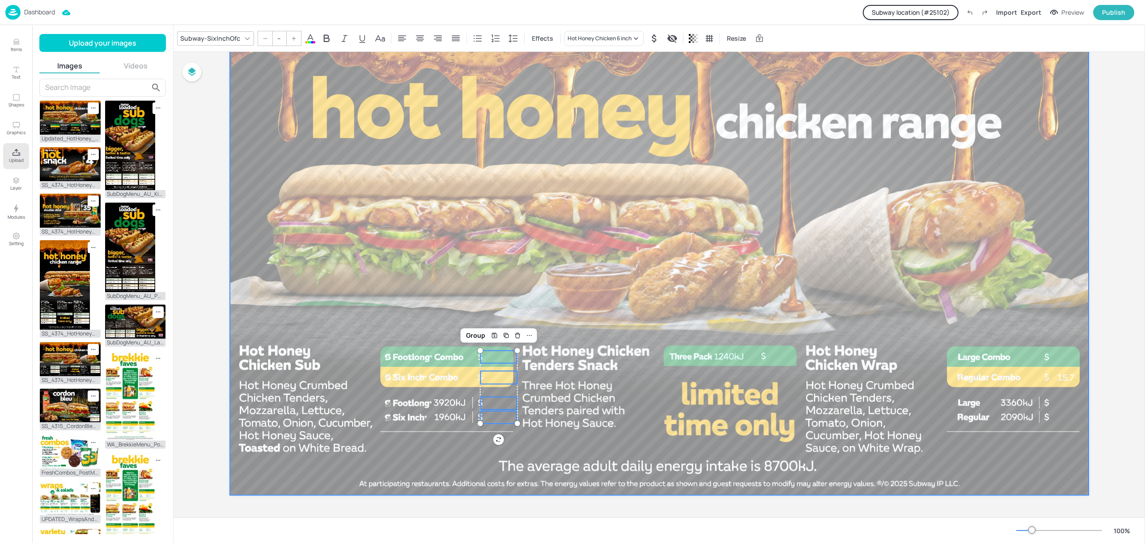
click at [507, 364] on div at bounding box center [659, 253] width 859 height 483
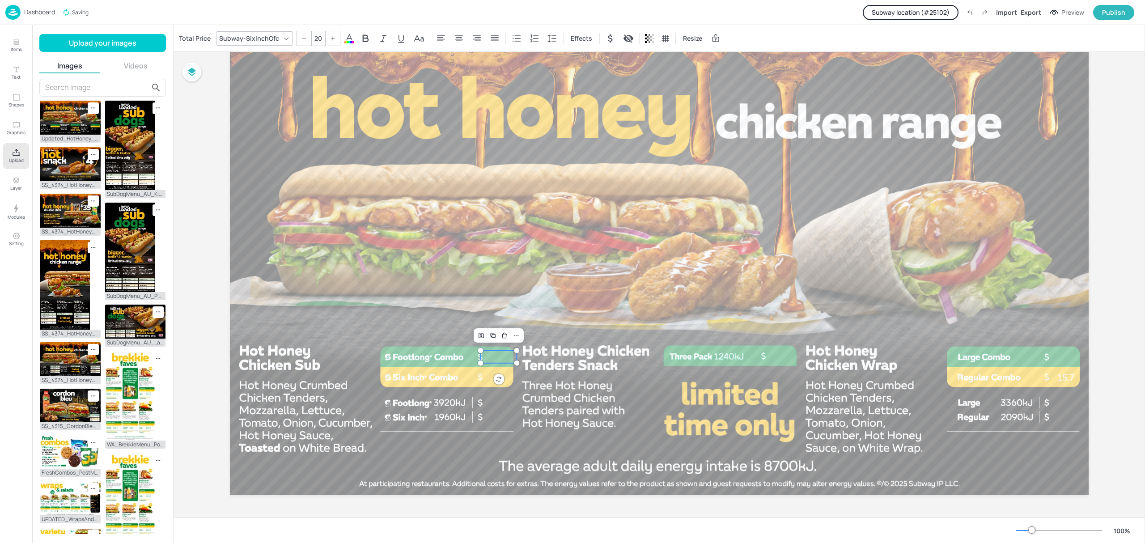
click at [507, 356] on p "23.28" at bounding box center [498, 357] width 36 height 13
click at [333, 311] on div at bounding box center [659, 253] width 859 height 483
click at [518, 259] on div at bounding box center [659, 253] width 859 height 483
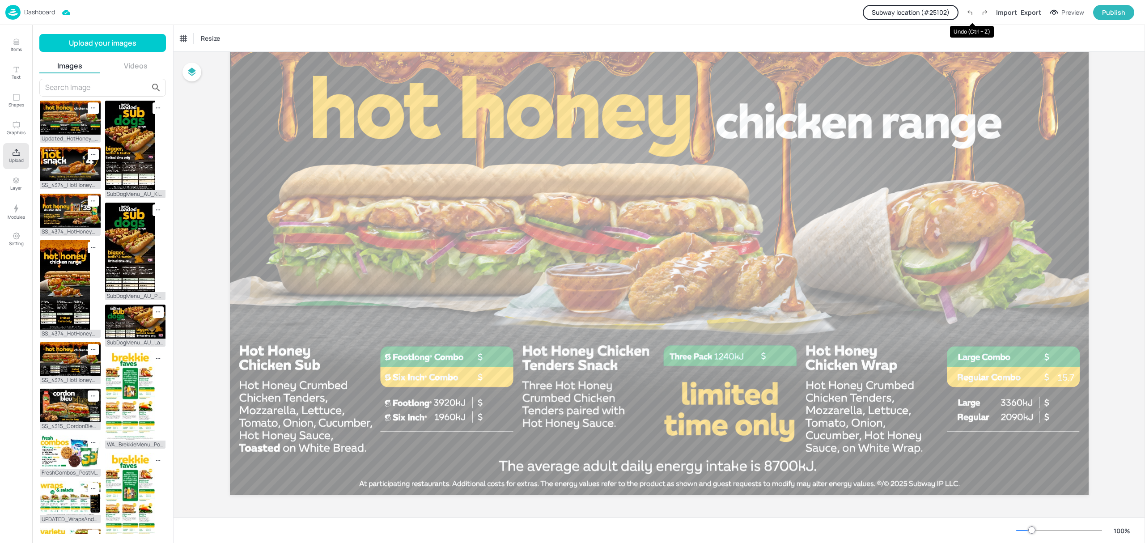
click at [970, 13] on icon "Undo (Ctrl + Z)" at bounding box center [970, 12] width 8 height 8
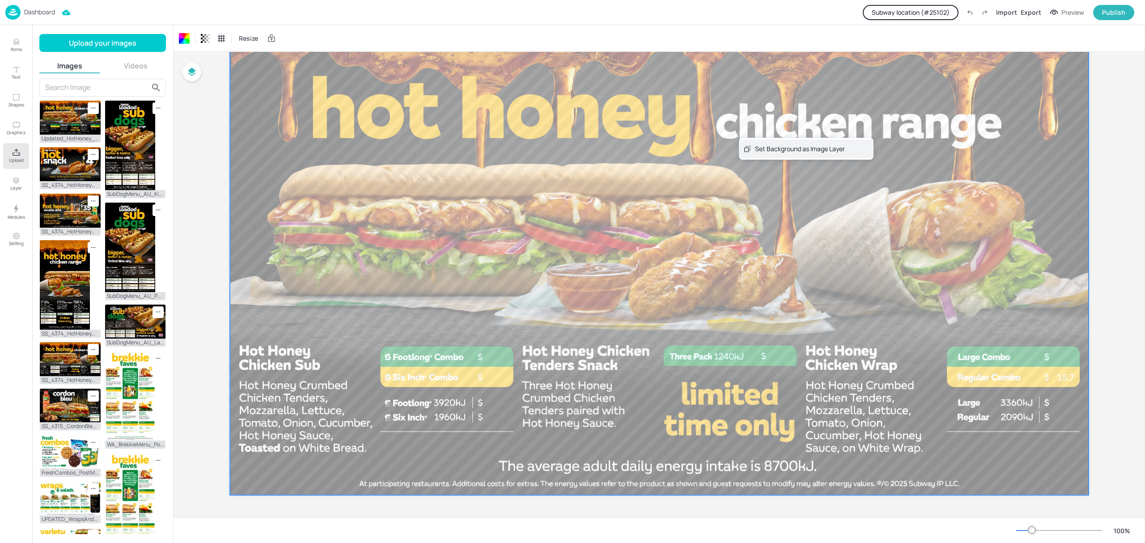
click at [779, 147] on div "Set Background as Image Layer" at bounding box center [800, 148] width 90 height 9
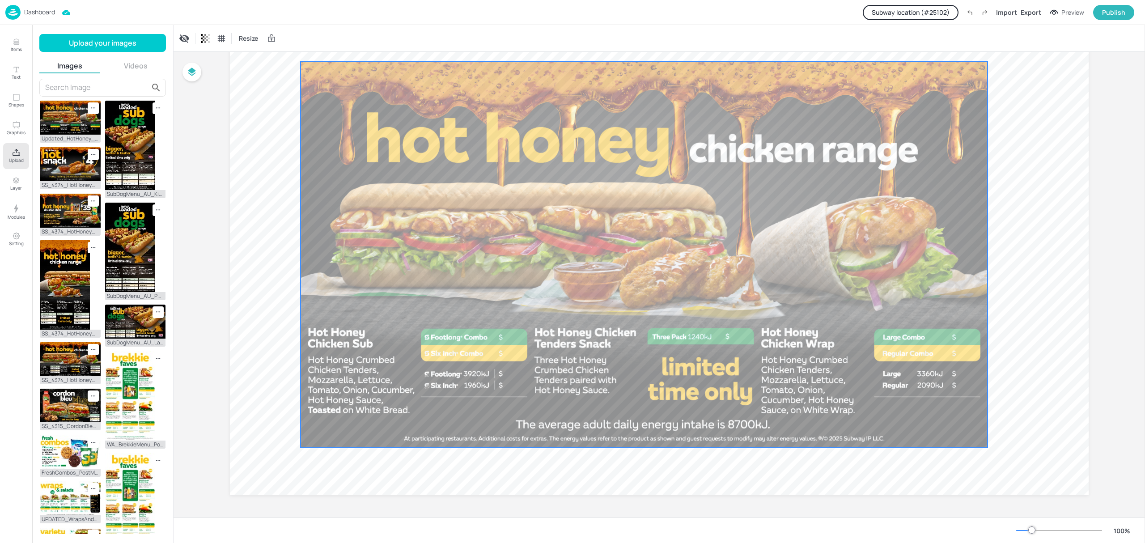
drag, startPoint x: 350, startPoint y: 211, endPoint x: 309, endPoint y: 217, distance: 41.6
click at [309, 217] on div at bounding box center [644, 254] width 687 height 386
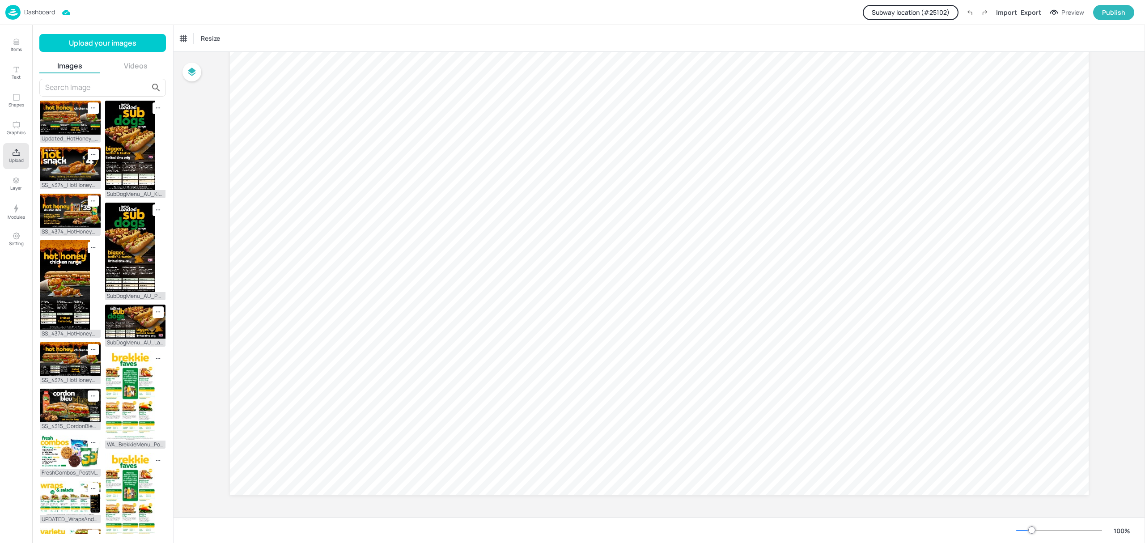
click at [116, 67] on button "Videos" at bounding box center [136, 66] width 61 height 10
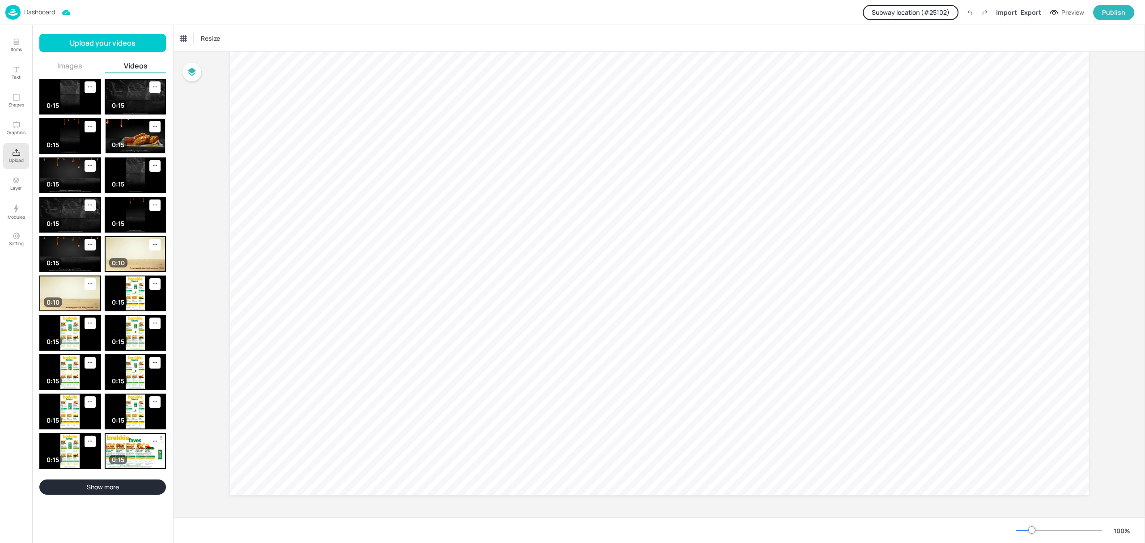
click at [117, 143] on div "0:15" at bounding box center [118, 144] width 18 height 9
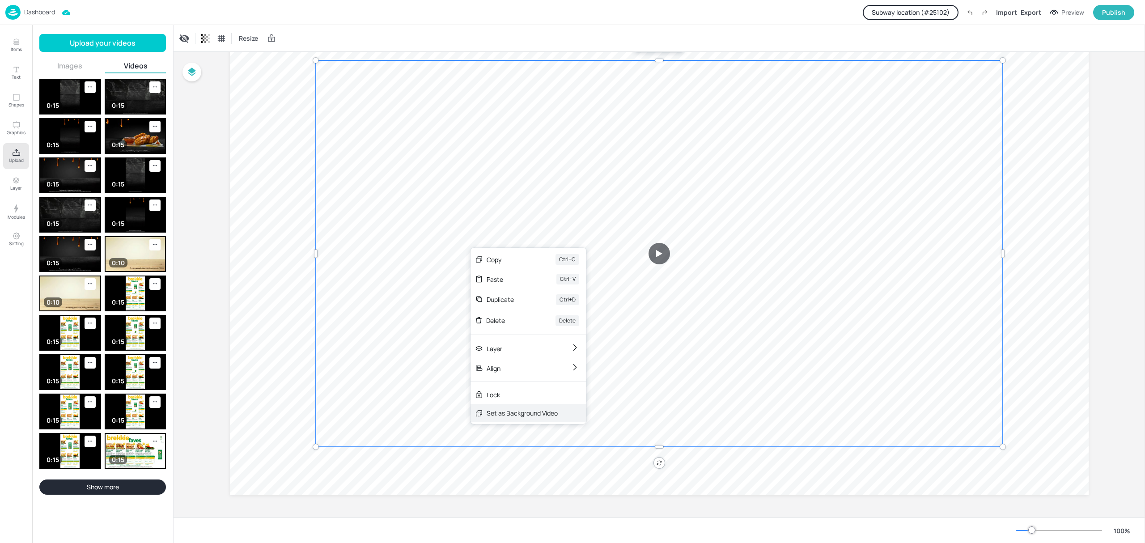
click at [521, 418] on div "Set as Background Video" at bounding box center [528, 413] width 116 height 18
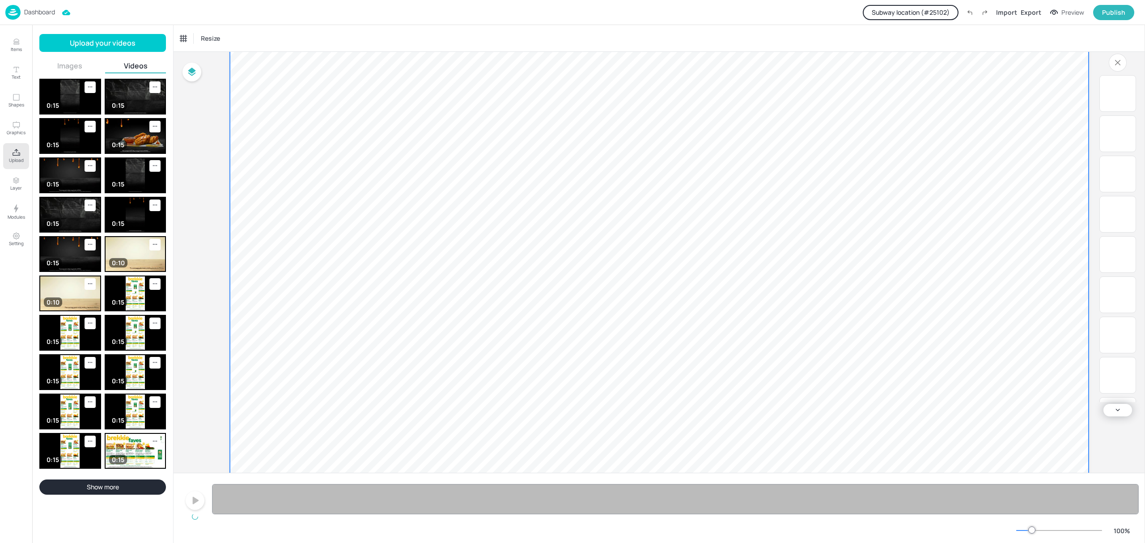
scroll to position [115, 0]
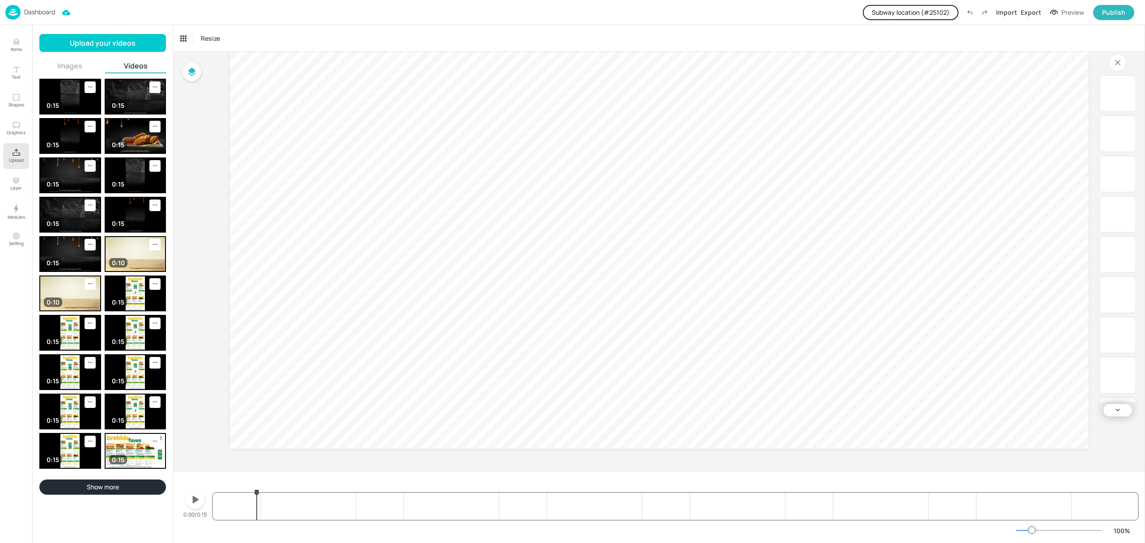
drag, startPoint x: 242, startPoint y: 509, endPoint x: 257, endPoint y: 509, distance: 14.3
click at [257, 509] on div "15.13 10.1 10.1 15.15 15.7 23.28 15.7 23.3 4.5 15.13 10.1 10.1 15.15 15.7 23.28…" at bounding box center [675, 498] width 925 height 43
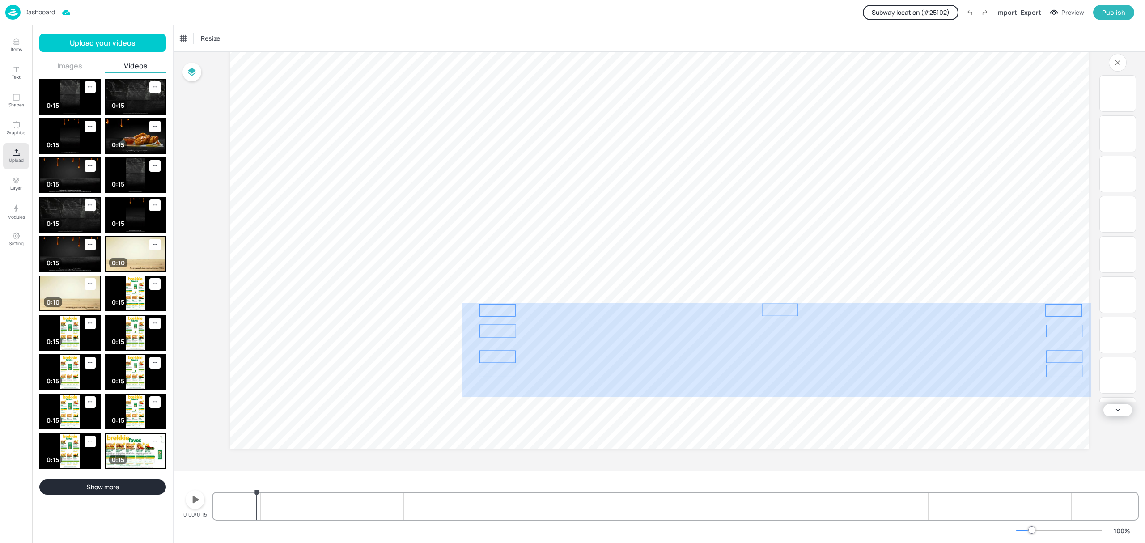
drag, startPoint x: 496, startPoint y: 339, endPoint x: 1090, endPoint y: 397, distance: 596.7
click at [1090, 397] on div "Board AU-HHChickenRange-Landscape-Static 15.13 10.1 10.1 15.15 15.7 23.28 15.7 …" at bounding box center [659, 204] width 909 height 534
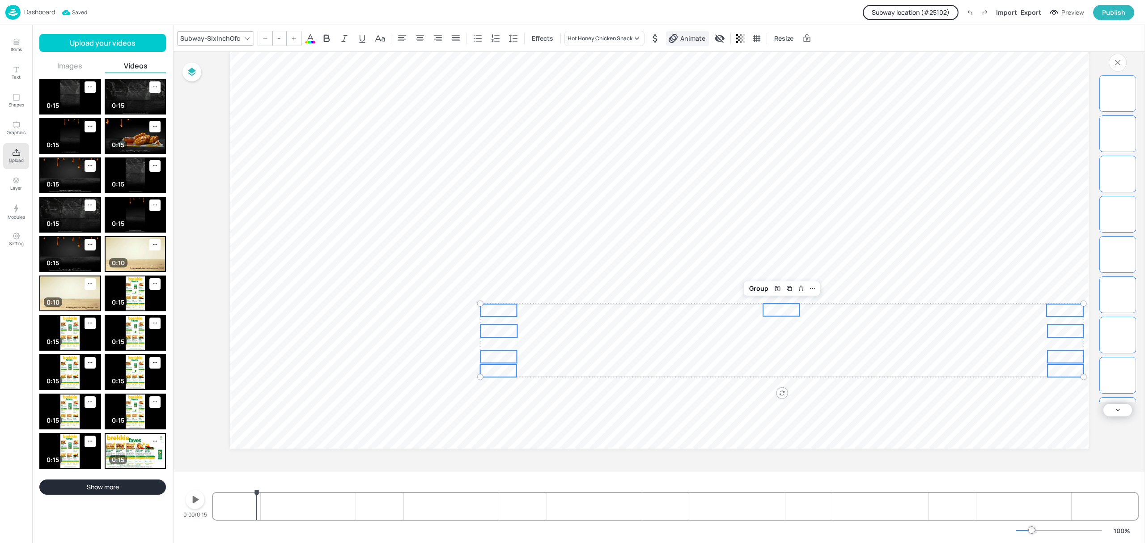
click at [695, 41] on span "Animate" at bounding box center [692, 38] width 29 height 9
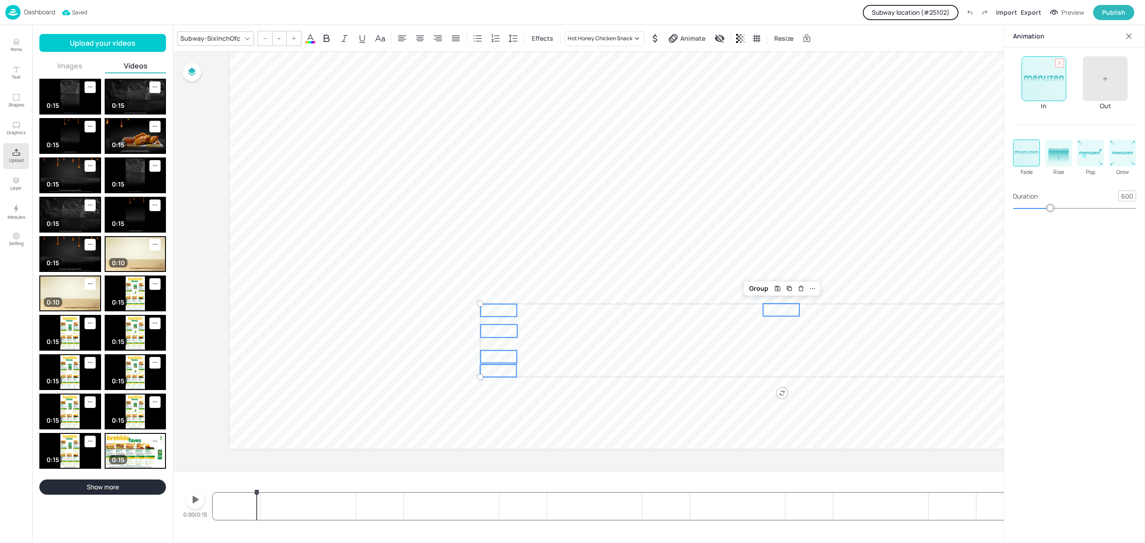
click at [1059, 63] on icon at bounding box center [1059, 63] width 4 height 4
click at [1126, 36] on icon at bounding box center [1128, 36] width 9 height 9
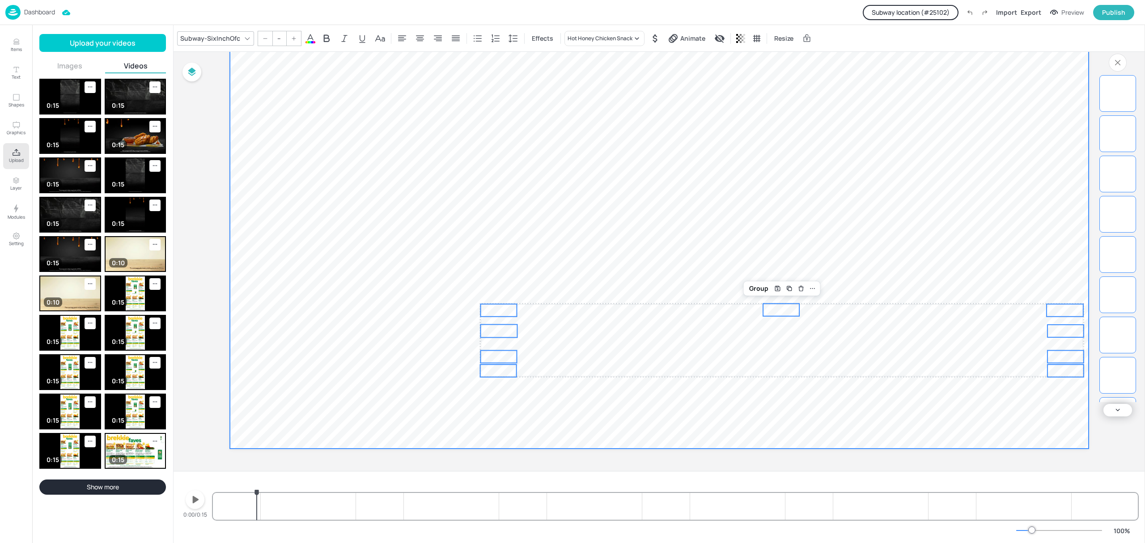
click at [543, 257] on video at bounding box center [659, 207] width 859 height 483
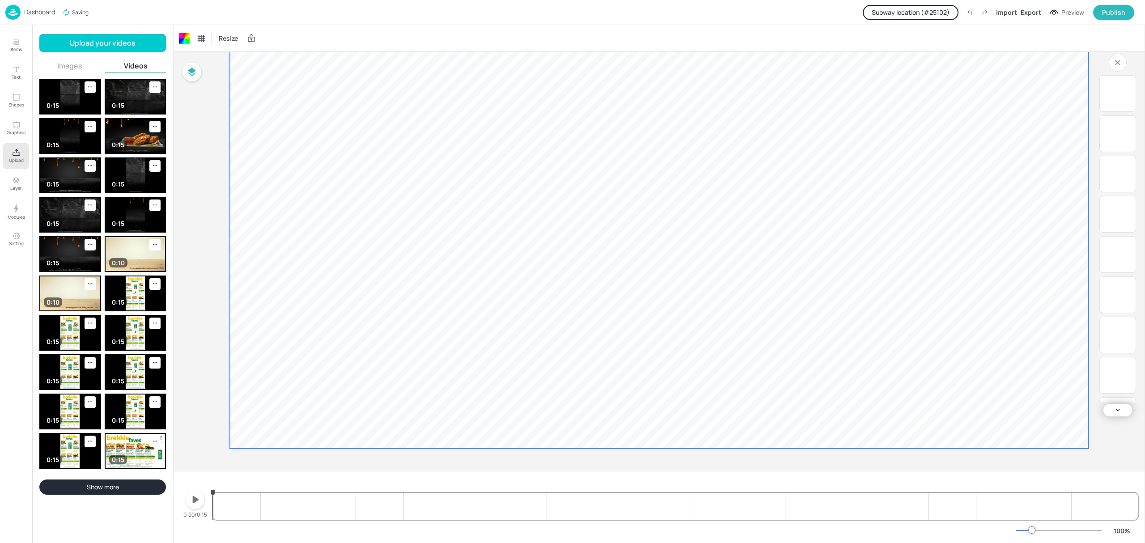
drag, startPoint x: 246, startPoint y: 508, endPoint x: 197, endPoint y: 504, distance: 49.0
click at [197, 504] on div "0:00/0:15 15.13 10.1 10.1 15.15 15.7 23.28 15.7 23.3 4.5 15.13 10.1 10.1 15.15 …" at bounding box center [659, 498] width 957 height 43
click at [349, 250] on div "Set Background as Video Layer" at bounding box center [389, 251] width 88 height 9
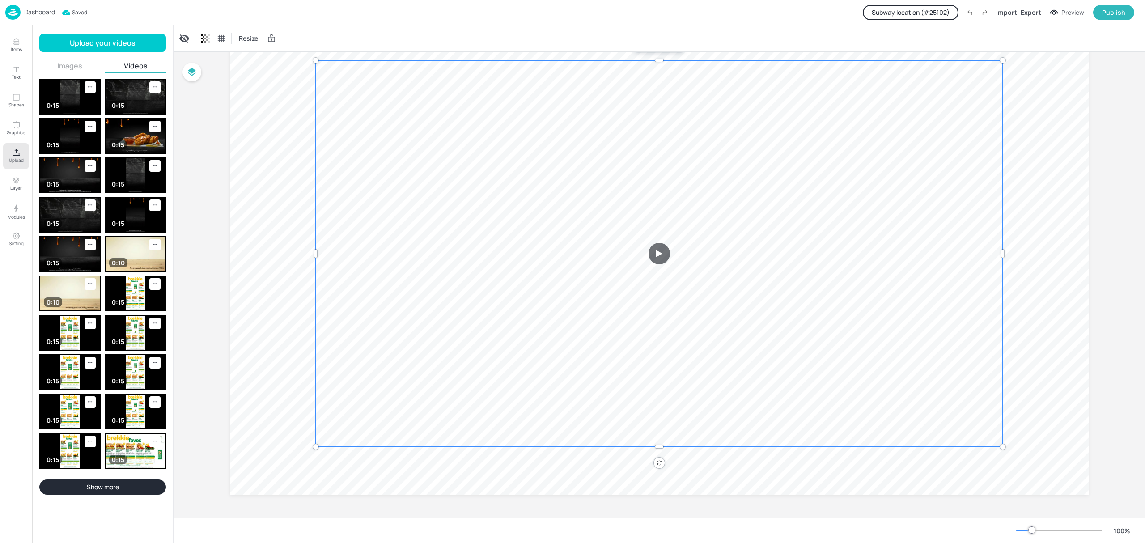
scroll to position [68, 0]
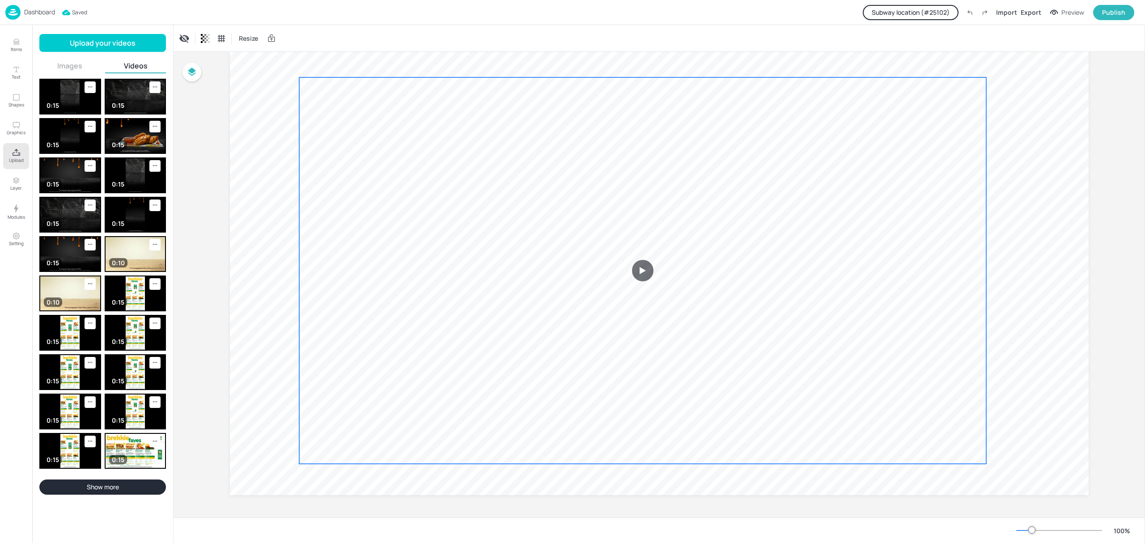
drag, startPoint x: 353, startPoint y: 251, endPoint x: 318, endPoint y: 290, distance: 52.6
click at [318, 290] on video at bounding box center [642, 270] width 687 height 386
